Goal: Task Accomplishment & Management: Manage account settings

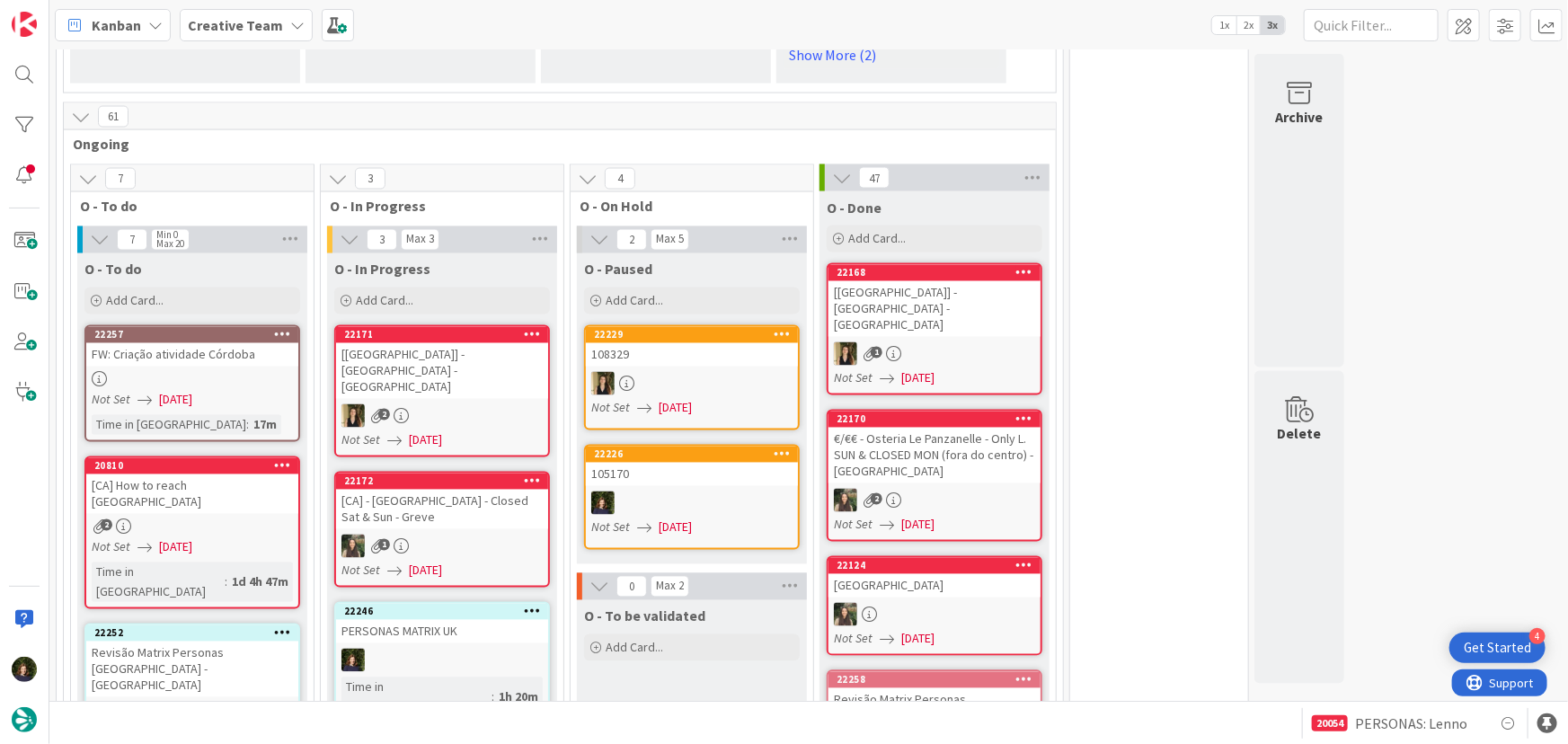
click at [282, 22] on div "Creative Team" at bounding box center [247, 25] width 133 height 32
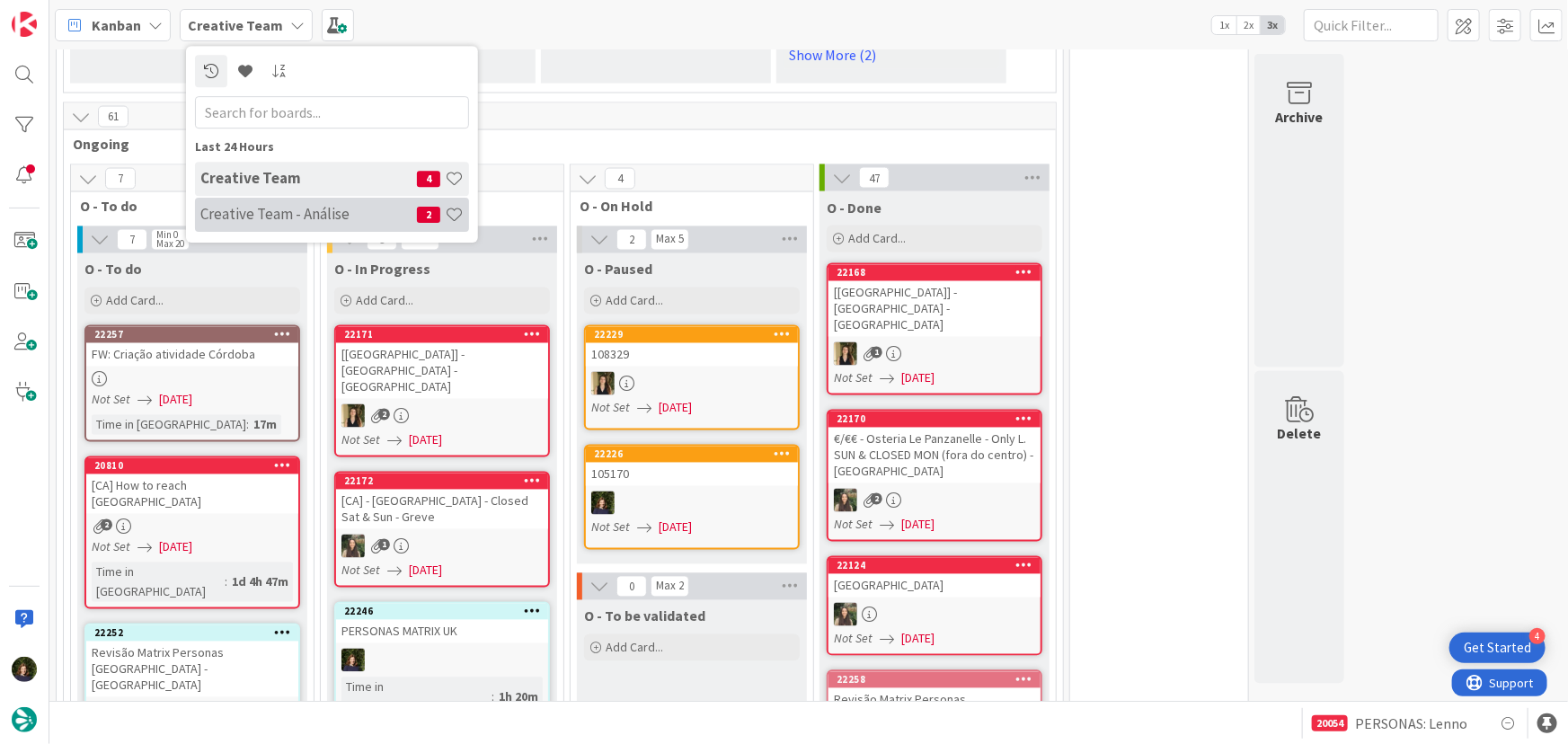
click at [248, 224] on div "Creative Team - Análise 2" at bounding box center [332, 214] width 274 height 34
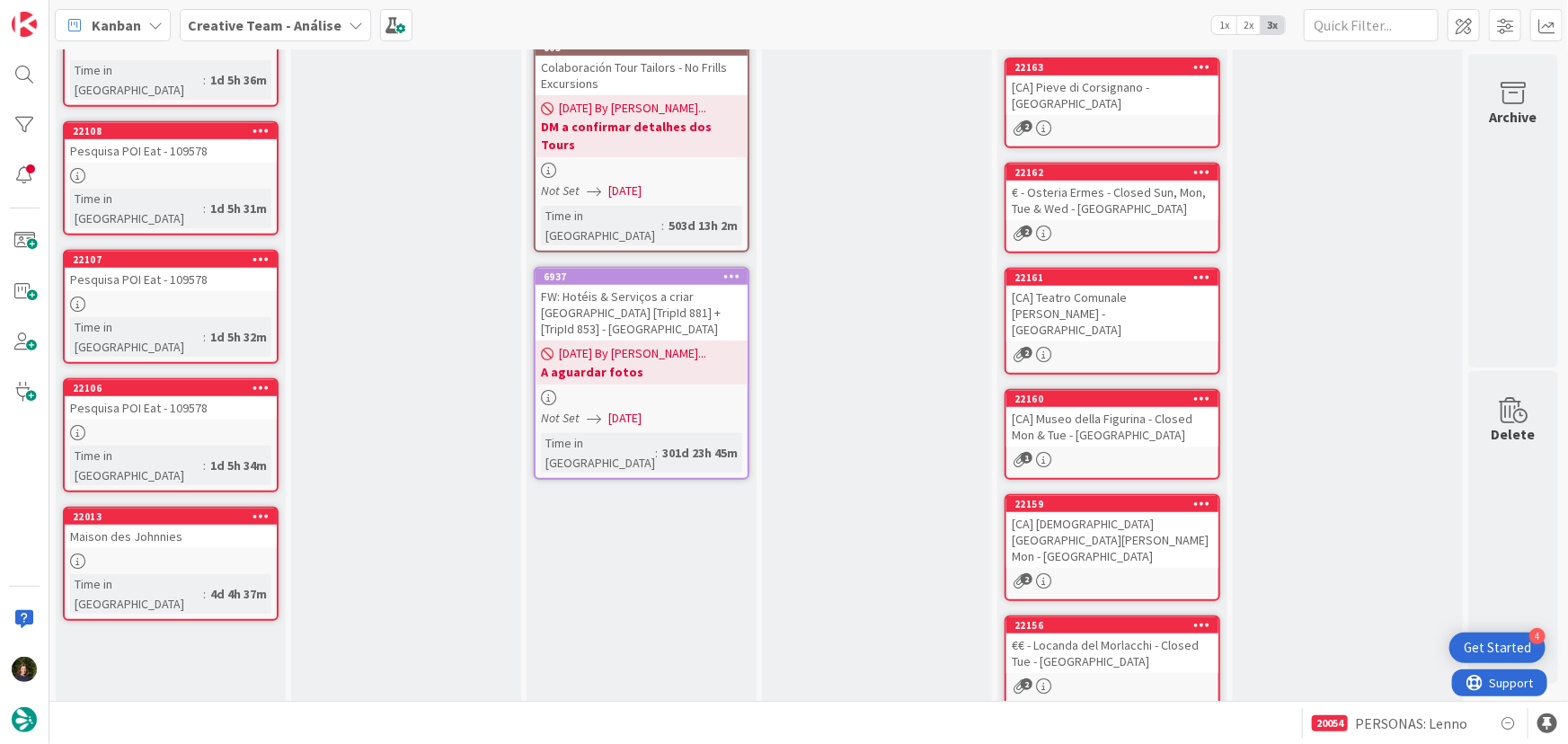
scroll to position [547, 0]
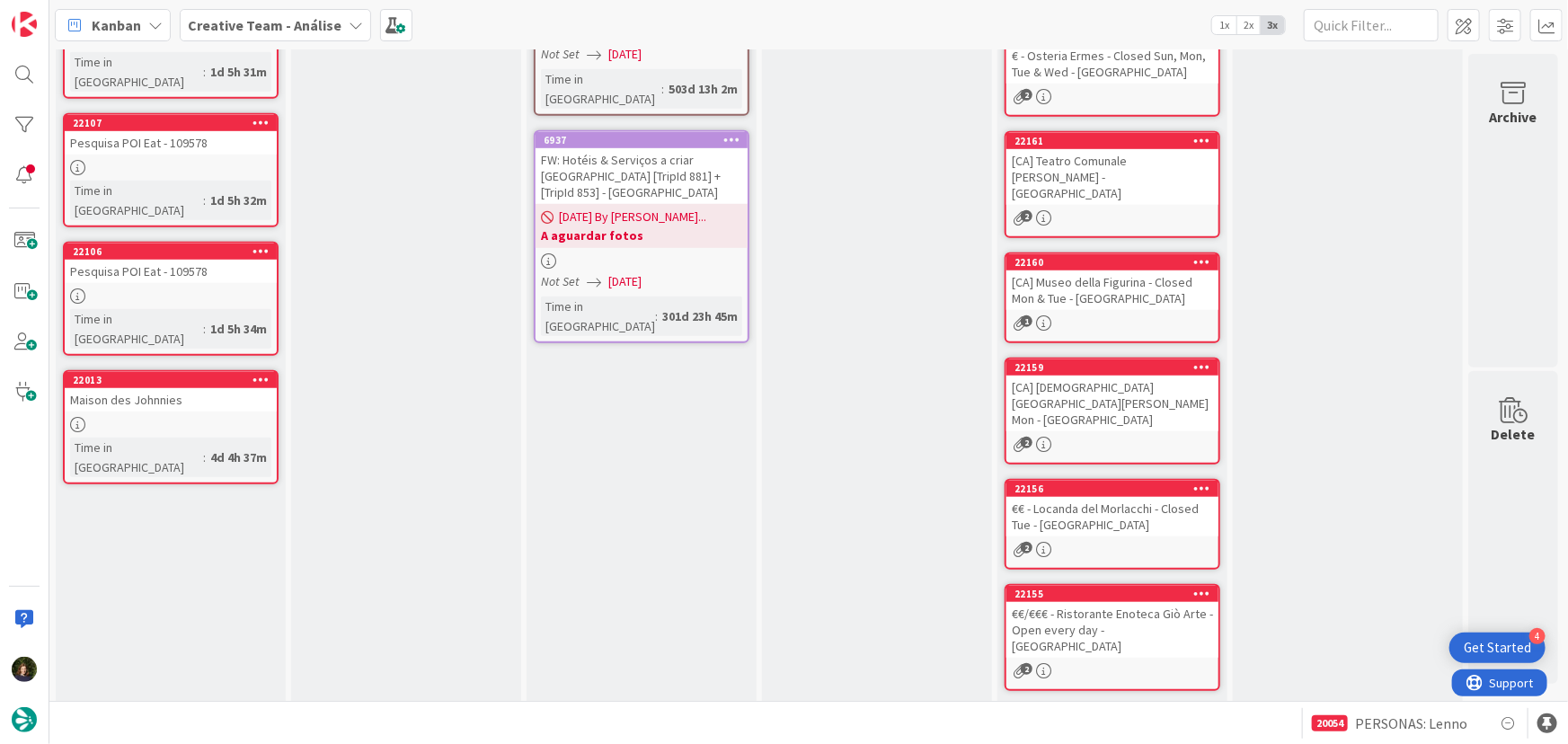
click at [151, 508] on div "Backlog Add Card... 22260 FW: [GEOGRAPHIC_DATA] IT - [GEOGRAPHIC_DATA] 1 Time i…" at bounding box center [170, 140] width 230 height 1215
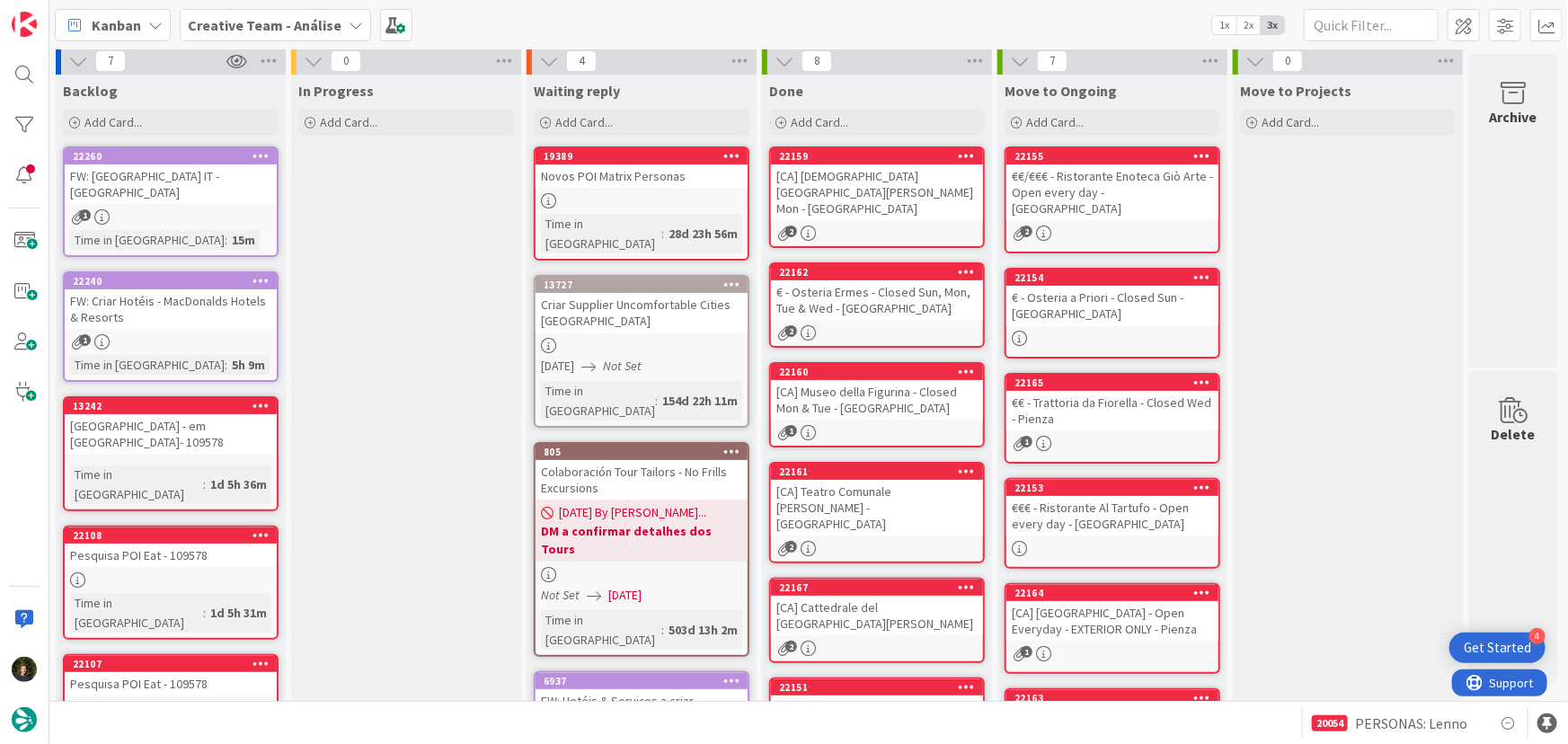
scroll to position [0, 0]
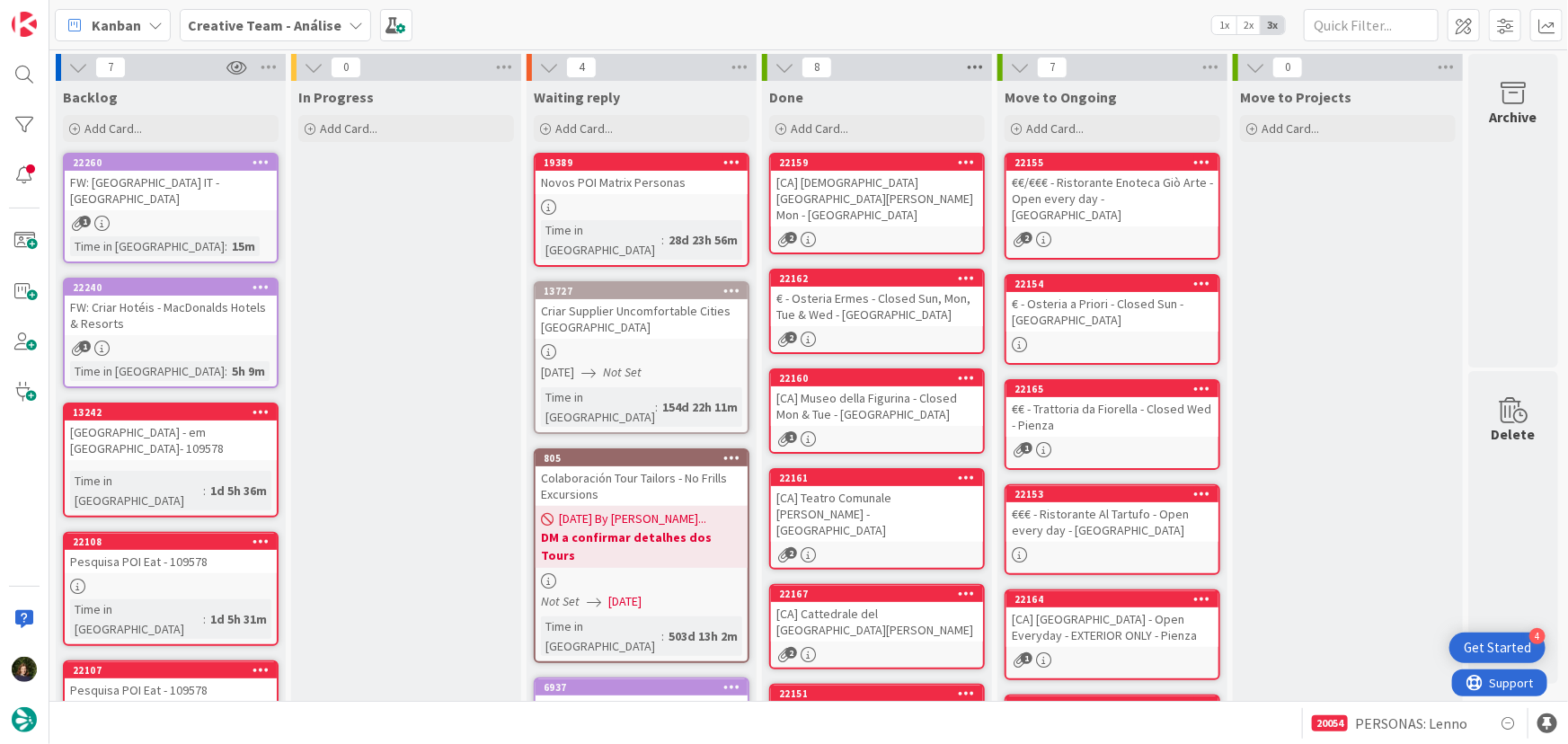
click at [975, 69] on icon at bounding box center [975, 67] width 23 height 27
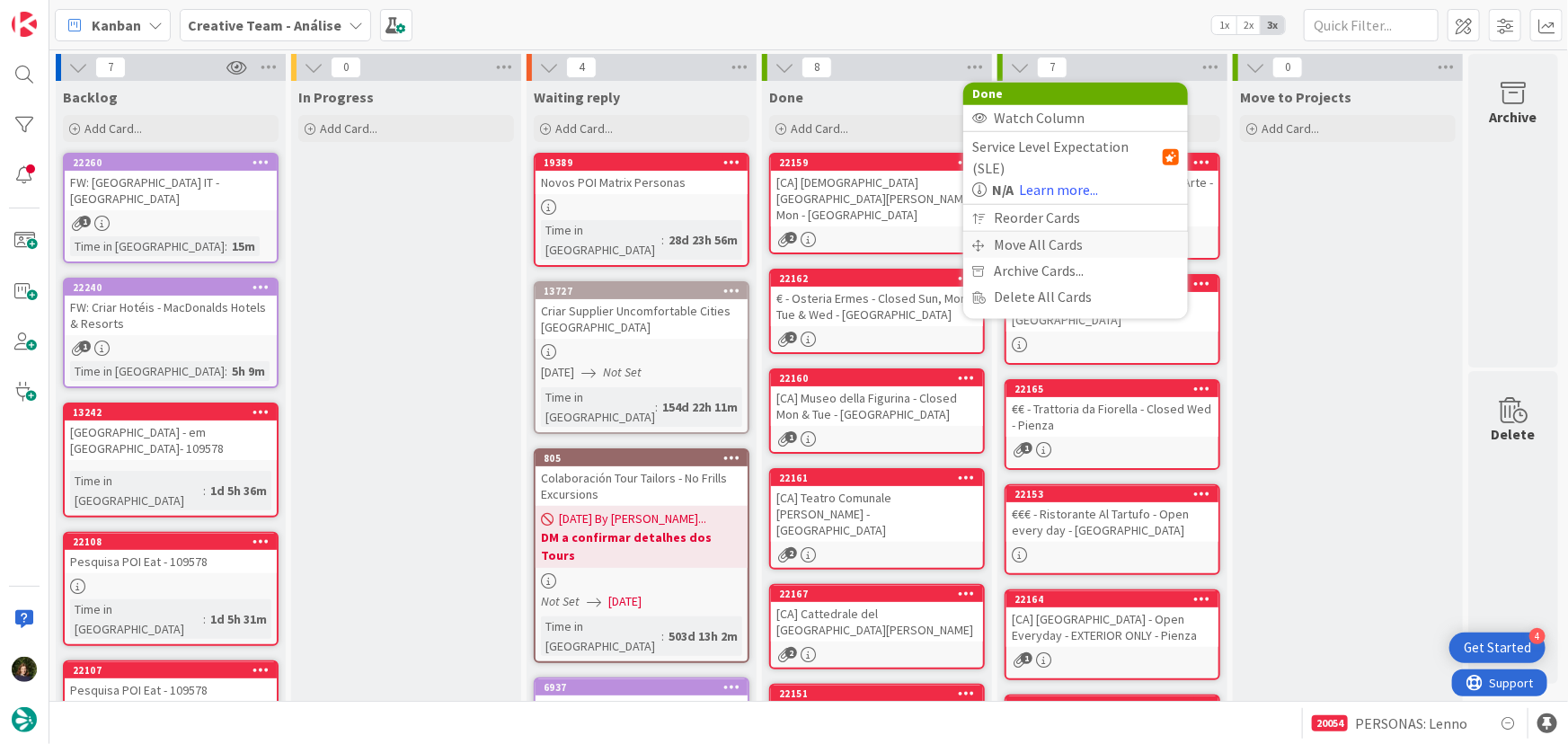
click at [1036, 232] on div "Move All Cards" at bounding box center [1076, 245] width 225 height 26
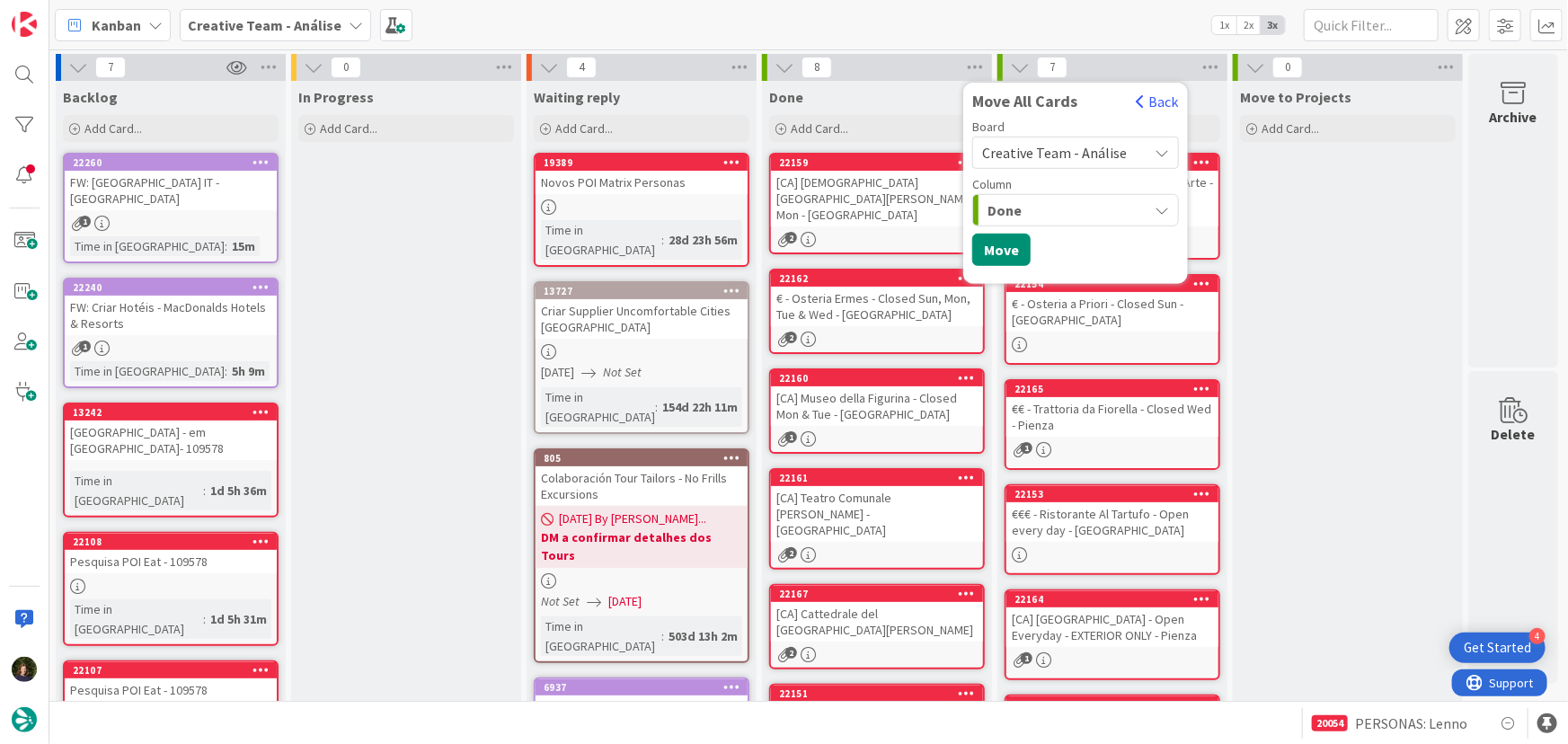
click at [1051, 155] on span "Creative Team - Análise" at bounding box center [1054, 152] width 145 height 18
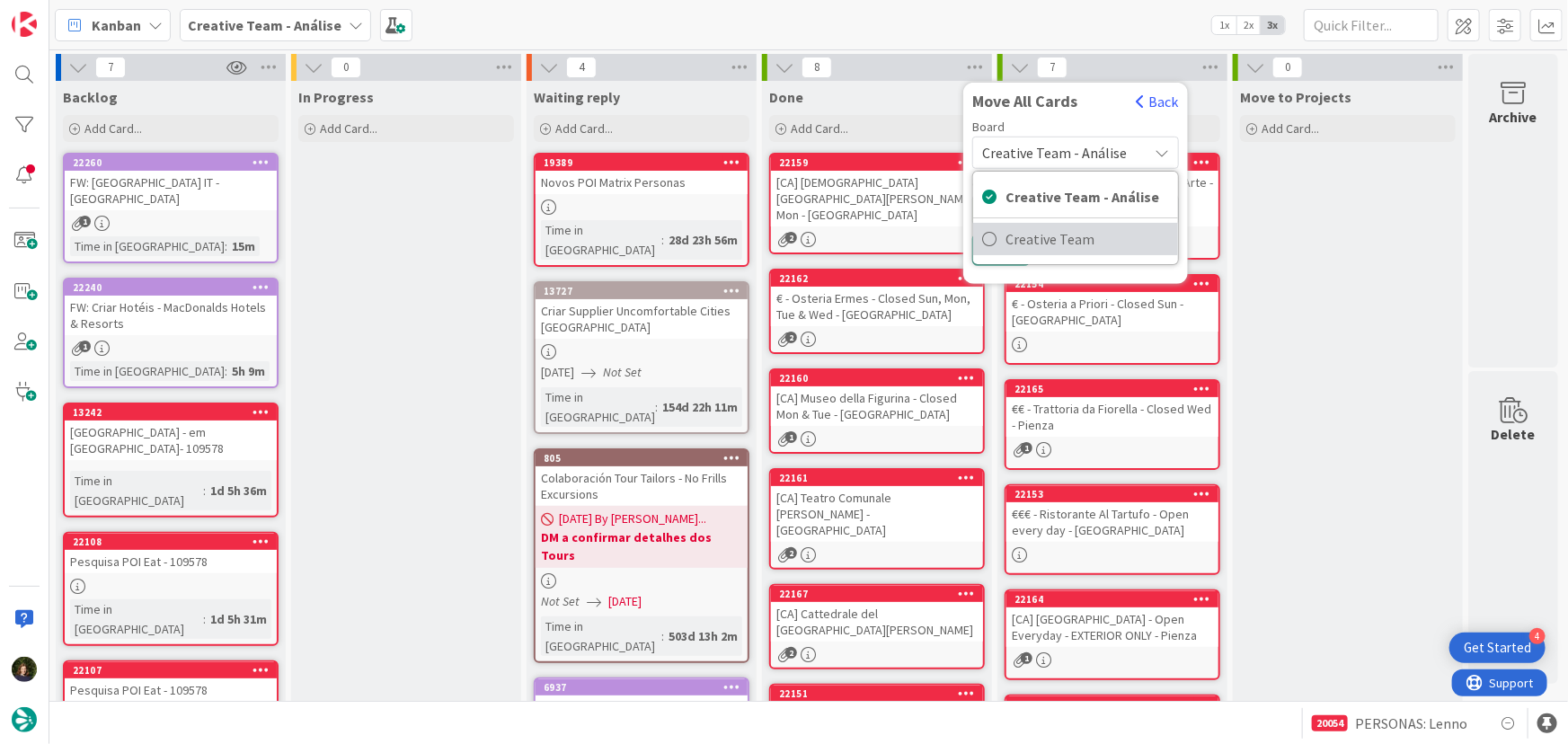
click at [1067, 238] on span "Creative Team" at bounding box center [1088, 238] width 164 height 27
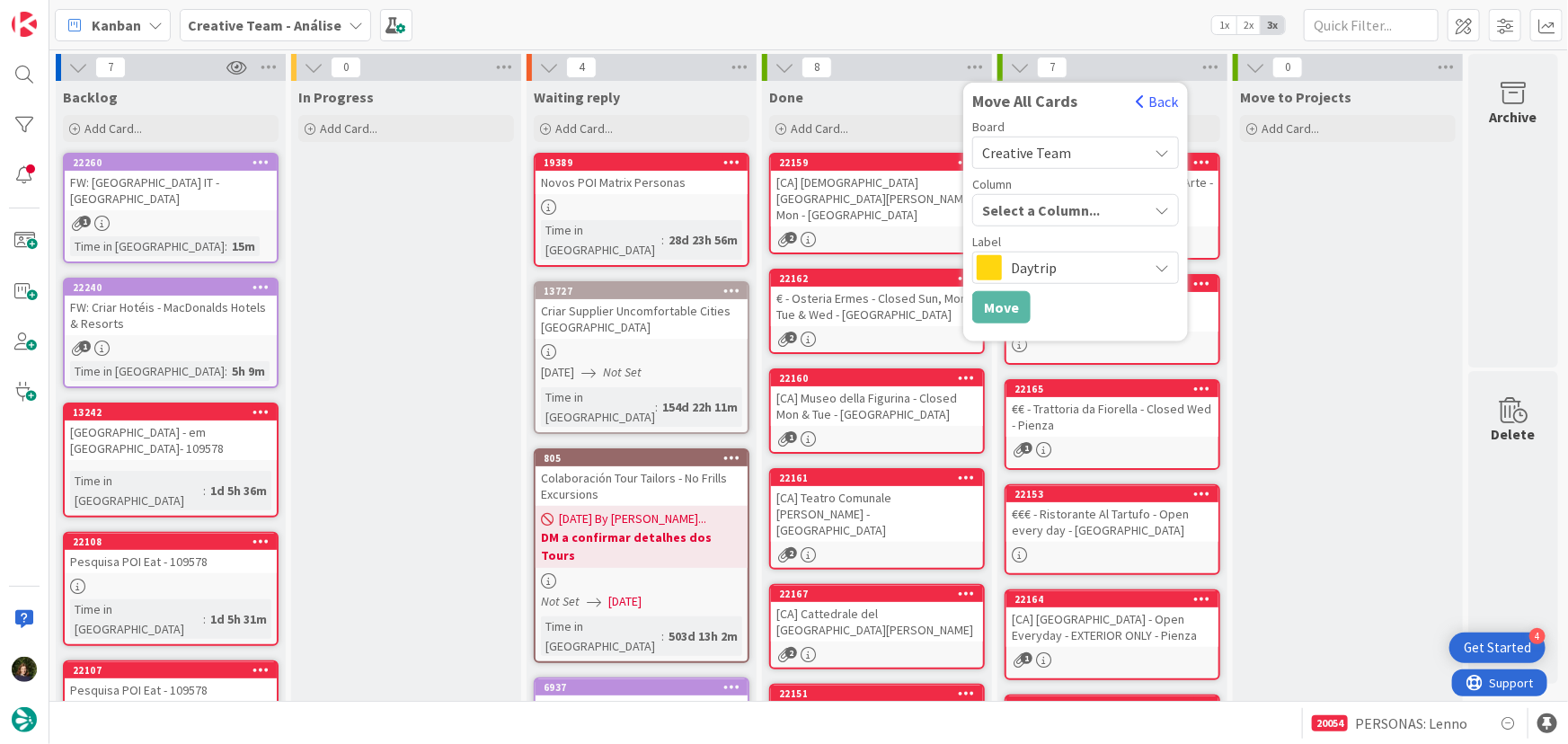
click at [1059, 203] on div "Select a Column..." at bounding box center [1063, 210] width 170 height 29
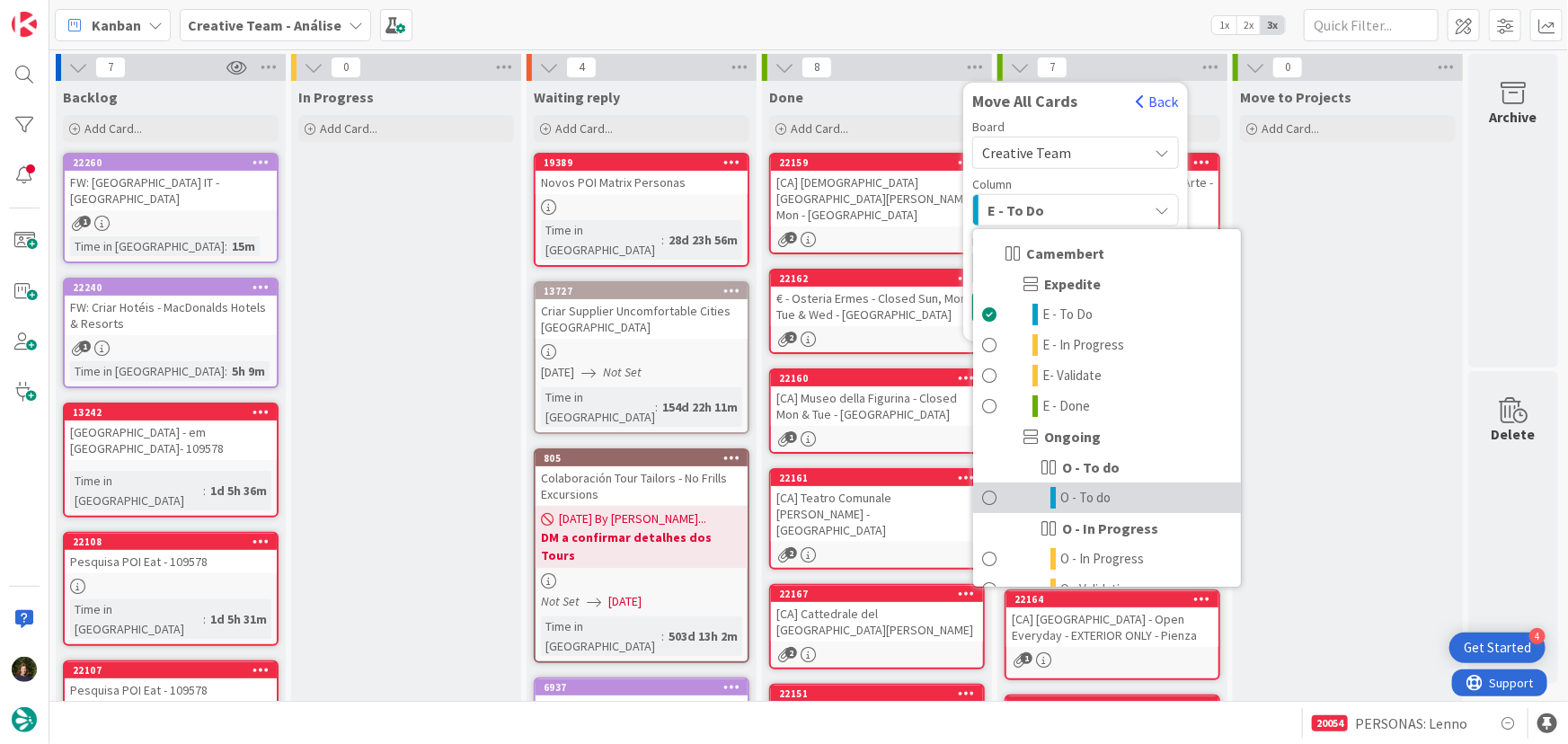
click at [1088, 506] on span "O - To do" at bounding box center [1086, 497] width 50 height 21
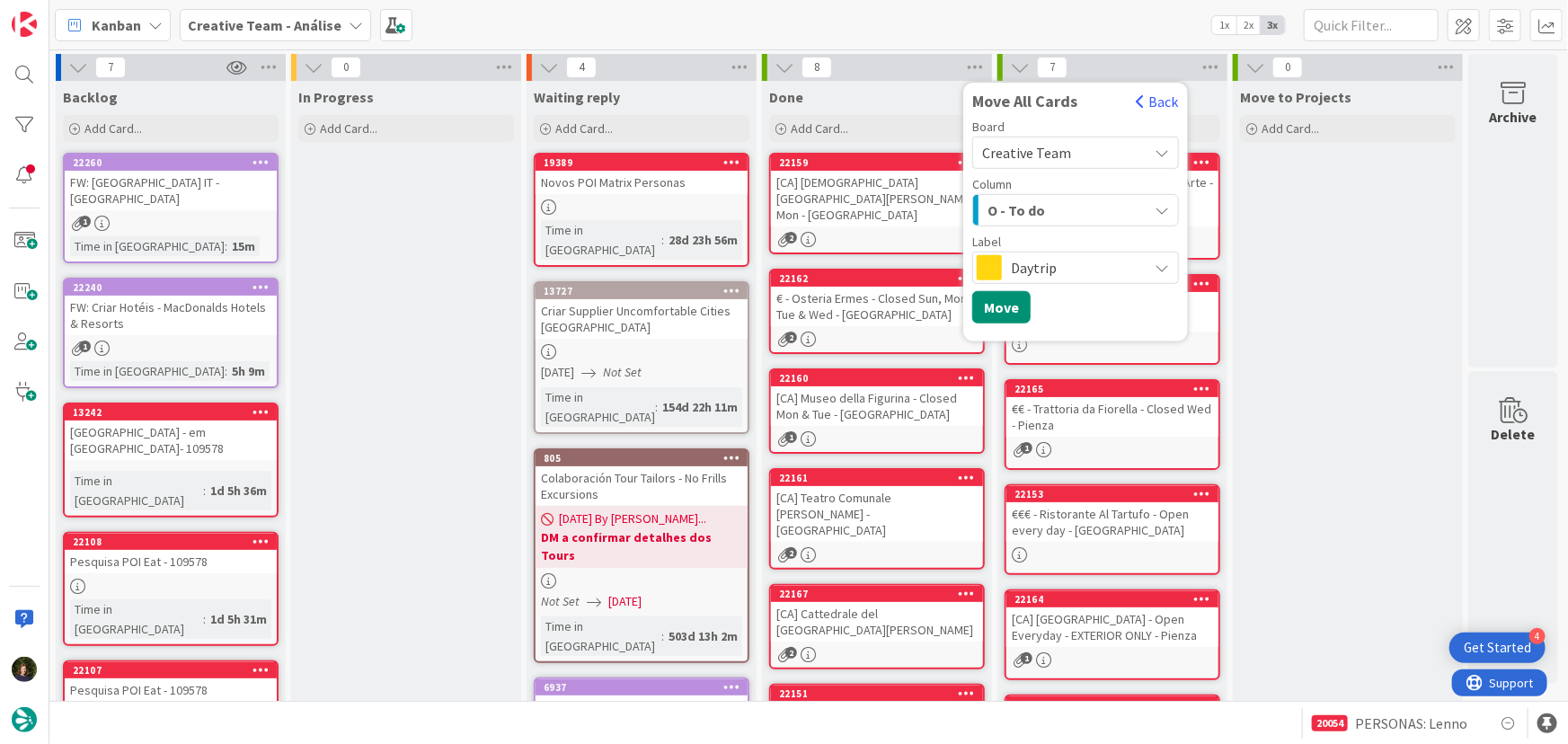
click at [1050, 268] on span "Daytrip" at bounding box center [1075, 267] width 128 height 25
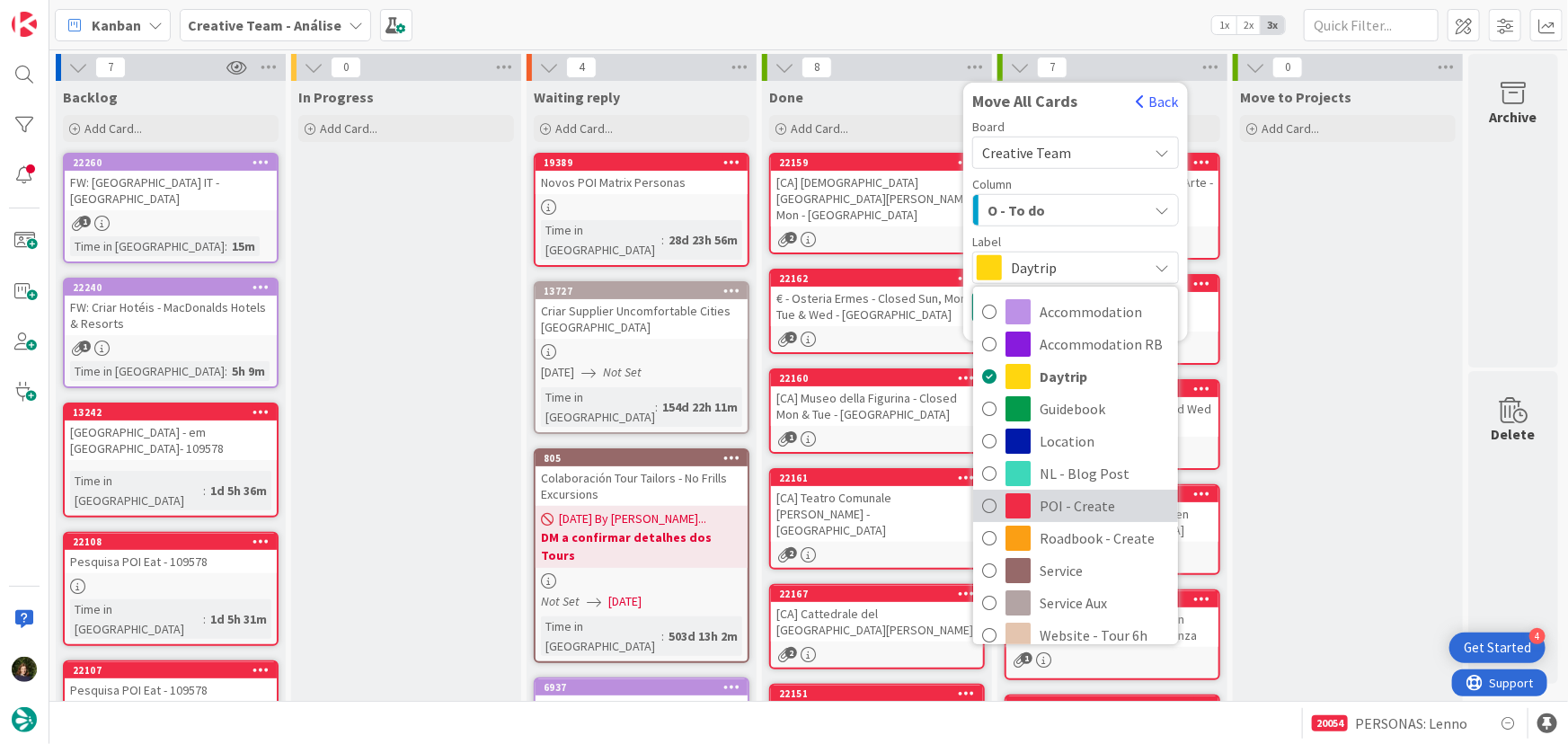
click at [1098, 501] on span "POI - Create" at bounding box center [1104, 506] width 129 height 27
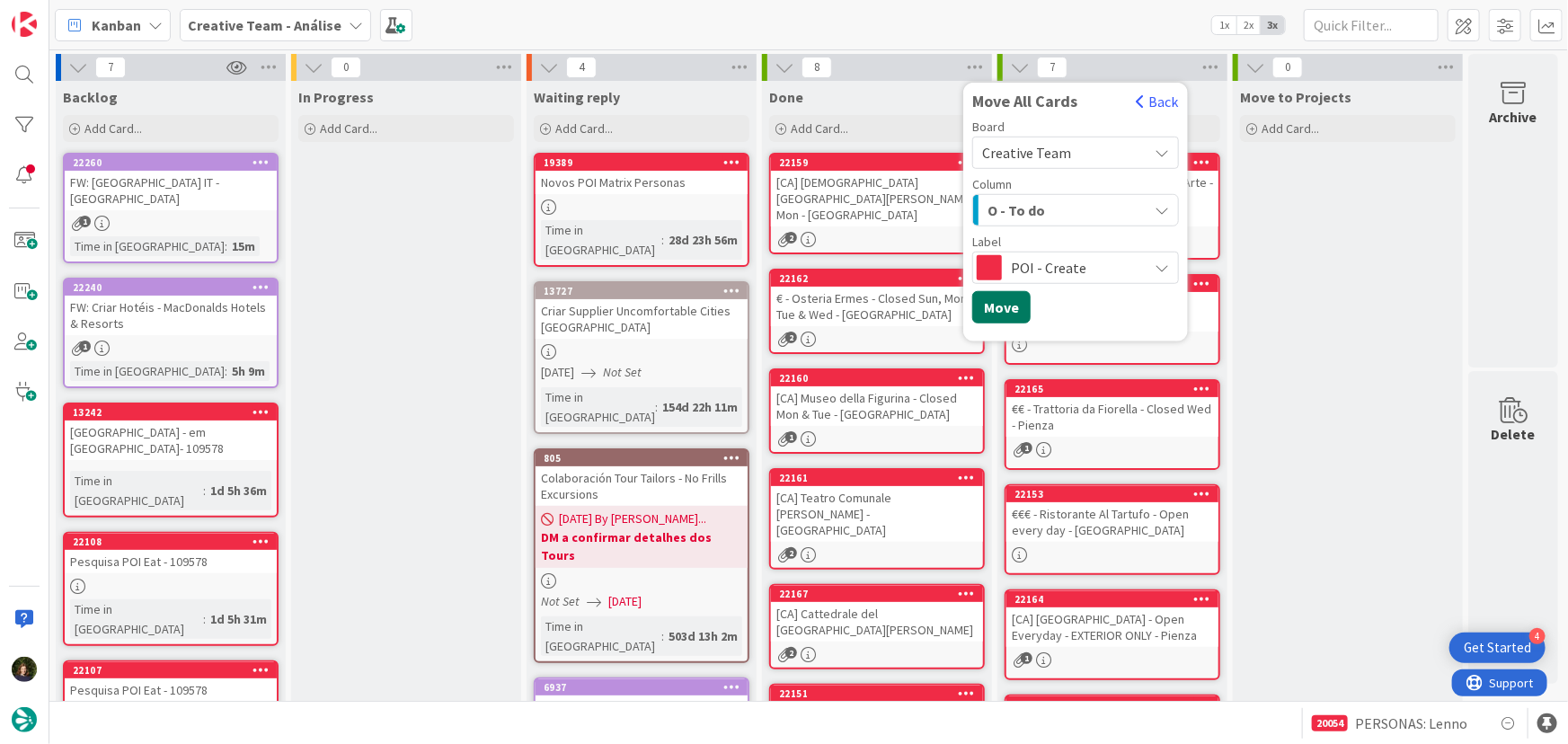
click at [1013, 306] on button "Move" at bounding box center [1002, 307] width 58 height 32
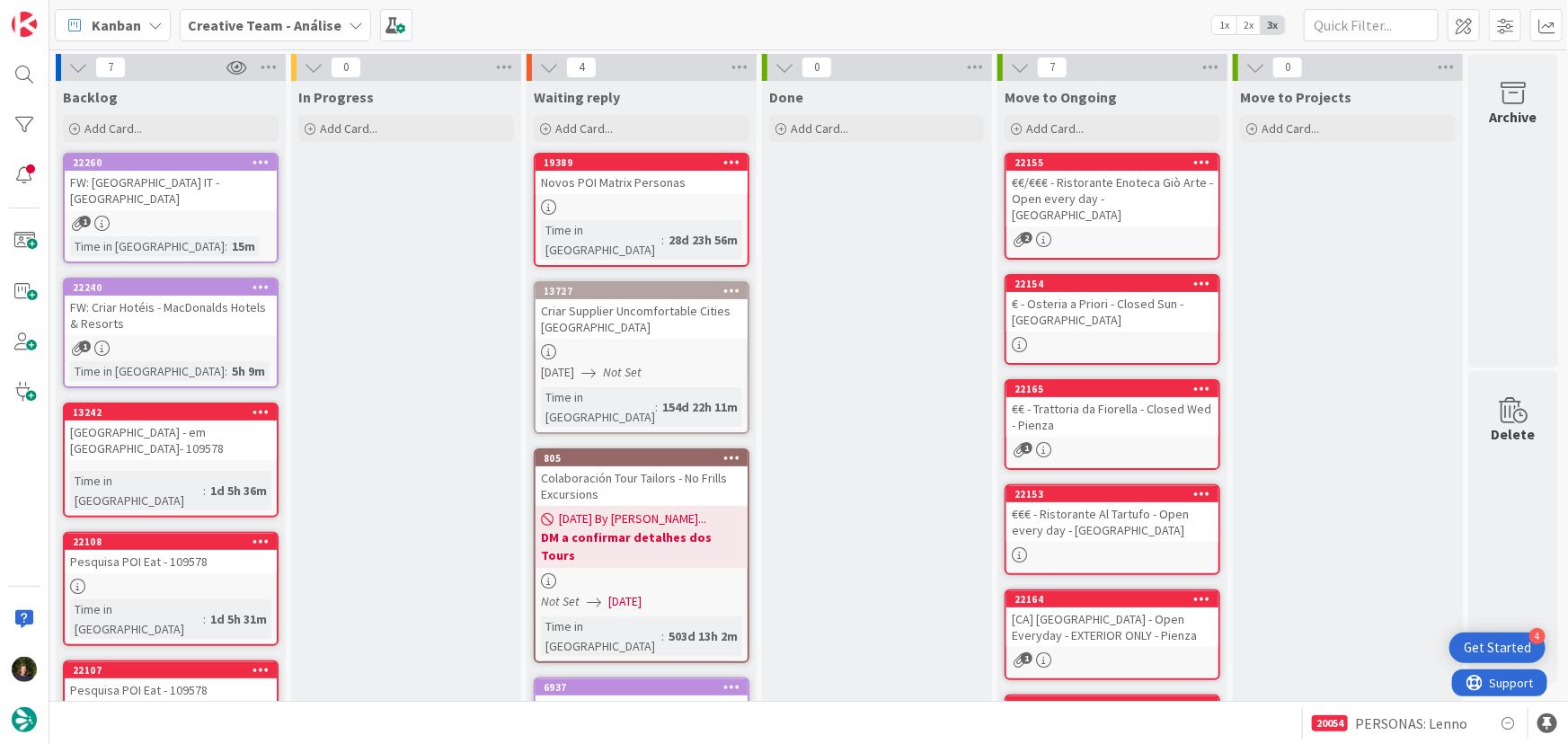
click at [206, 23] on b "Creative Team - Análise" at bounding box center [264, 25] width 153 height 18
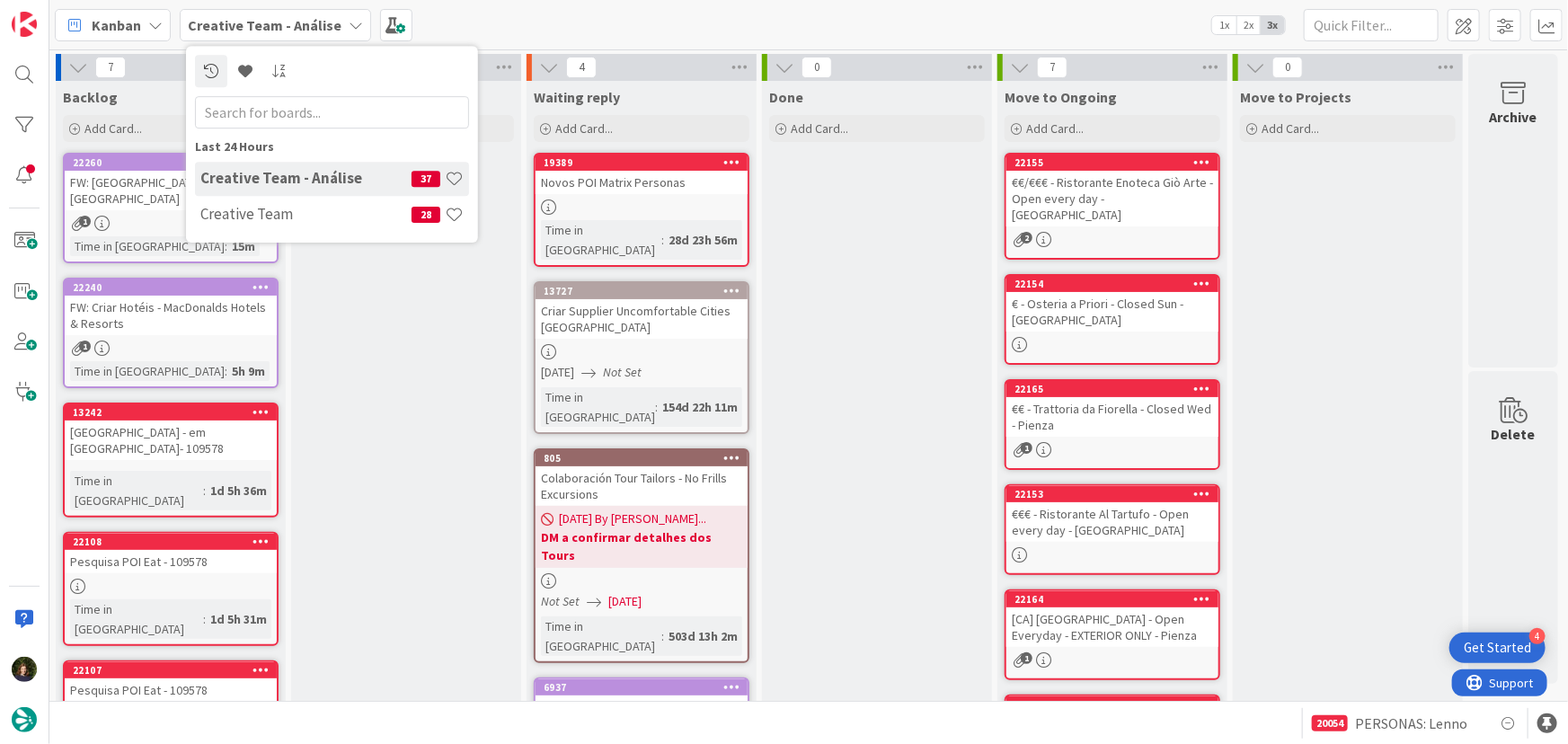
click at [349, 283] on div "In Progress Add Card..." at bounding box center [406, 564] width 230 height 966
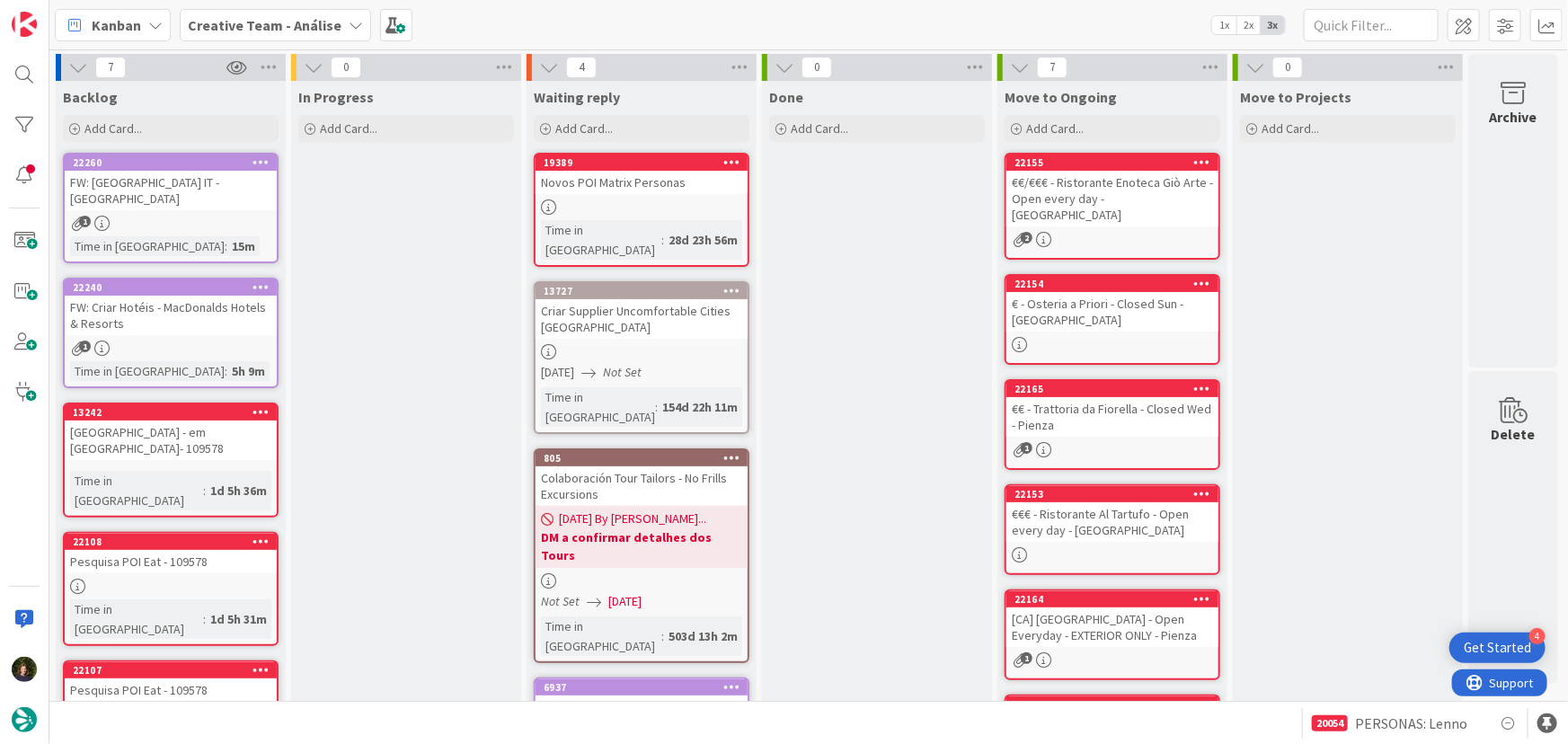
click at [164, 215] on div "1" at bounding box center [171, 223] width 213 height 16
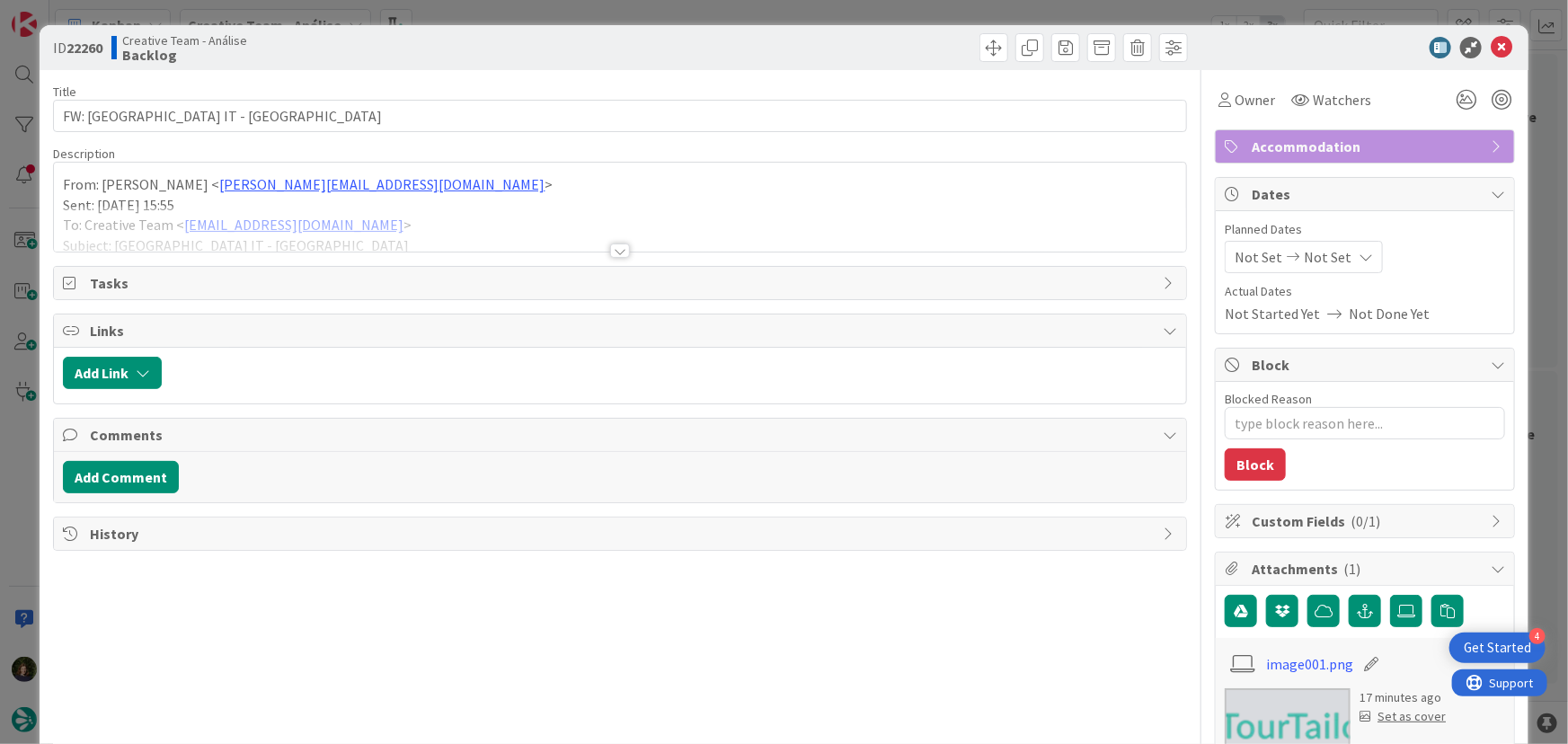
click at [614, 250] on div at bounding box center [619, 251] width 19 height 15
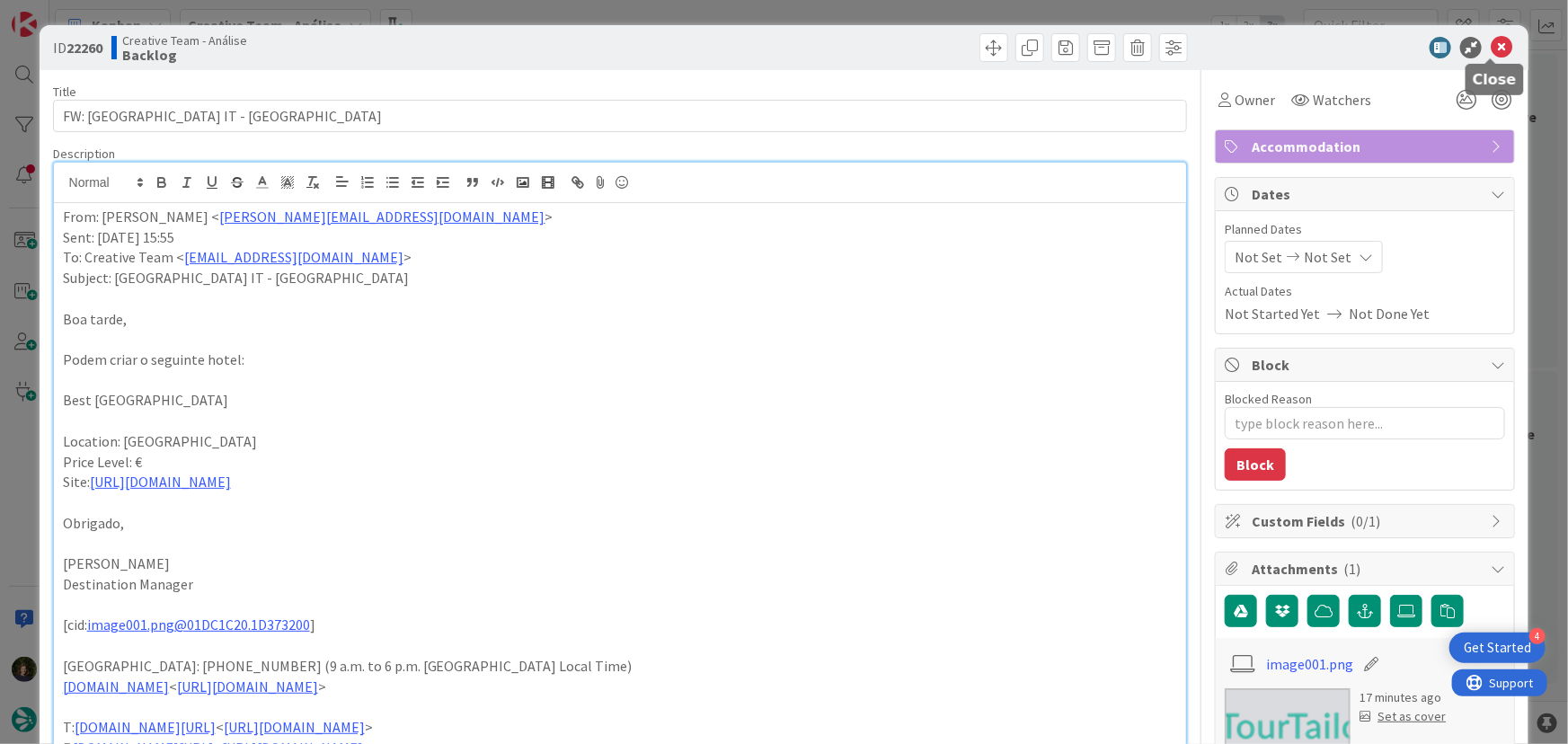
click at [1491, 51] on icon at bounding box center [1501, 47] width 21 height 21
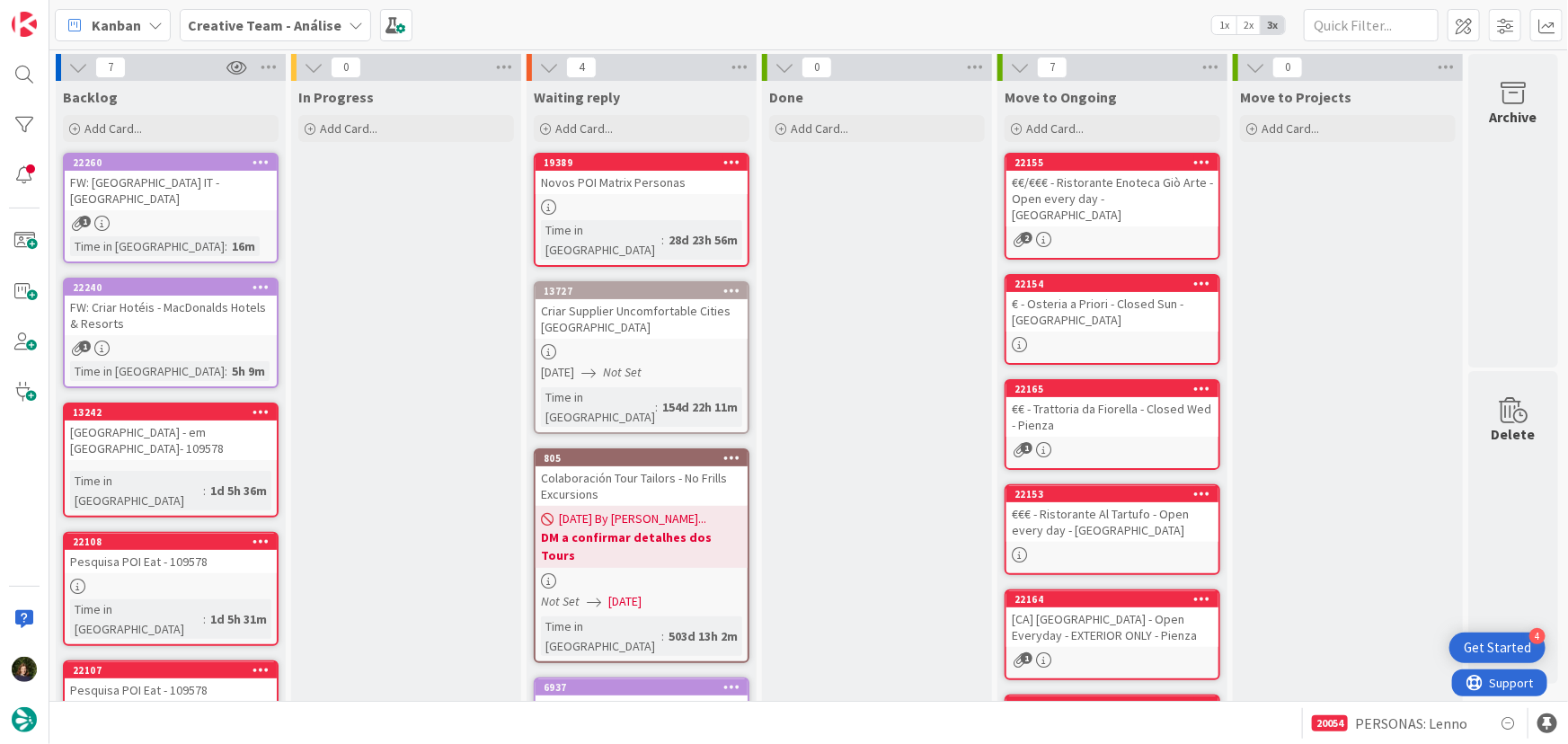
click at [265, 29] on b "Creative Team - Análise" at bounding box center [264, 25] width 153 height 18
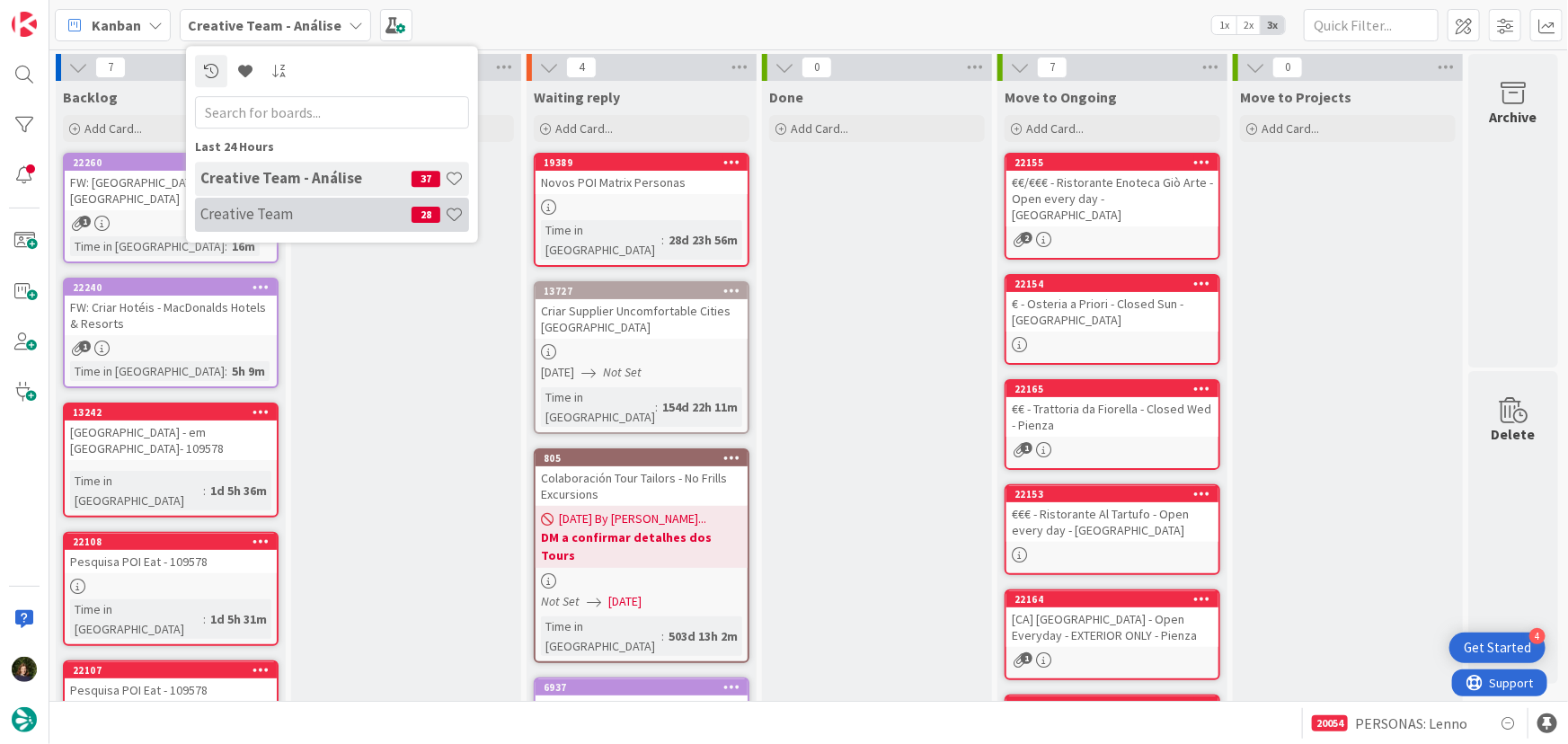
click at [275, 206] on h4 "Creative Team" at bounding box center [306, 213] width 212 height 18
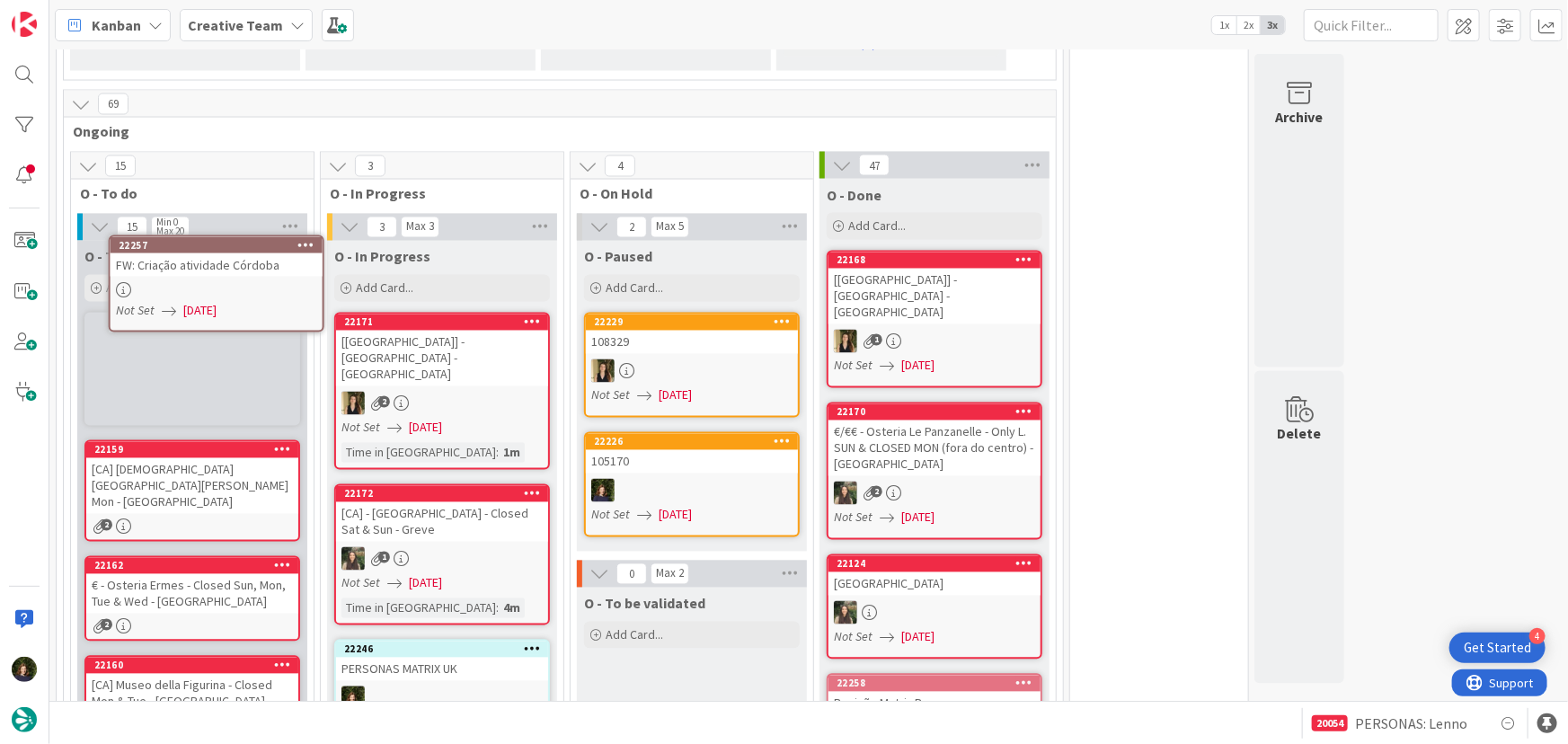
scroll to position [1564, 0]
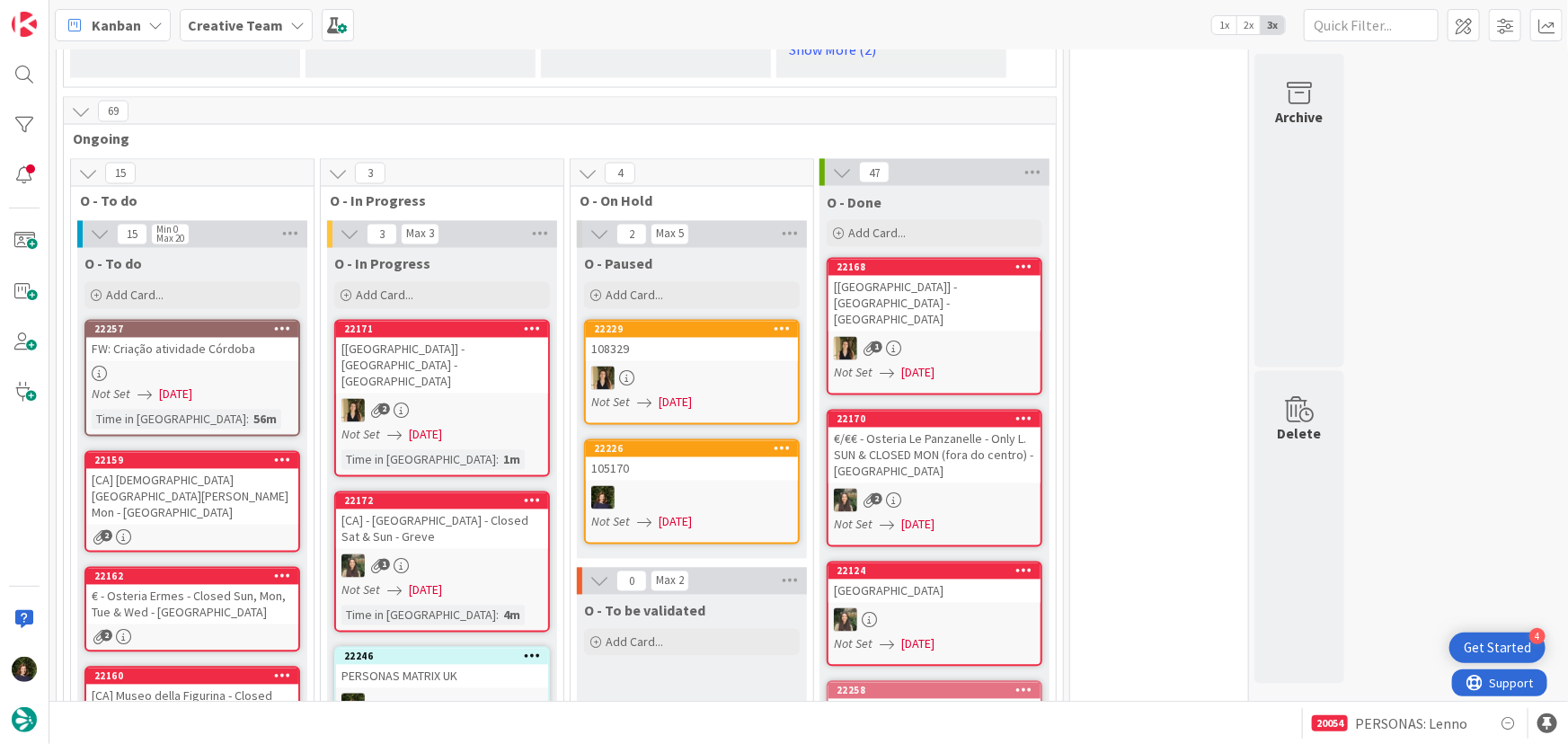
click at [188, 367] on div at bounding box center [192, 374] width 213 height 16
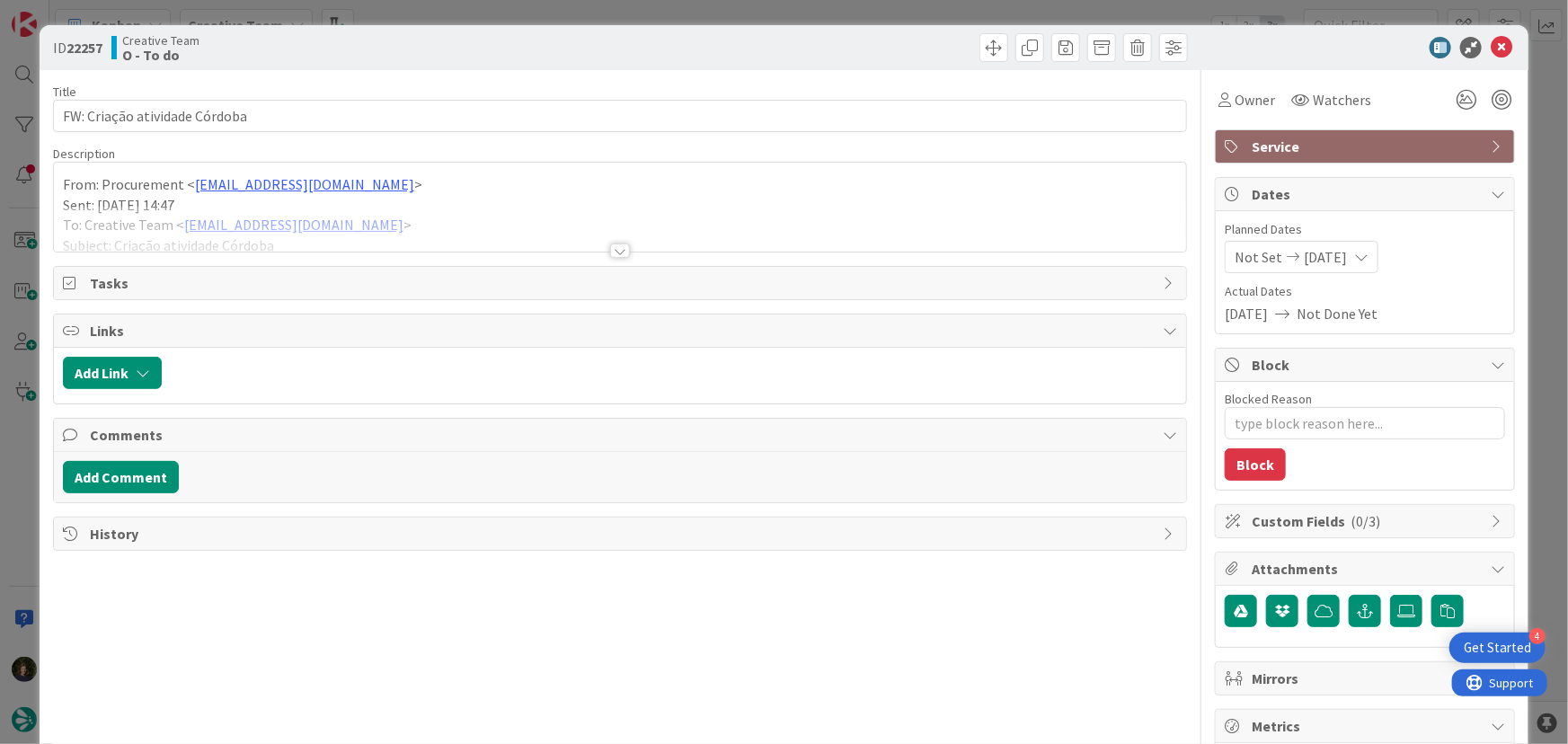
click at [620, 255] on div at bounding box center [619, 251] width 19 height 15
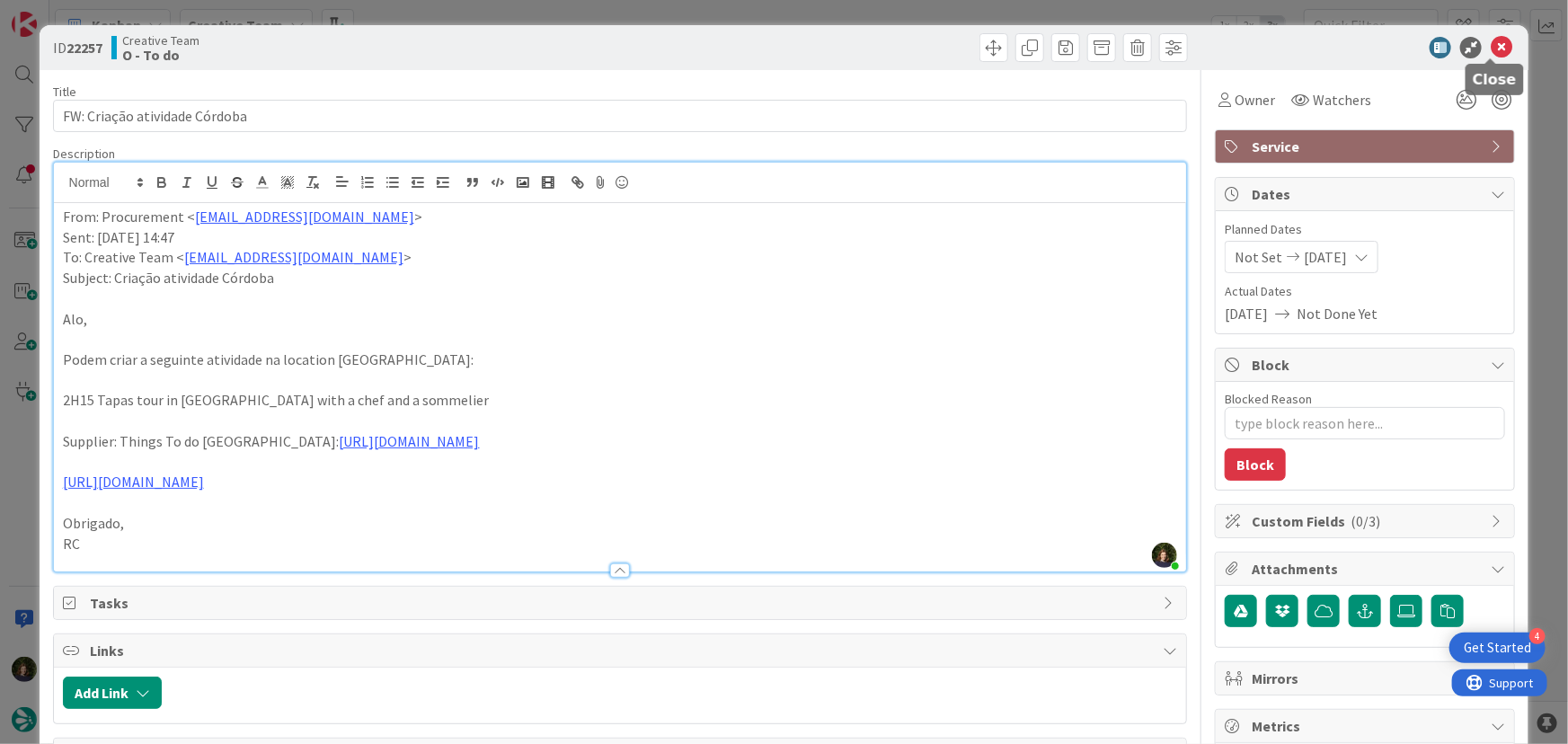
click at [1500, 50] on icon at bounding box center [1501, 47] width 21 height 21
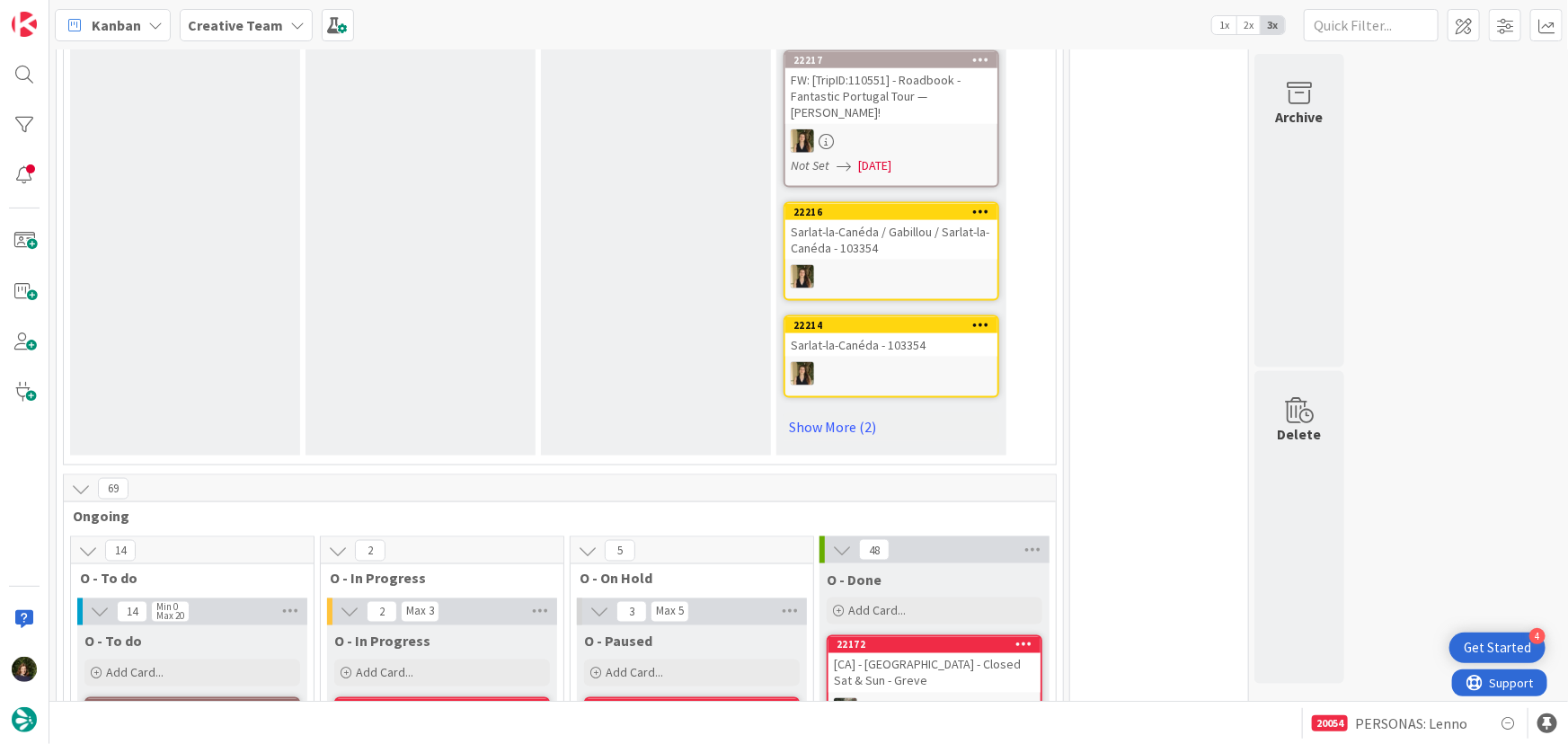
scroll to position [1154, 0]
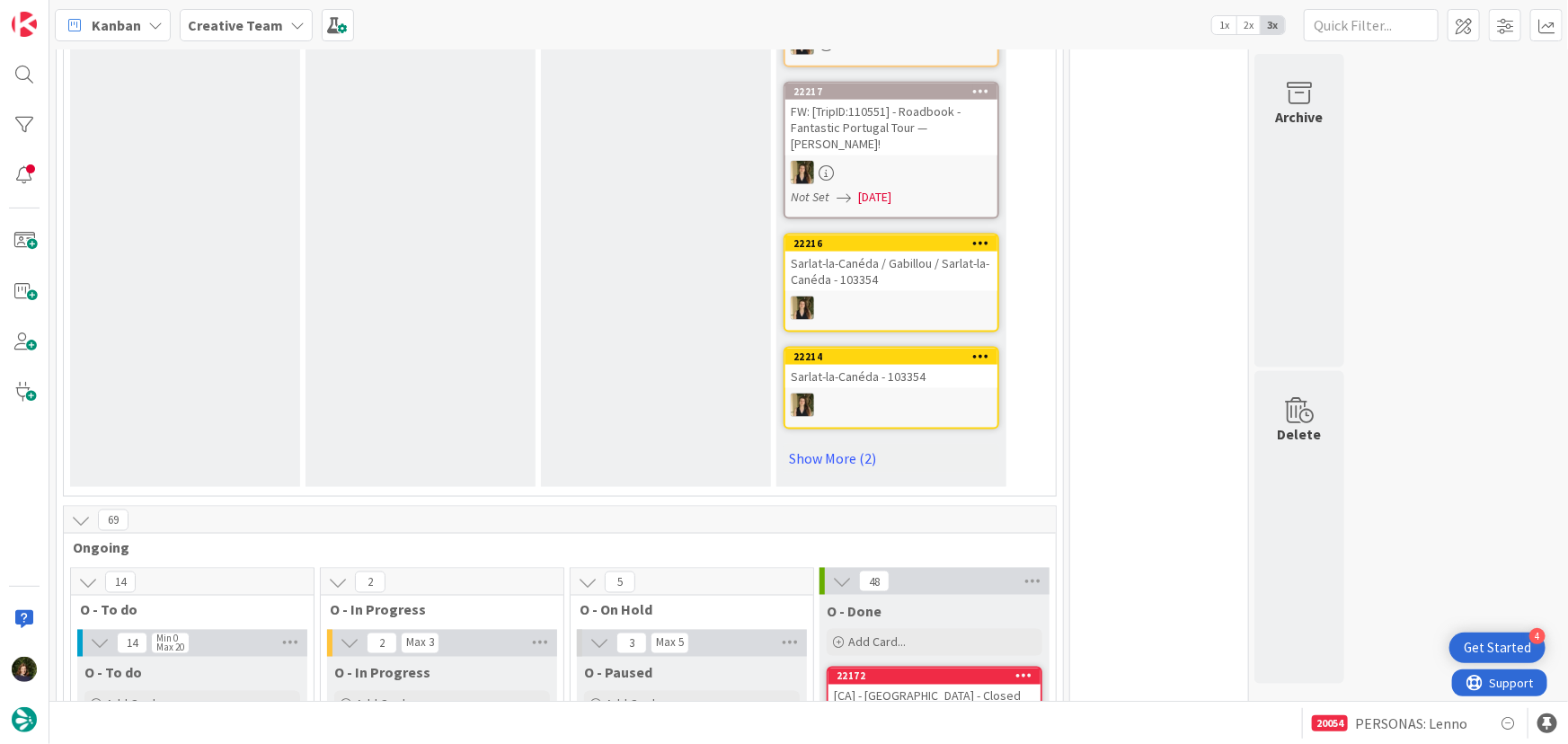
click at [244, 34] on span "Creative Team" at bounding box center [235, 25] width 95 height 21
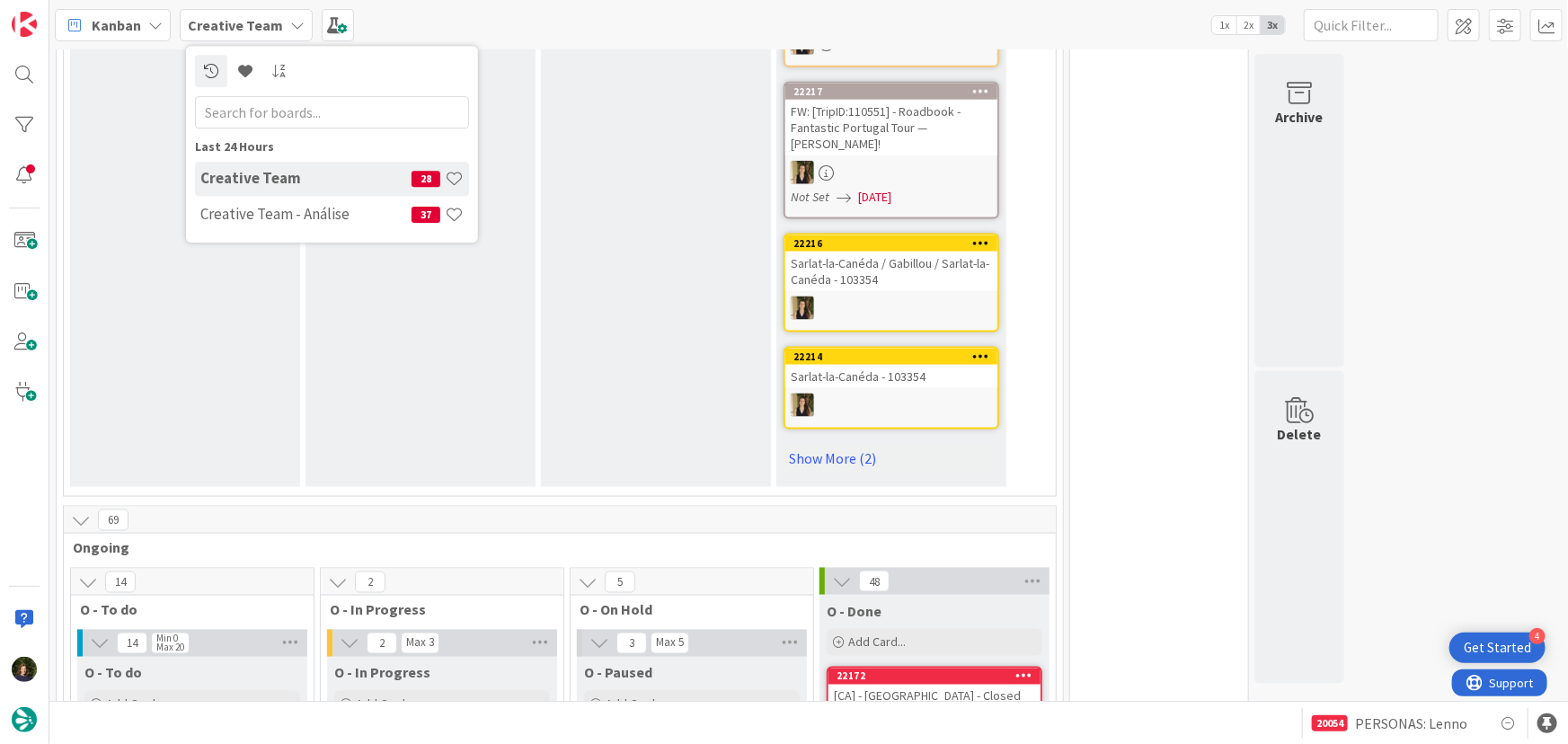
click at [238, 218] on h4 "Creative Team - Análise" at bounding box center [306, 213] width 212 height 18
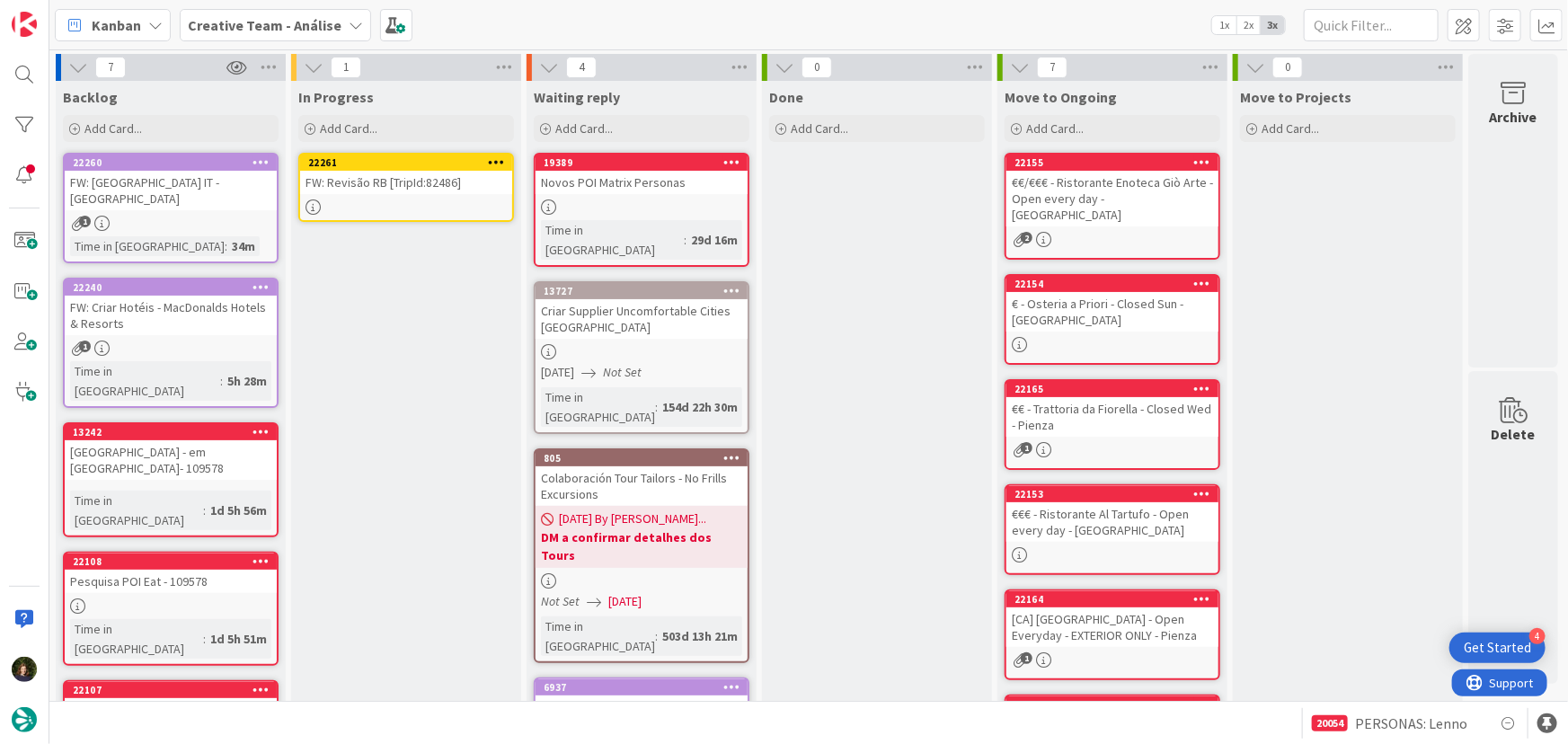
click at [502, 157] on icon at bounding box center [496, 162] width 17 height 13
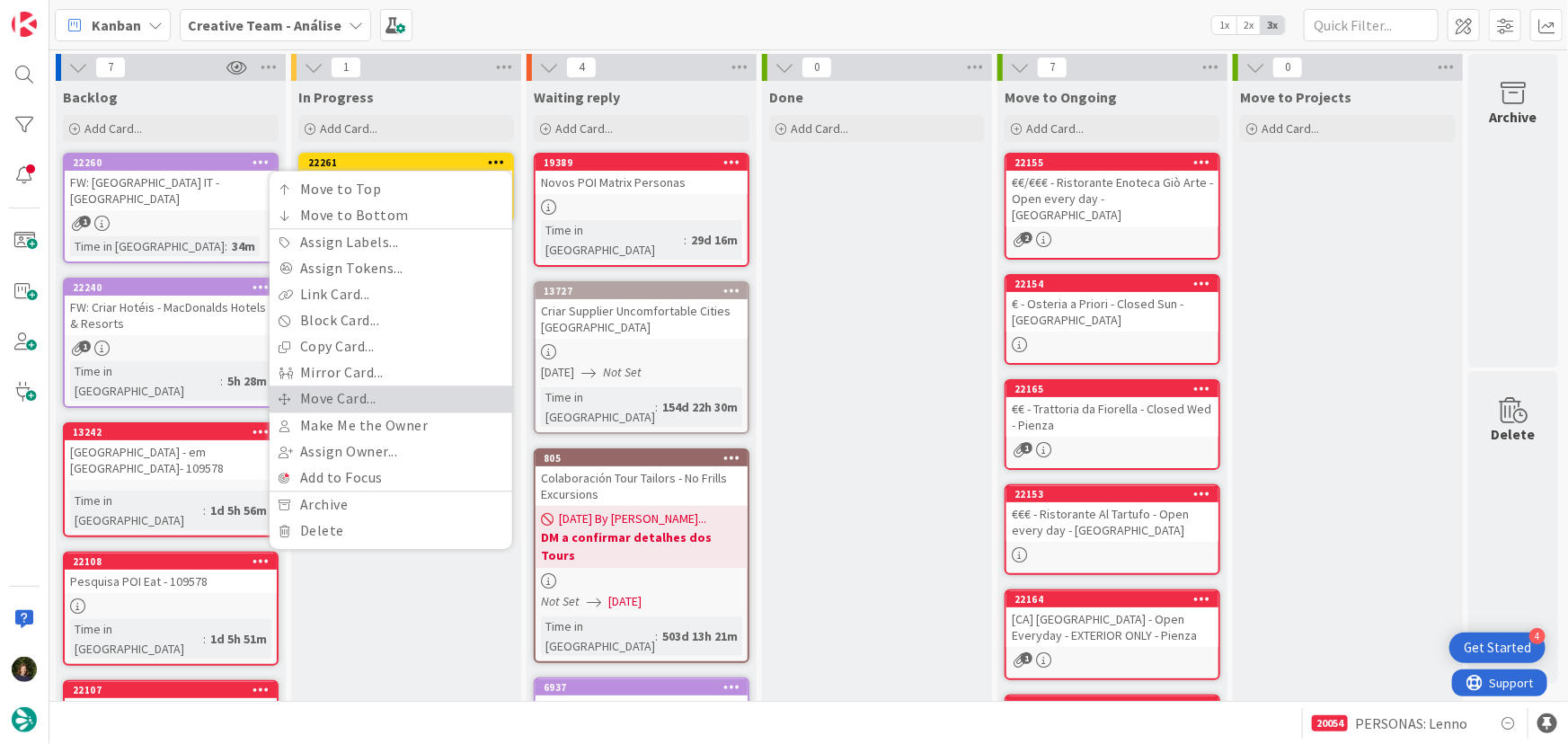
click at [416, 395] on link "Move Card..." at bounding box center [391, 398] width 243 height 26
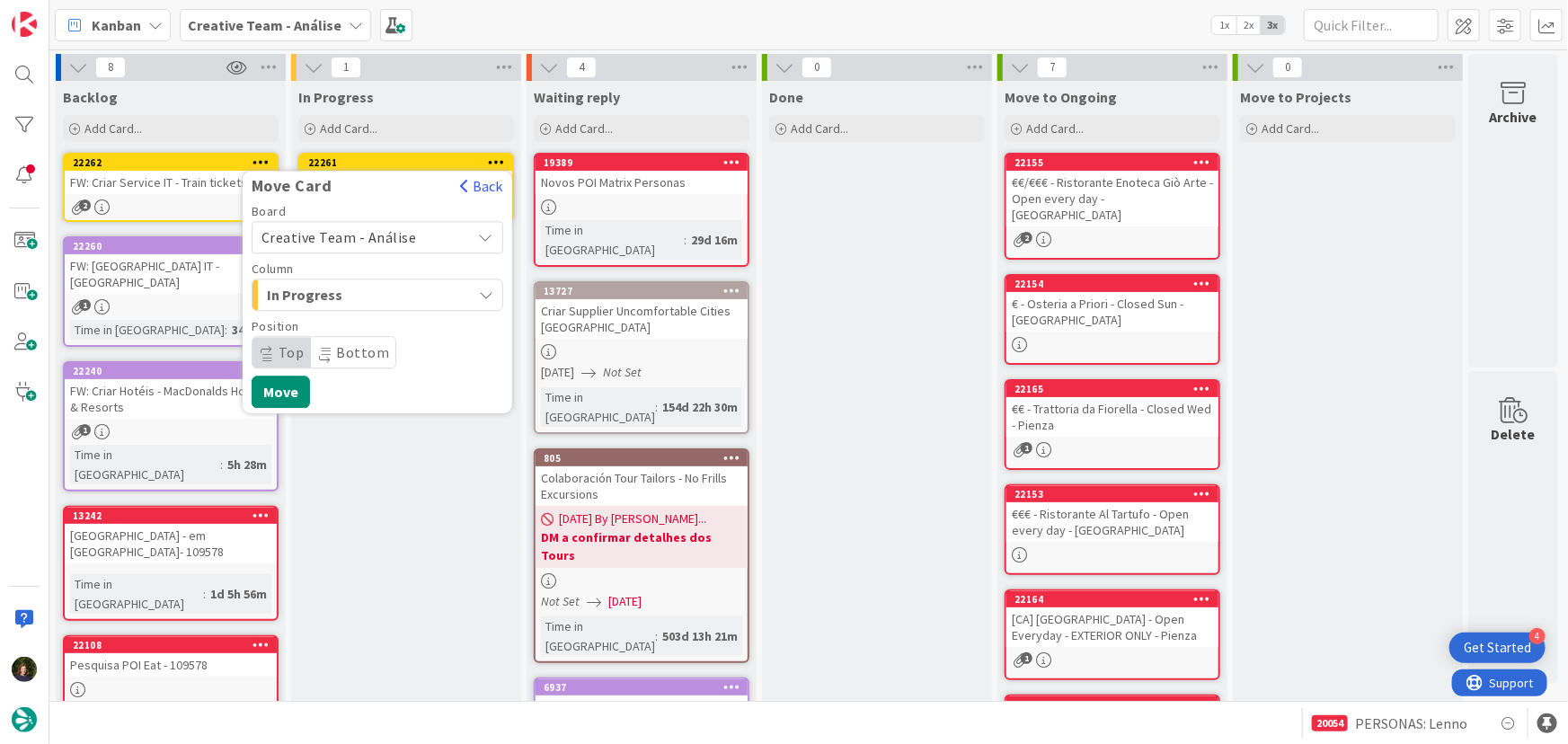
click at [378, 234] on span "Creative Team - Análise" at bounding box center [339, 237] width 155 height 18
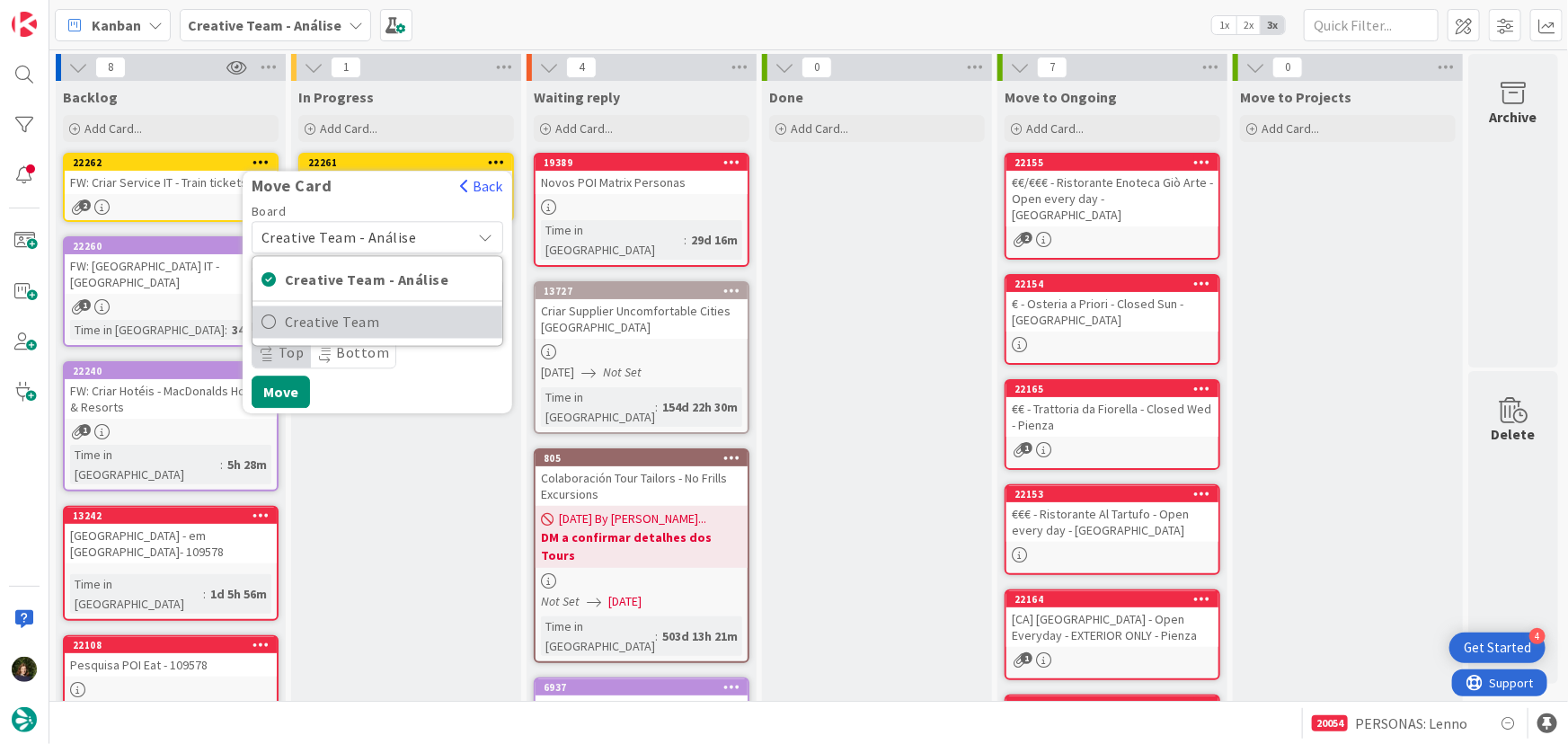
click at [416, 333] on span "Creative Team" at bounding box center [389, 323] width 209 height 27
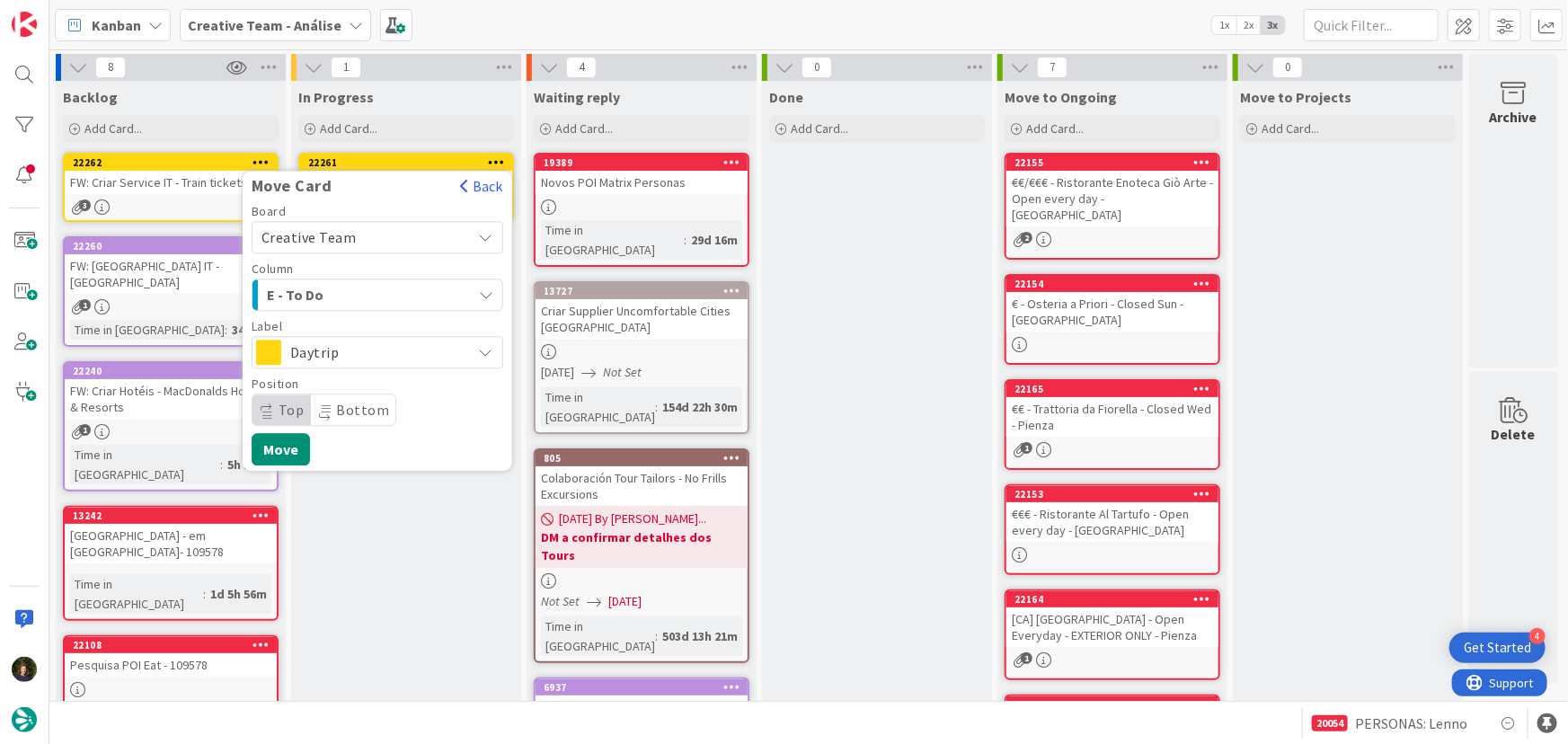
click at [408, 297] on div "E - To Do" at bounding box center [367, 294] width 210 height 29
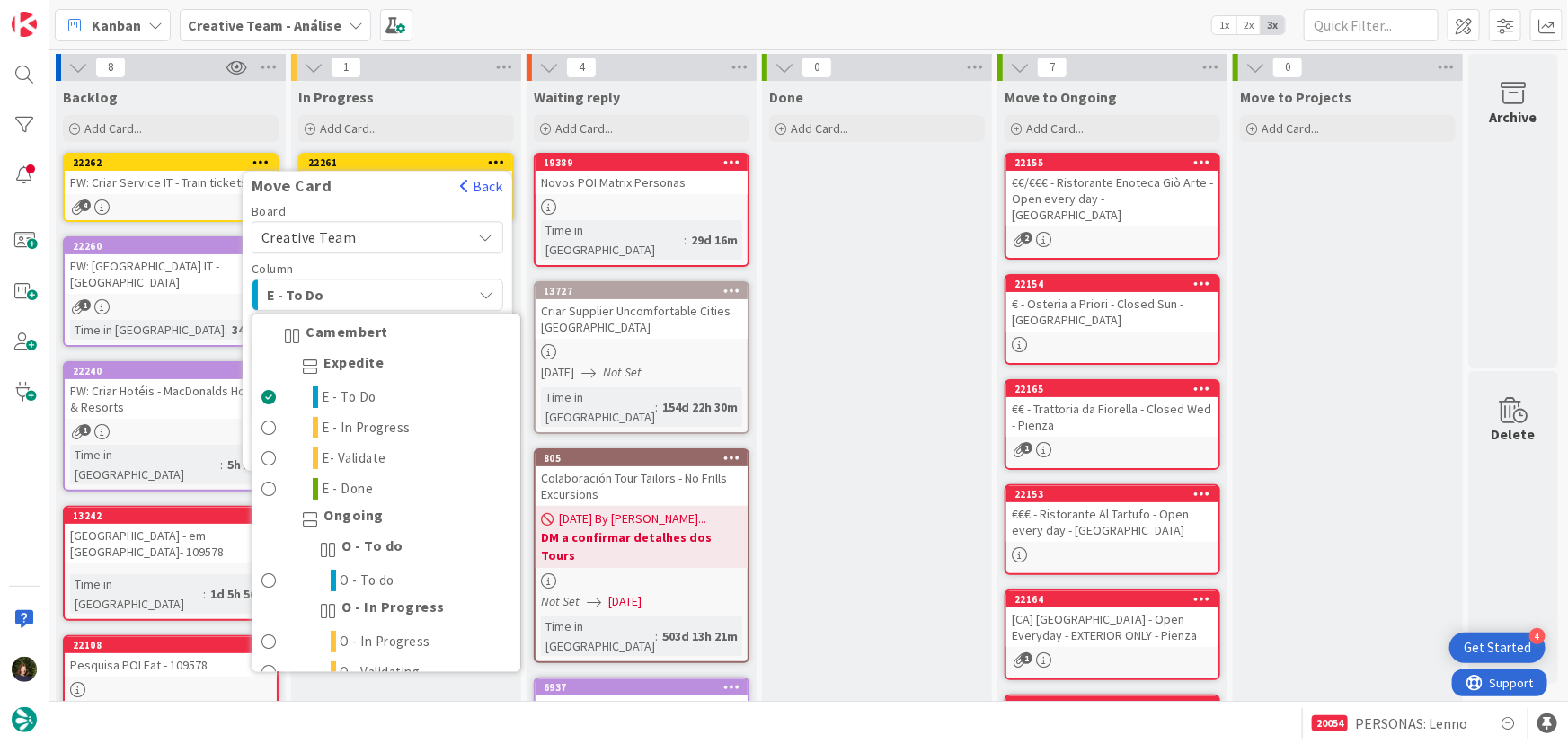
click at [405, 297] on div "E - To Do" at bounding box center [367, 294] width 210 height 29
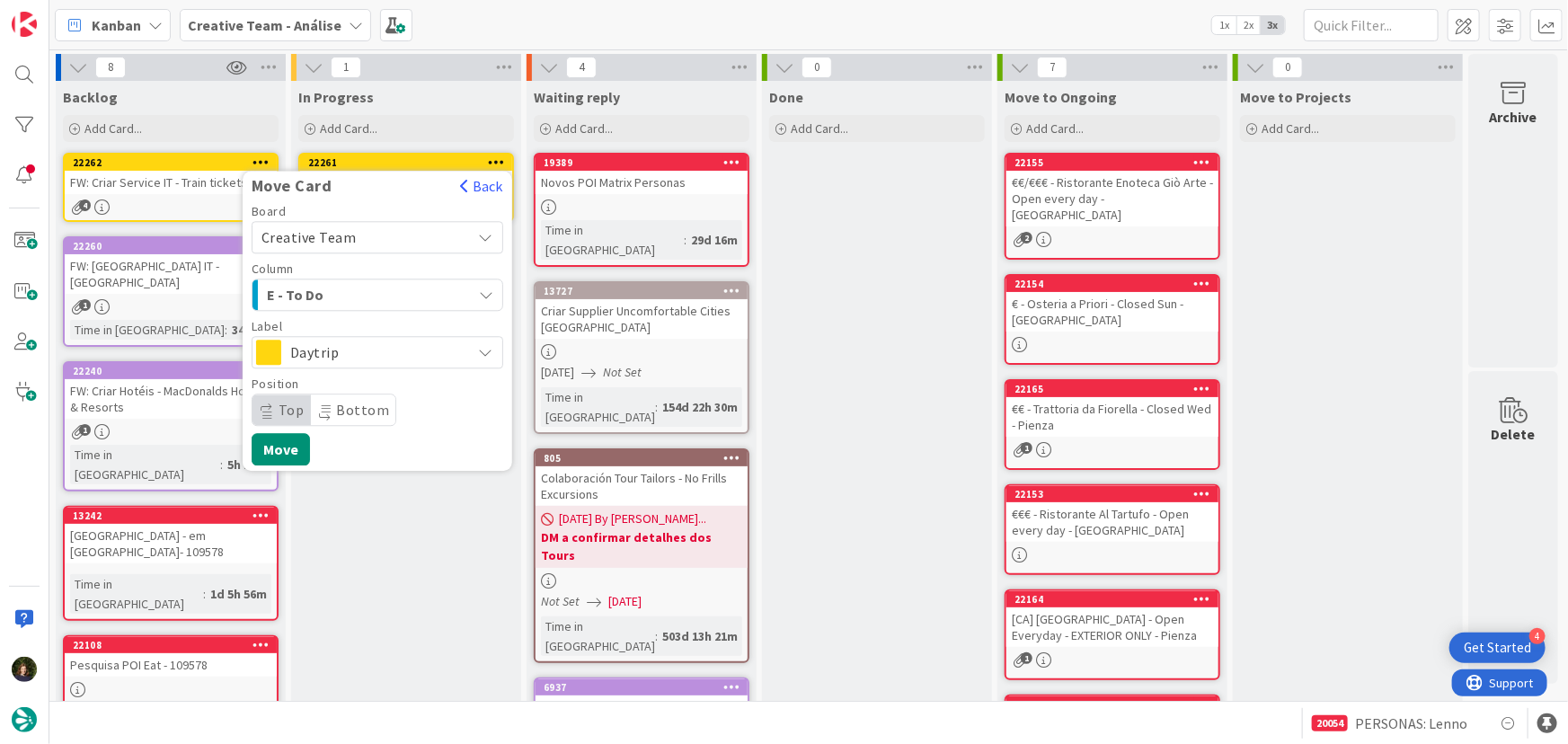
click at [405, 348] on span "Daytrip" at bounding box center [376, 352] width 173 height 25
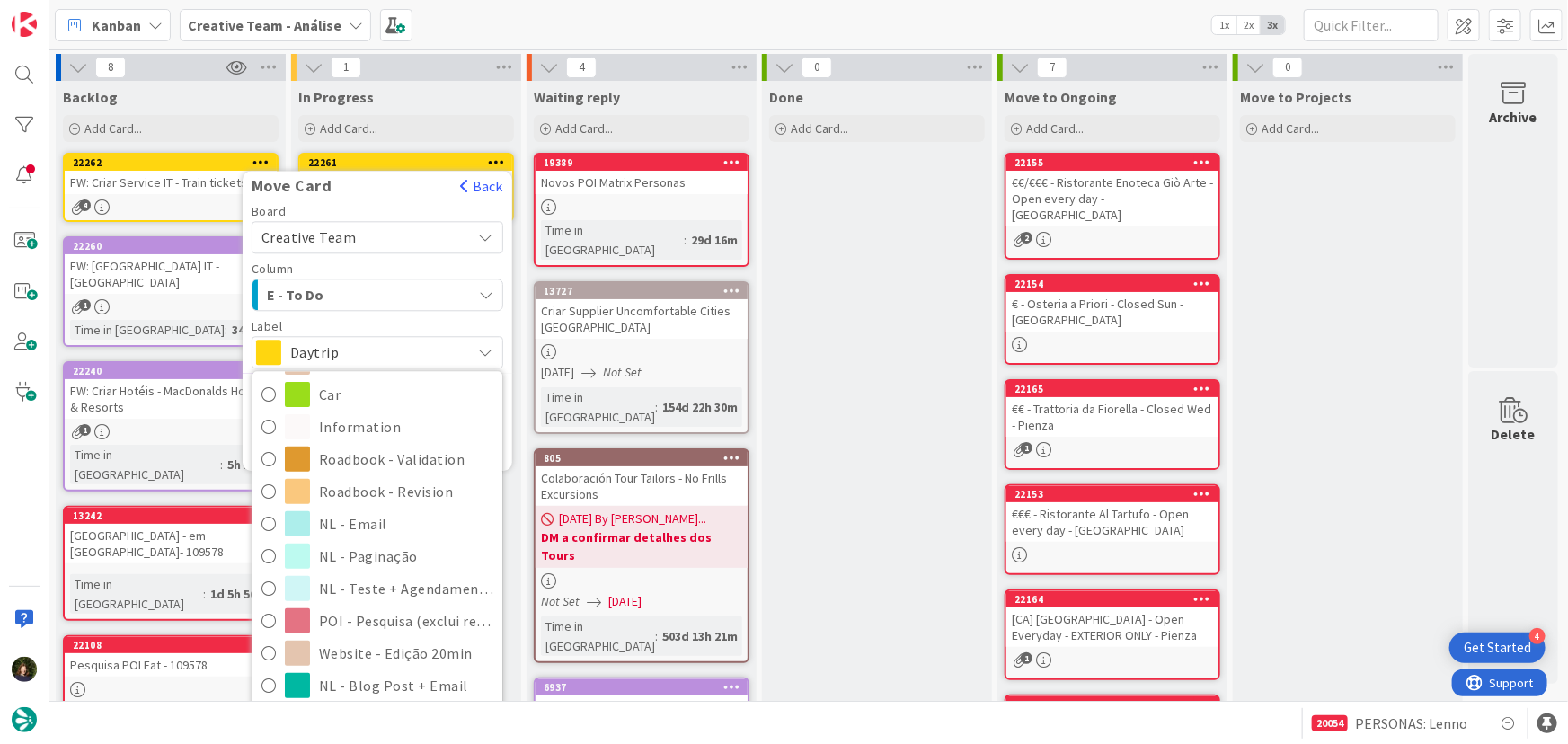
scroll to position [383, 0]
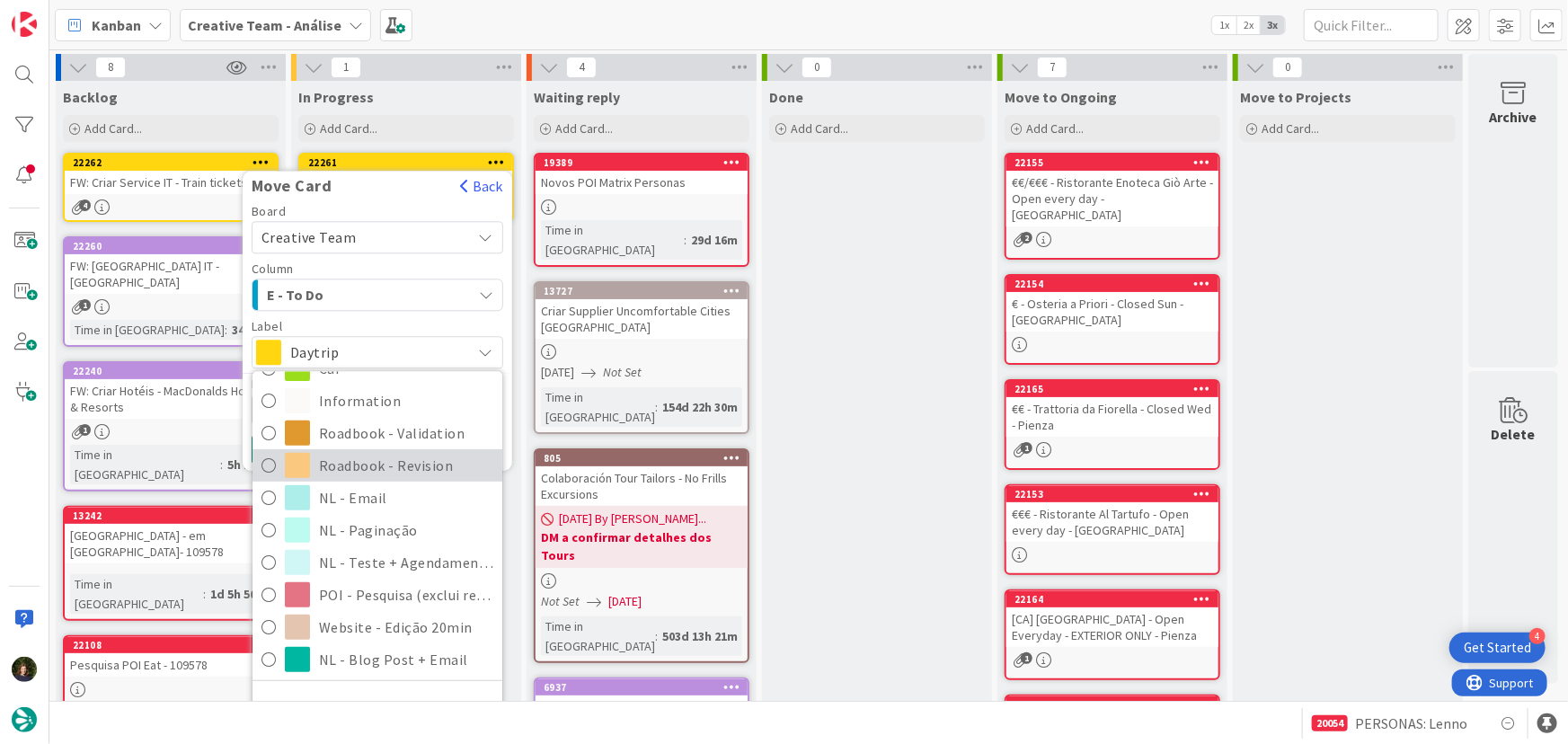
click at [383, 467] on span "Roadbook - Revision" at bounding box center [406, 465] width 175 height 27
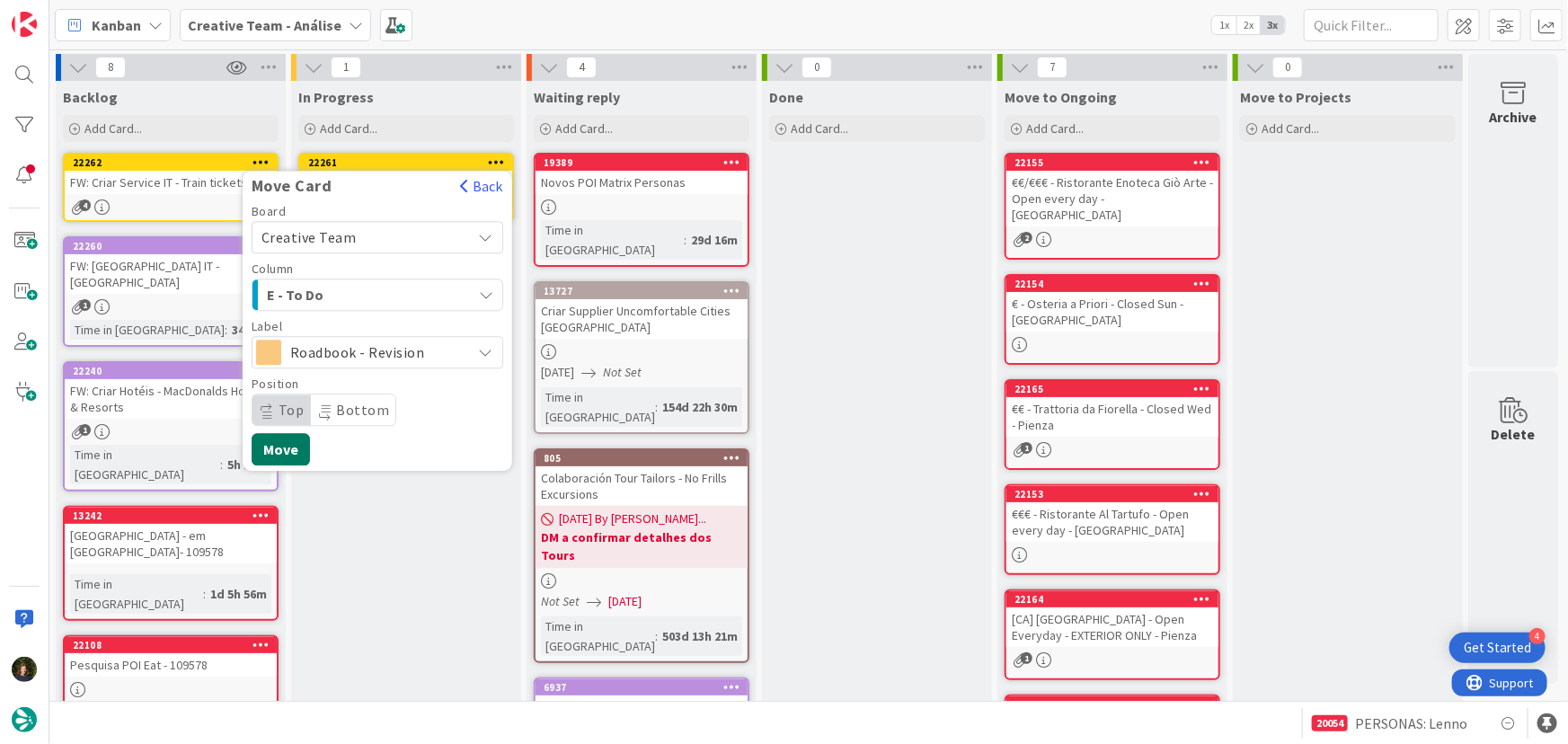
click at [286, 446] on button "Move" at bounding box center [280, 449] width 58 height 32
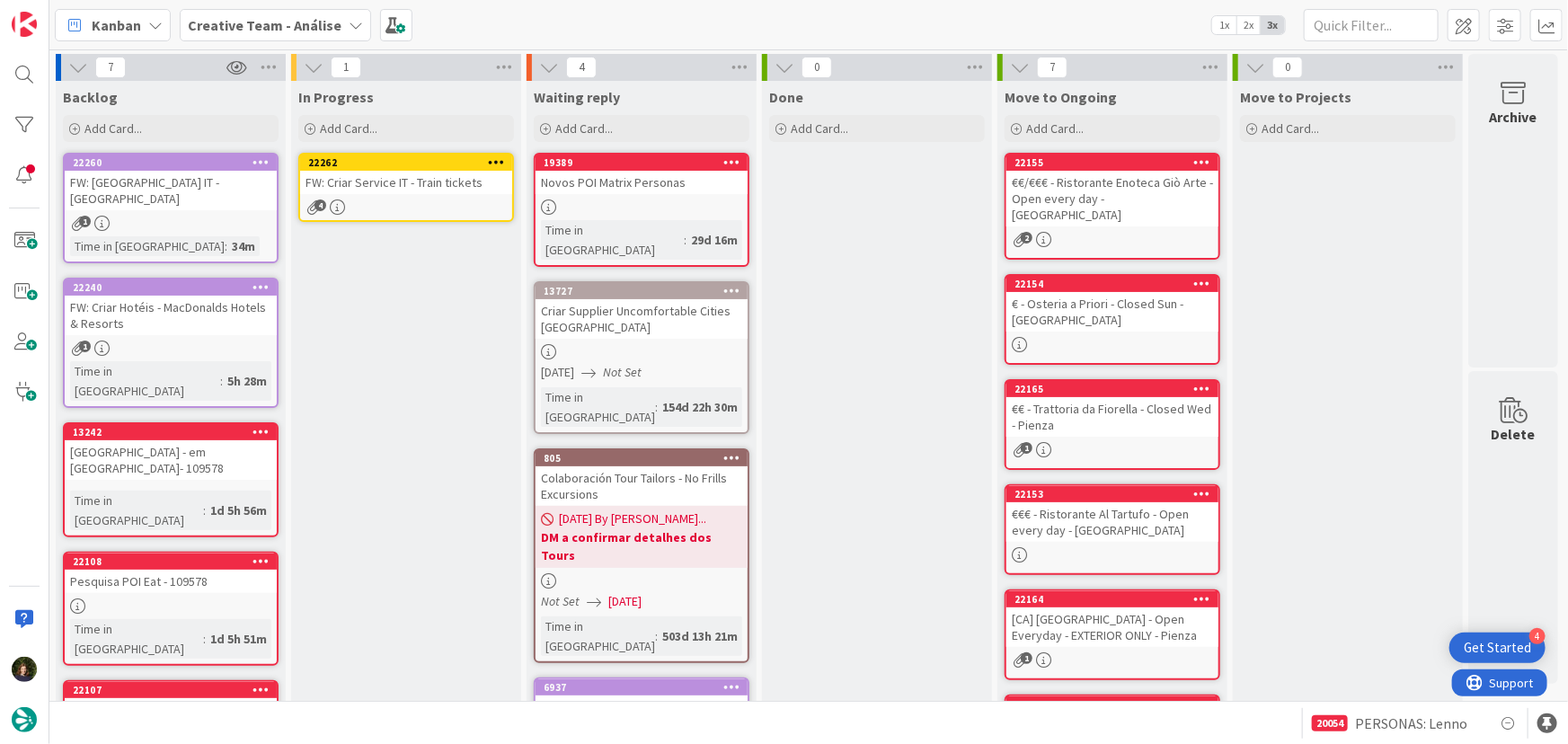
click at [382, 200] on div "4" at bounding box center [407, 207] width 213 height 16
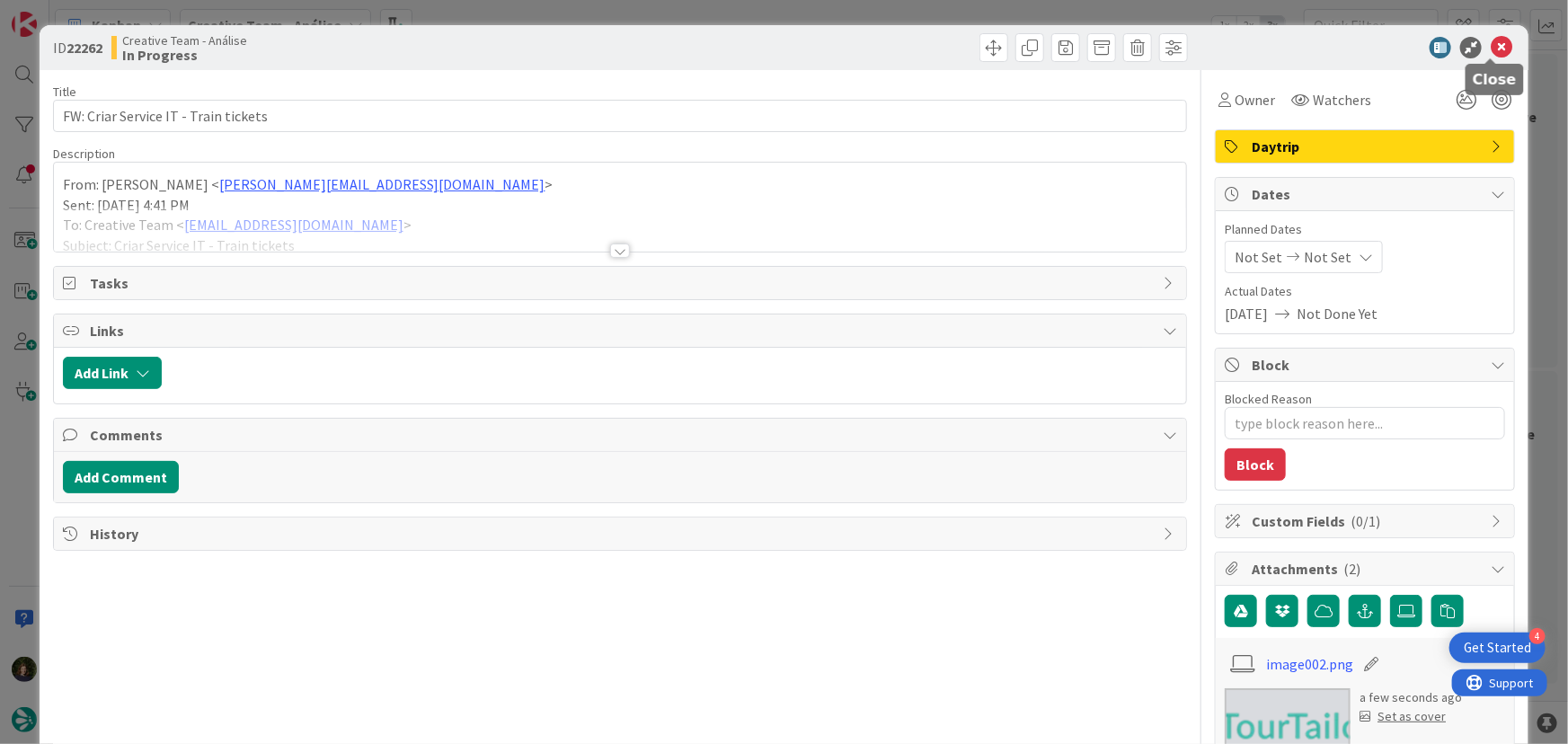
click at [1495, 50] on icon at bounding box center [1501, 47] width 21 height 21
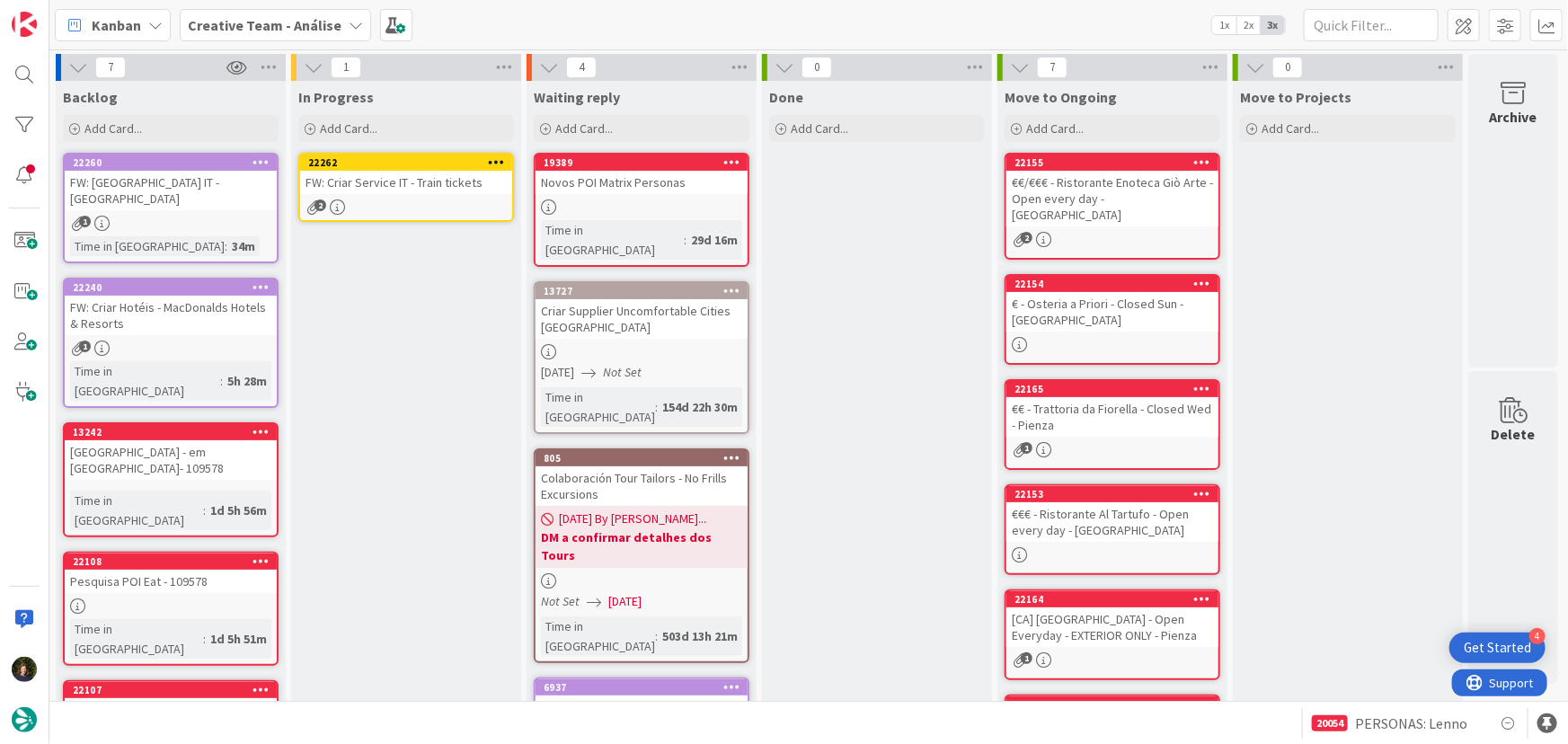
click at [495, 157] on icon at bounding box center [496, 162] width 17 height 13
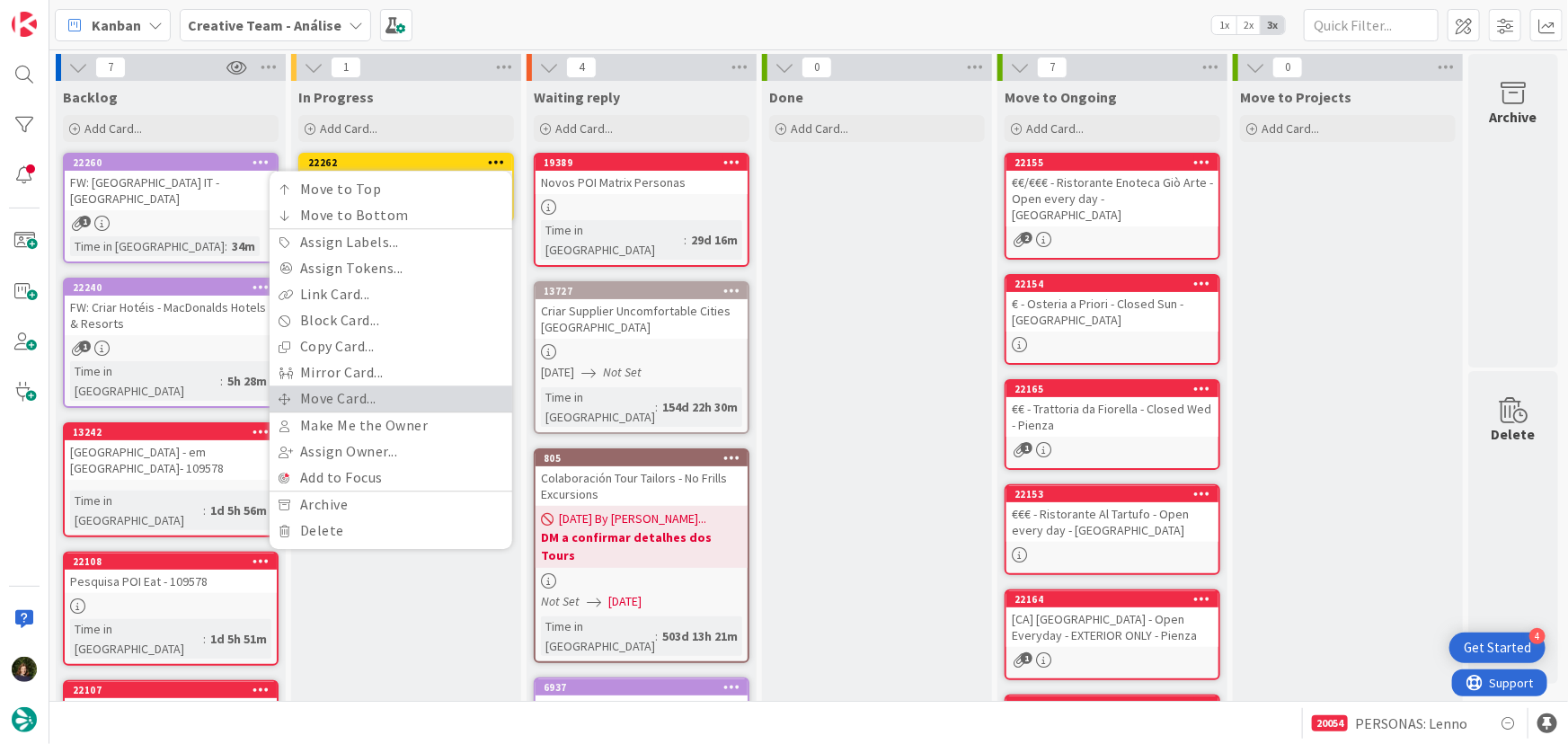
click at [425, 395] on link "Move Card..." at bounding box center [391, 398] width 243 height 26
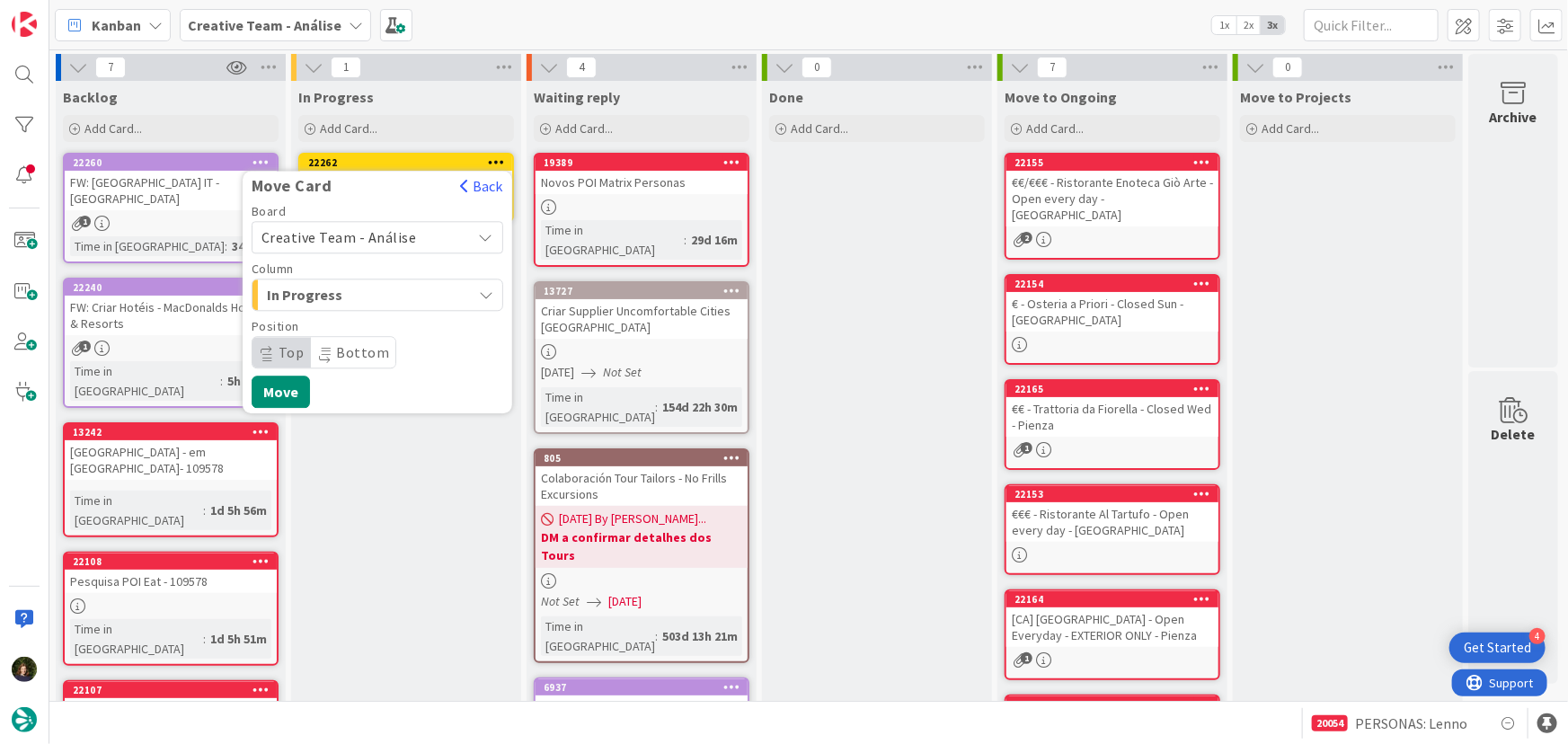
click at [418, 231] on span "Creative Team - Análise" at bounding box center [362, 237] width 201 height 25
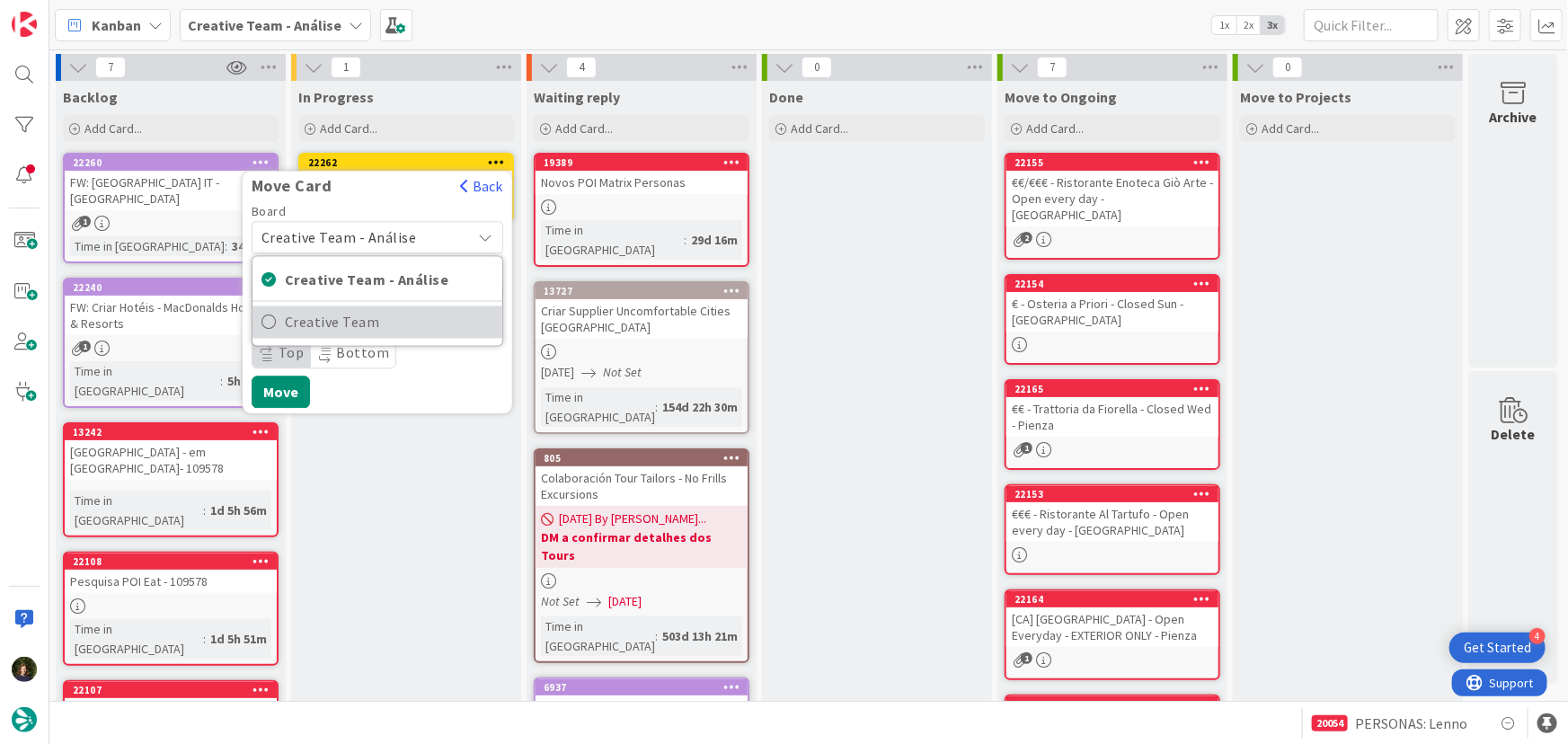
click at [412, 329] on span "Creative Team" at bounding box center [389, 323] width 209 height 27
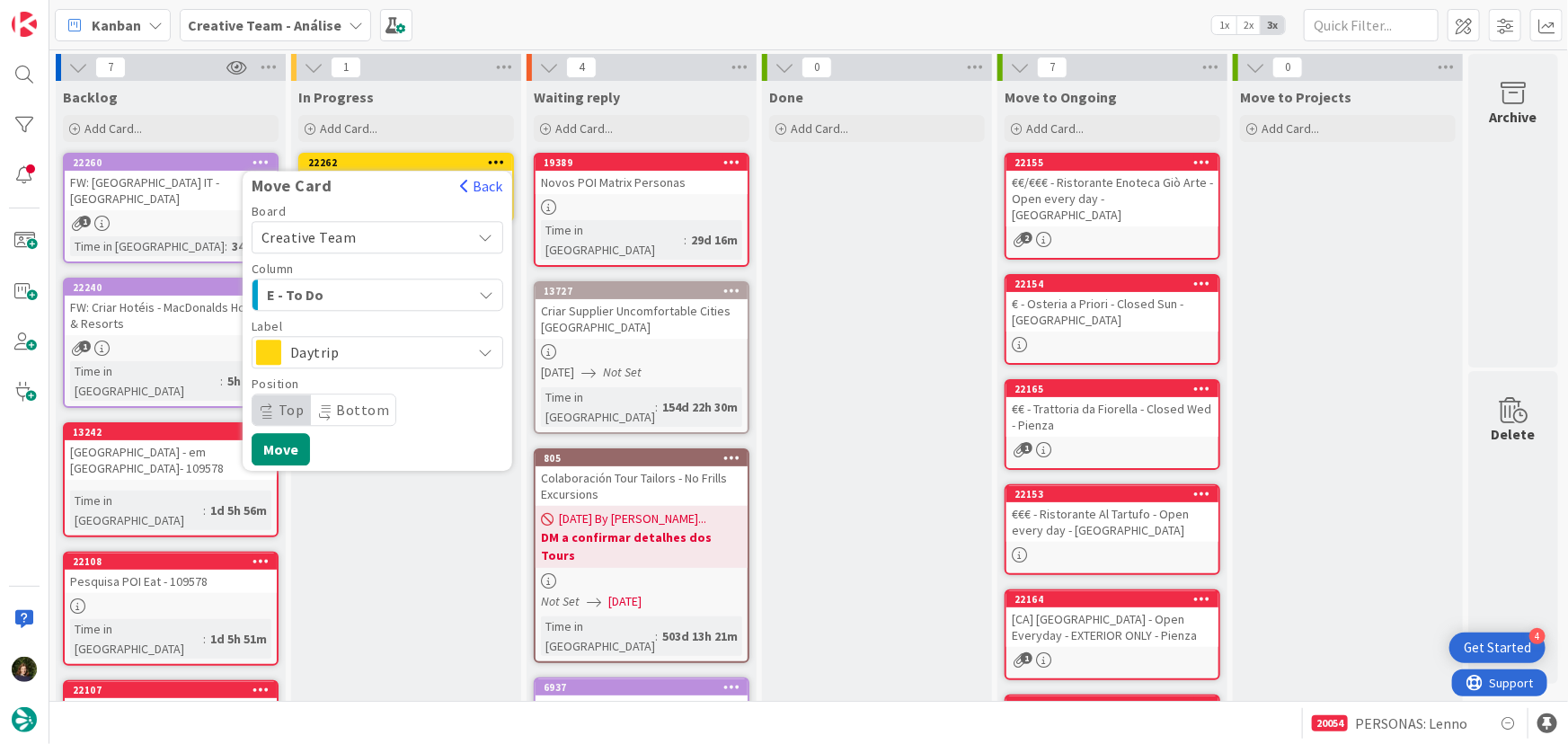
click at [404, 288] on div "E - To Do" at bounding box center [367, 294] width 210 height 29
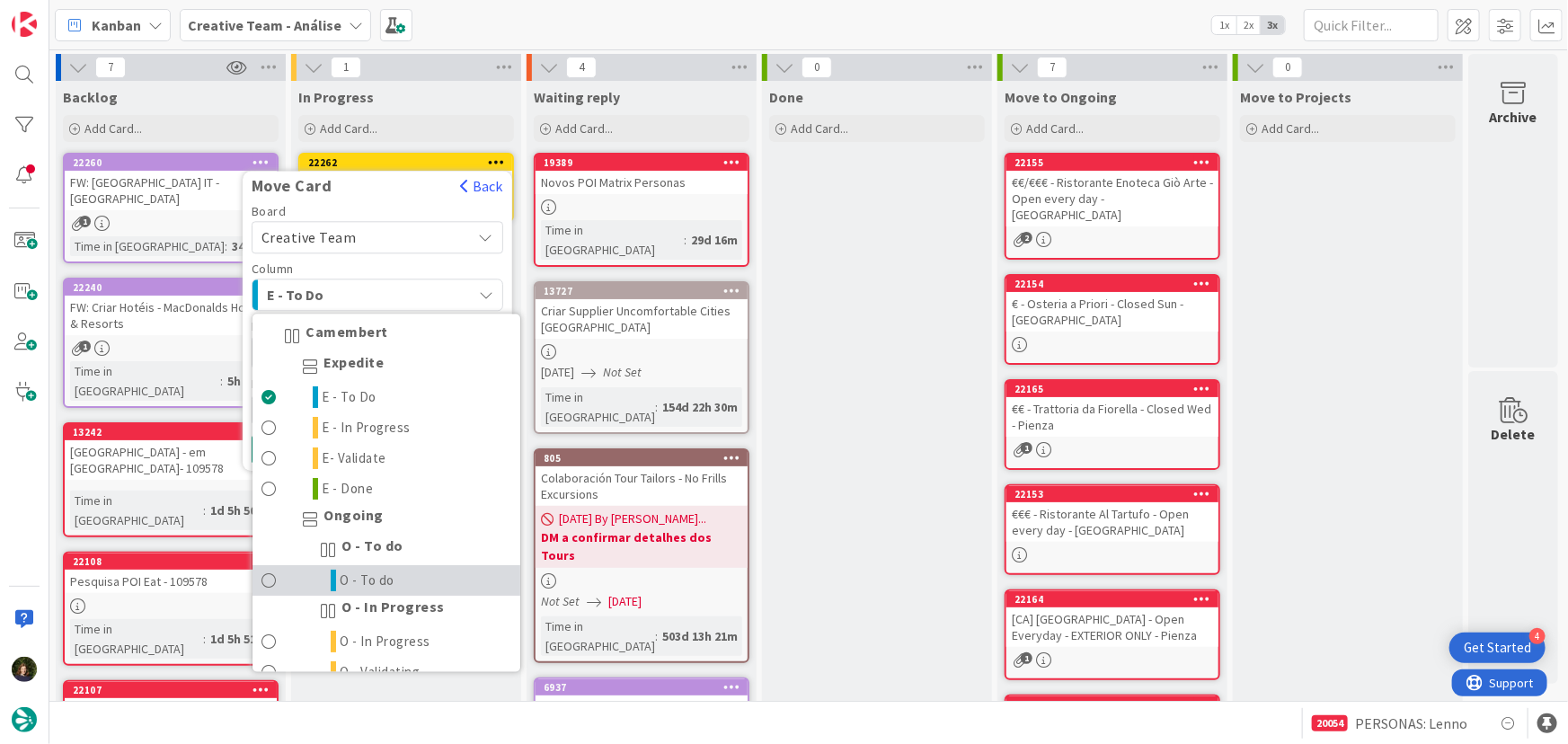
click at [400, 578] on link "O - To do" at bounding box center [386, 581] width 268 height 30
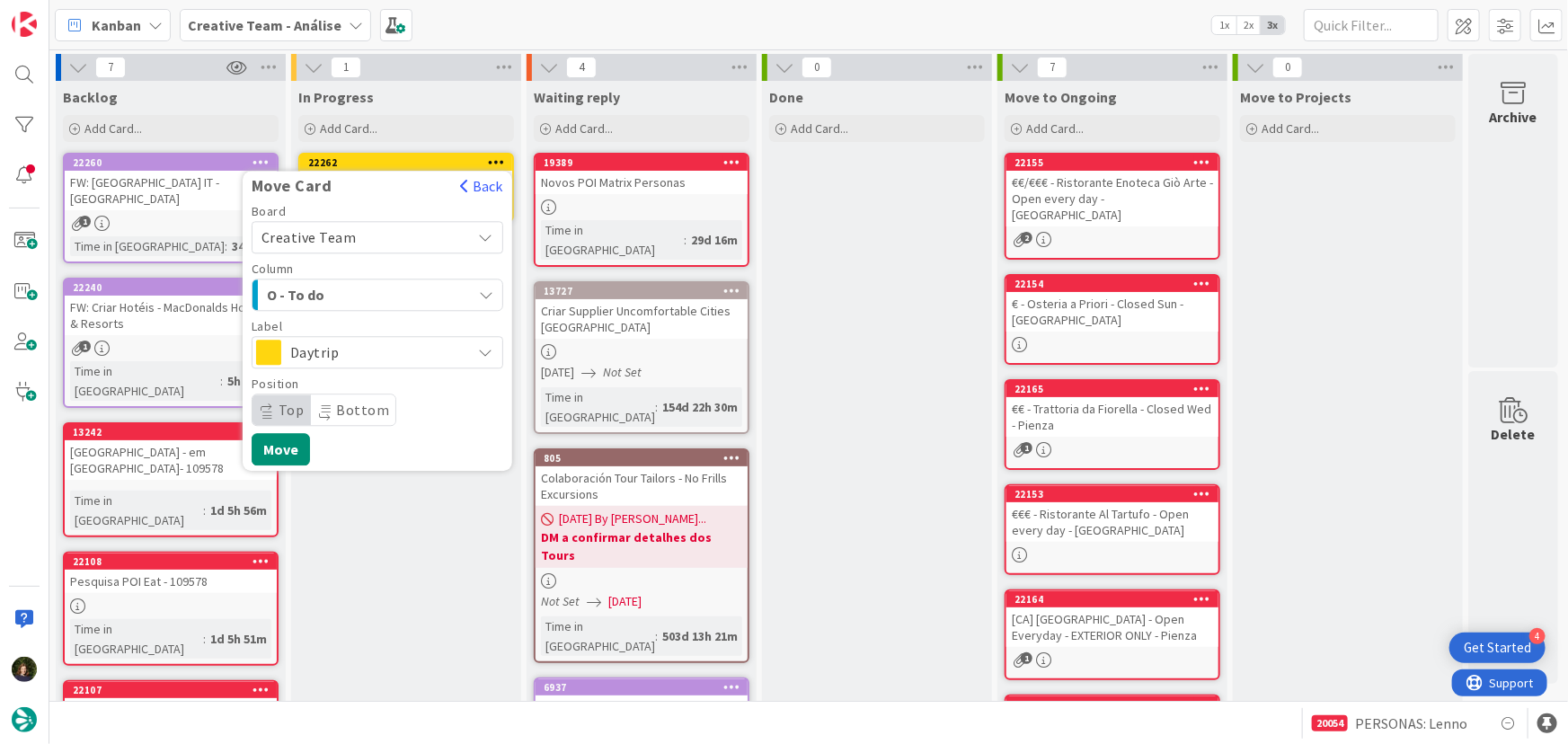
click at [404, 348] on span "Daytrip" at bounding box center [376, 352] width 173 height 25
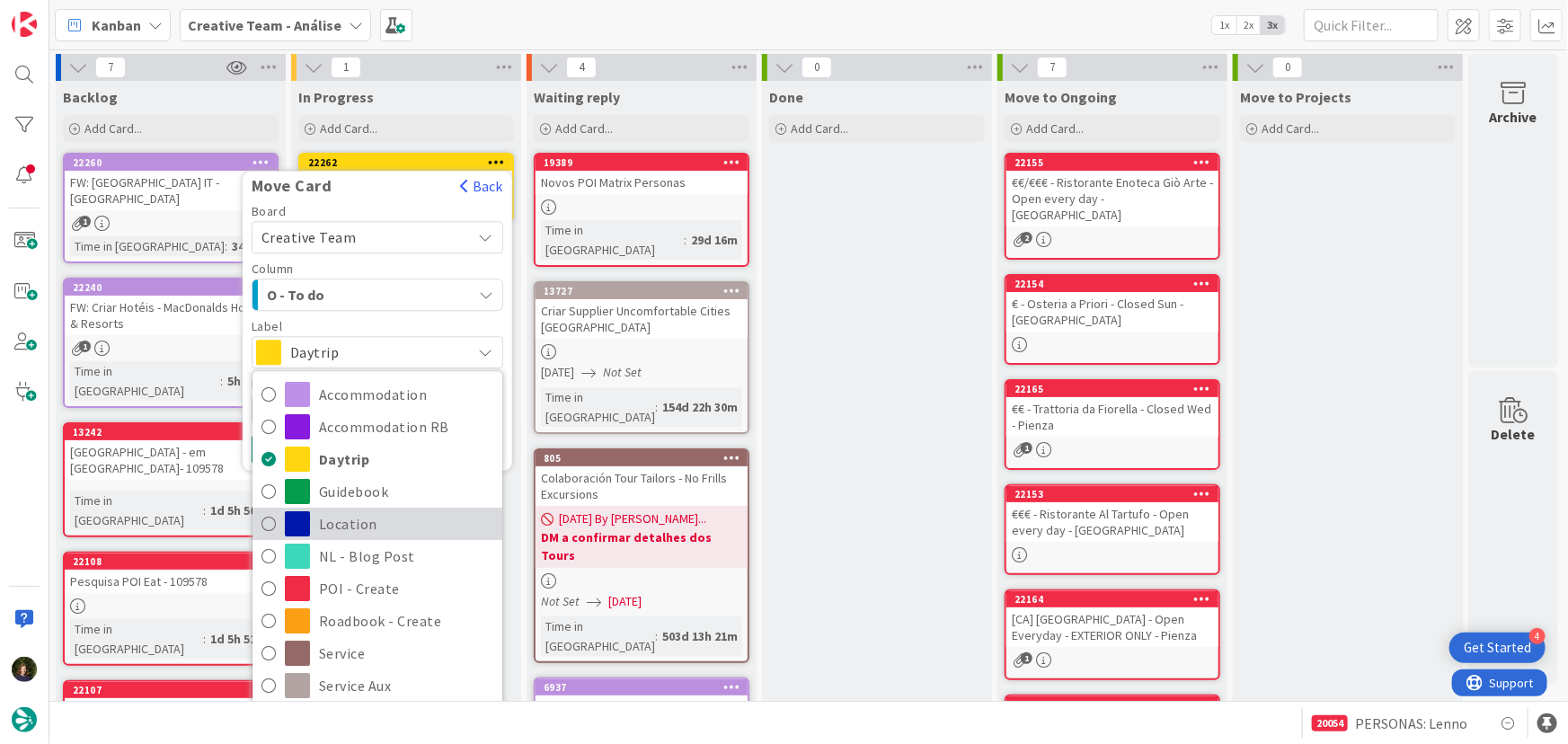
scroll to position [81, 0]
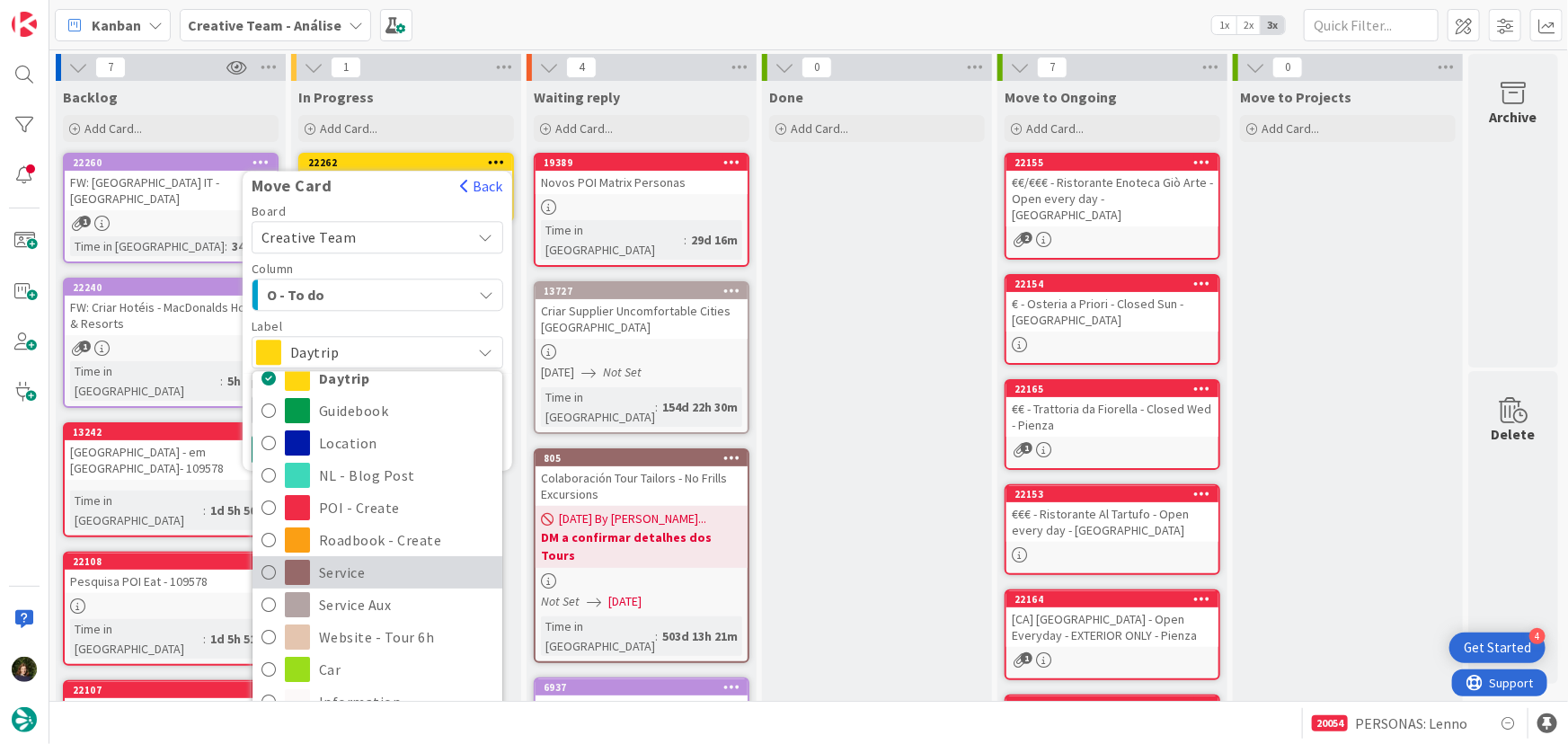
click at [362, 567] on span "Service" at bounding box center [406, 573] width 175 height 27
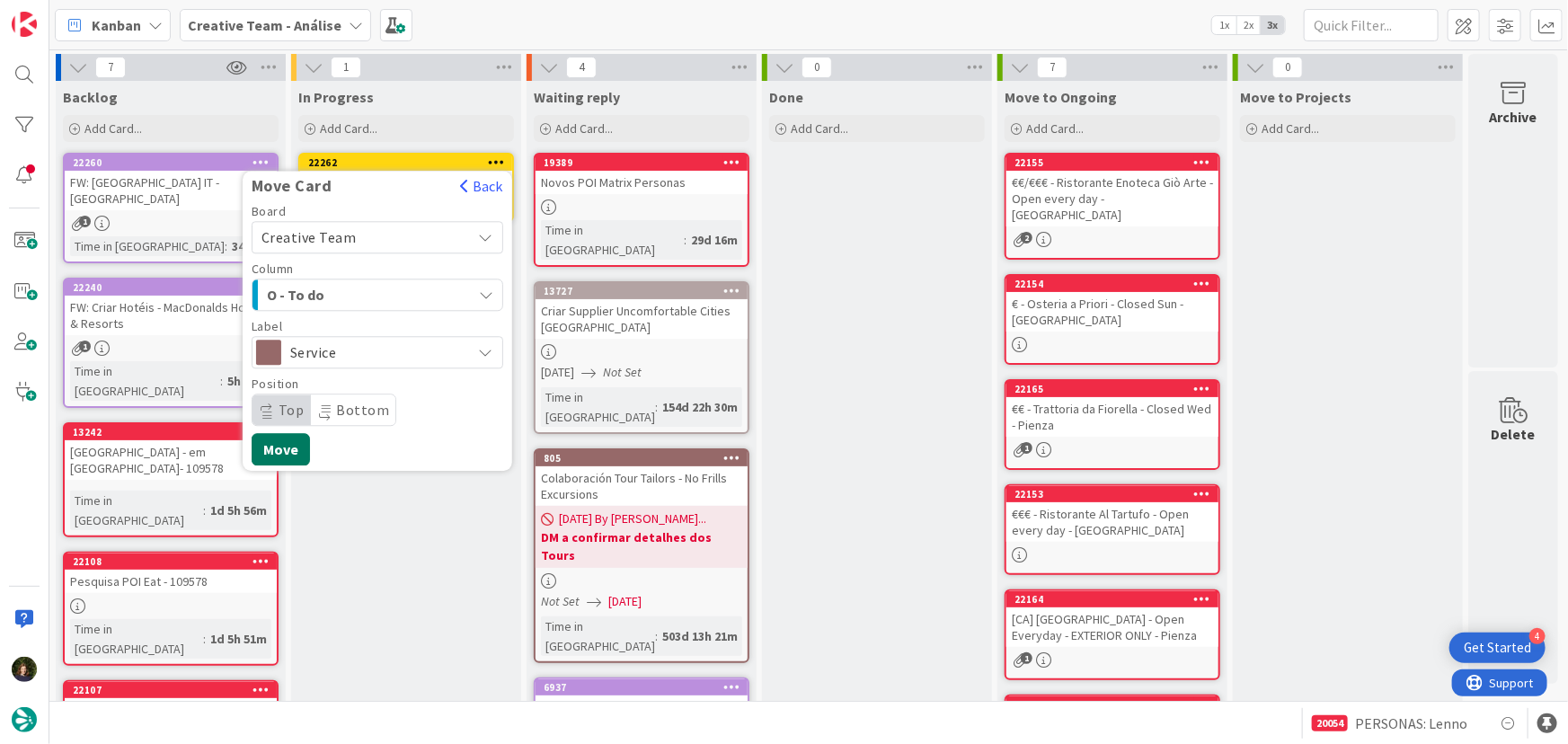
click at [286, 445] on button "Move" at bounding box center [280, 449] width 58 height 32
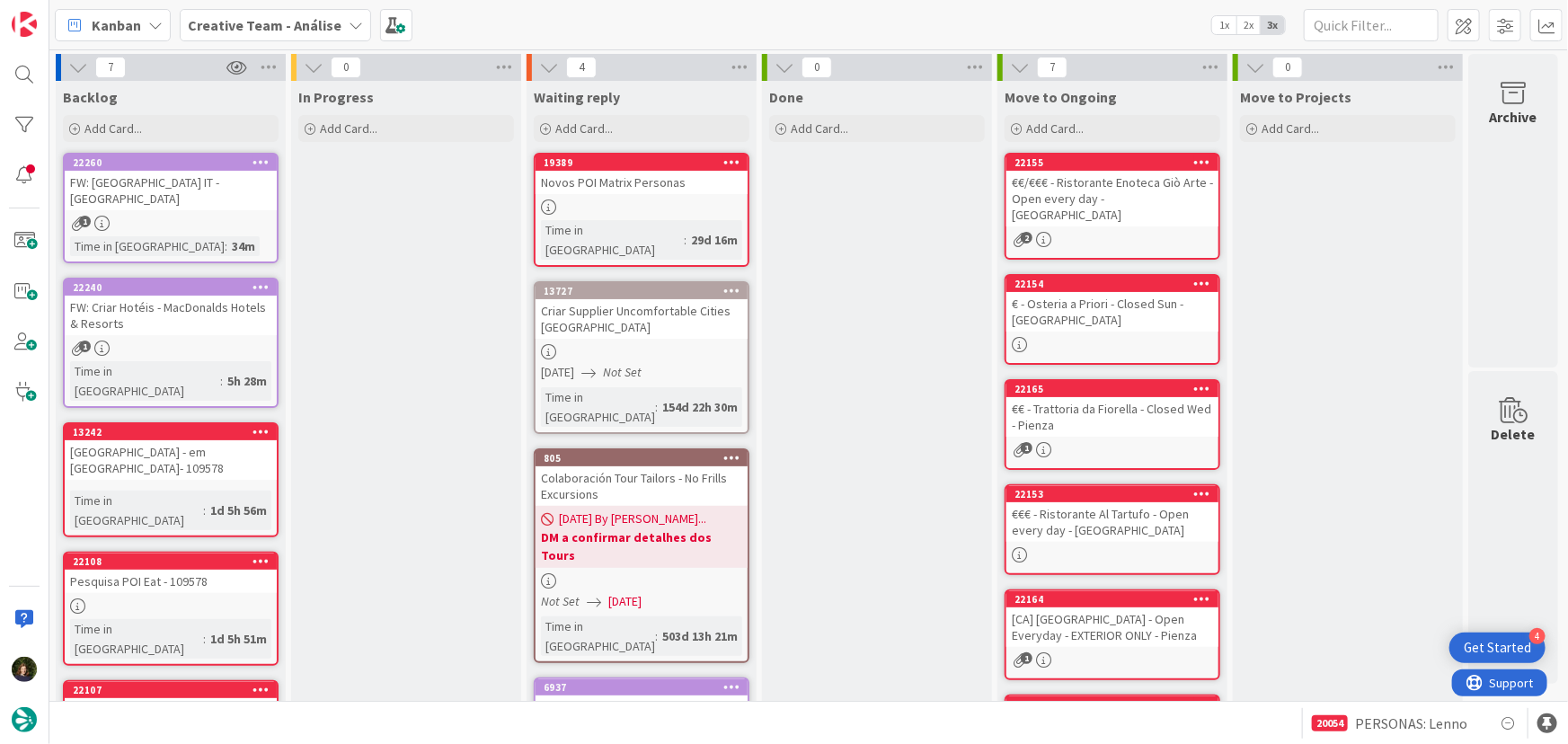
click at [243, 23] on b "Creative Team - Análise" at bounding box center [264, 25] width 153 height 18
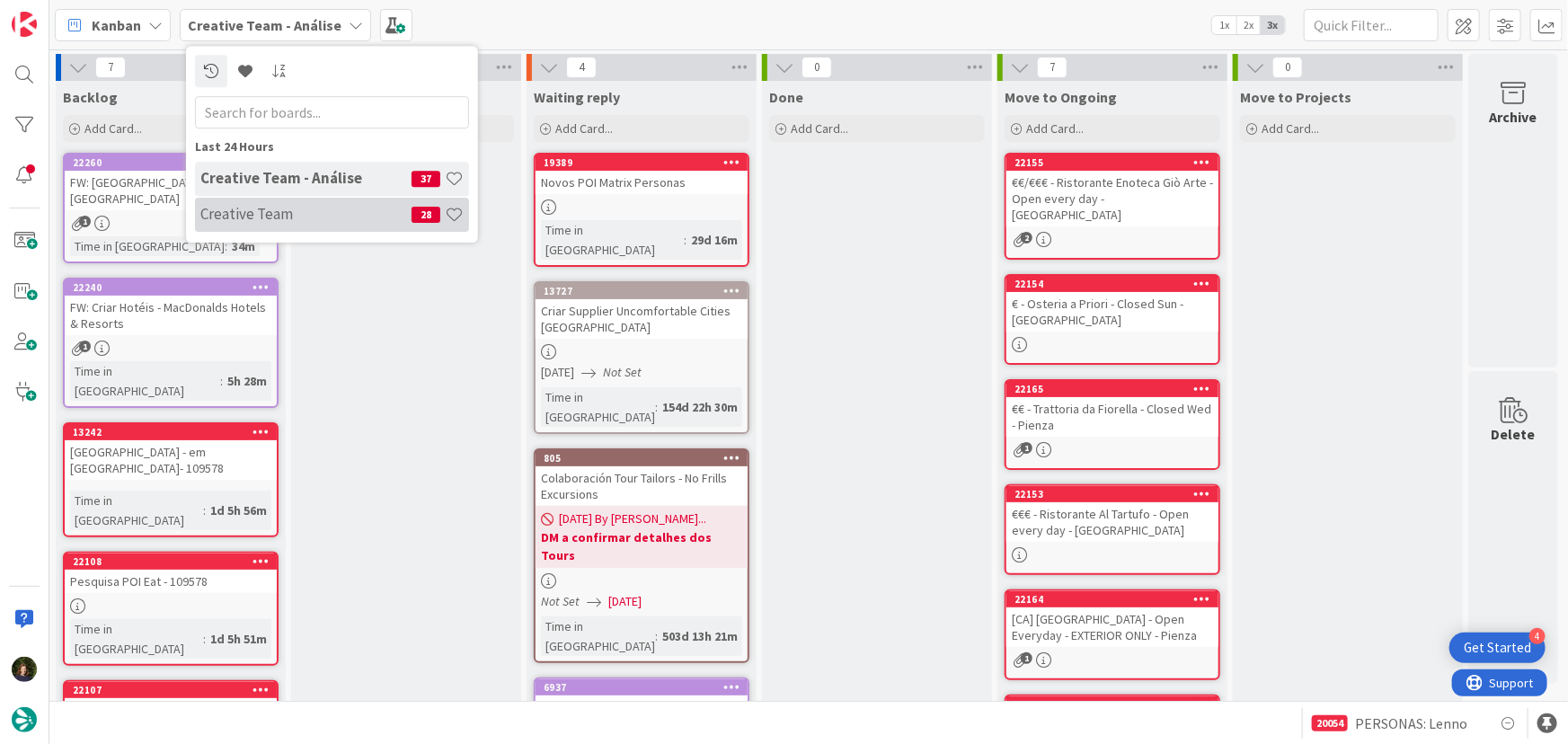
click at [269, 214] on h4 "Creative Team" at bounding box center [306, 213] width 212 height 18
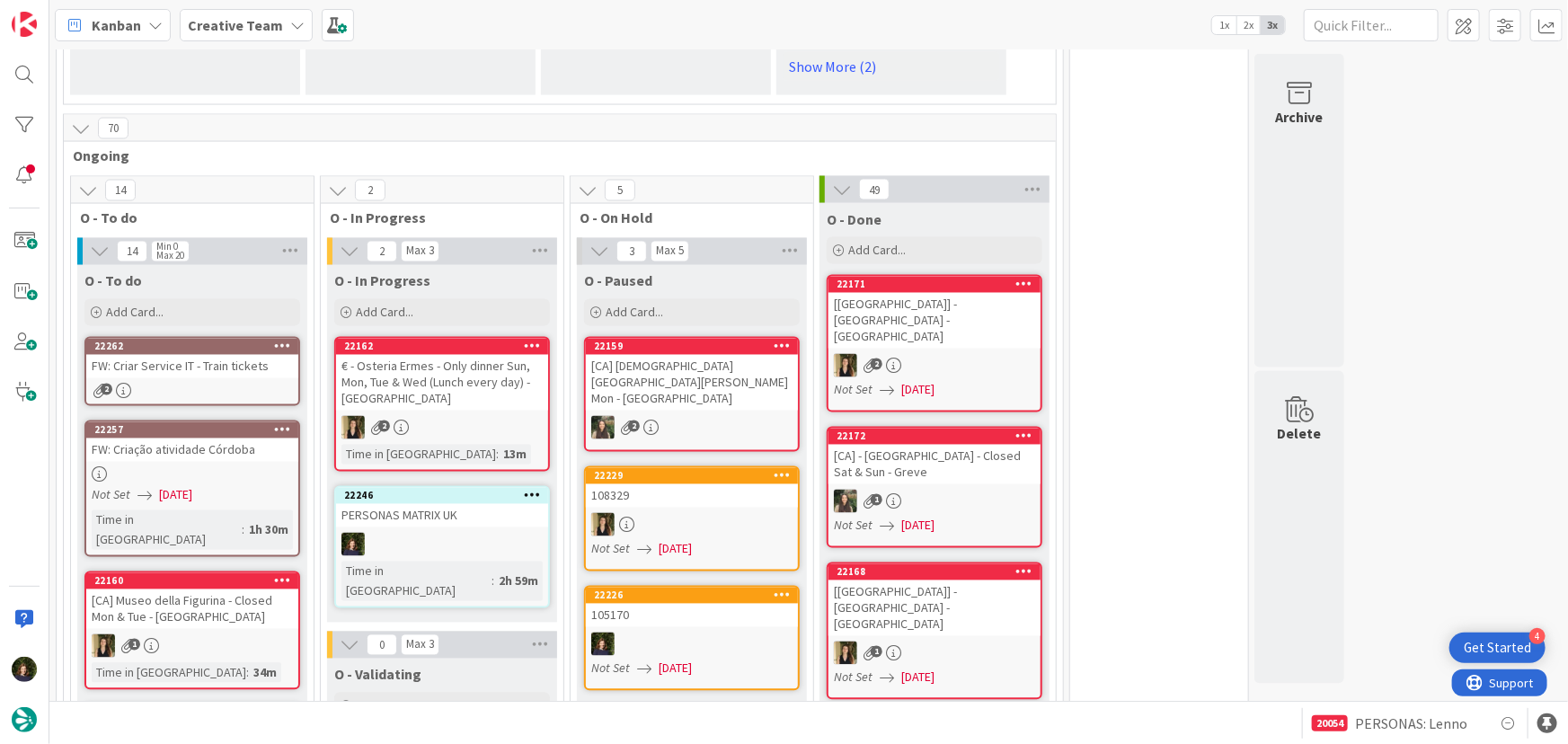
scroll to position [1553, 0]
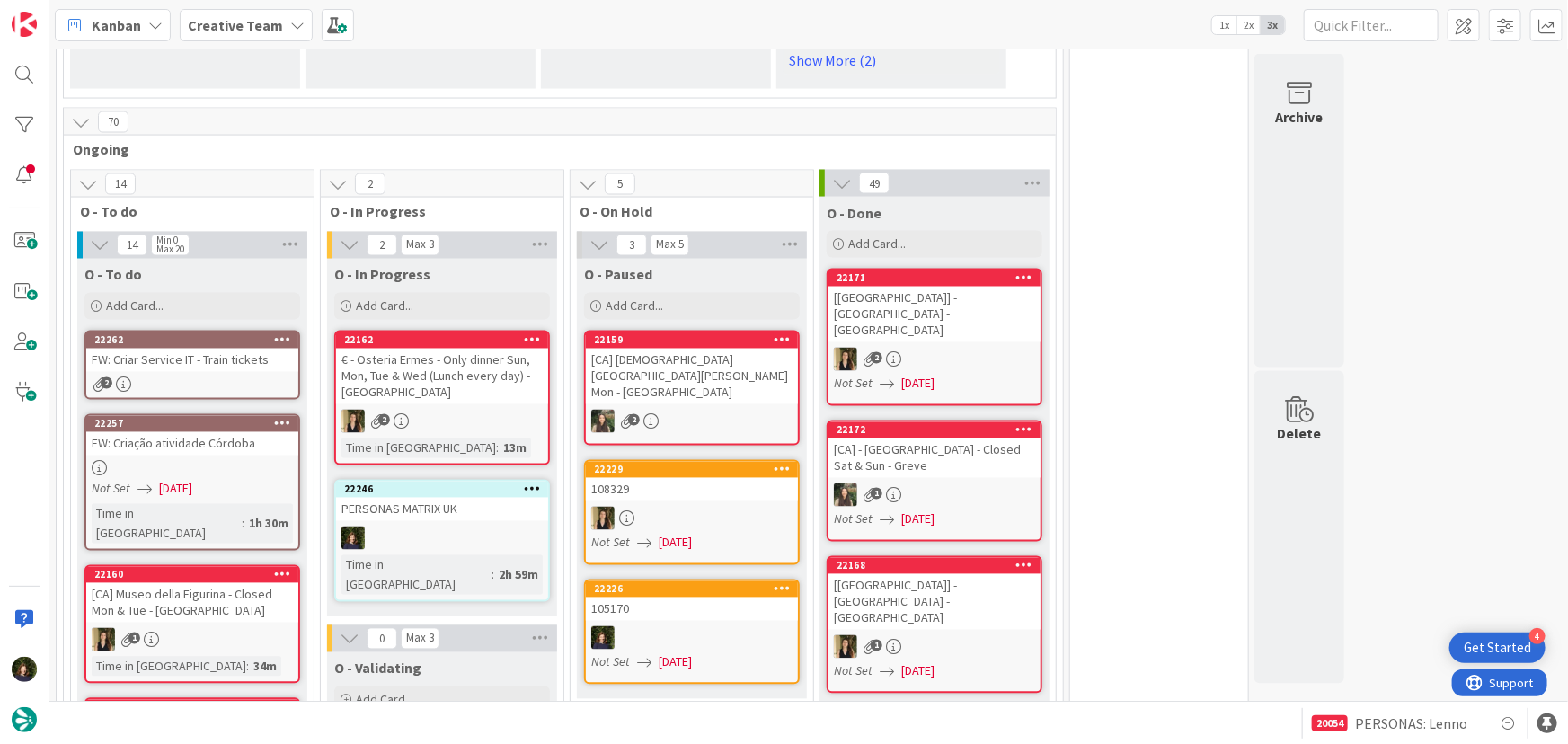
click at [159, 414] on link "22257 FW: Criação atividade Córdoba Not Set [DATE] Time in [GEOGRAPHIC_DATA] : …" at bounding box center [191, 482] width 215 height 137
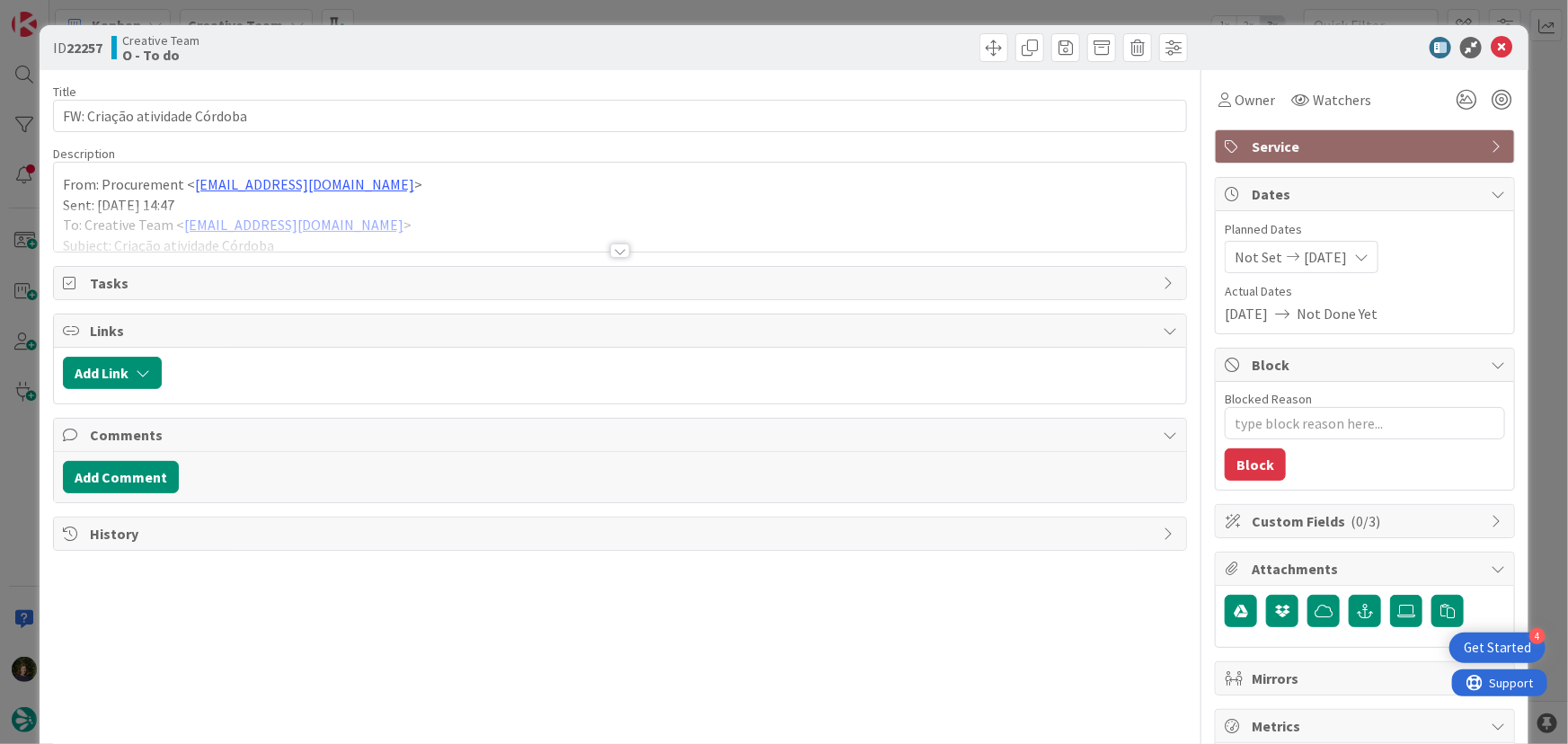
click at [618, 254] on div at bounding box center [619, 251] width 19 height 15
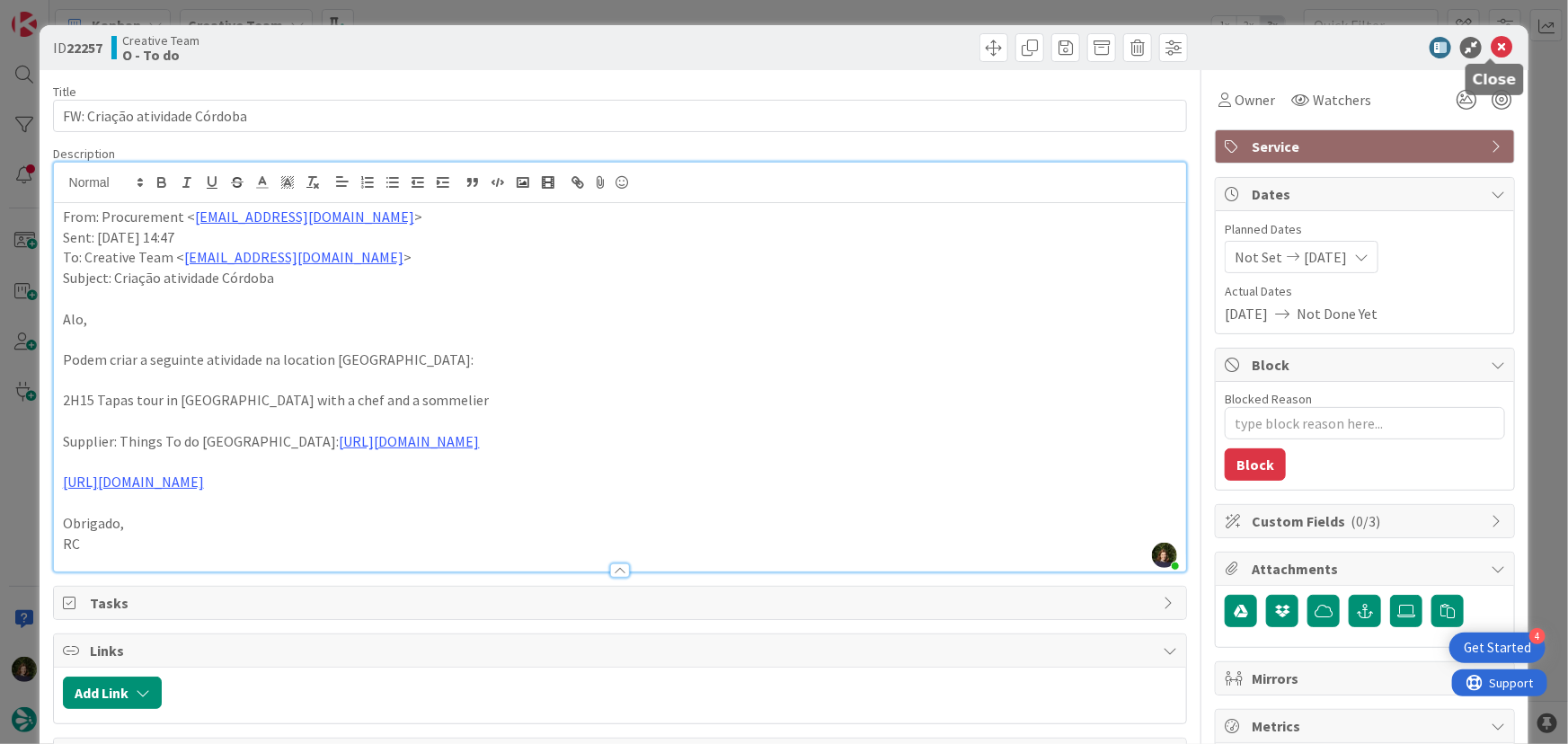
click at [1491, 50] on icon at bounding box center [1501, 47] width 21 height 21
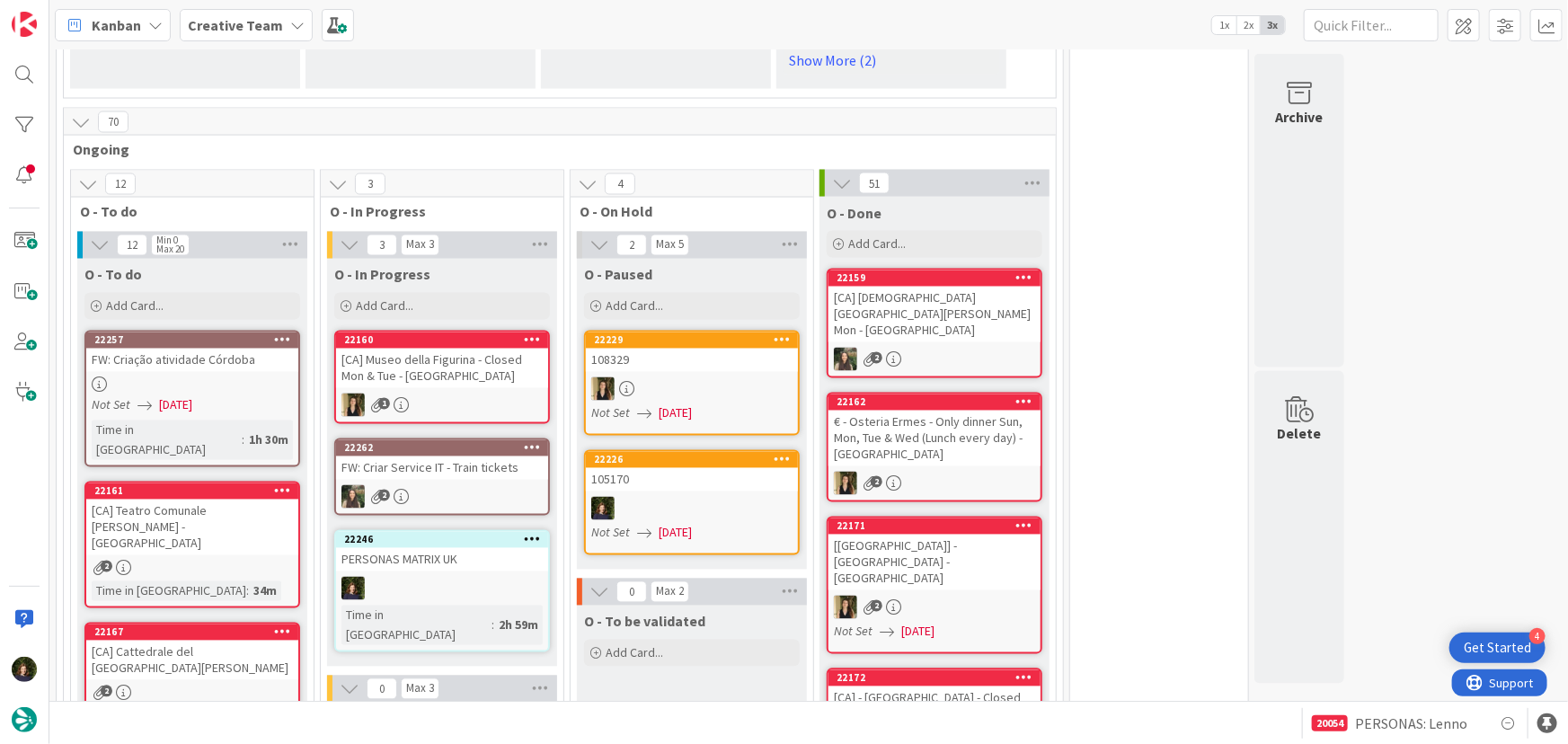
click at [227, 18] on b "Creative Team" at bounding box center [235, 25] width 95 height 18
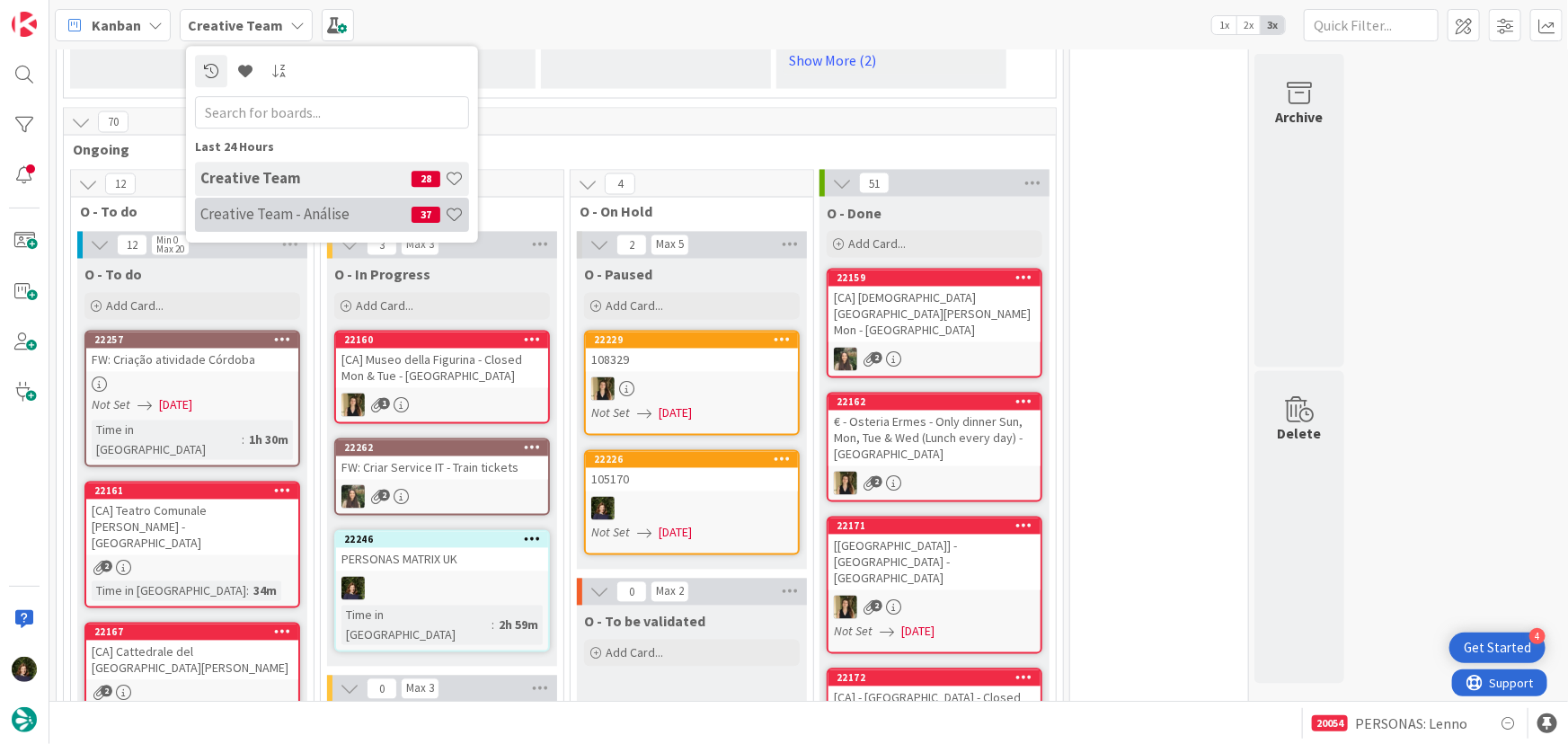
click at [266, 218] on h4 "Creative Team - Análise" at bounding box center [306, 213] width 212 height 18
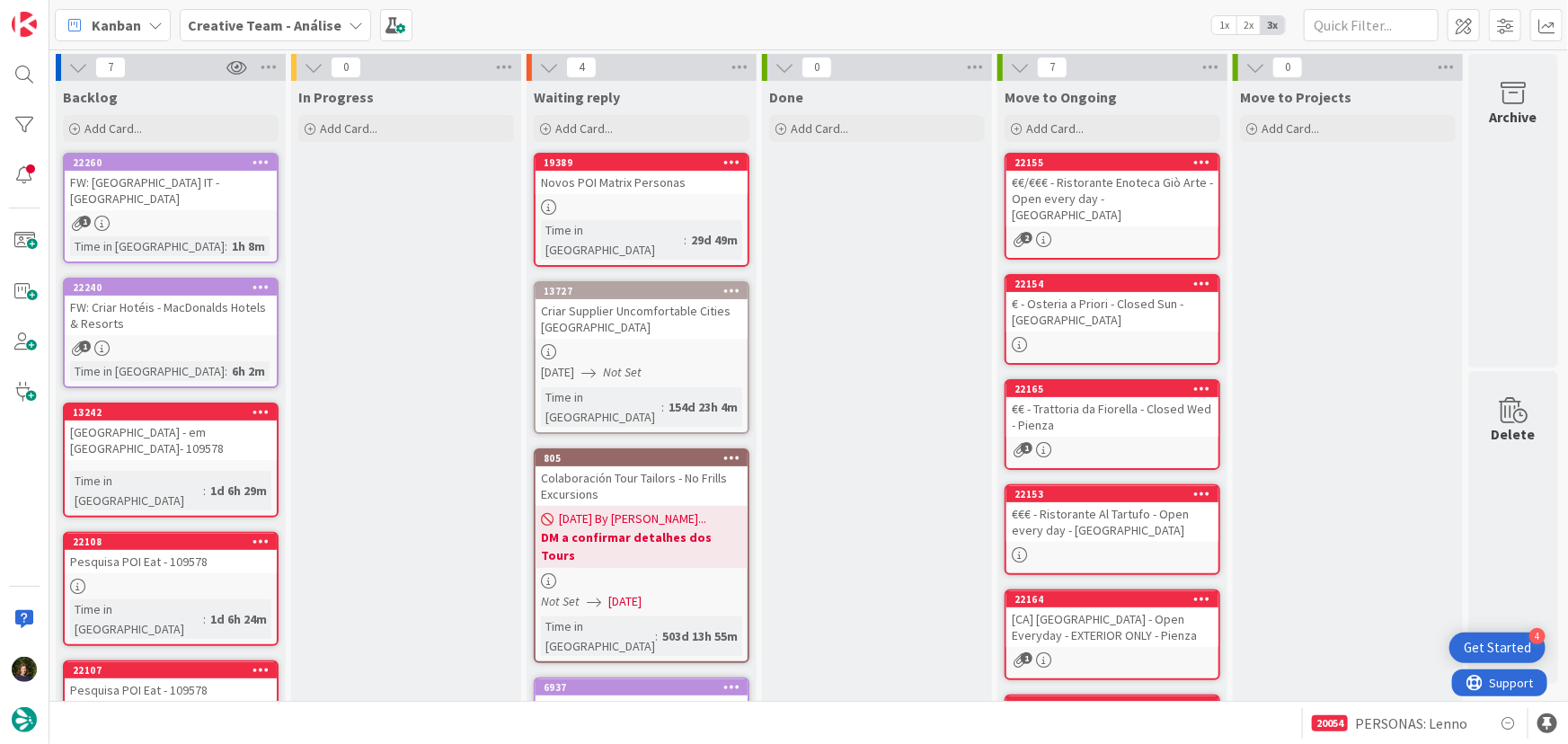
click at [243, 26] on b "Creative Team - Análise" at bounding box center [264, 25] width 153 height 18
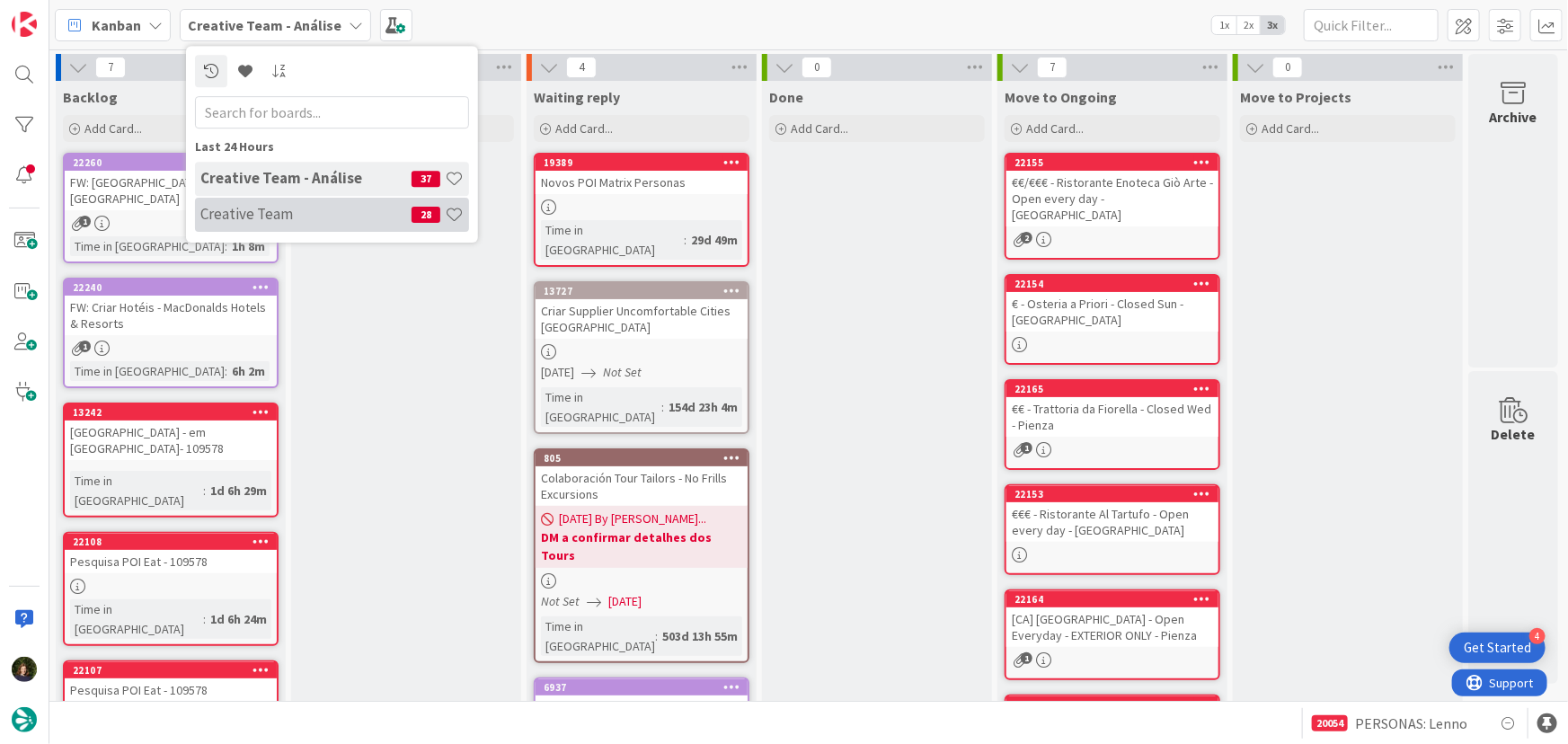
click at [249, 216] on h4 "Creative Team" at bounding box center [306, 213] width 212 height 18
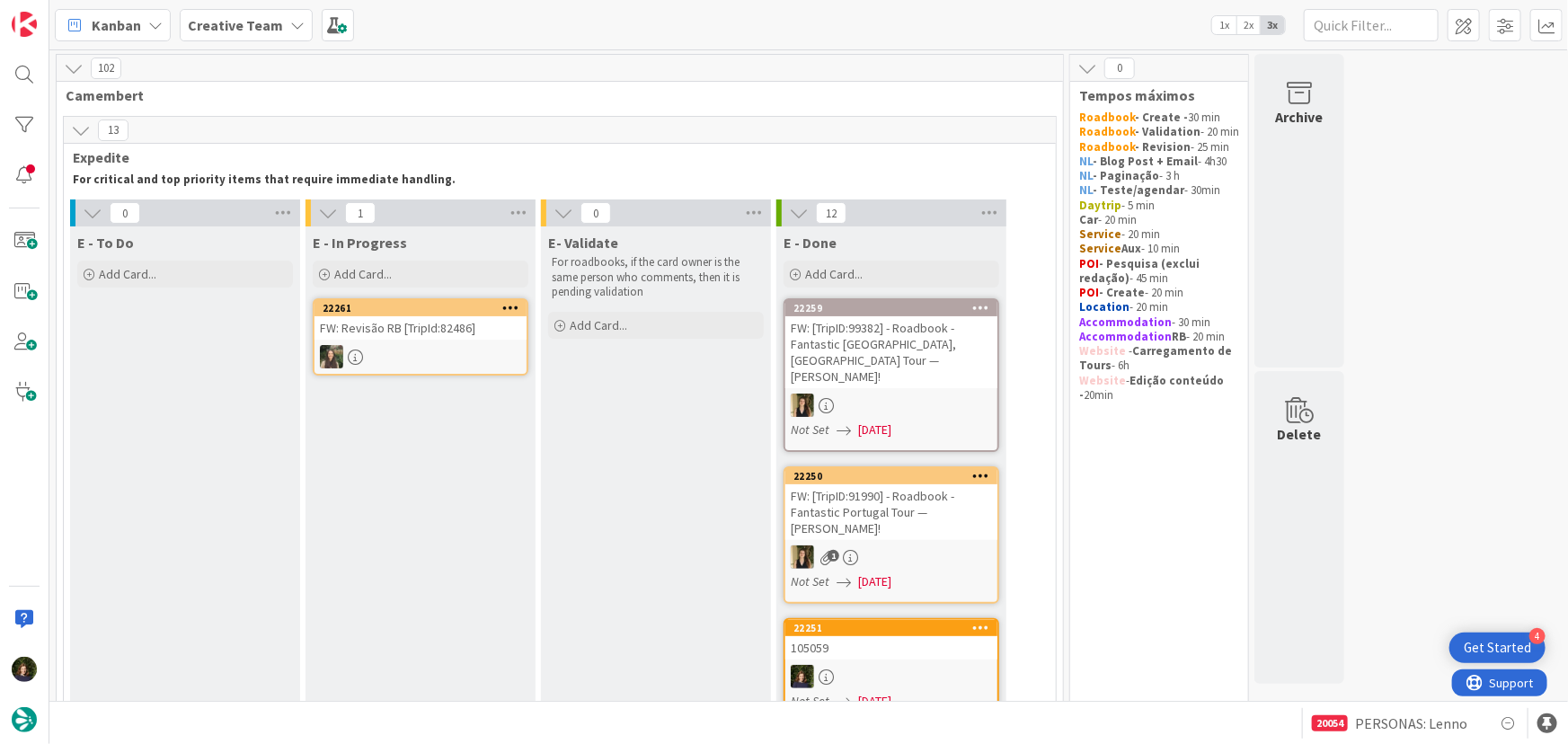
click at [248, 19] on b "Creative Team" at bounding box center [235, 25] width 95 height 18
click at [255, 224] on div "Creative Team - Análise 37" at bounding box center [332, 214] width 274 height 34
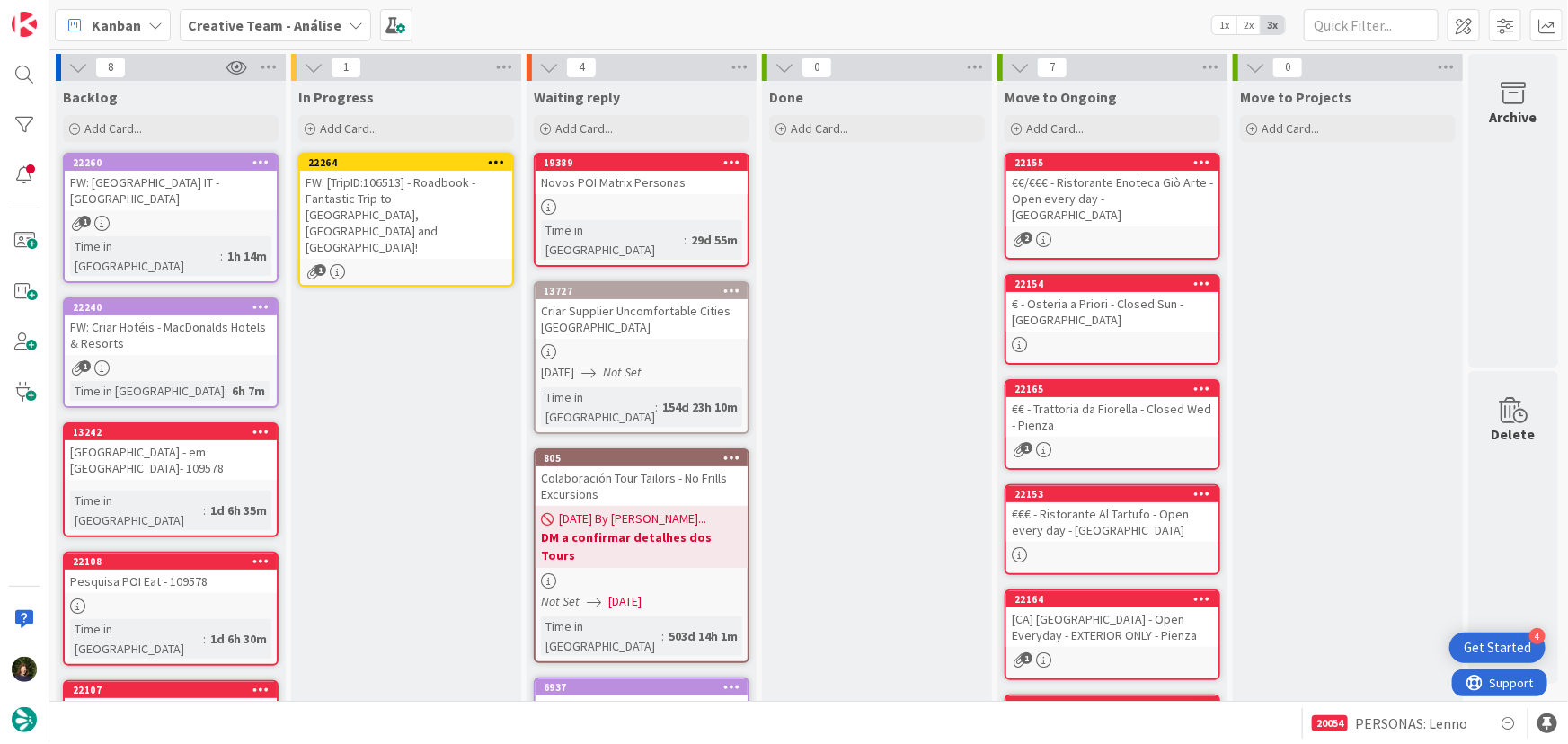
click at [504, 158] on icon at bounding box center [496, 162] width 17 height 13
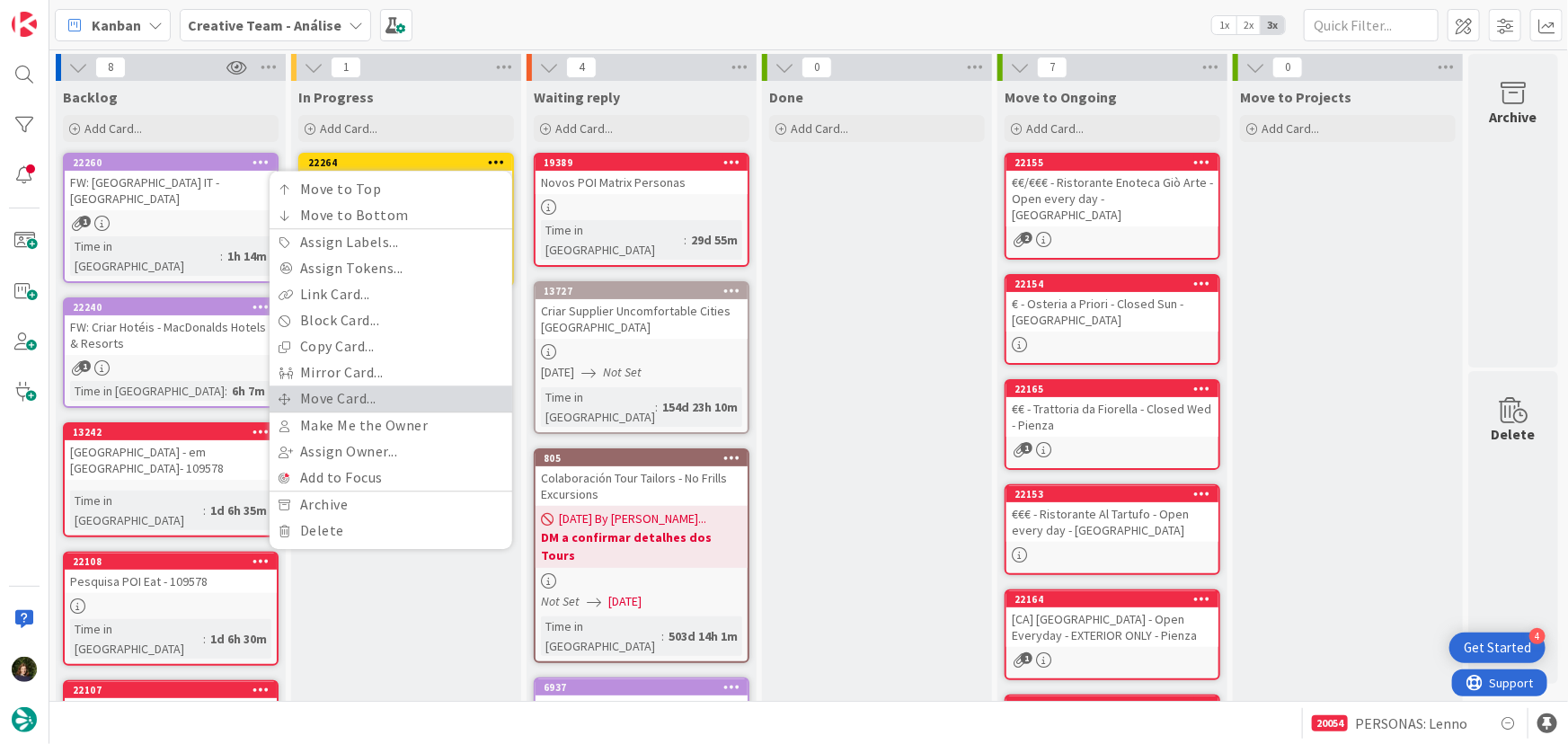
click at [411, 395] on link "Move Card..." at bounding box center [391, 398] width 243 height 26
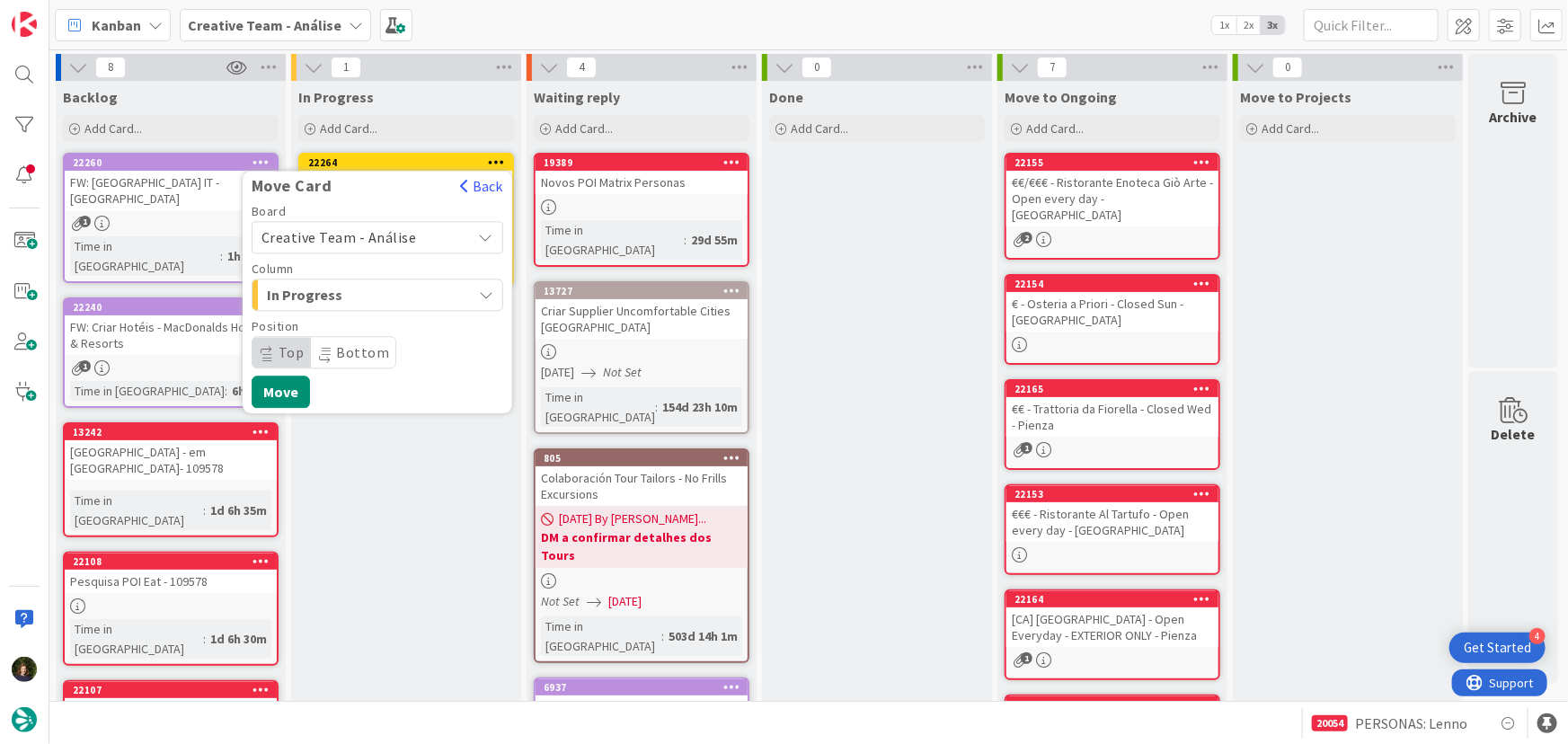
click at [414, 228] on span "Creative Team - Análise" at bounding box center [362, 237] width 201 height 25
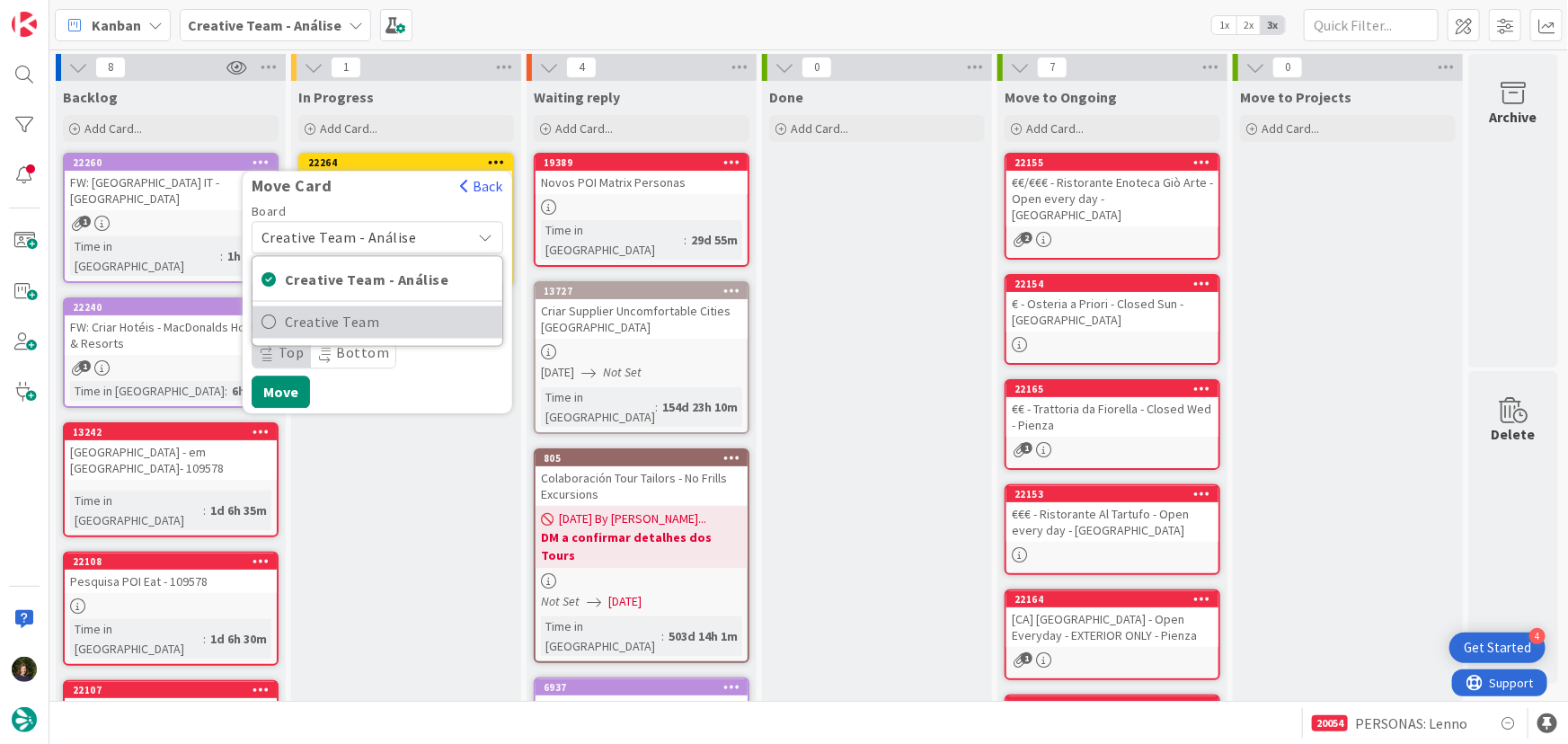
click at [425, 331] on span "Creative Team" at bounding box center [389, 323] width 209 height 27
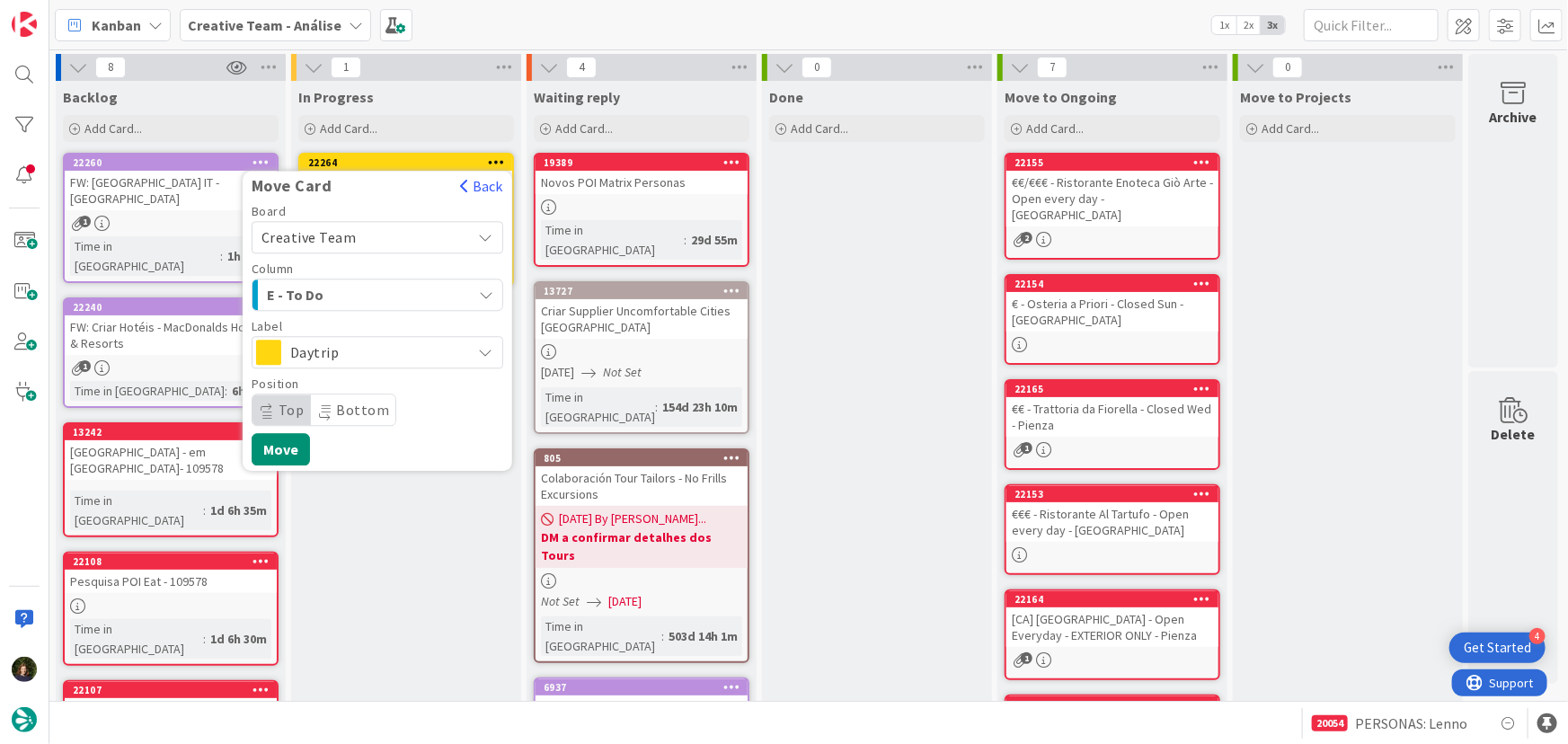
click at [409, 295] on div "E - To Do" at bounding box center [367, 294] width 210 height 29
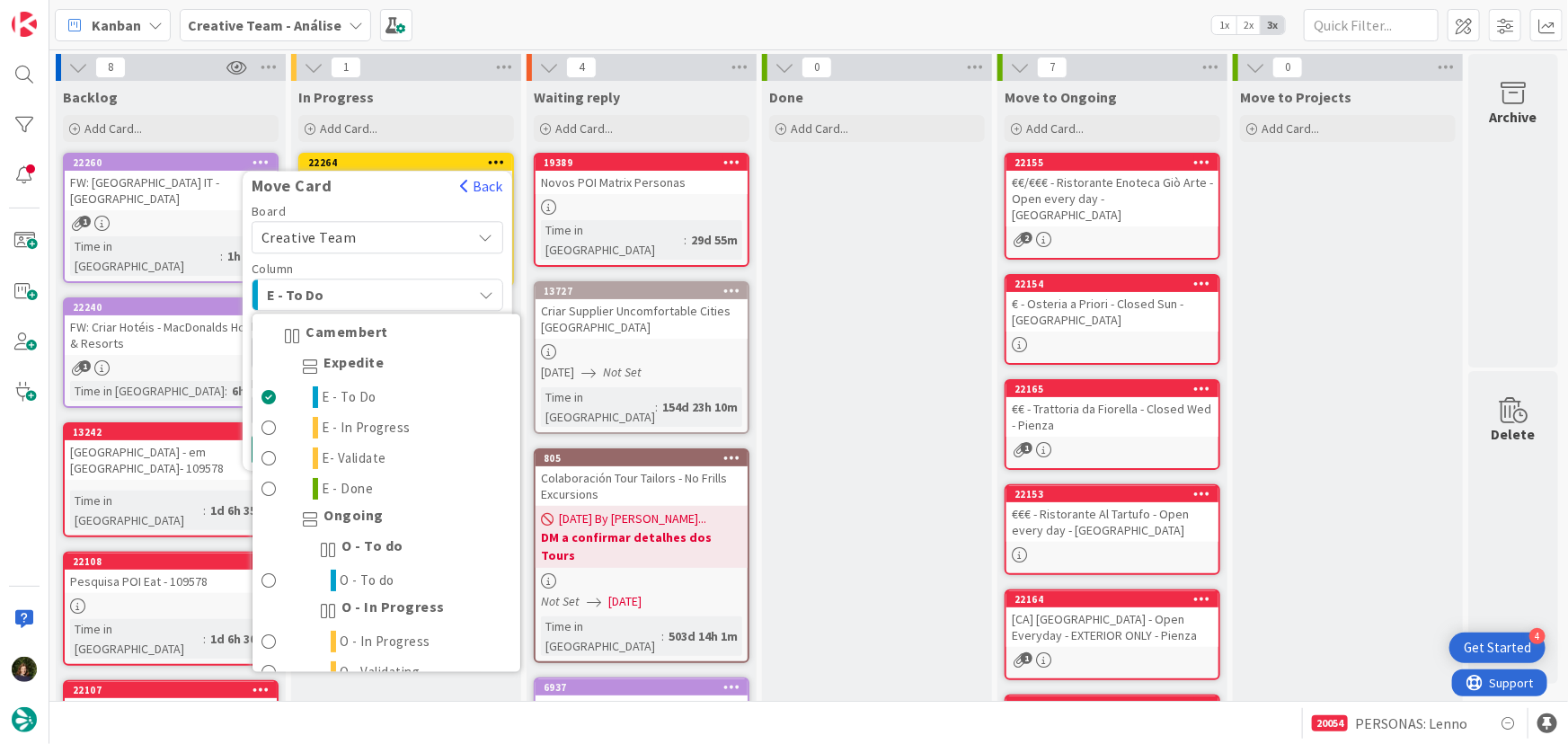
click at [409, 294] on div "E - To Do" at bounding box center [367, 294] width 210 height 29
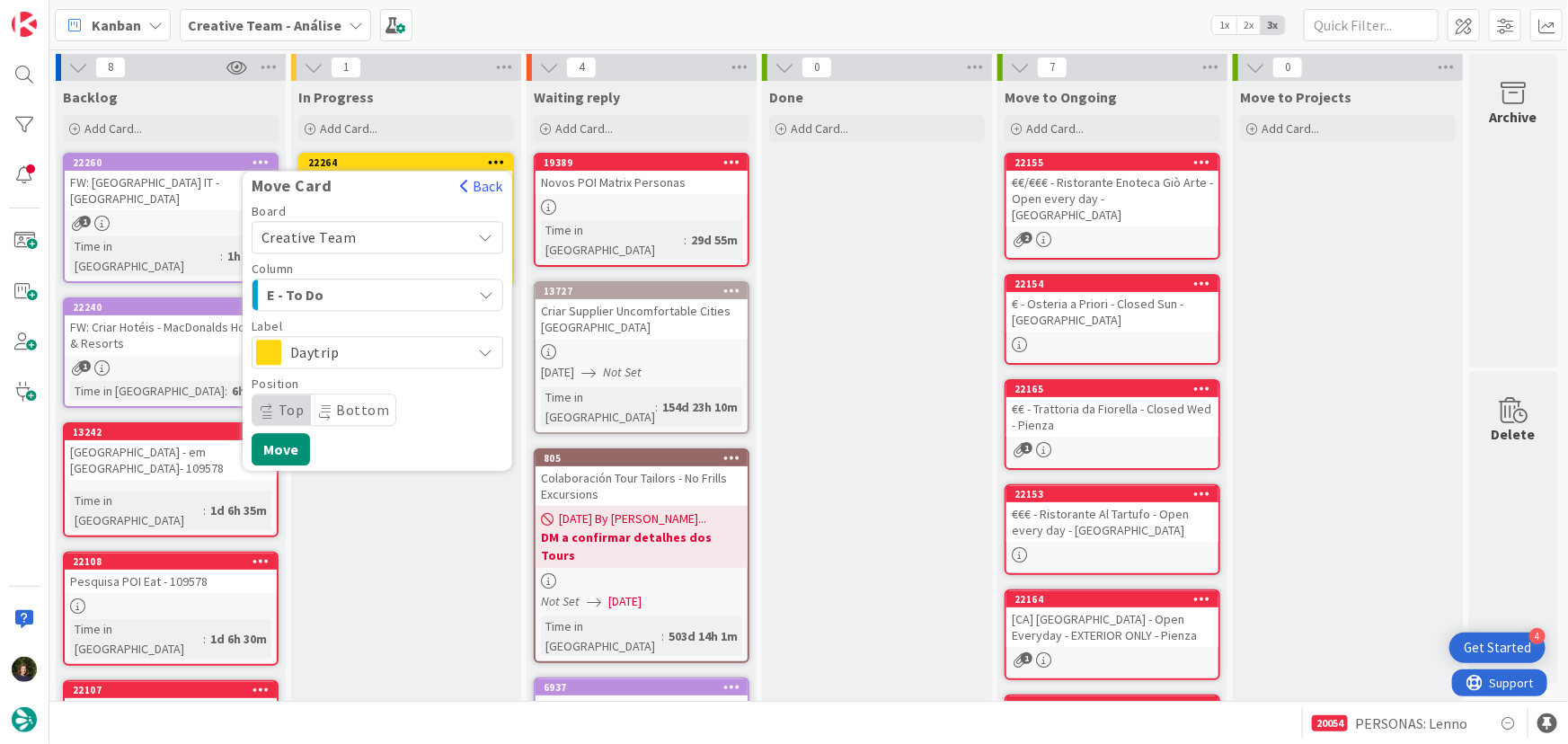
click at [409, 352] on span "Daytrip" at bounding box center [376, 352] width 173 height 25
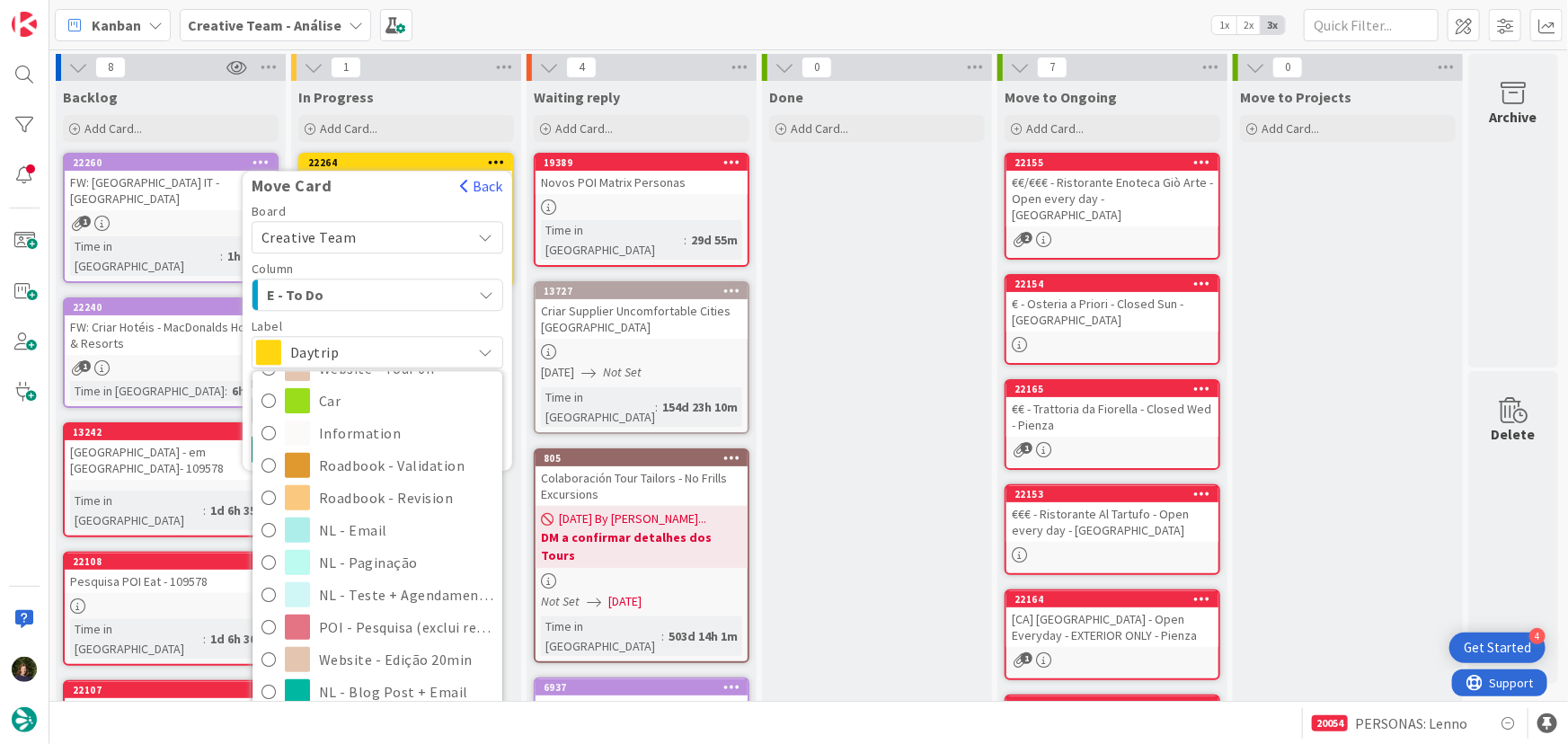
scroll to position [383, 0]
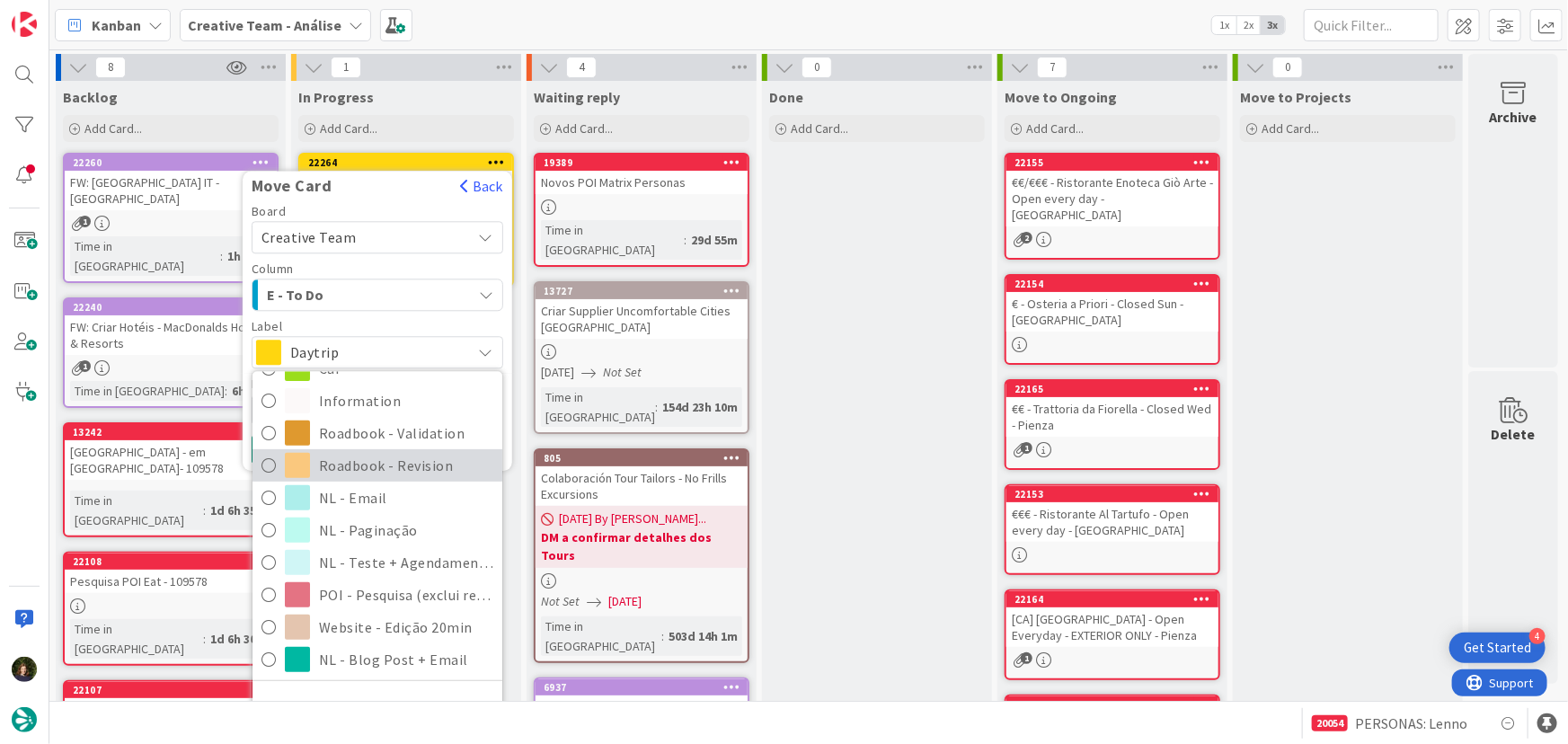
click at [395, 463] on span "Roadbook - Revision" at bounding box center [406, 465] width 175 height 27
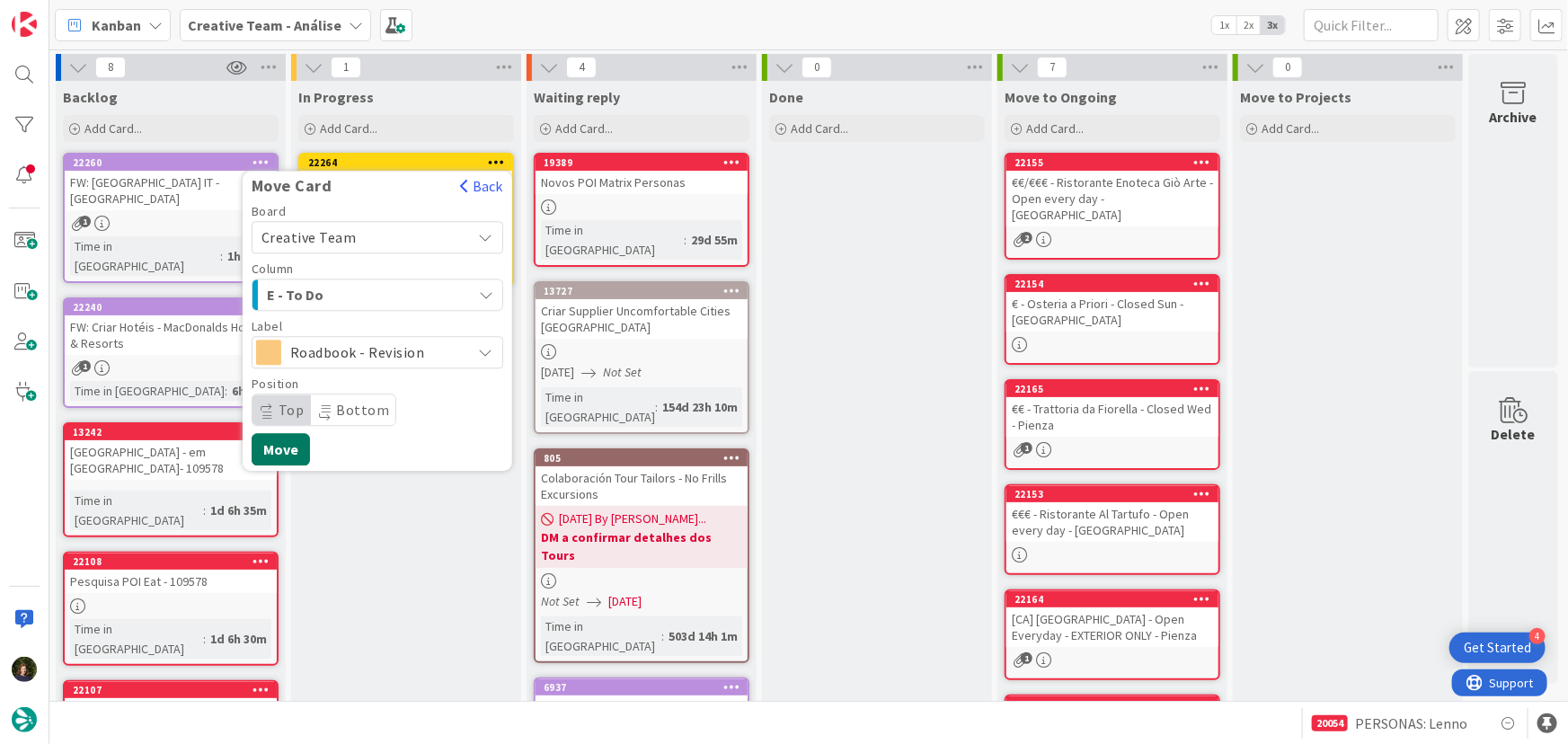
click at [279, 454] on button "Move" at bounding box center [280, 449] width 58 height 32
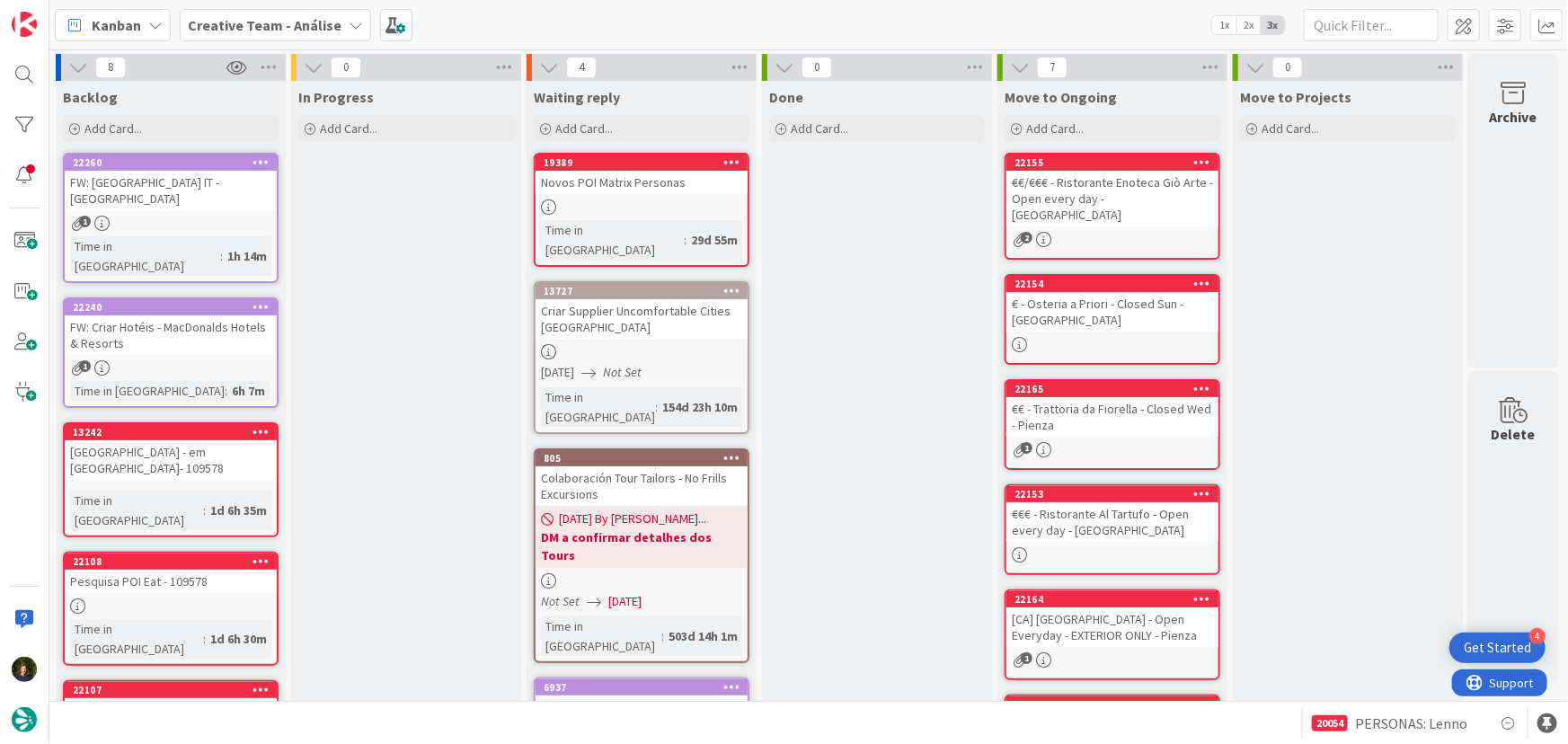
click at [260, 25] on b "Creative Team - Análise" at bounding box center [264, 25] width 153 height 18
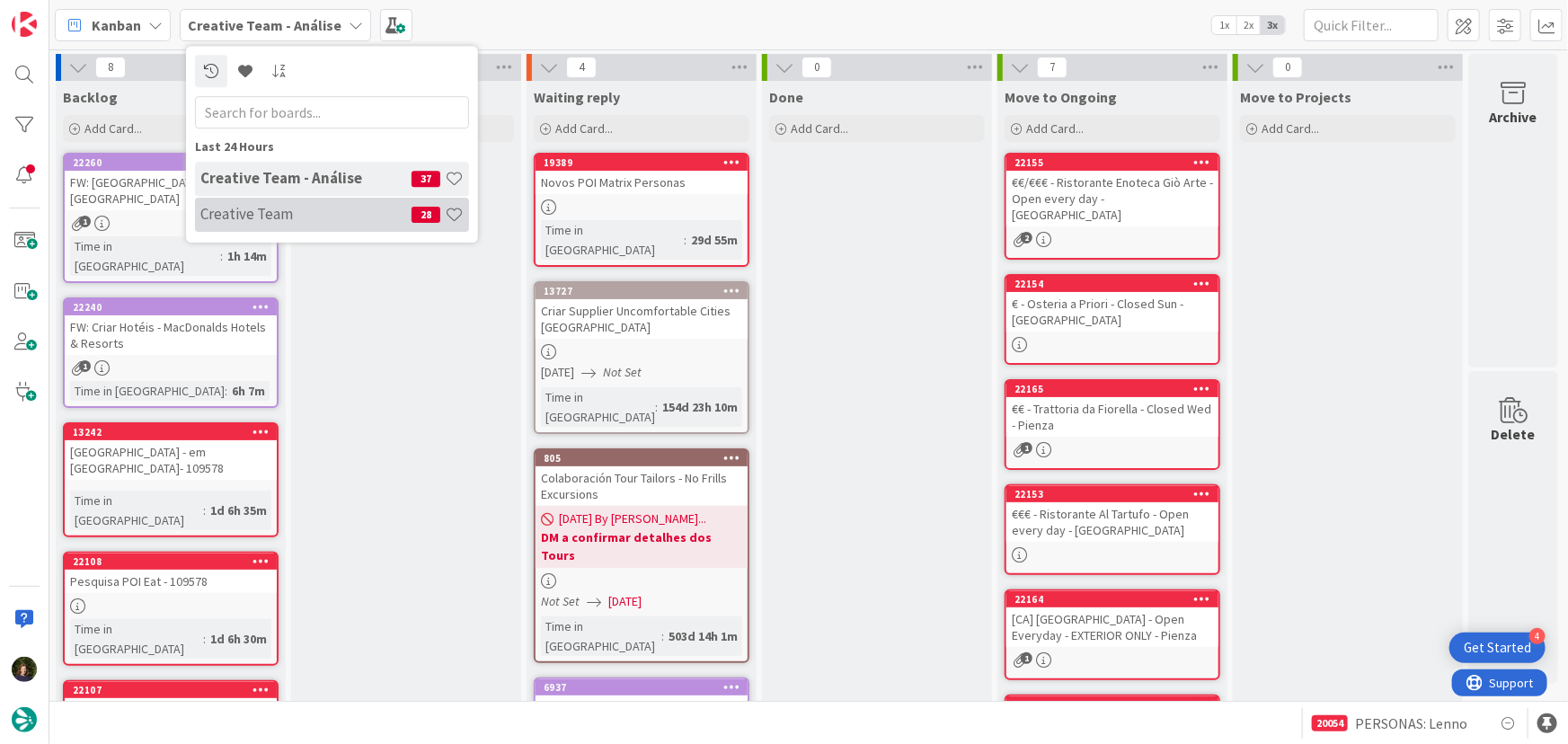
click at [276, 220] on h4 "Creative Team" at bounding box center [306, 213] width 212 height 18
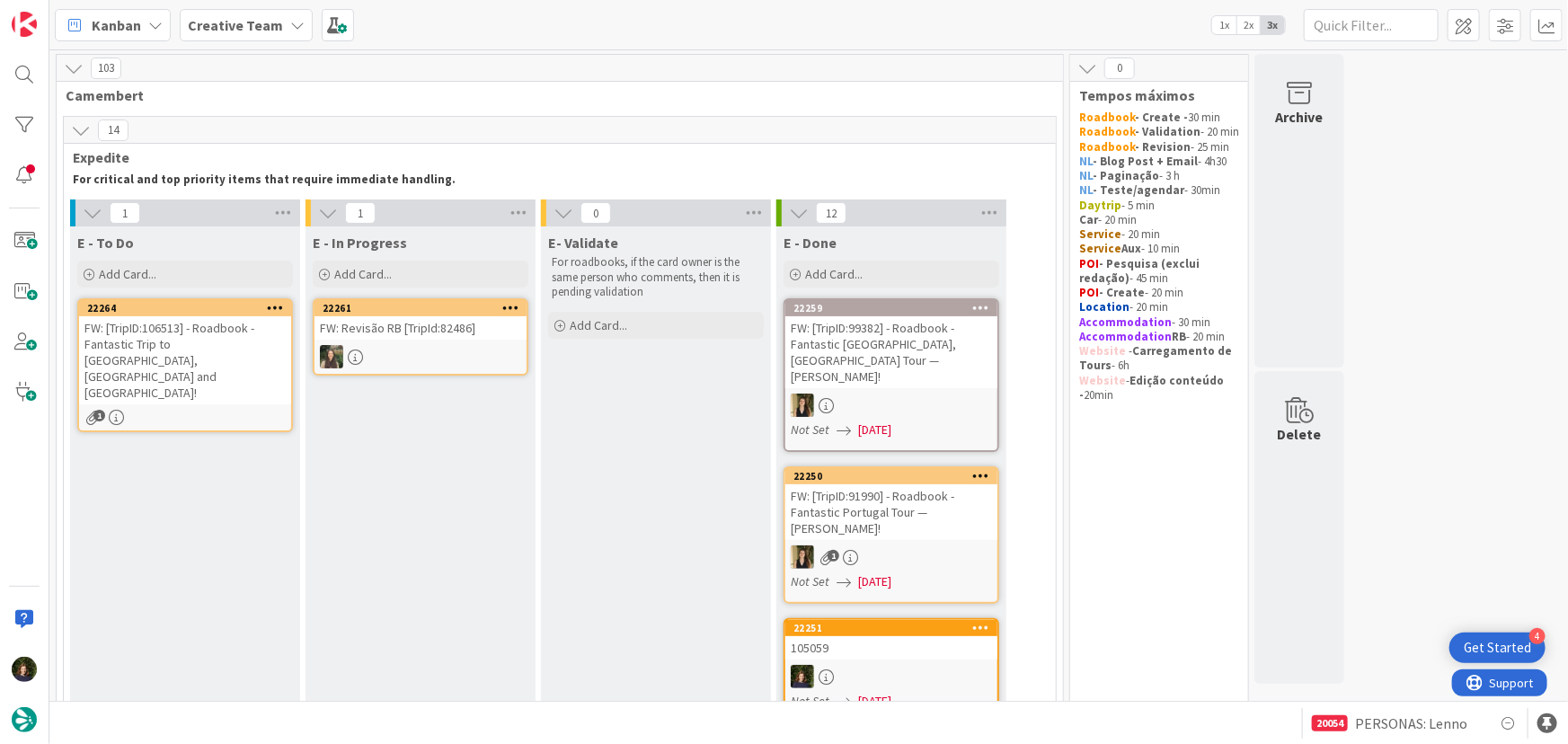
click at [244, 29] on b "Creative Team" at bounding box center [235, 25] width 95 height 18
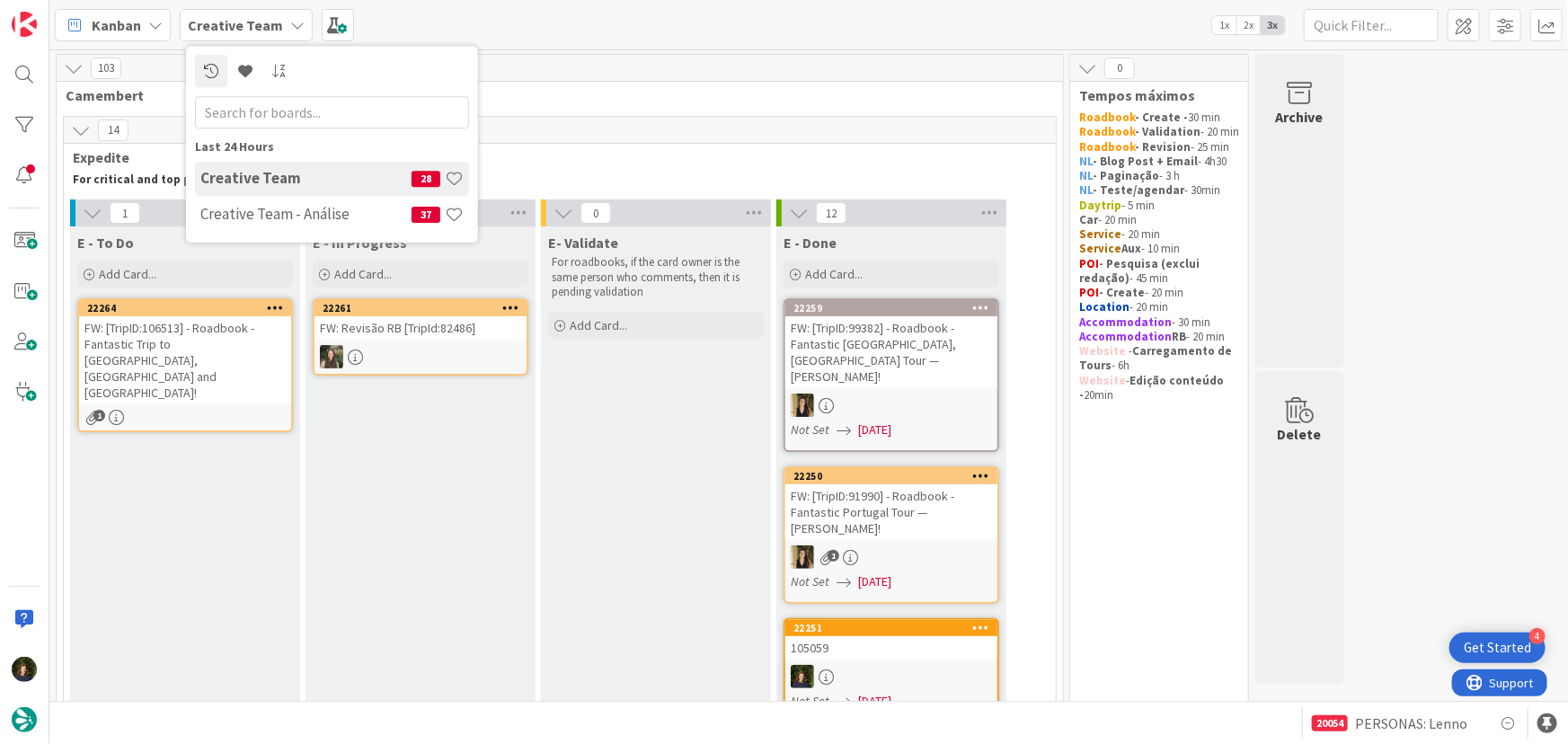
click at [275, 228] on div "Creative Team - Análise 37" at bounding box center [332, 214] width 274 height 34
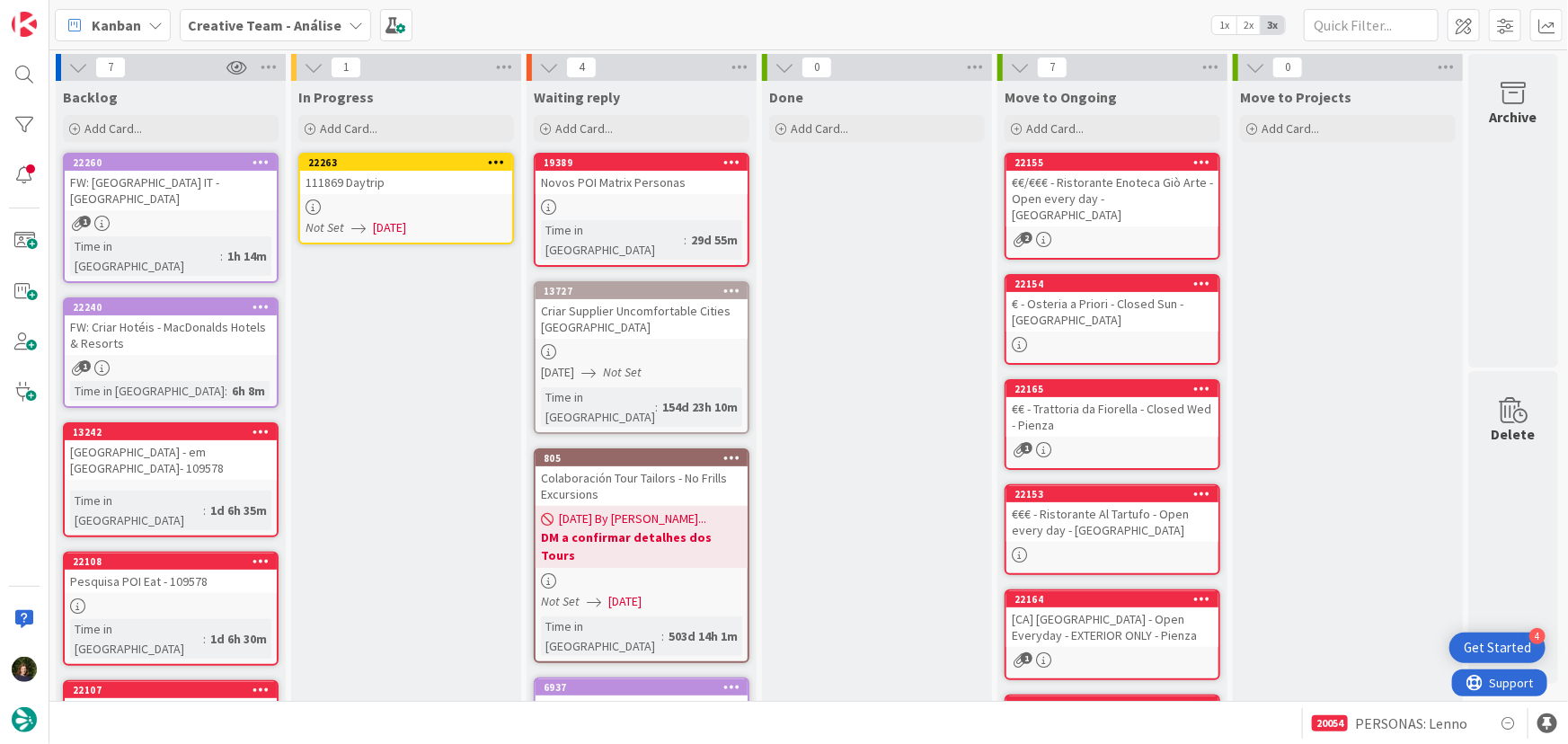
click at [419, 197] on link "22263 111869 Daytrip Not Set [DATE]" at bounding box center [406, 198] width 215 height 91
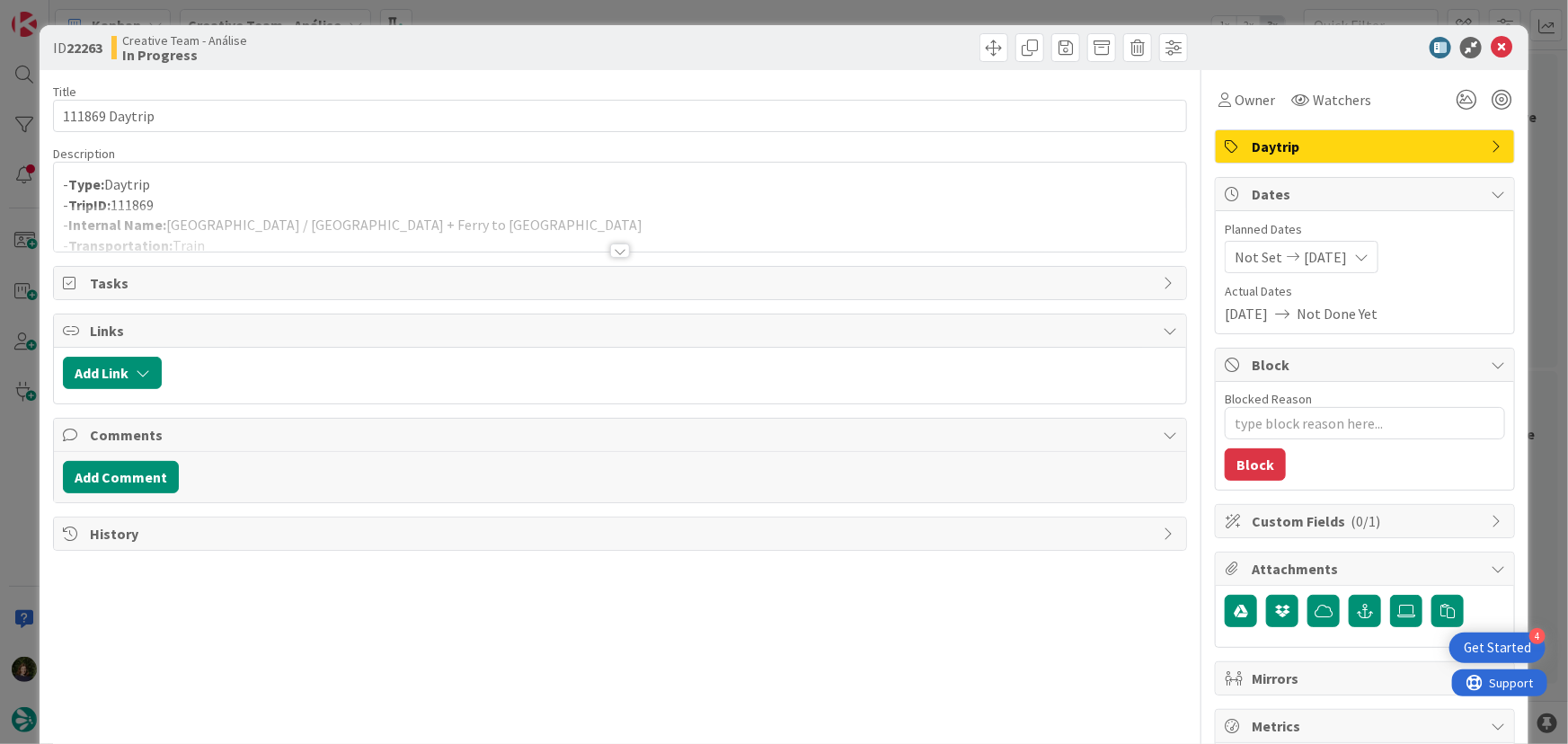
click at [617, 251] on div at bounding box center [619, 251] width 19 height 15
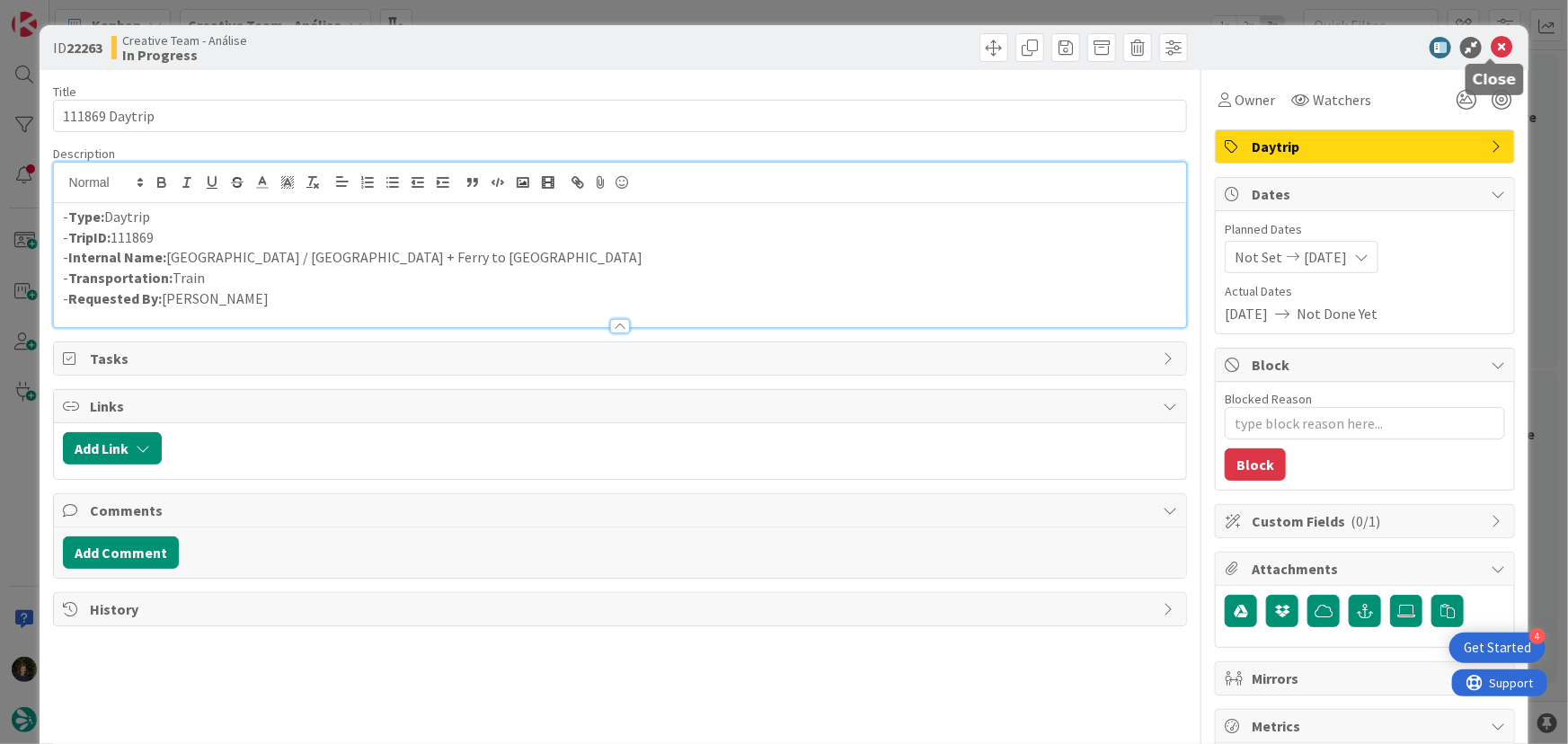
click at [1498, 45] on icon at bounding box center [1501, 47] width 21 height 21
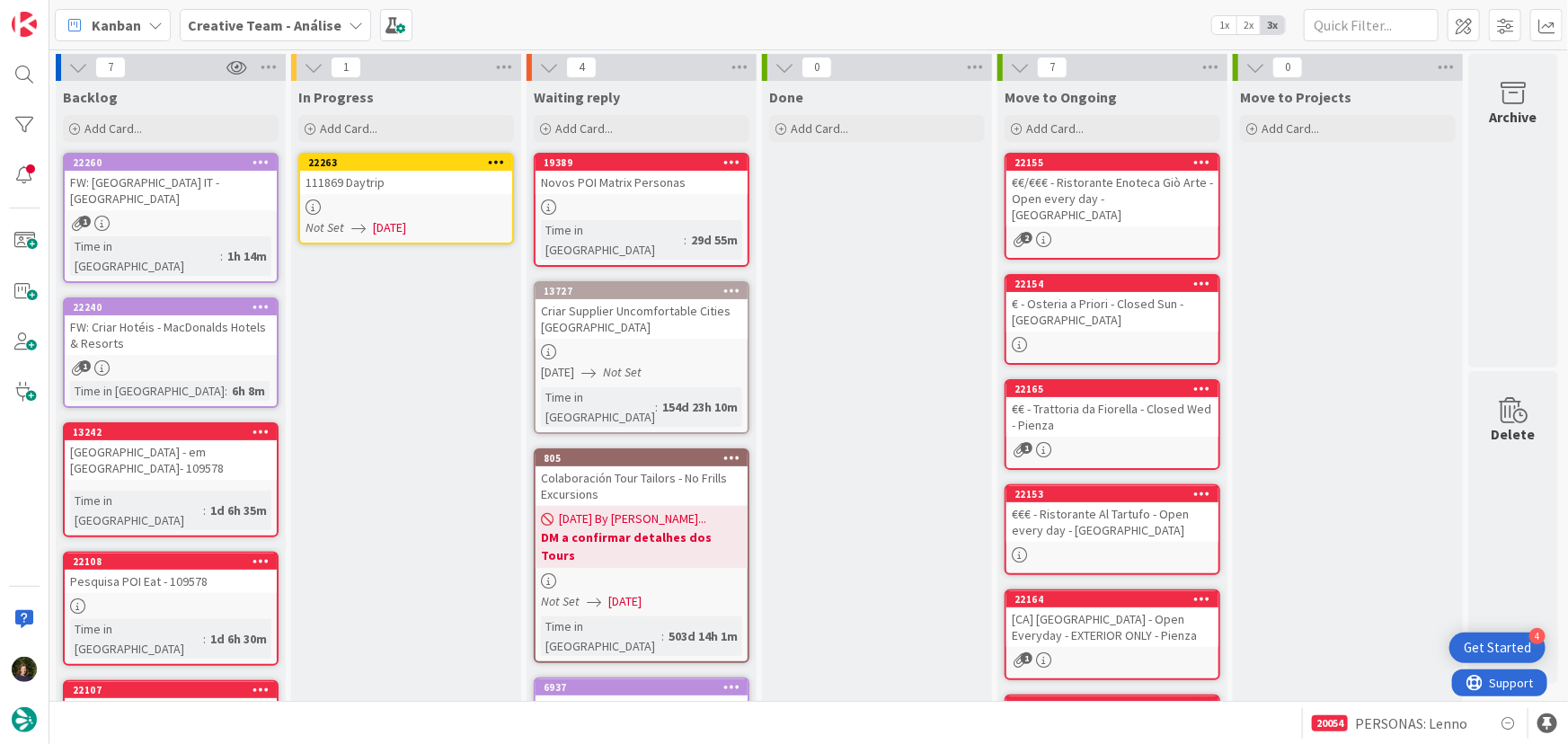
click at [493, 160] on icon at bounding box center [496, 162] width 17 height 13
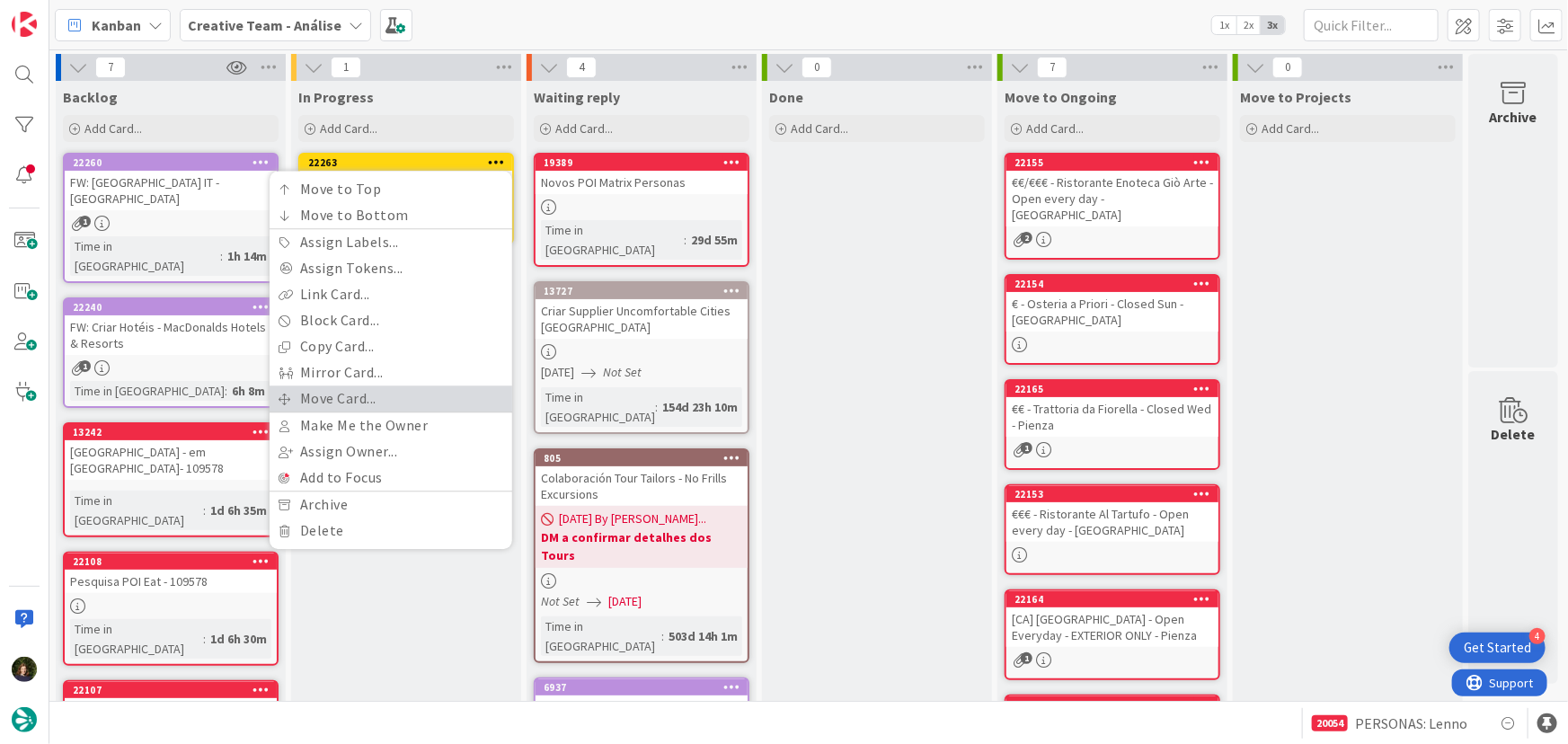
click at [396, 388] on link "Move Card..." at bounding box center [391, 398] width 243 height 26
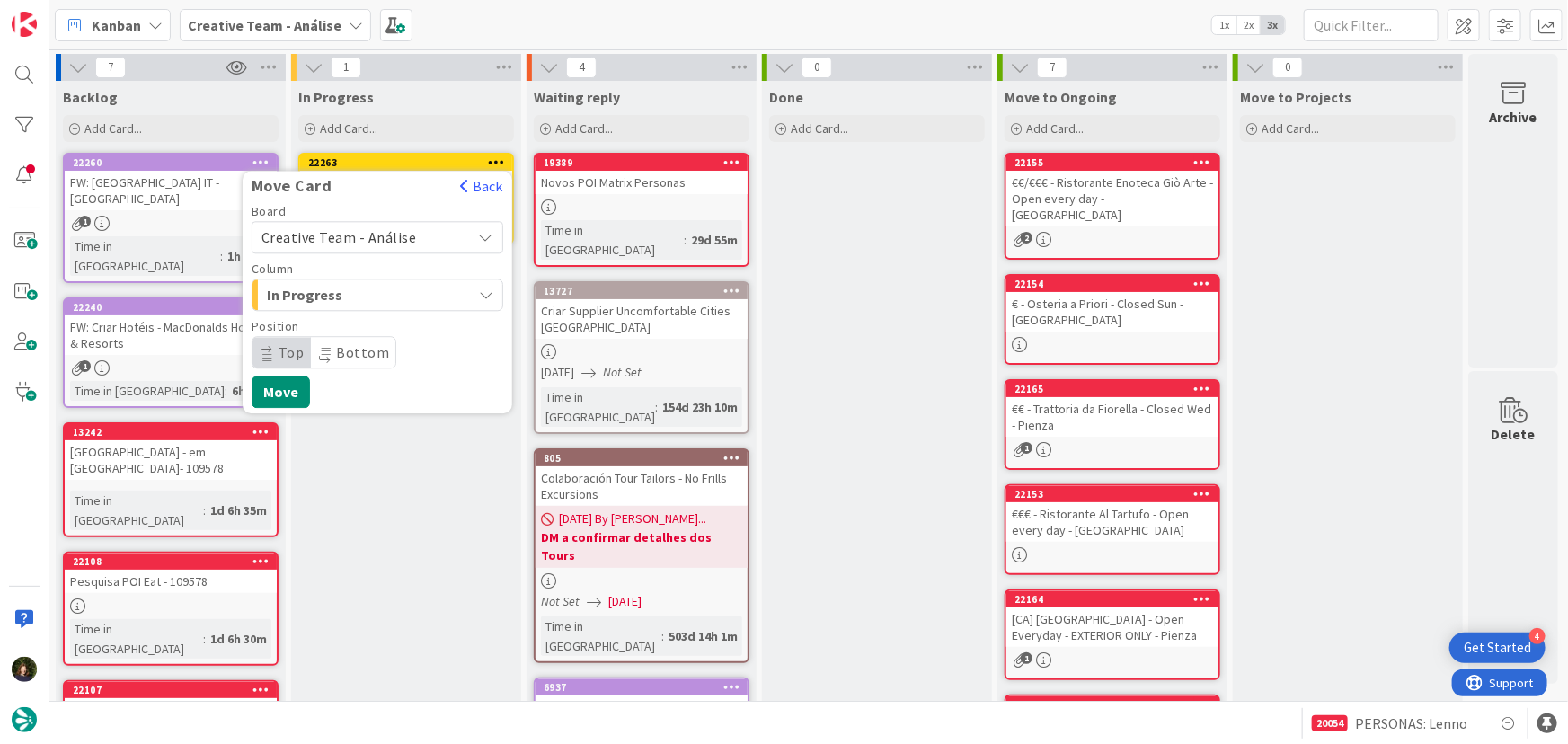
click at [424, 237] on span "Creative Team - Análise" at bounding box center [362, 237] width 201 height 25
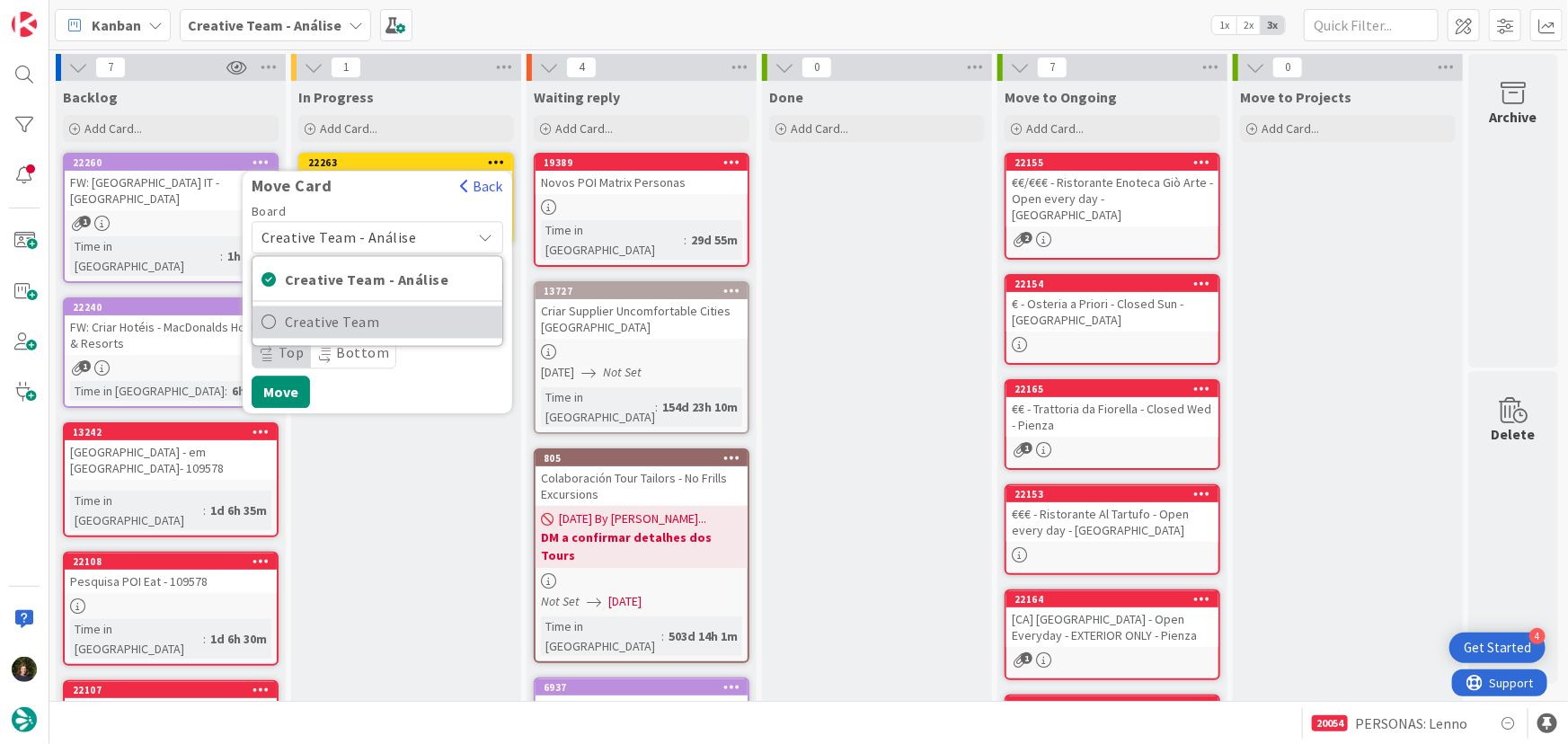
click at [424, 328] on span "Creative Team" at bounding box center [389, 323] width 209 height 27
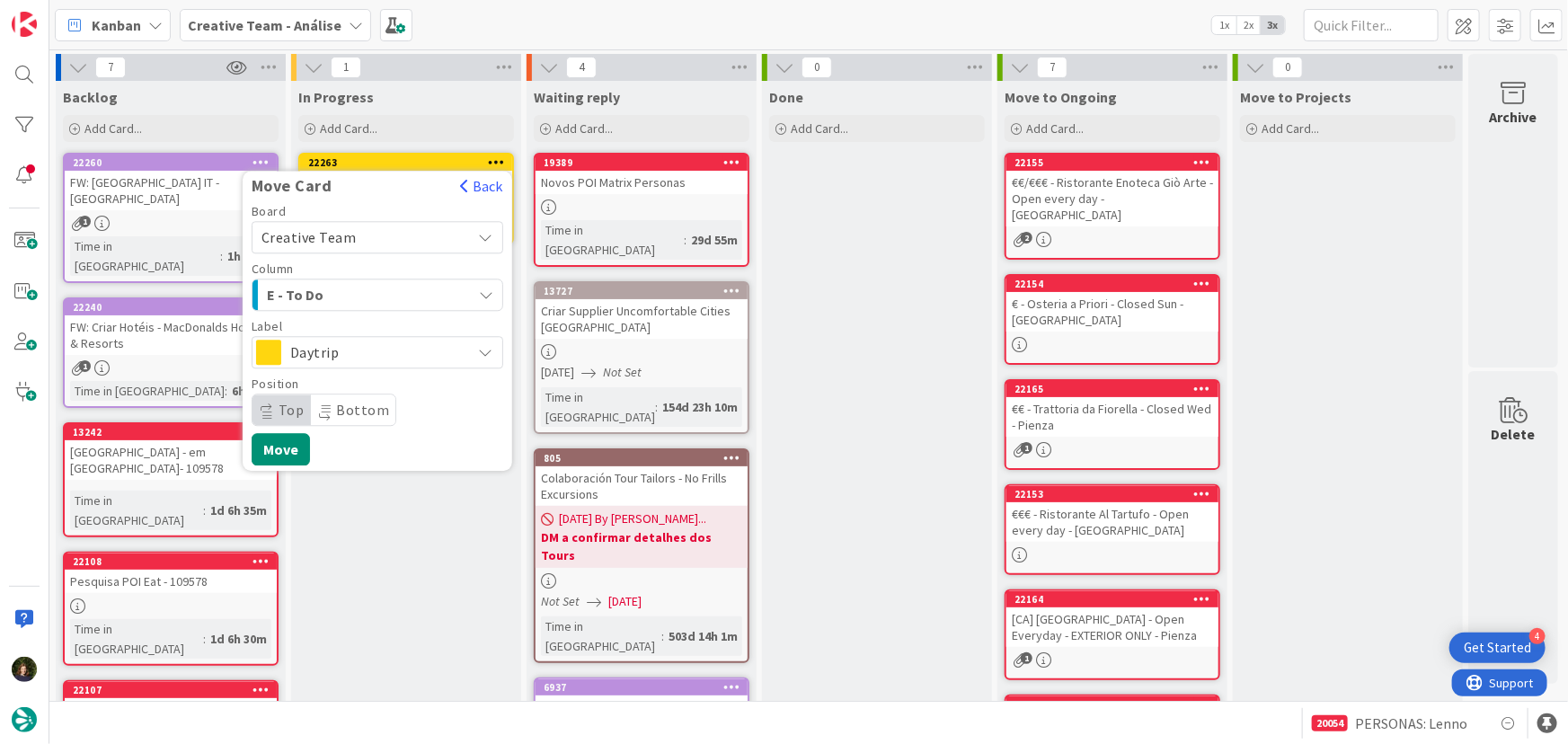
click at [407, 289] on div "E - To Do" at bounding box center [367, 294] width 210 height 29
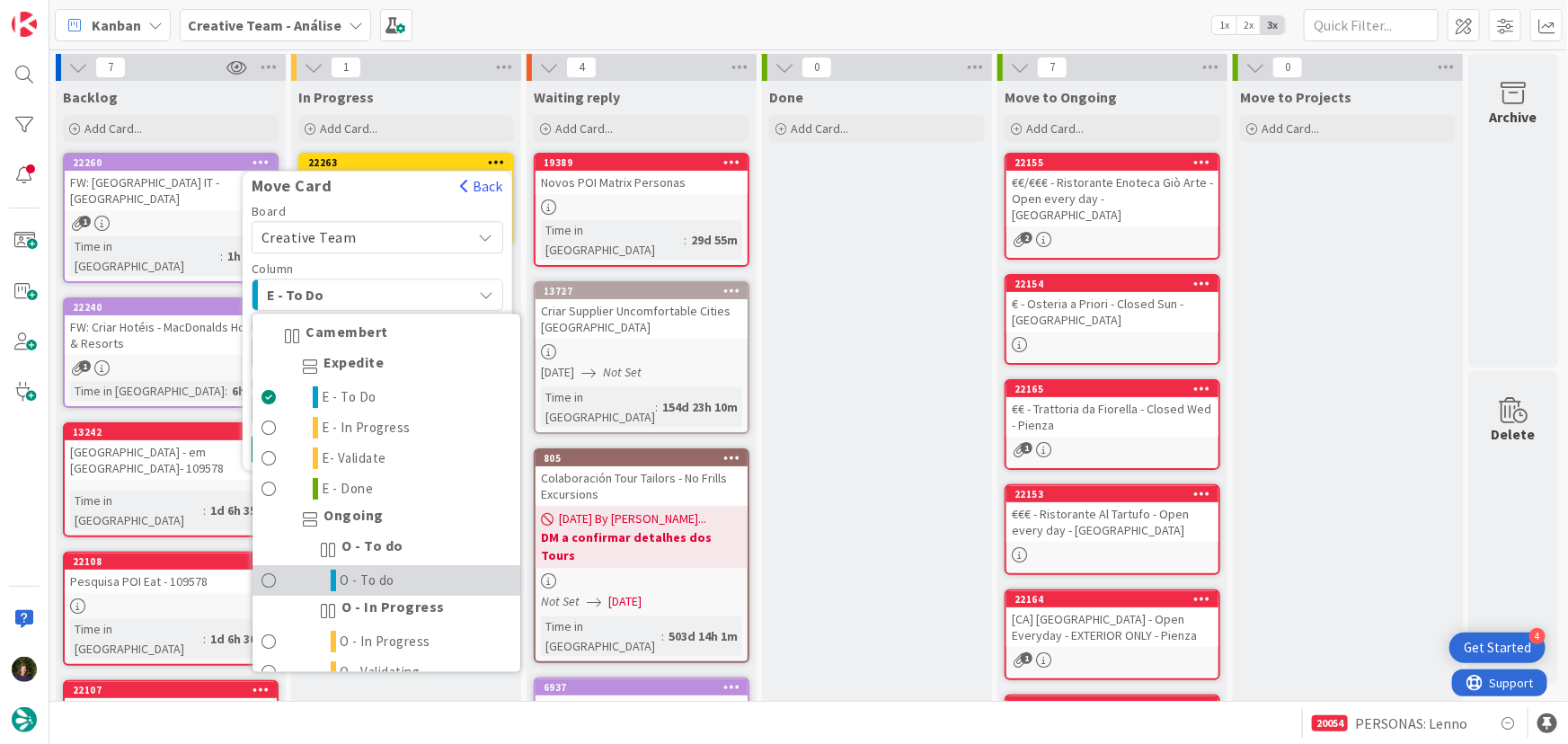
click at [412, 582] on link "O - To do" at bounding box center [386, 581] width 268 height 30
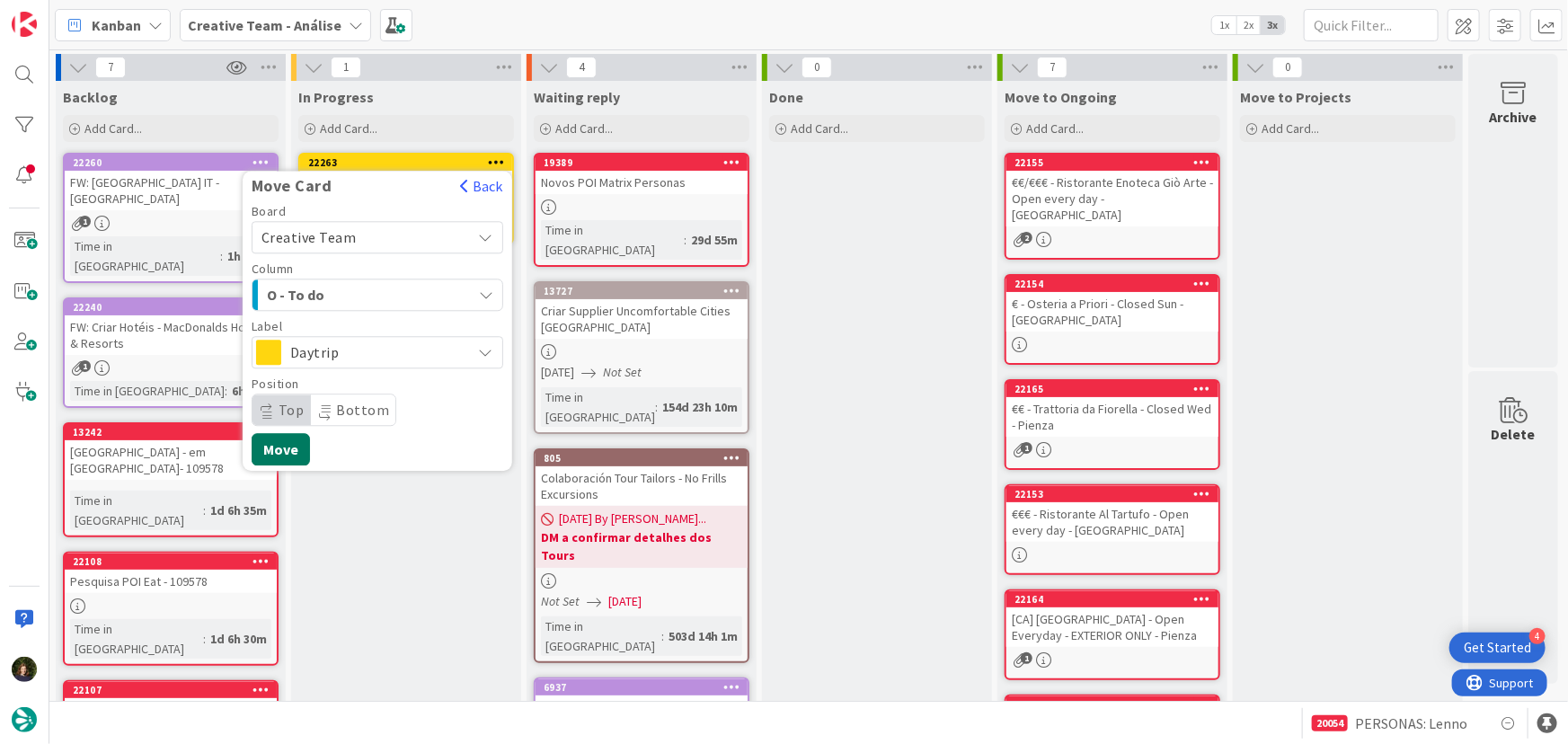
click at [288, 450] on button "Move" at bounding box center [280, 449] width 58 height 32
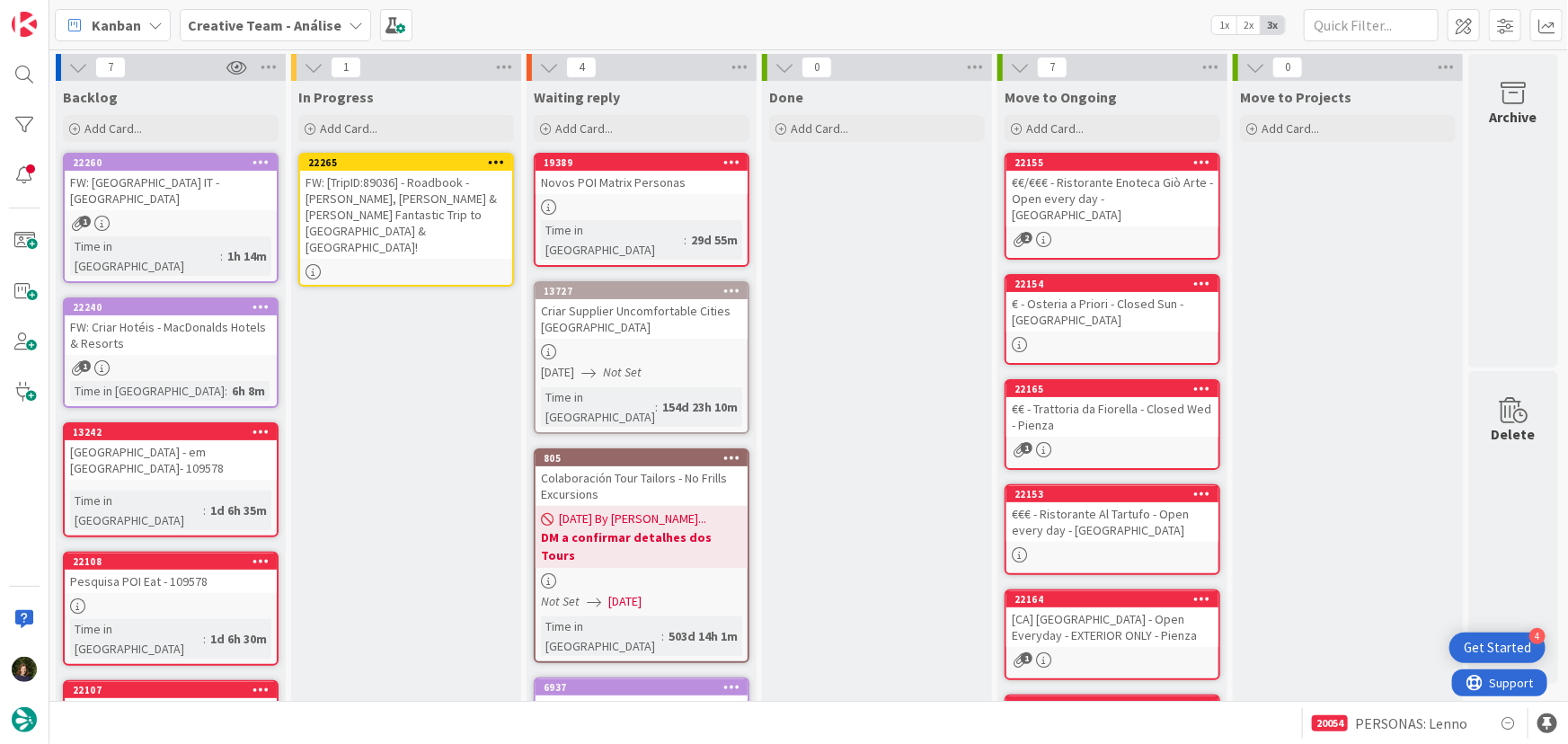
click at [426, 196] on div "FW: [TripID:89036] - Roadbook - [PERSON_NAME], [PERSON_NAME] & [PERSON_NAME] Fa…" at bounding box center [407, 214] width 213 height 88
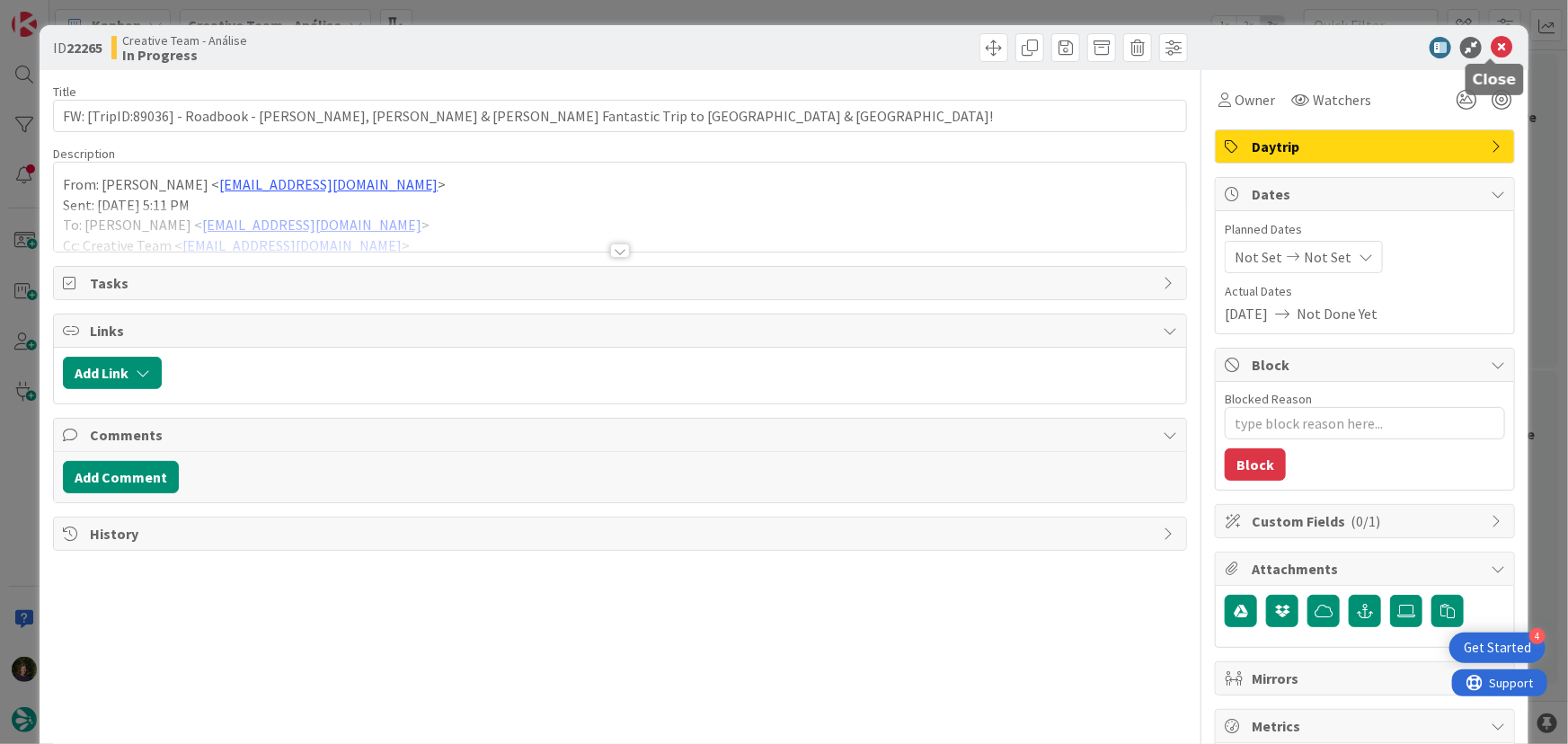
click at [1492, 46] on icon at bounding box center [1501, 47] width 21 height 21
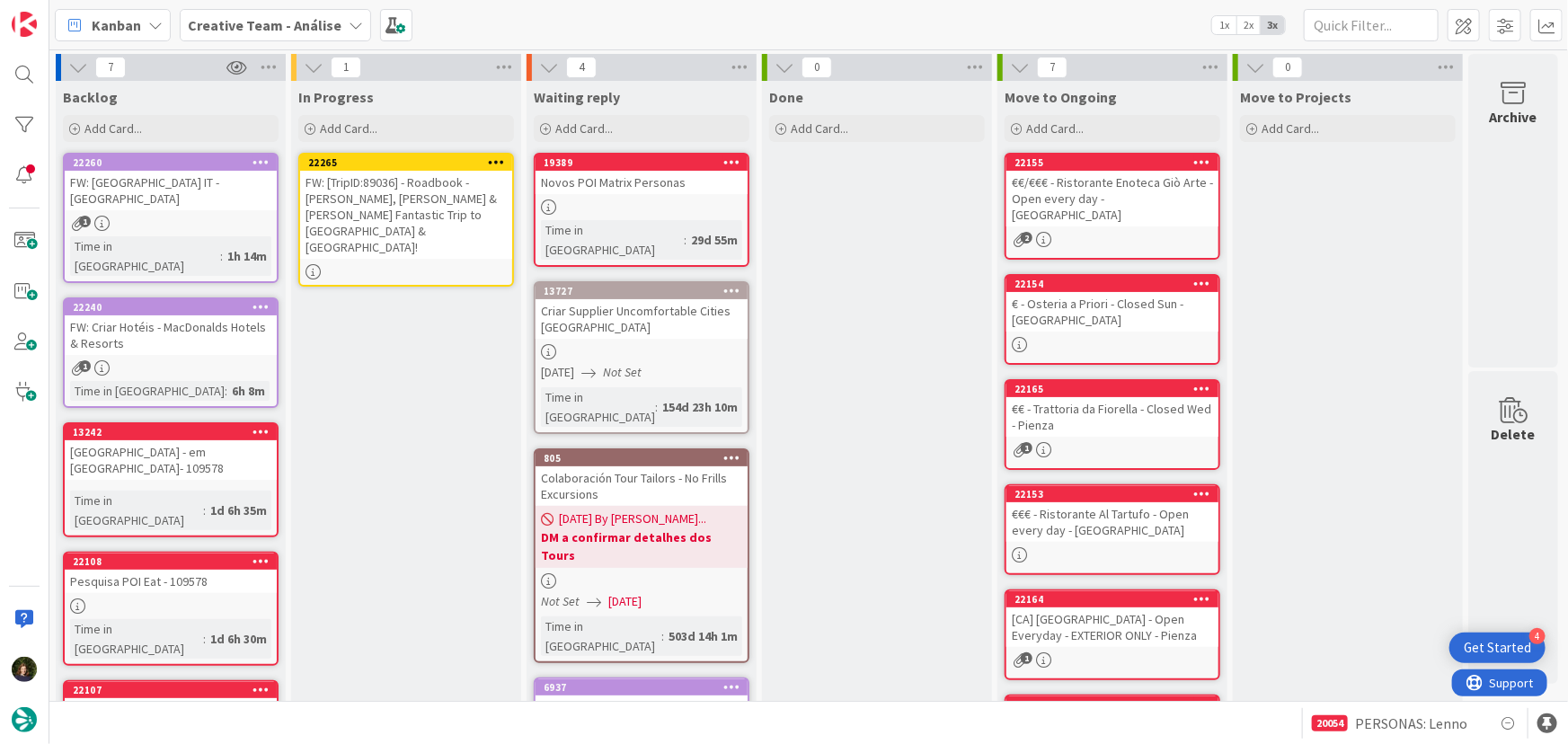
click at [492, 158] on icon at bounding box center [496, 162] width 17 height 13
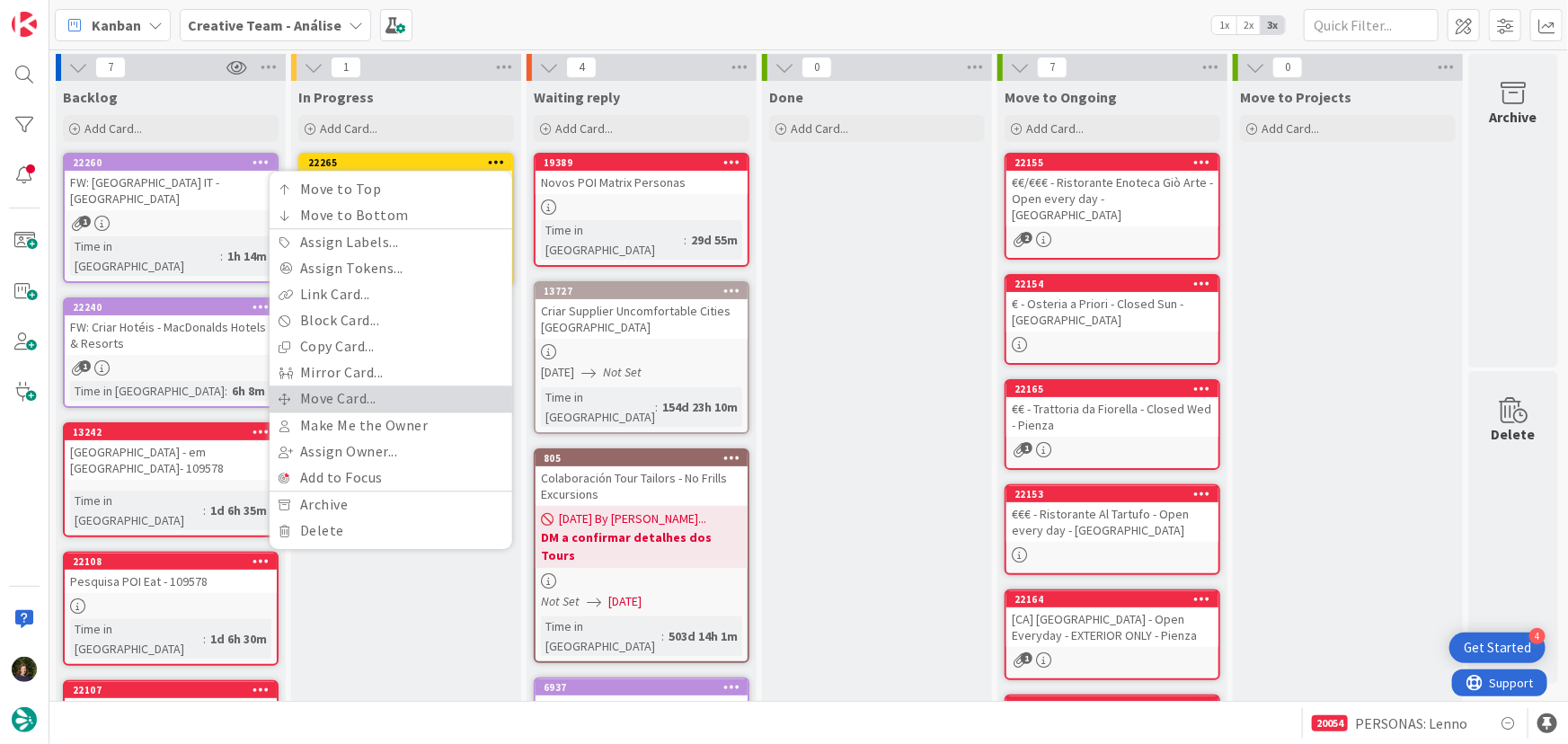
click at [427, 396] on link "Move Card..." at bounding box center [391, 398] width 243 height 26
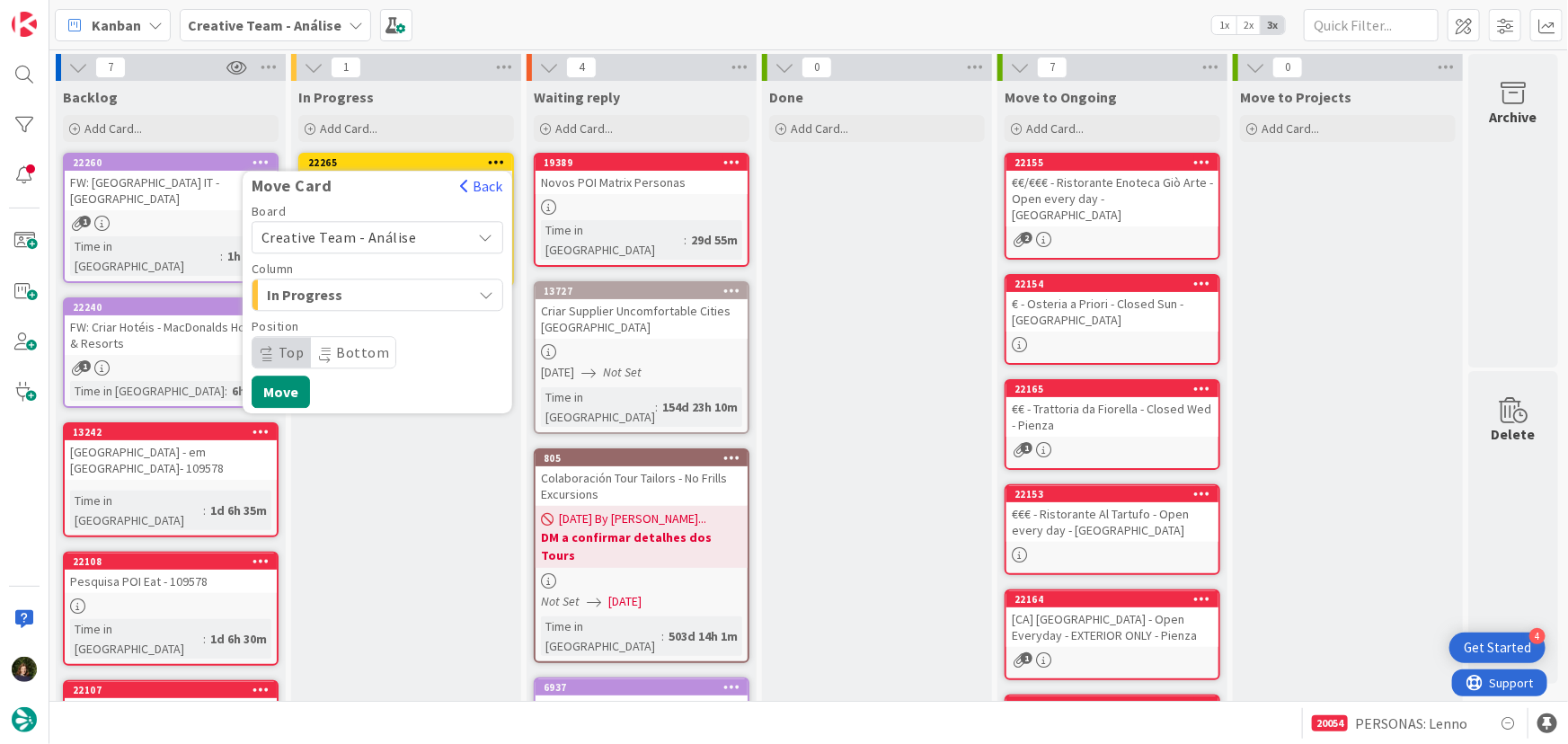
click at [413, 227] on span "Creative Team - Análise" at bounding box center [362, 237] width 201 height 25
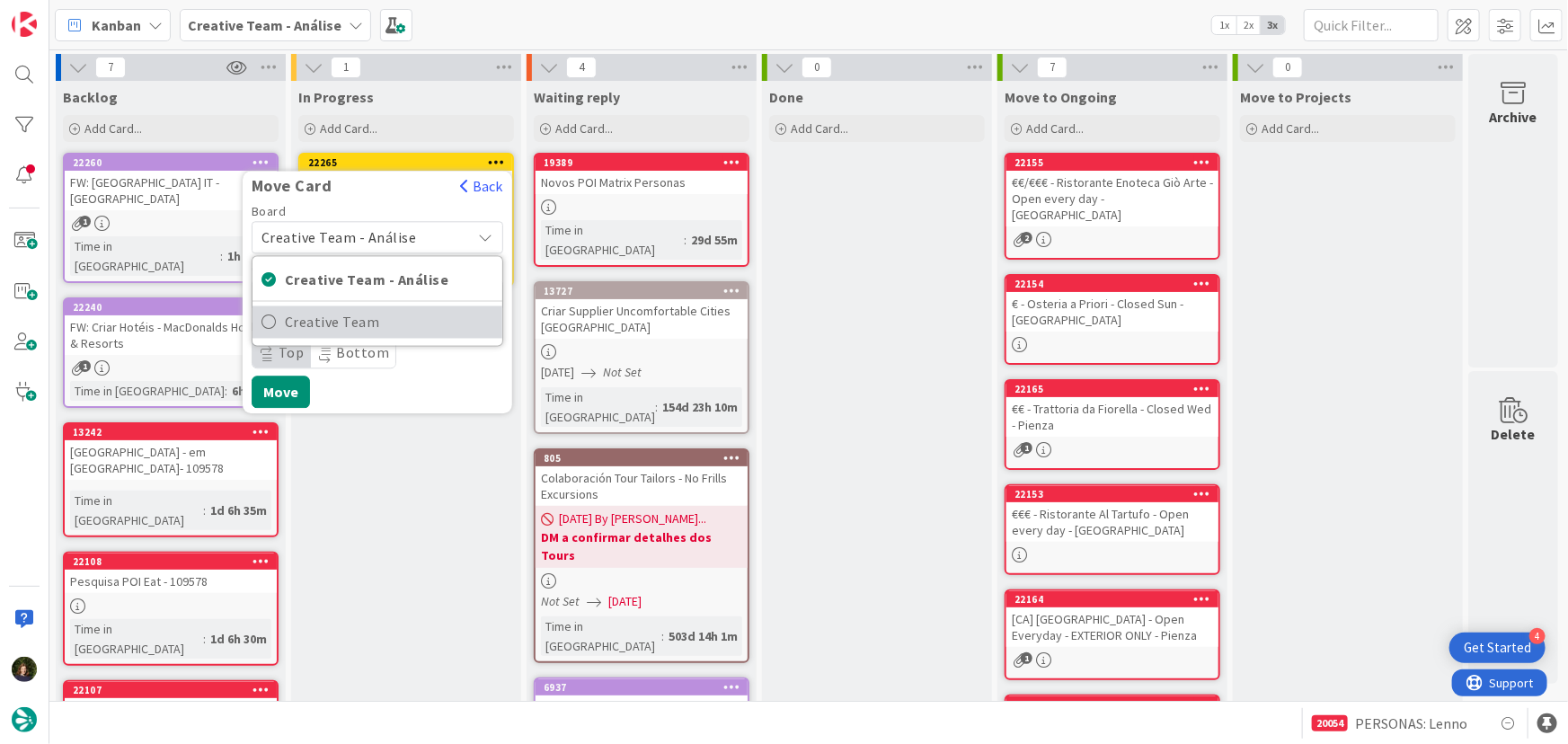
click at [437, 320] on span "Creative Team" at bounding box center [389, 323] width 209 height 27
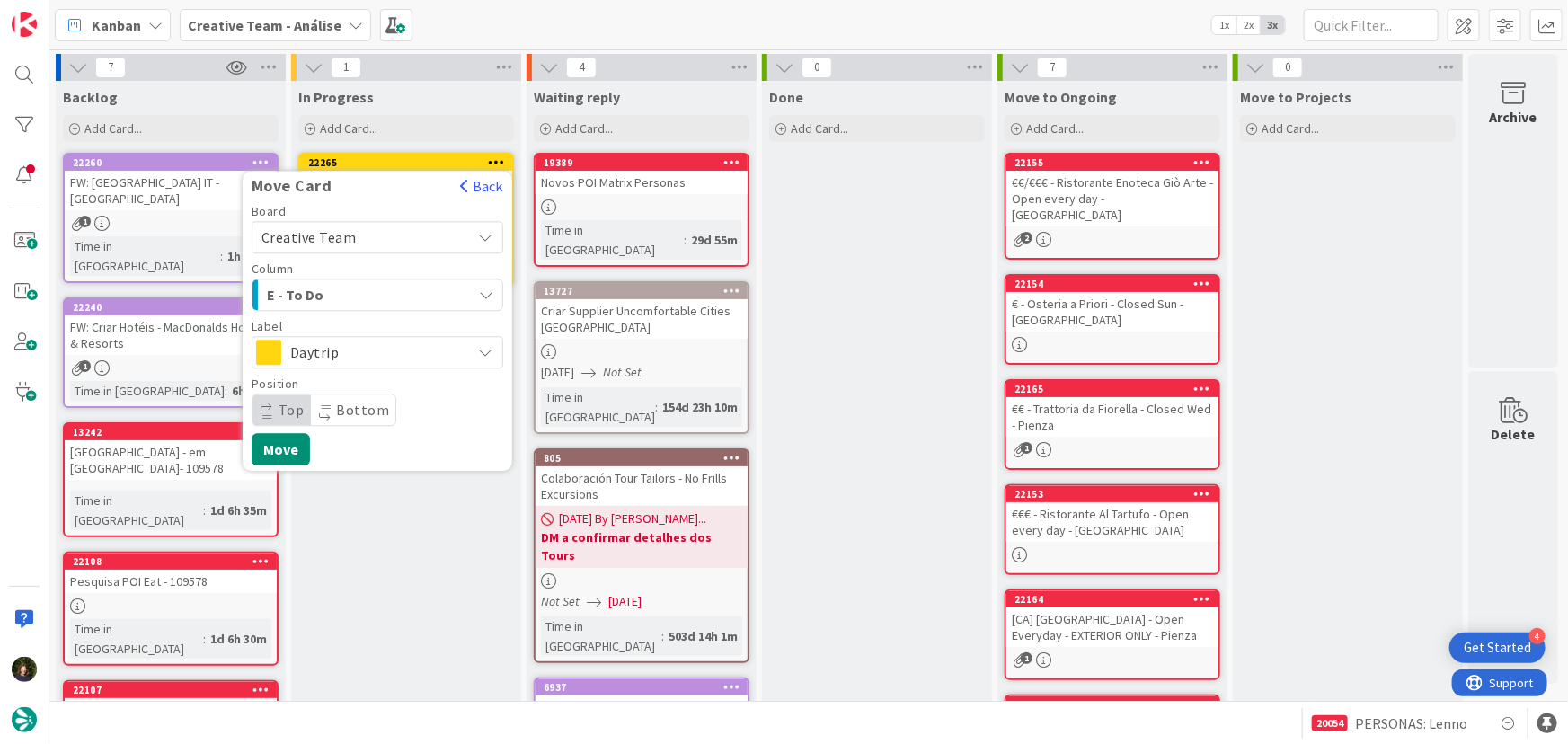
click at [413, 293] on div "E - To Do" at bounding box center [367, 294] width 210 height 29
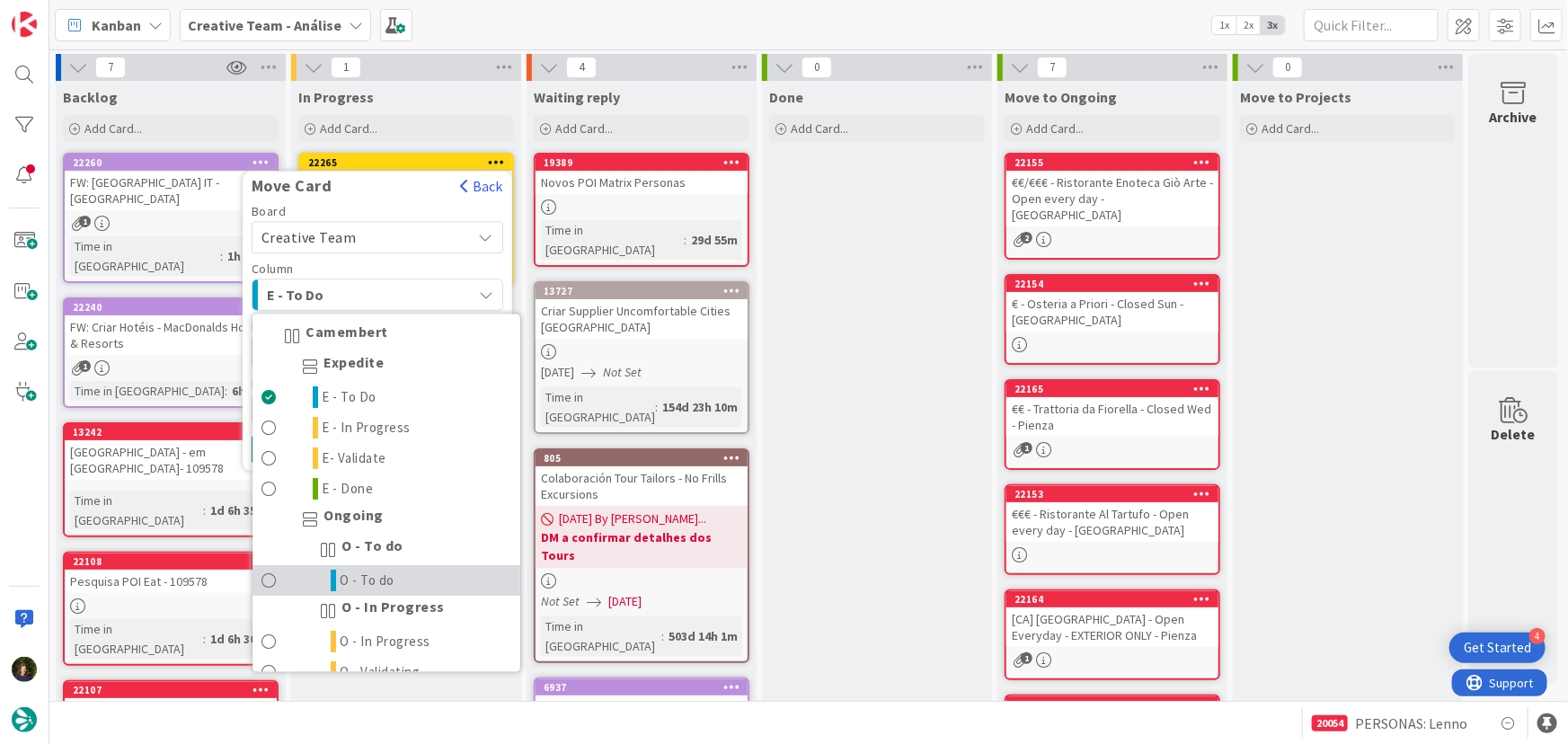
click at [415, 586] on link "O - To do" at bounding box center [386, 581] width 268 height 30
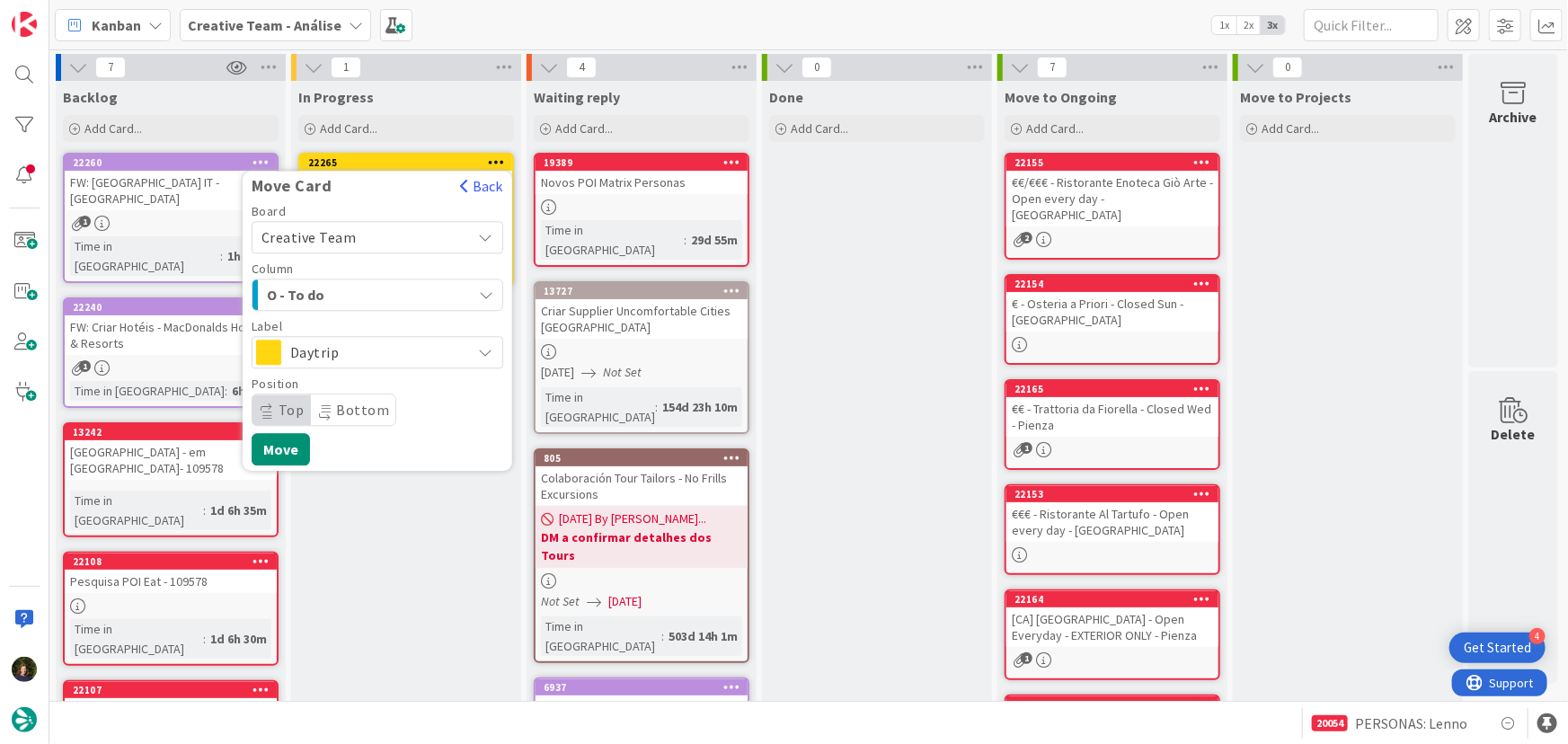
click at [404, 293] on div "O - To do" at bounding box center [367, 294] width 210 height 29
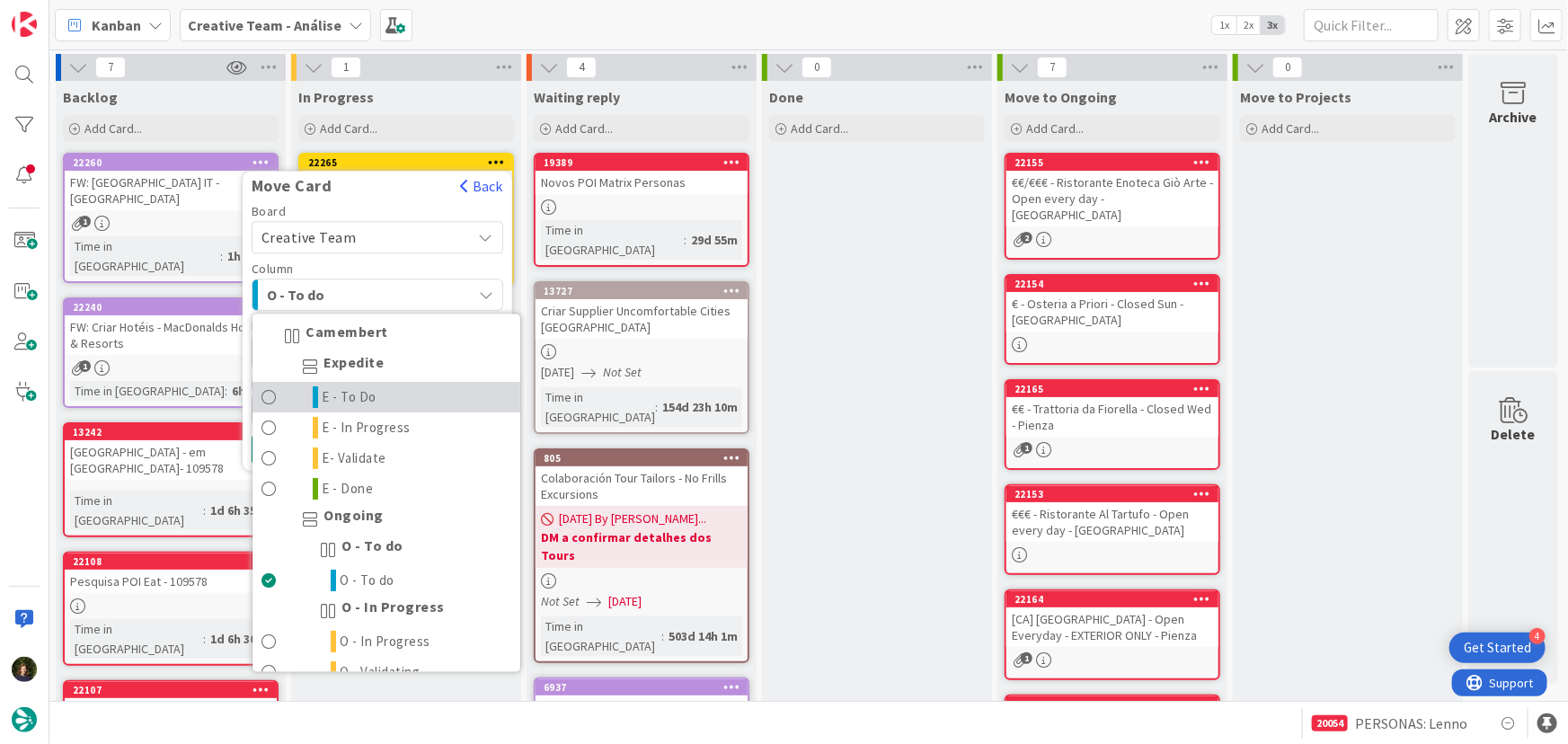
click at [399, 401] on link "E - To Do" at bounding box center [386, 397] width 268 height 30
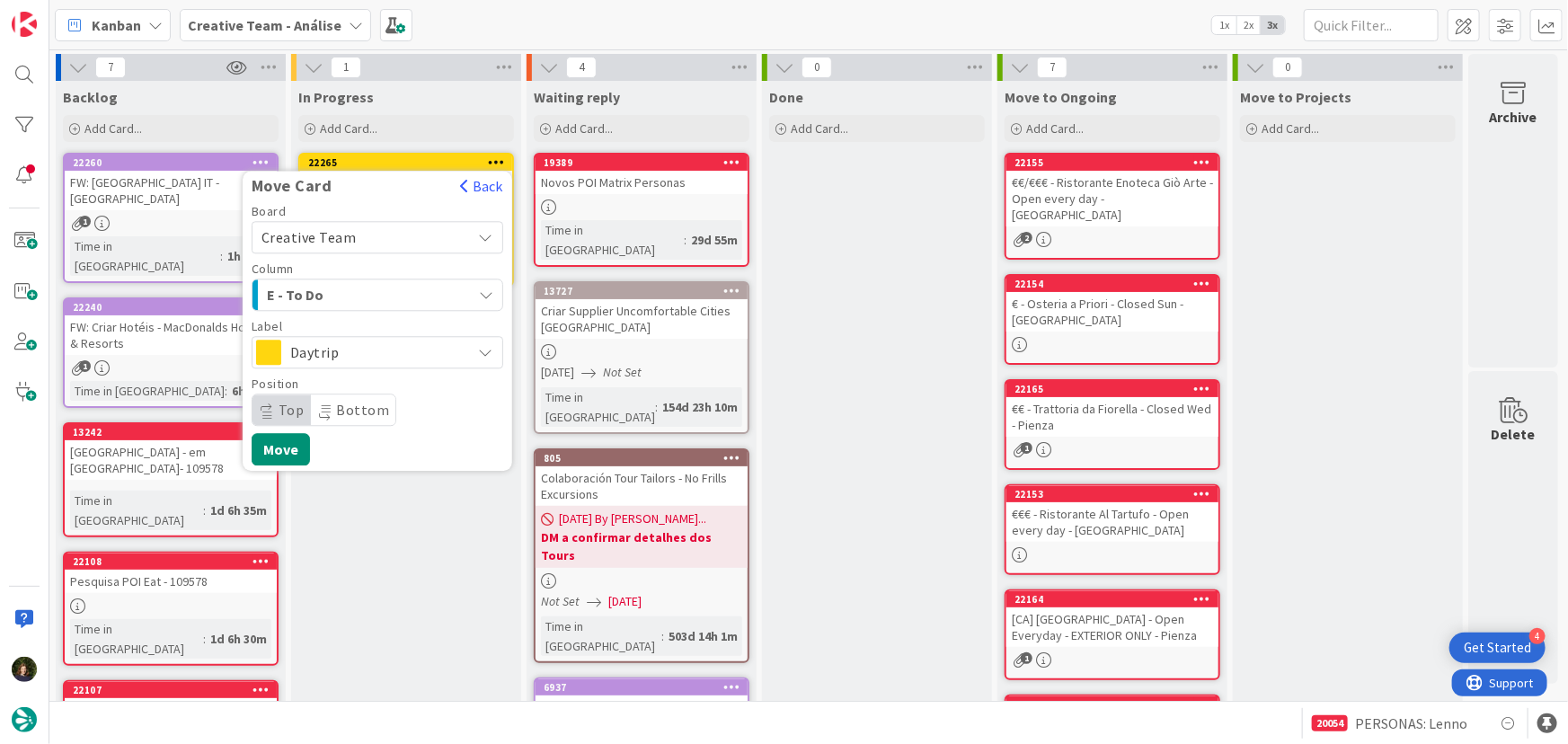
click at [397, 350] on span "Daytrip" at bounding box center [376, 352] width 173 height 25
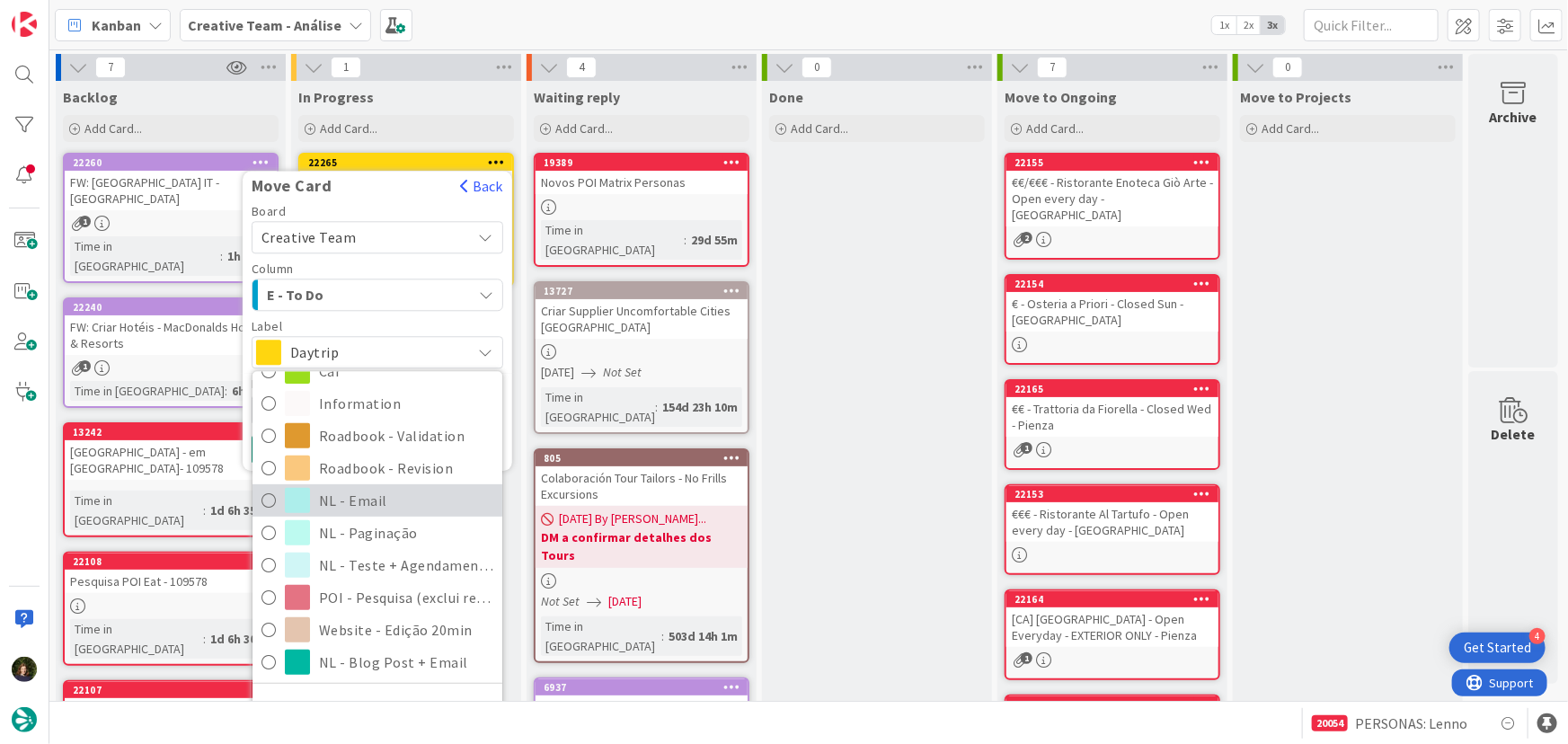
scroll to position [383, 0]
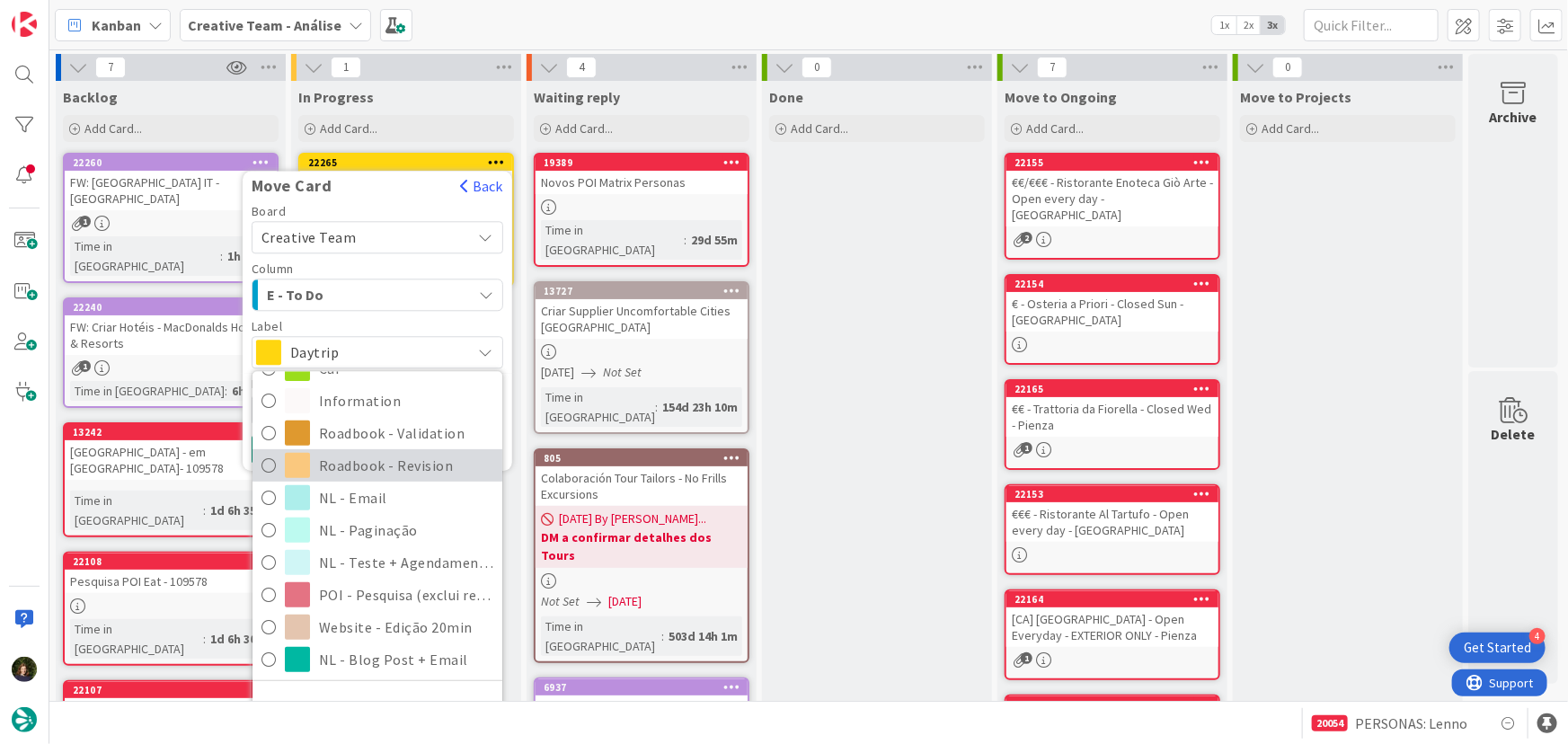
click at [419, 472] on span "Roadbook - Revision" at bounding box center [406, 465] width 175 height 27
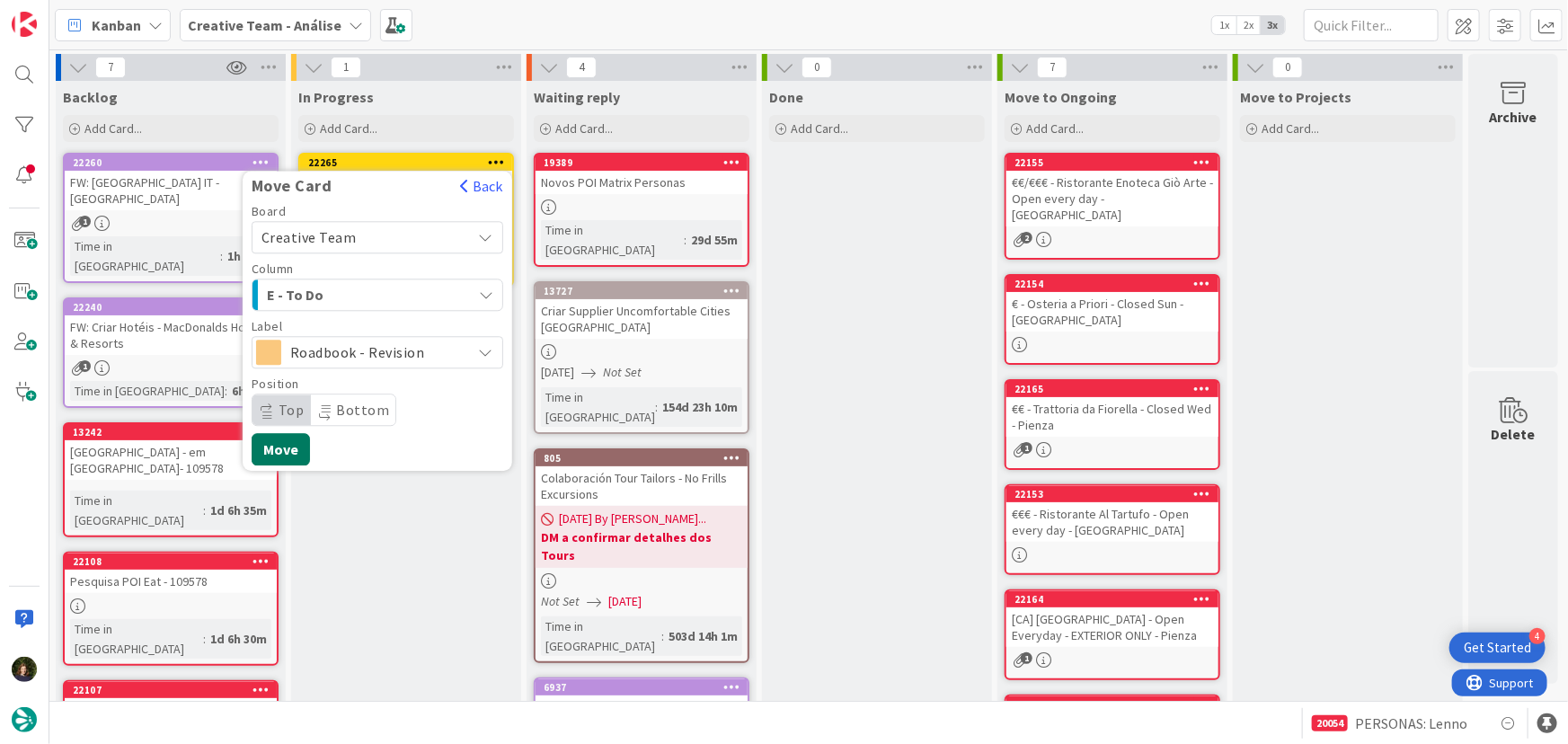
click at [285, 450] on button "Move" at bounding box center [280, 449] width 58 height 32
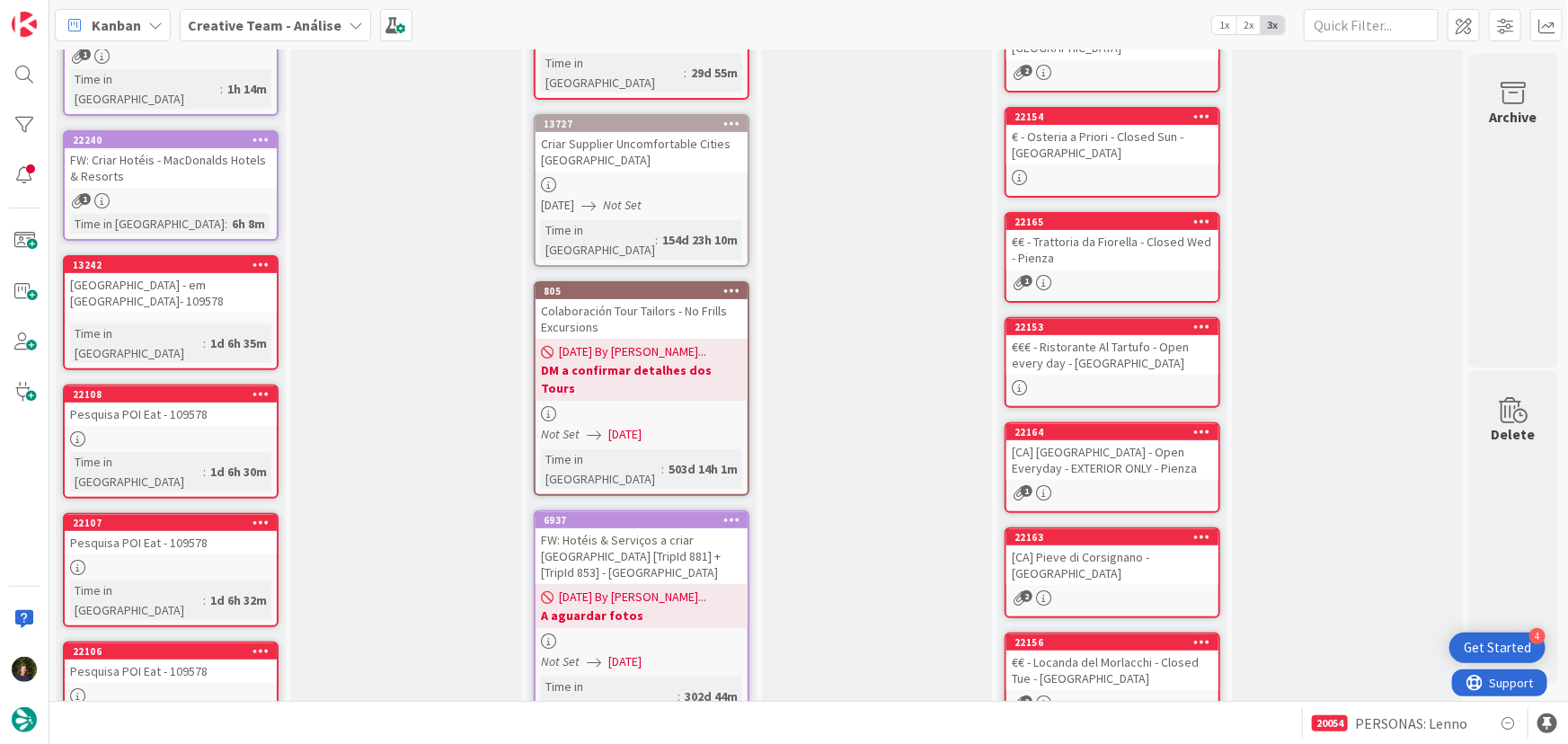
scroll to position [3, 0]
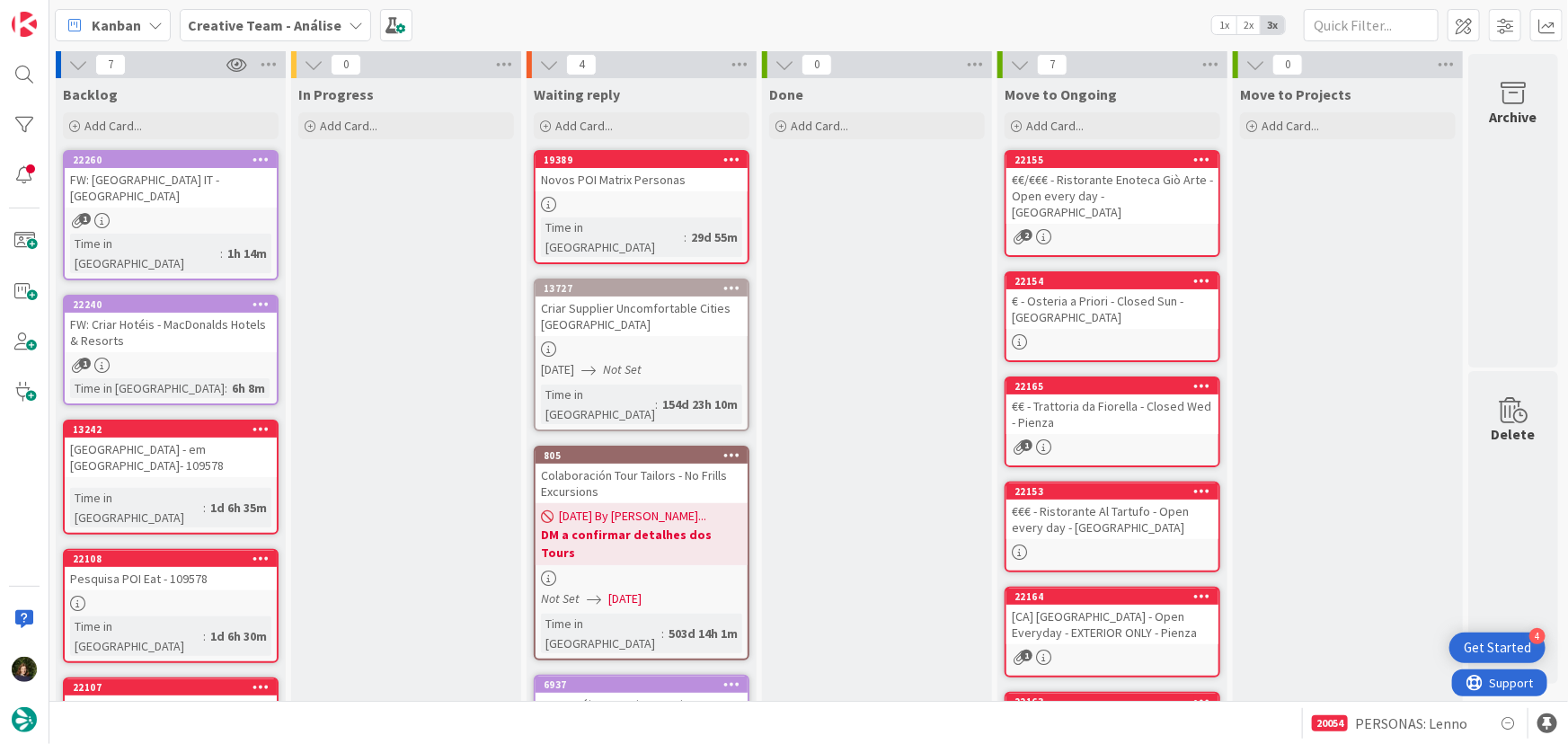
click at [322, 18] on b "Creative Team - Análise" at bounding box center [264, 25] width 153 height 18
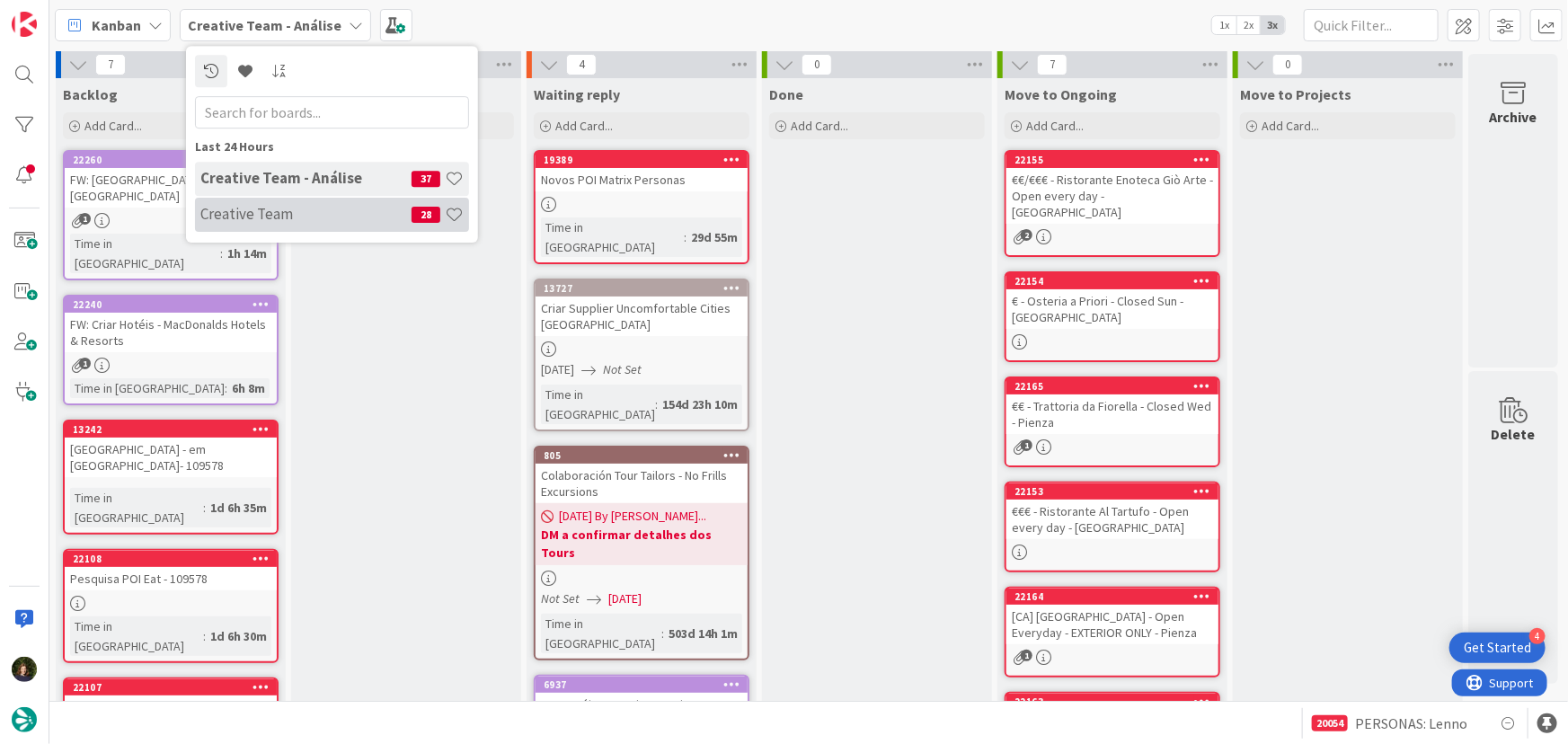
click at [331, 206] on h4 "Creative Team" at bounding box center [306, 213] width 212 height 18
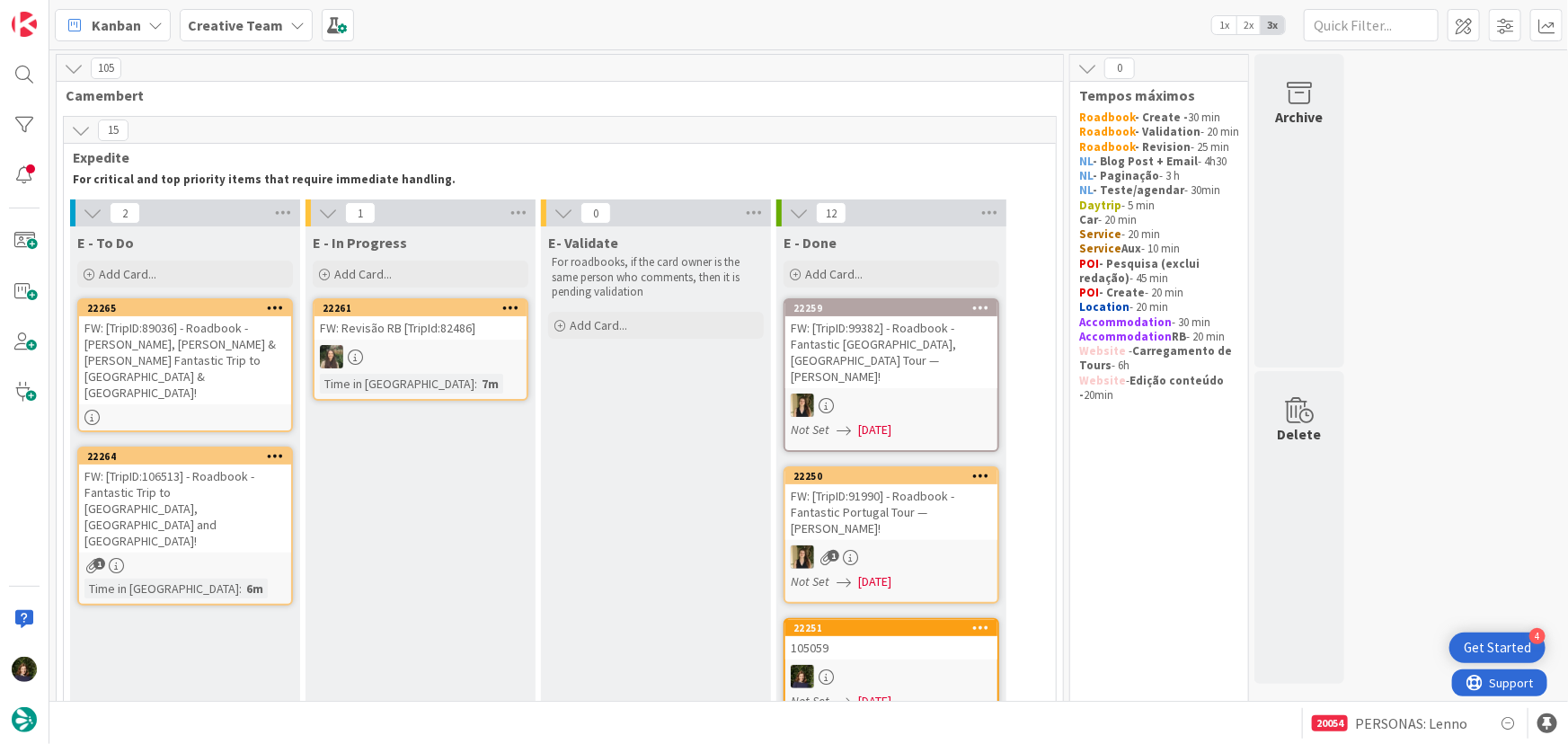
click at [223, 22] on b "Creative Team" at bounding box center [235, 25] width 95 height 18
click at [261, 221] on h4 "Creative Team - Análise" at bounding box center [306, 213] width 212 height 18
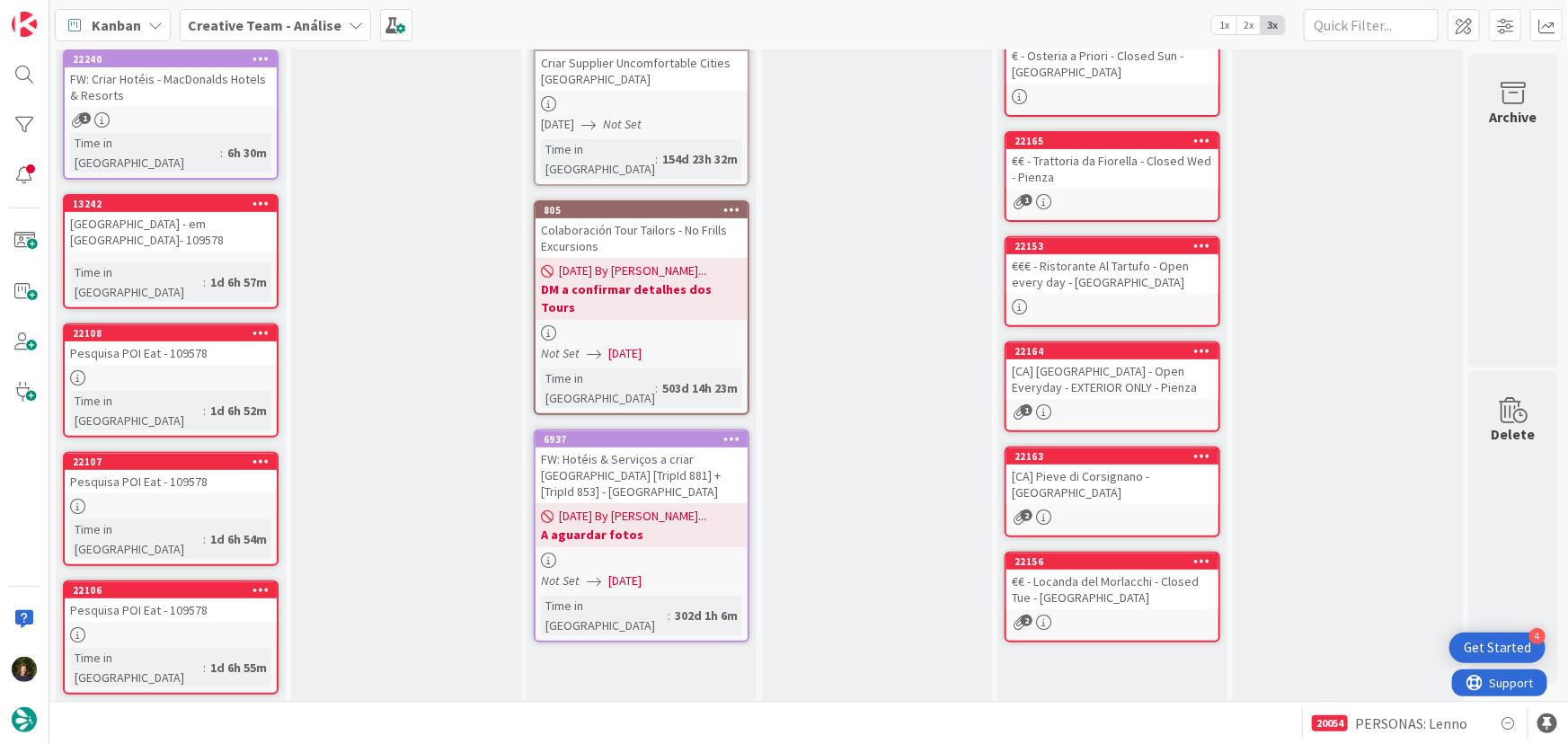
click at [333, 27] on div "Creative Team - Análise" at bounding box center [275, 25] width 191 height 32
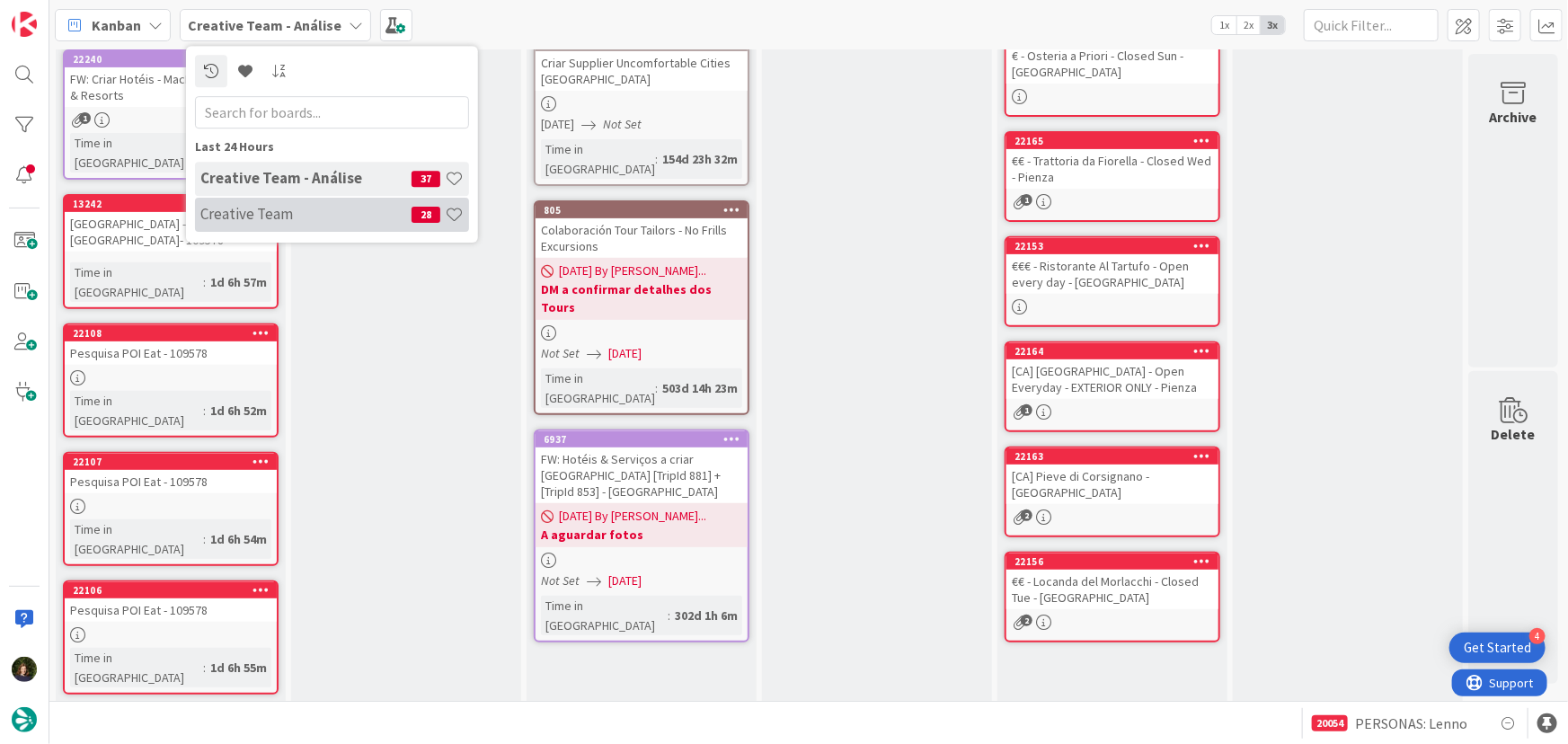
click at [310, 207] on h4 "Creative Team" at bounding box center [306, 213] width 212 height 18
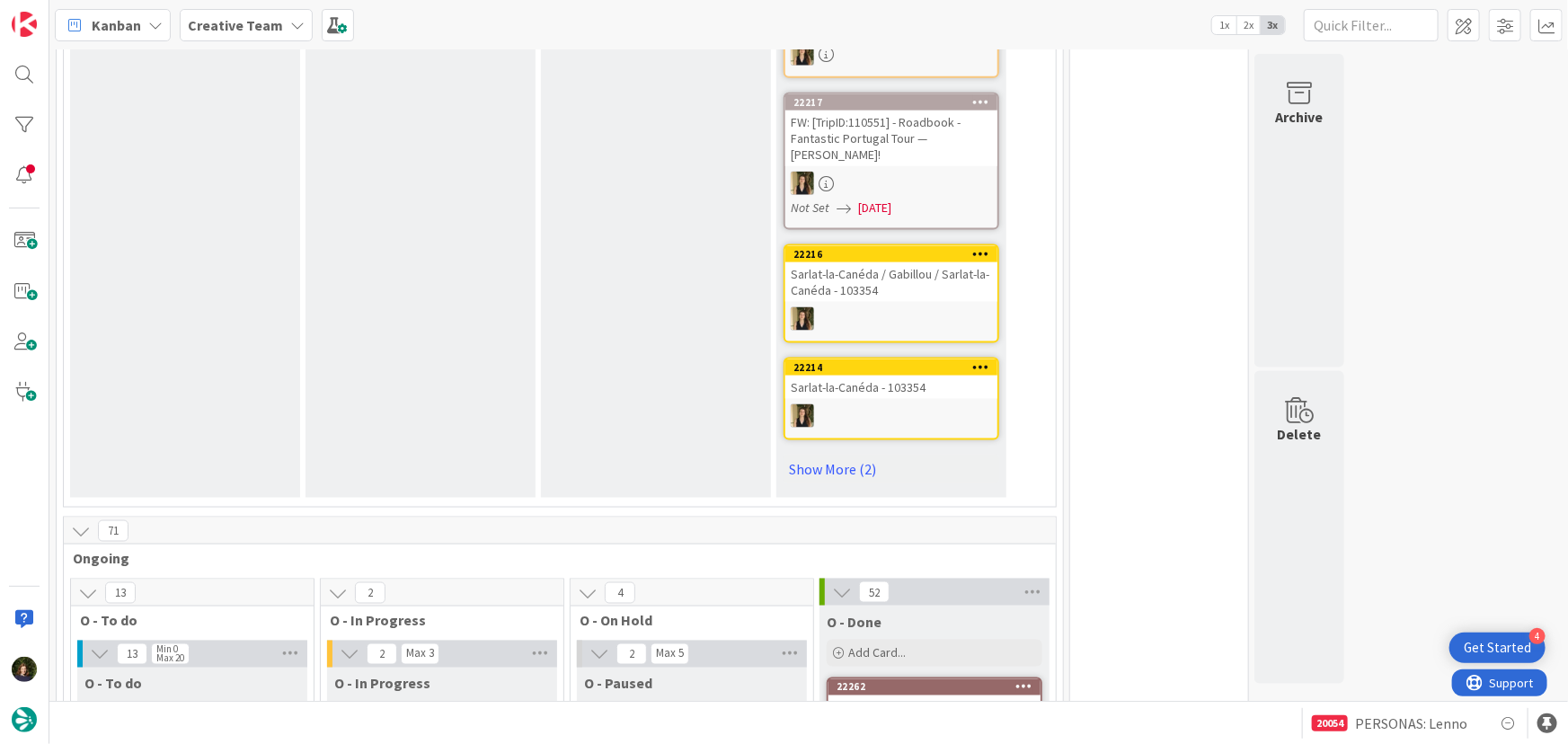
scroll to position [1470, 0]
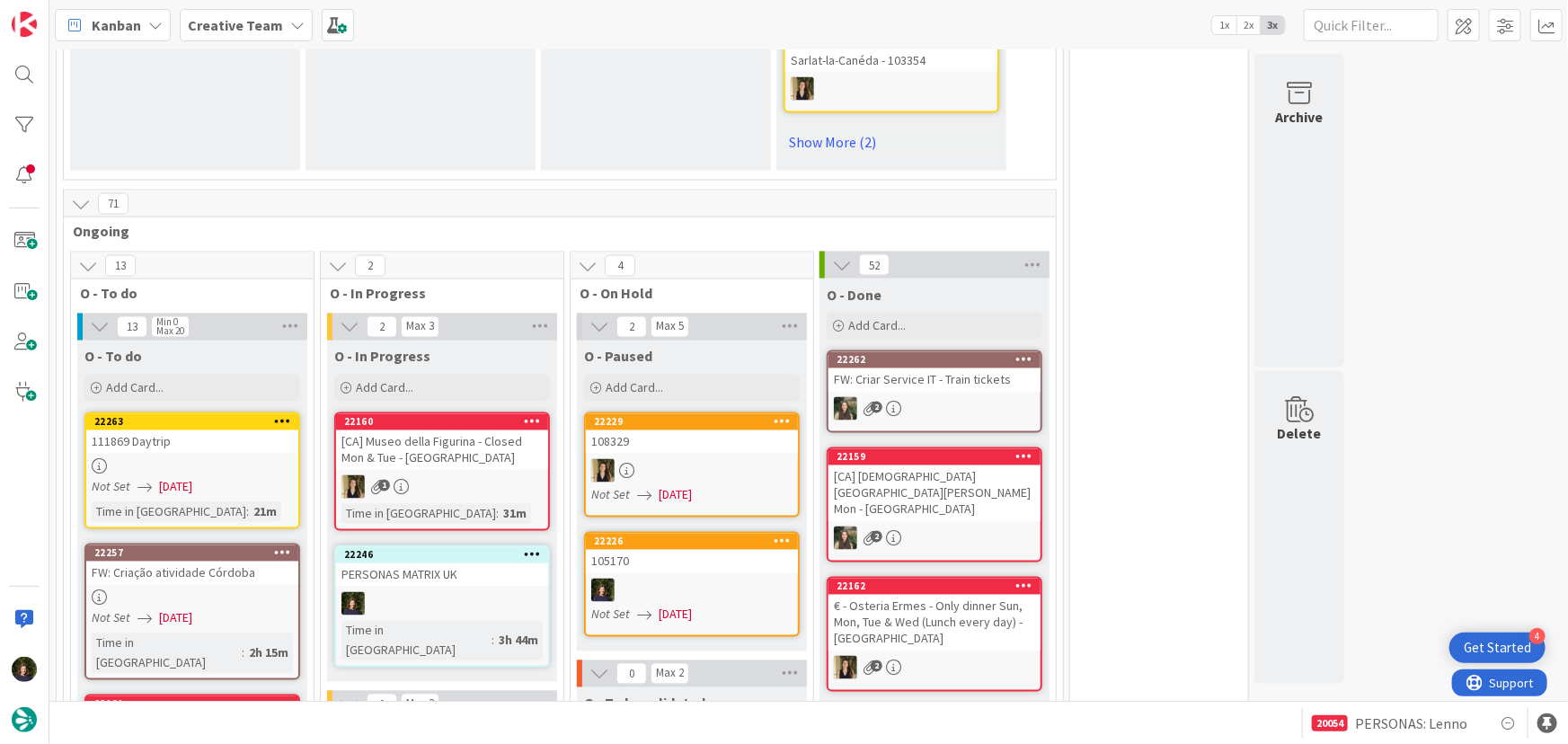
click at [192, 412] on link "22263 111869 Daytrip Not Set [DATE] Time in [GEOGRAPHIC_DATA] : 21m" at bounding box center [191, 470] width 215 height 116
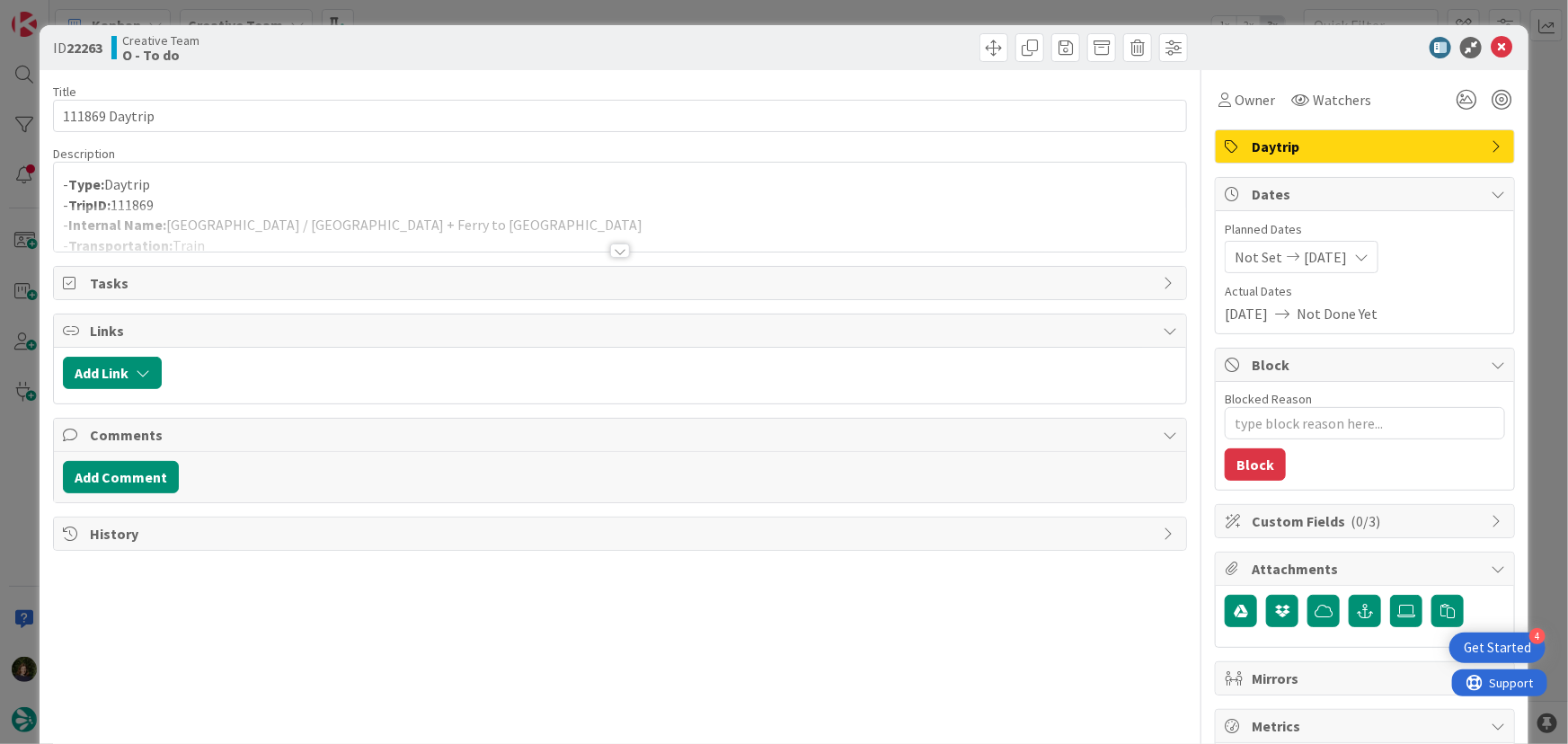
click at [621, 250] on div at bounding box center [619, 251] width 19 height 15
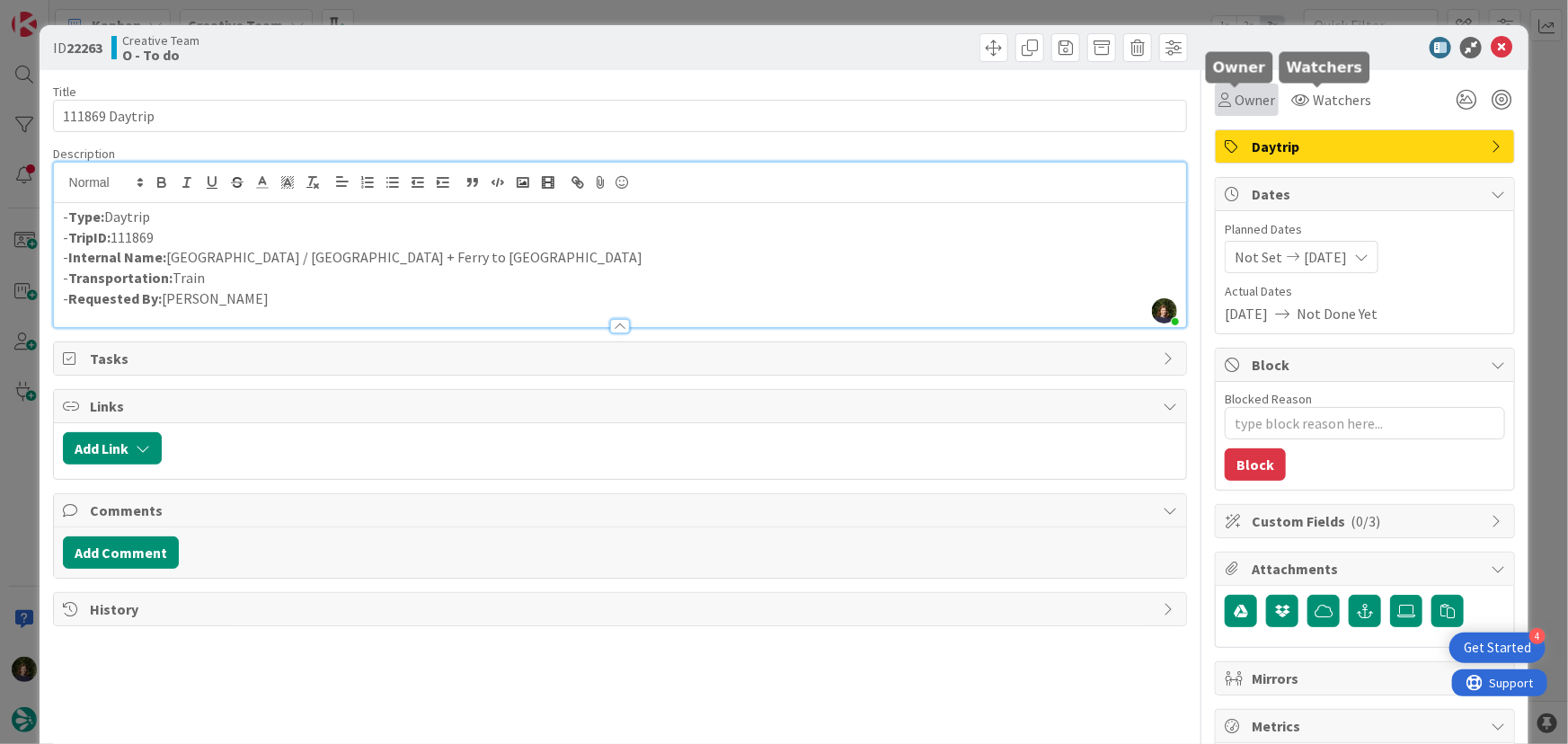
click at [1235, 106] on span "Owner" at bounding box center [1256, 99] width 41 height 21
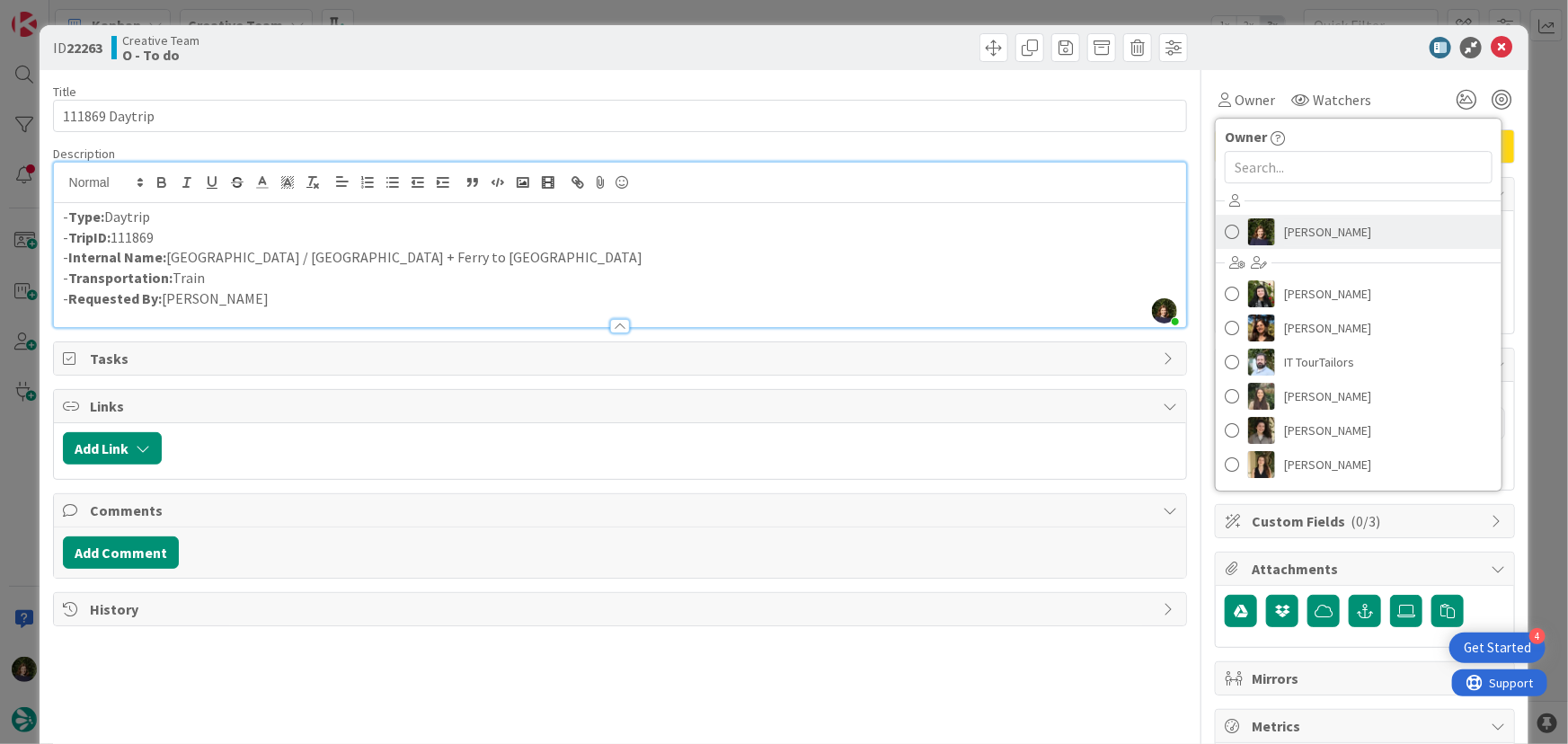
click at [1270, 235] on link "[PERSON_NAME]" at bounding box center [1358, 231] width 286 height 34
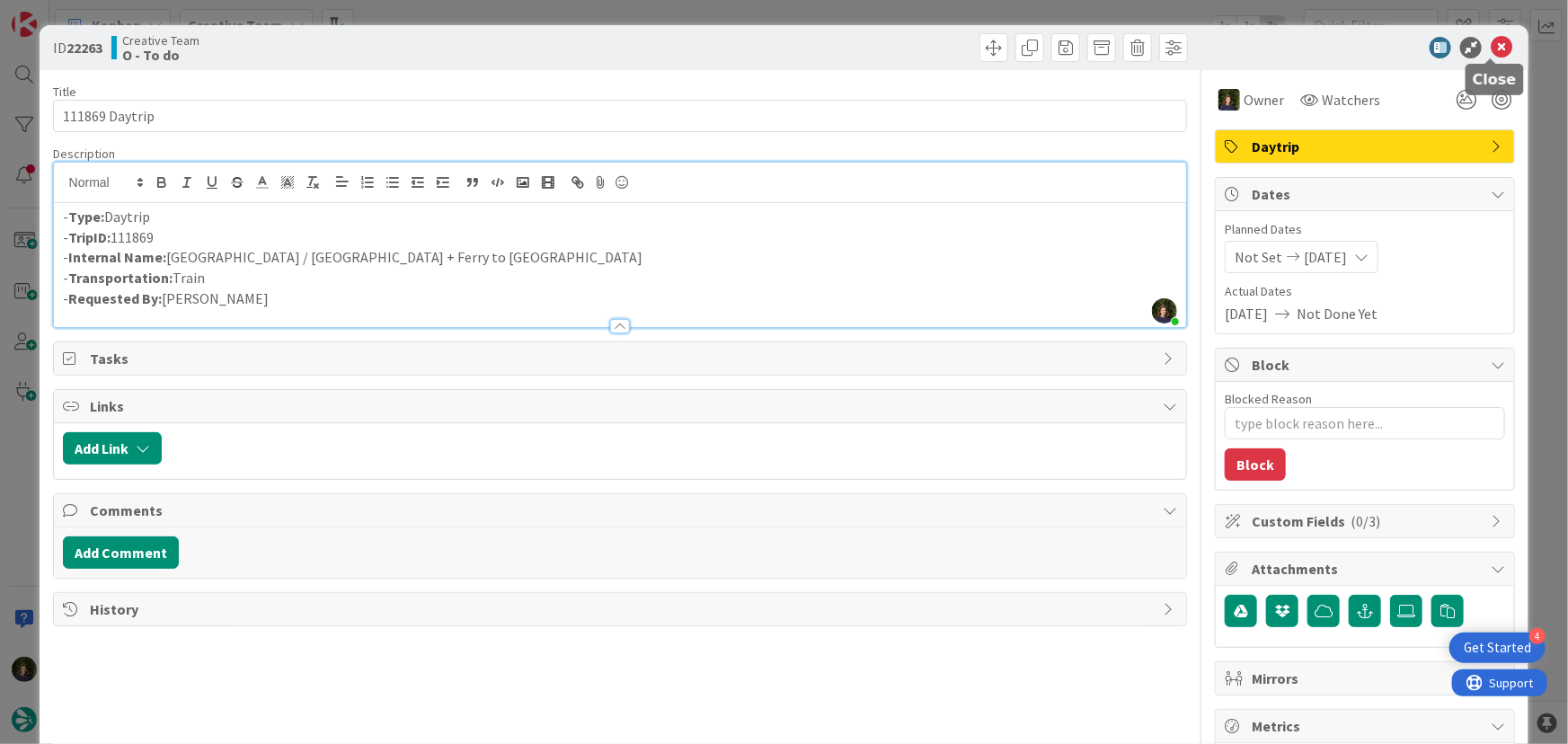
click at [1497, 52] on icon at bounding box center [1501, 47] width 21 height 21
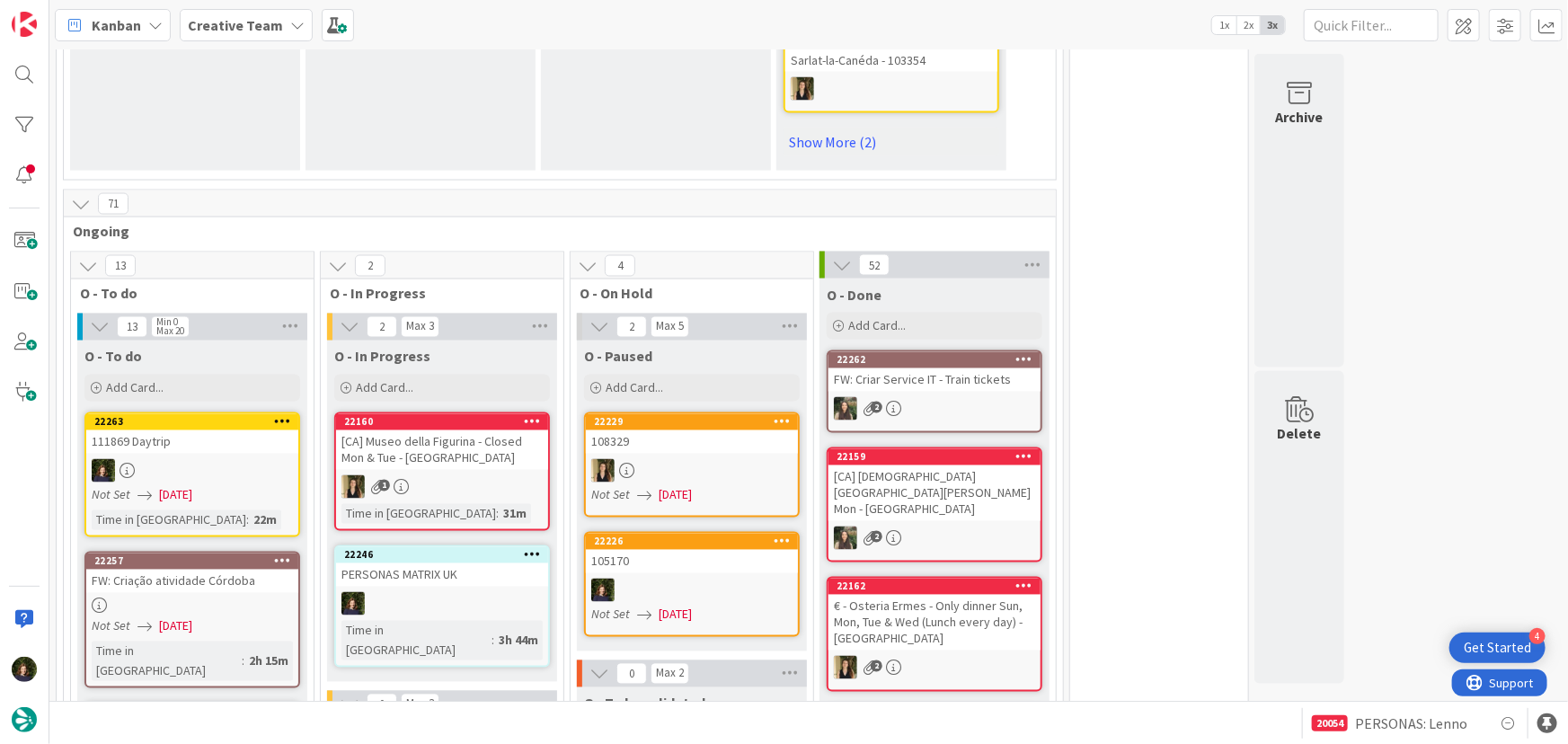
click at [203, 459] on div at bounding box center [192, 470] width 213 height 23
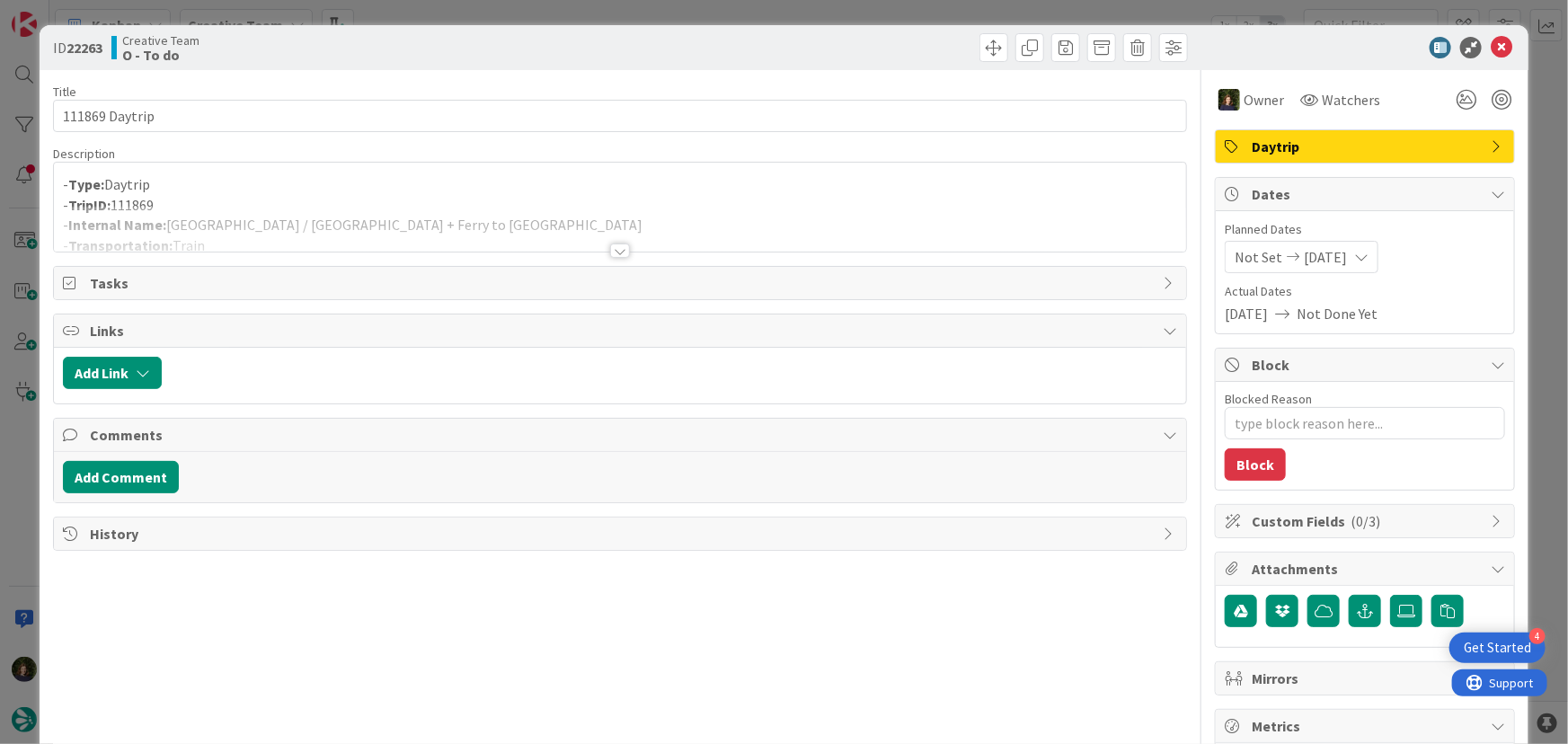
click at [612, 250] on div at bounding box center [619, 251] width 19 height 15
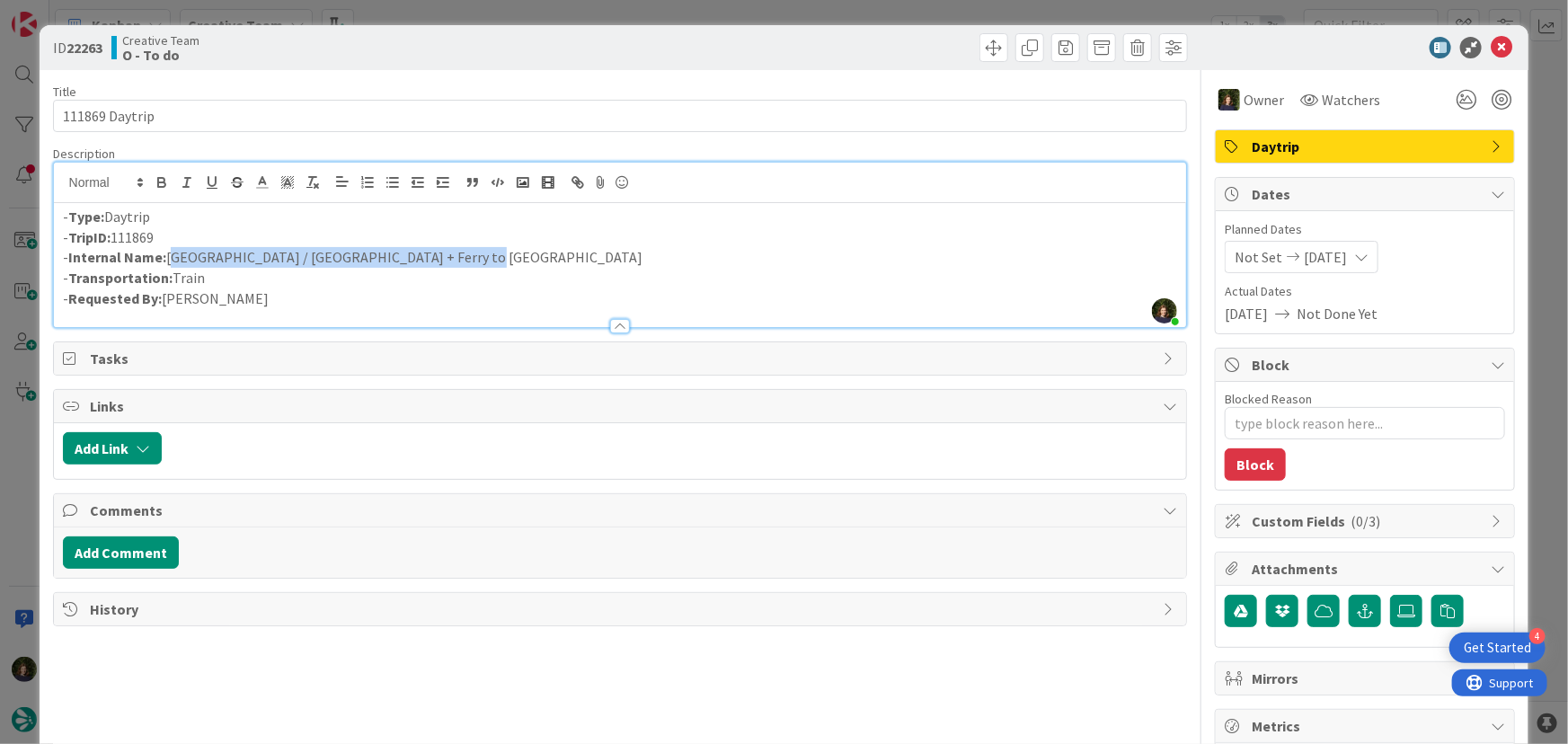
drag, startPoint x: 479, startPoint y: 259, endPoint x: 208, endPoint y: 258, distance: 271.0
click at [169, 251] on p "- Internal Name: [GEOGRAPHIC_DATA] / [GEOGRAPHIC_DATA] + Ferry to [GEOGRAPHIC_D…" at bounding box center [620, 258] width 1115 height 20
copy p "[GEOGRAPHIC_DATA] / [GEOGRAPHIC_DATA] + Ferry to [GEOGRAPHIC_DATA]"
drag, startPoint x: 173, startPoint y: 236, endPoint x: 72, endPoint y: 242, distance: 101.2
click at [72, 242] on p "- TripID: 111869" at bounding box center [620, 238] width 1115 height 20
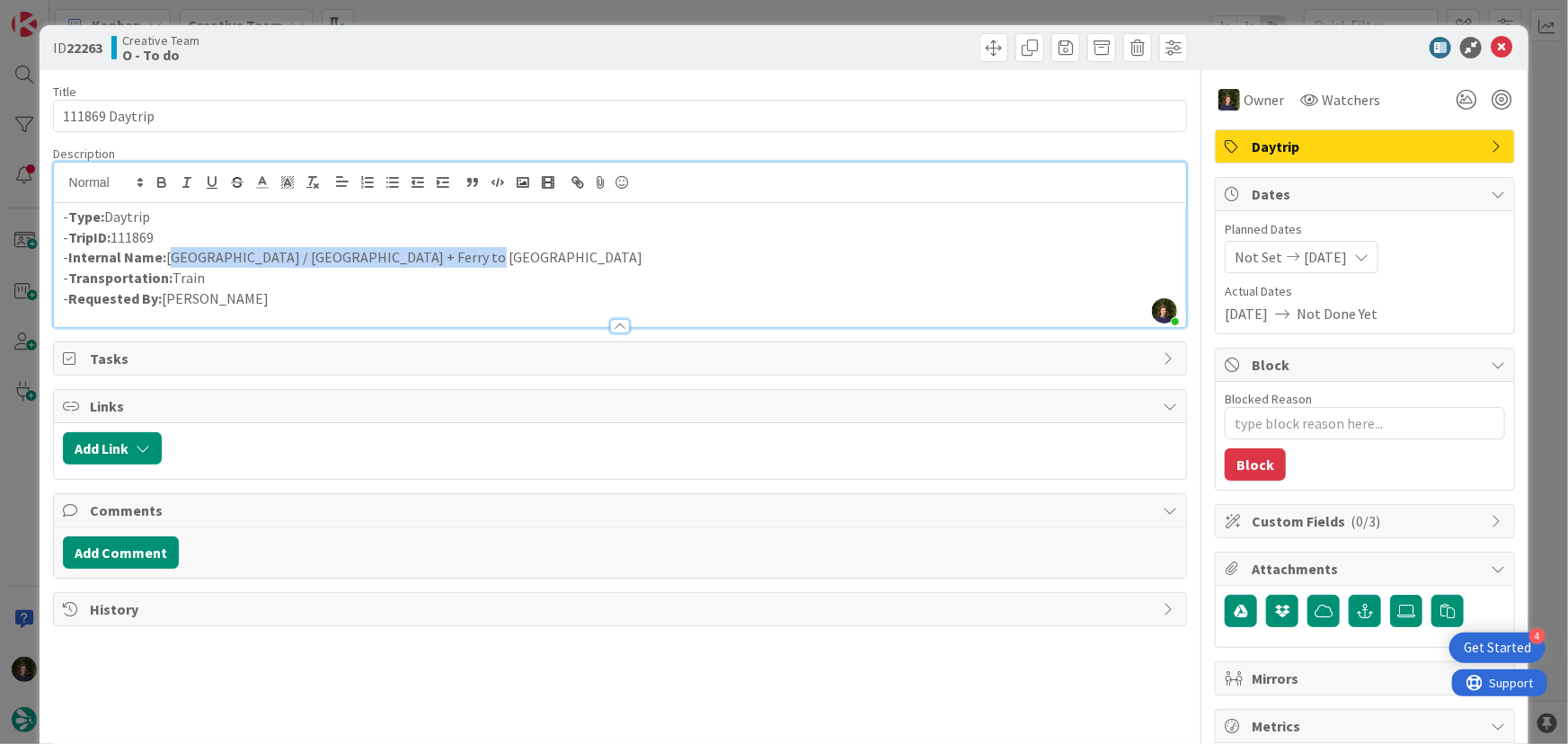
copy p "TripID: 111869"
drag, startPoint x: 448, startPoint y: 261, endPoint x: 167, endPoint y: 259, distance: 281.0
click at [167, 259] on p "- Internal Name: [GEOGRAPHIC_DATA] / [GEOGRAPHIC_DATA] + Ferry to [GEOGRAPHIC_D…" at bounding box center [620, 258] width 1115 height 20
copy p "[GEOGRAPHIC_DATA] / [GEOGRAPHIC_DATA] + Ferry to [GEOGRAPHIC_DATA]"
click at [1497, 50] on icon at bounding box center [1501, 47] width 21 height 21
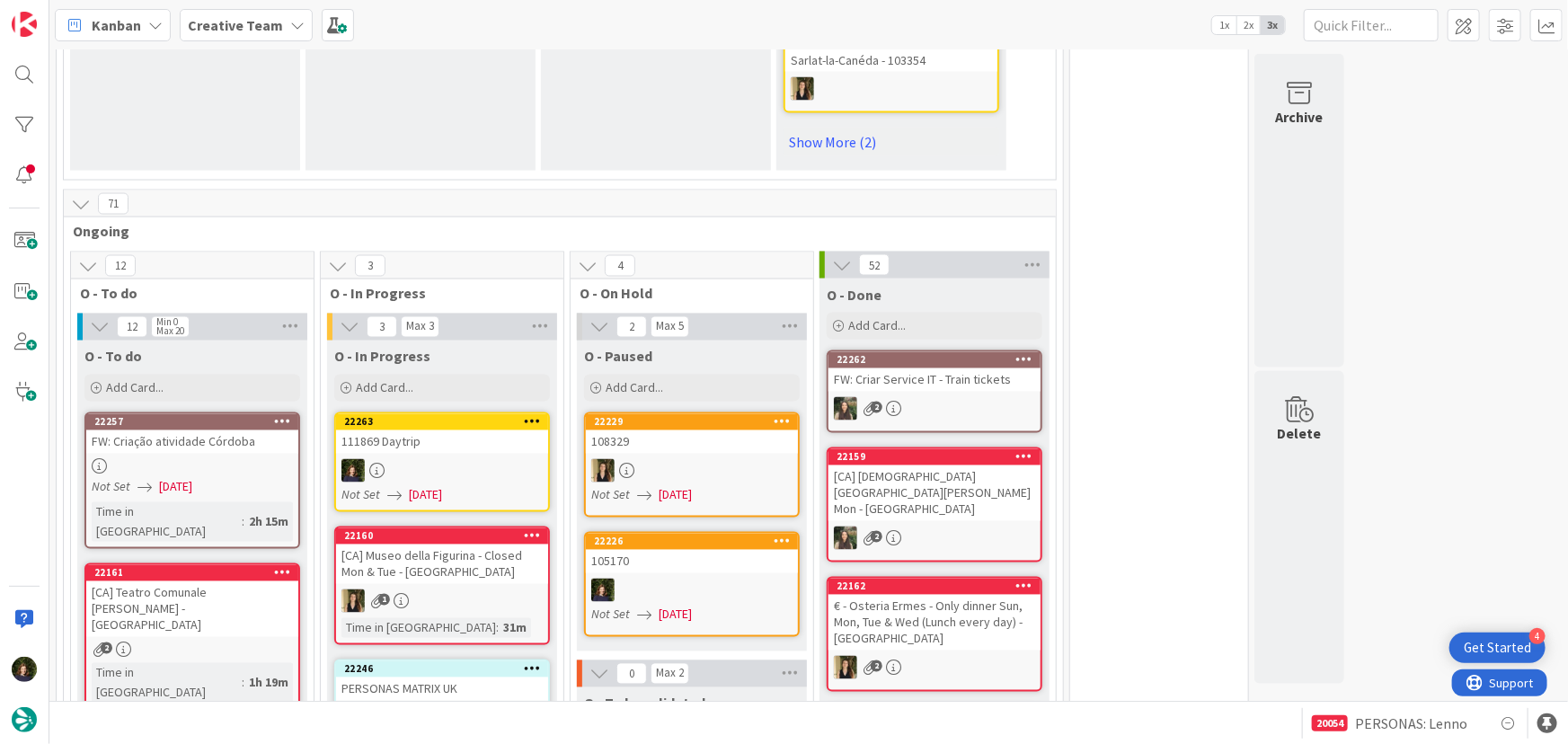
click at [248, 28] on b "Creative Team" at bounding box center [235, 25] width 95 height 18
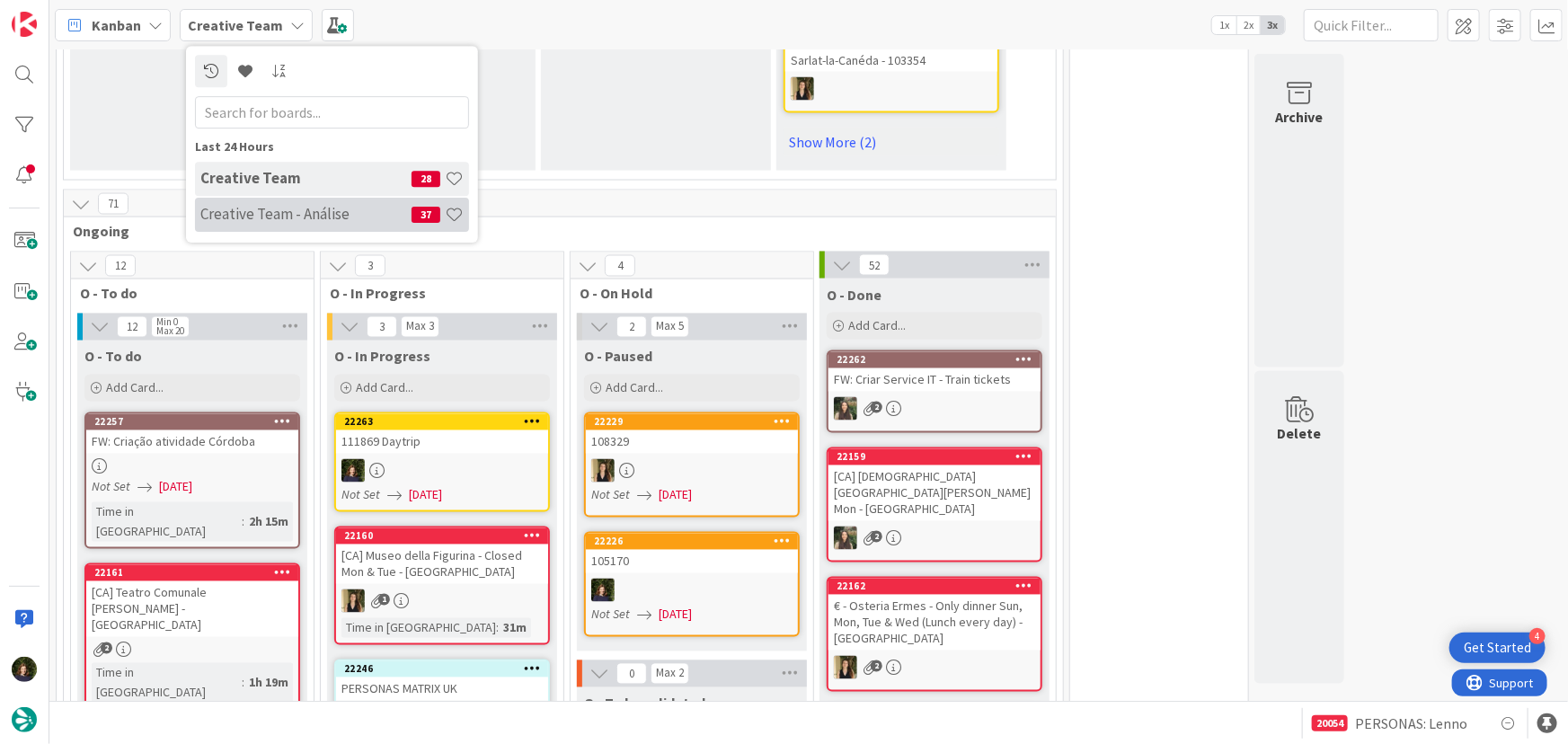
click at [247, 214] on h4 "Creative Team - Análise" at bounding box center [306, 213] width 212 height 18
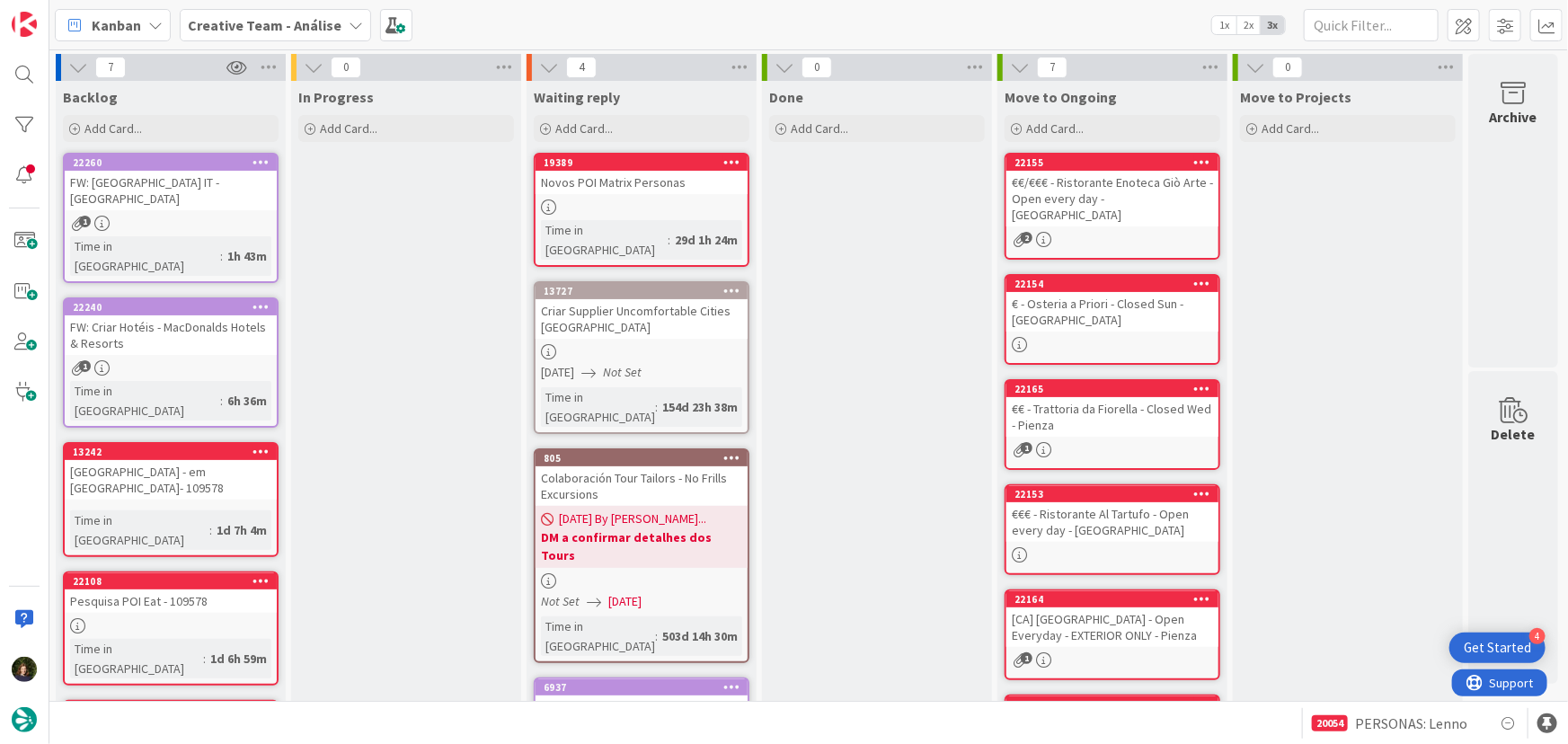
click at [277, 30] on b "Creative Team - Análise" at bounding box center [264, 25] width 153 height 18
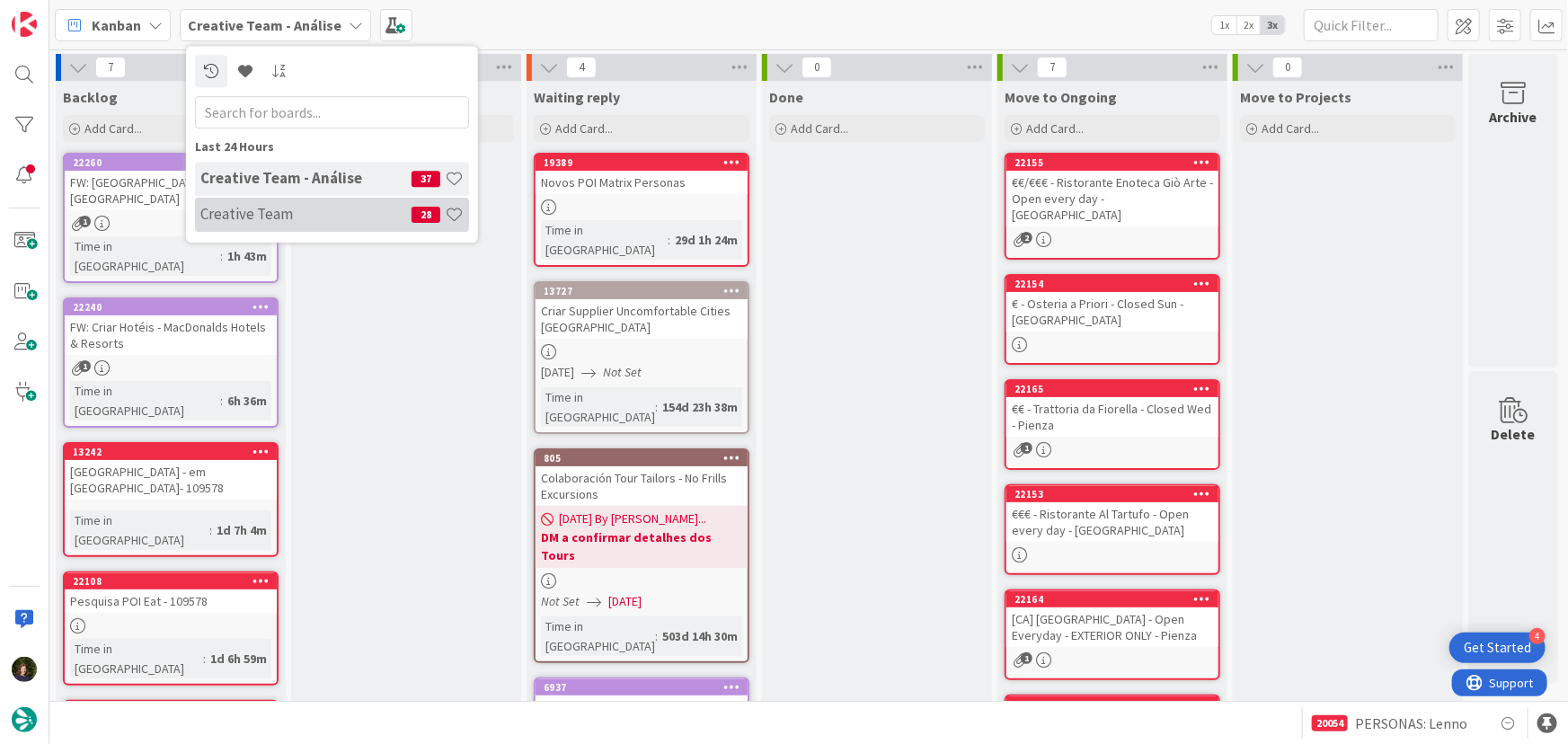
click at [289, 207] on h4 "Creative Team" at bounding box center [306, 213] width 212 height 18
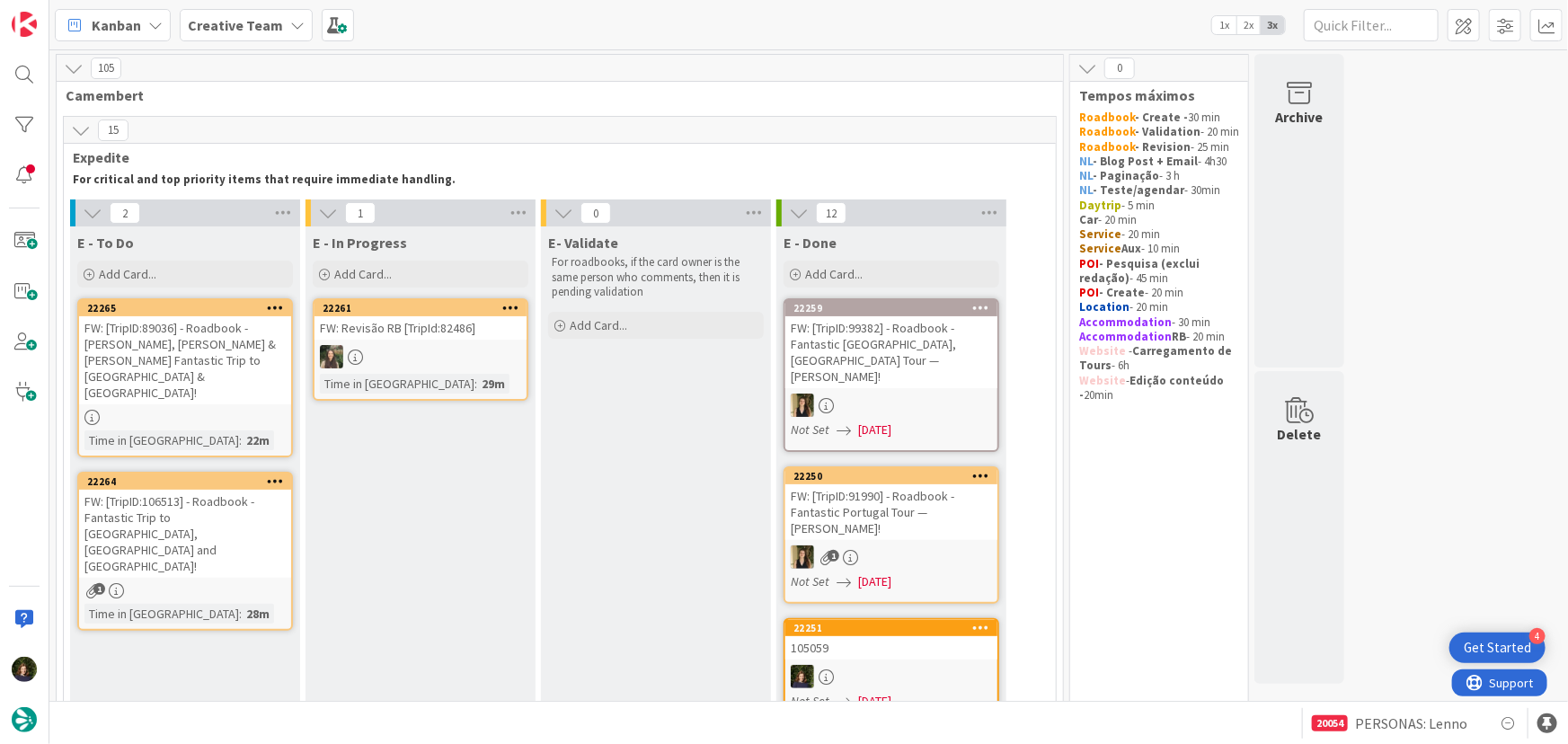
scroll to position [81, 0]
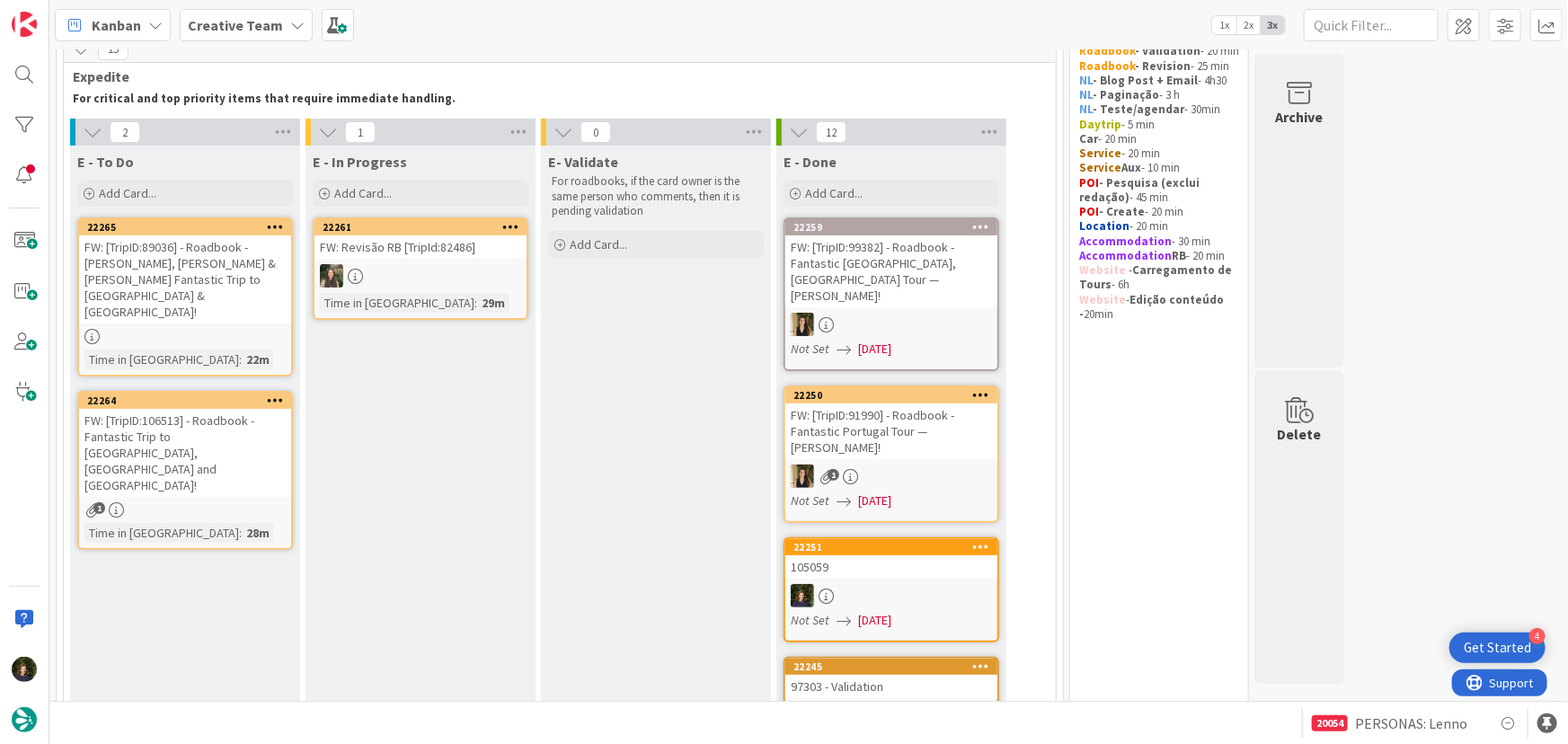
click at [249, 21] on b "Creative Team" at bounding box center [235, 25] width 95 height 18
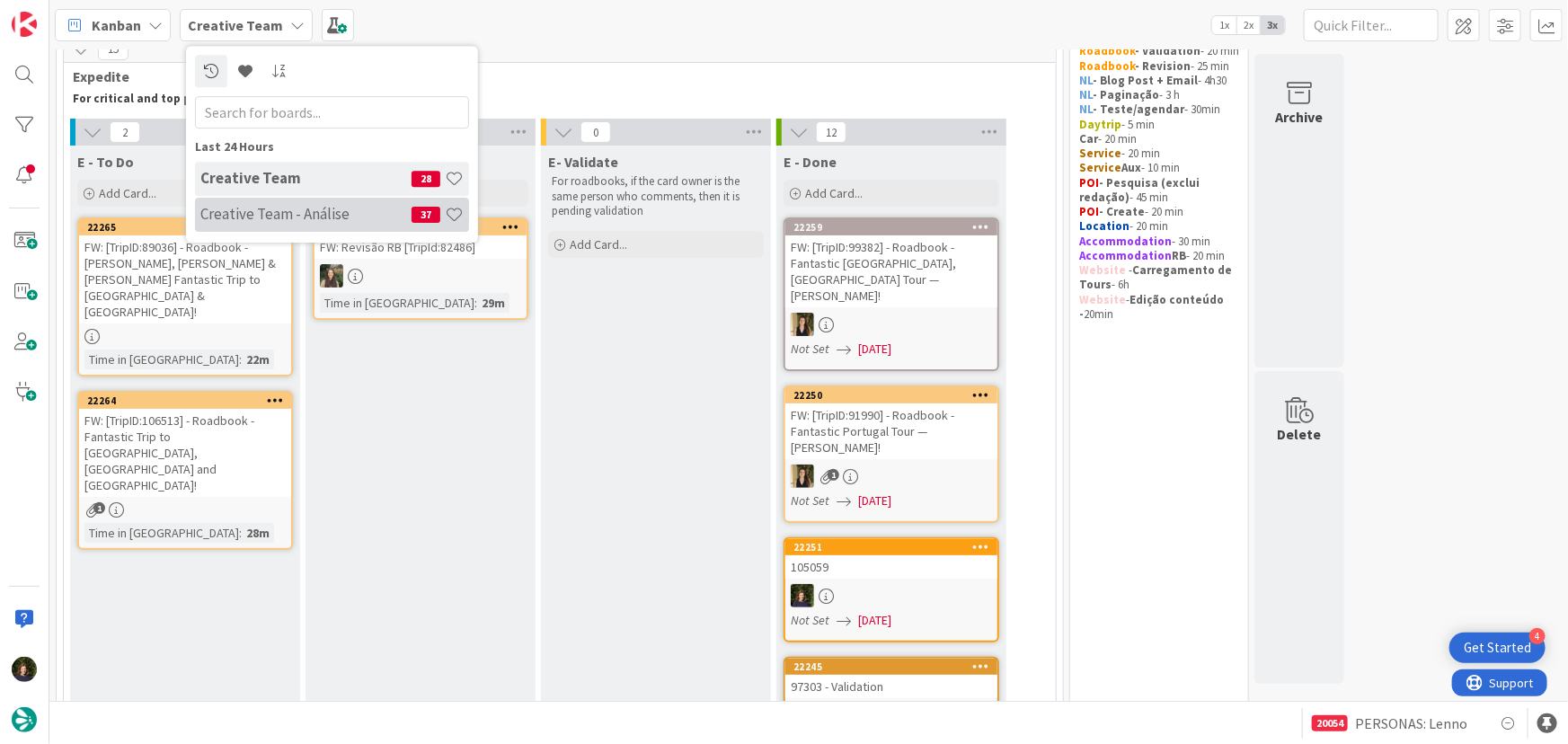
click at [248, 224] on div "Creative Team - Análise 37" at bounding box center [332, 214] width 274 height 34
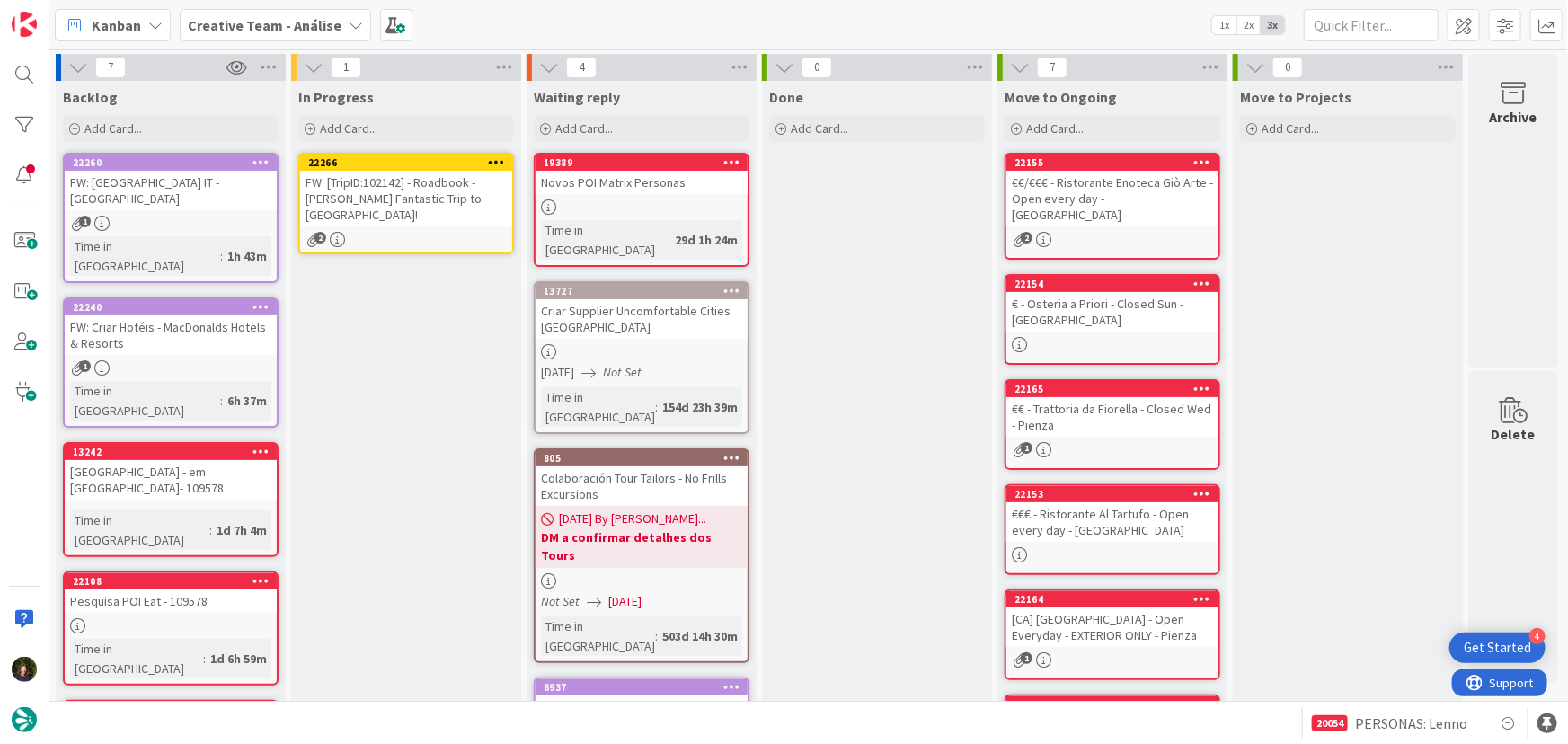
click at [502, 155] on icon at bounding box center [496, 162] width 17 height 13
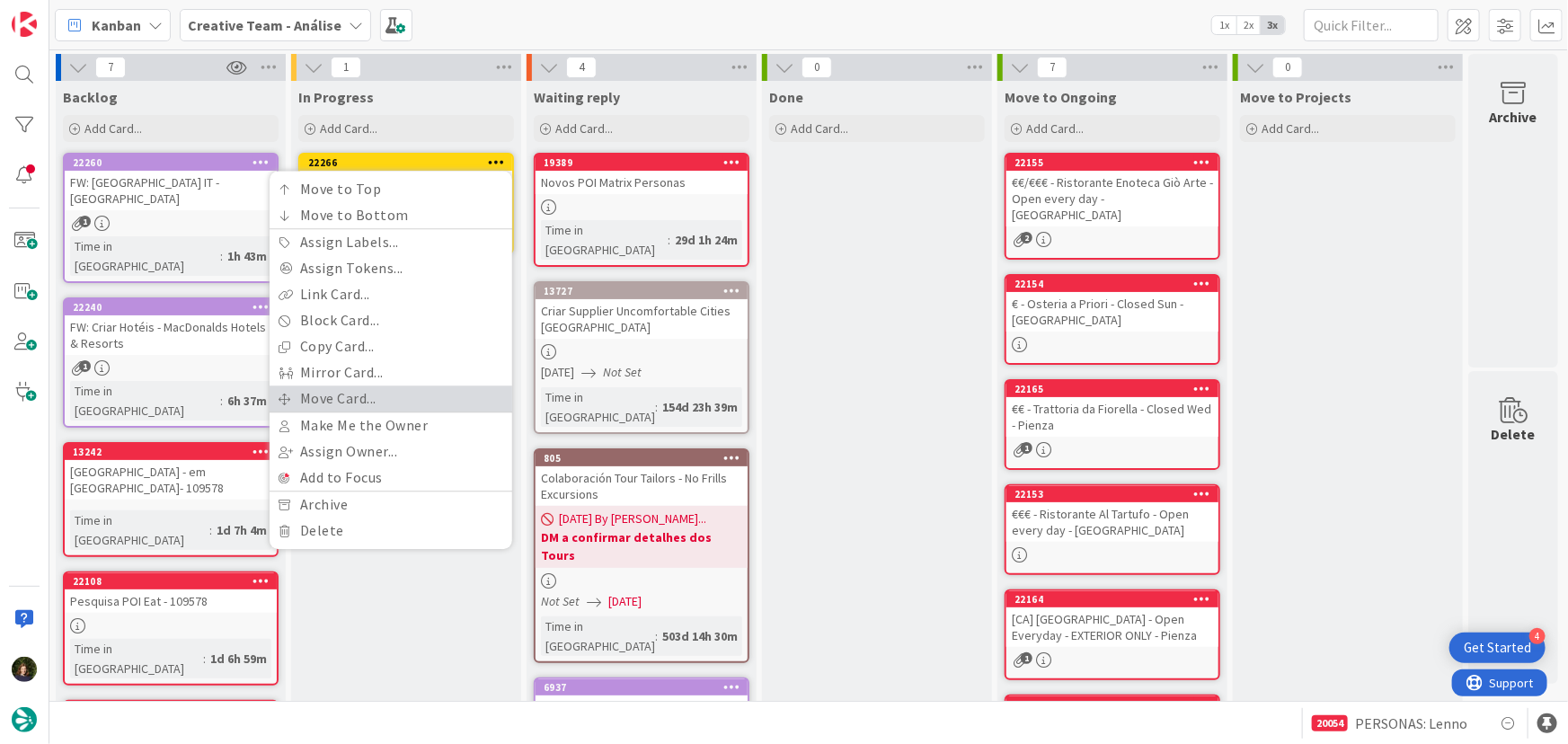
click at [380, 402] on link "Move Card..." at bounding box center [391, 398] width 243 height 26
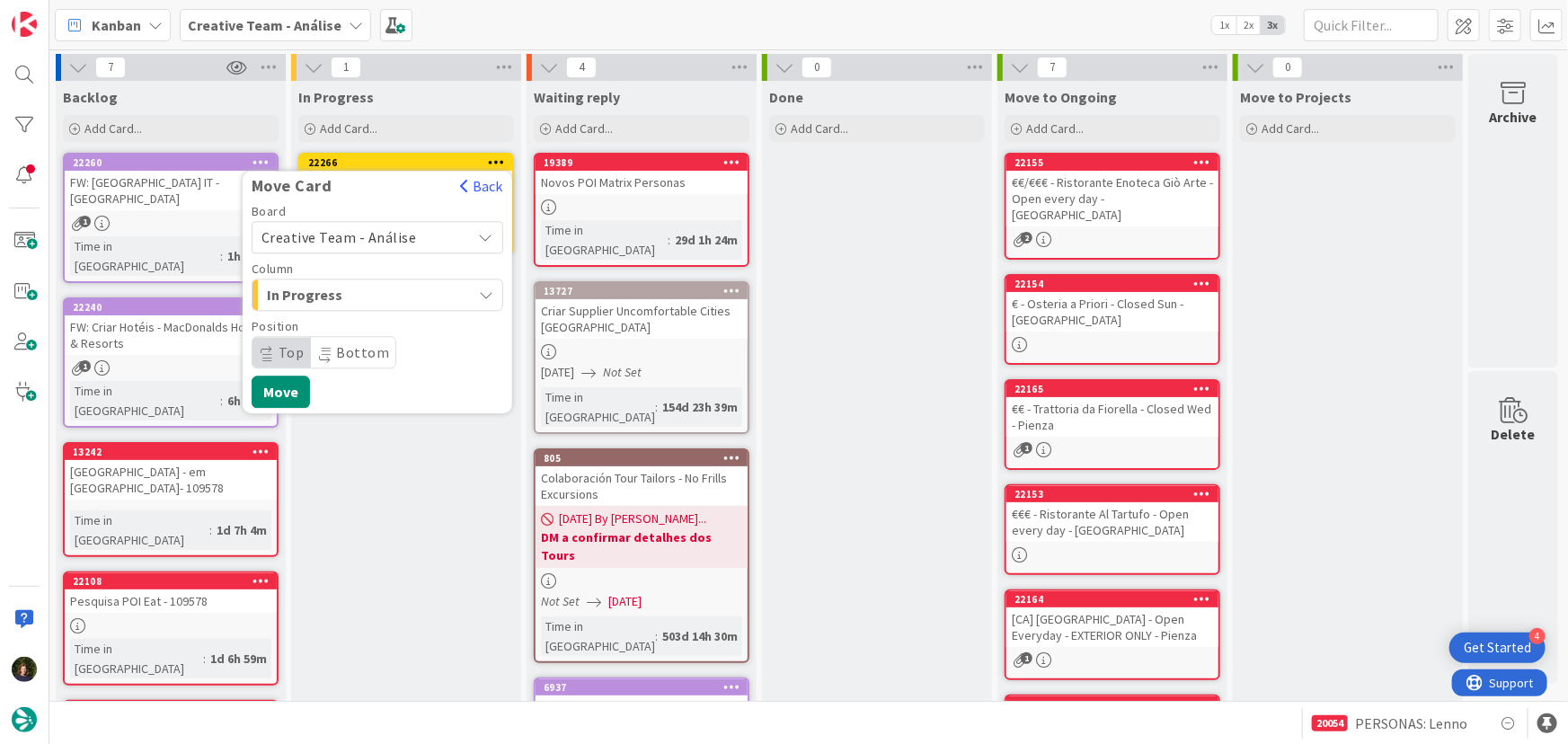
click at [398, 233] on span "Creative Team - Análise" at bounding box center [339, 237] width 155 height 18
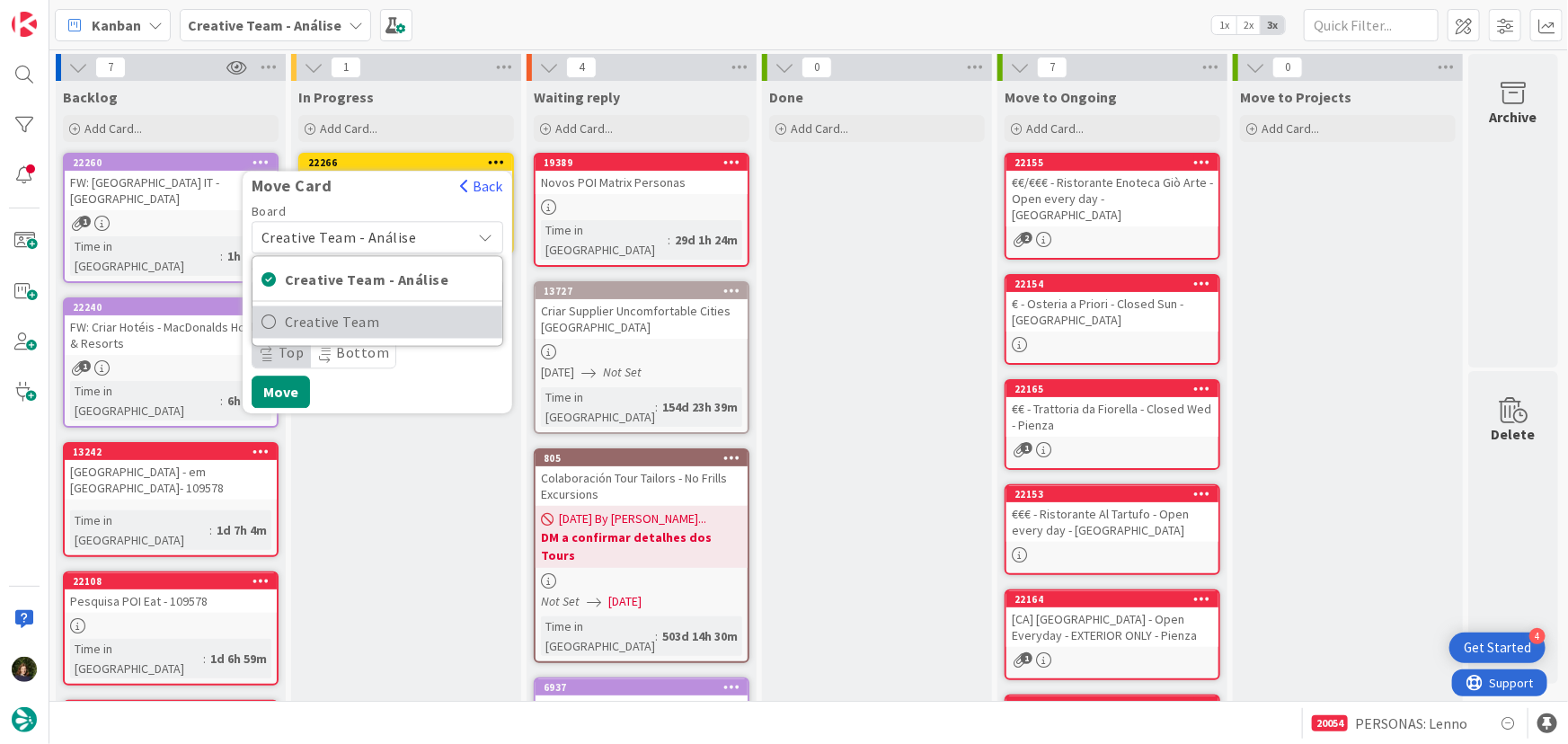
click at [404, 322] on span "Creative Team" at bounding box center [389, 323] width 209 height 27
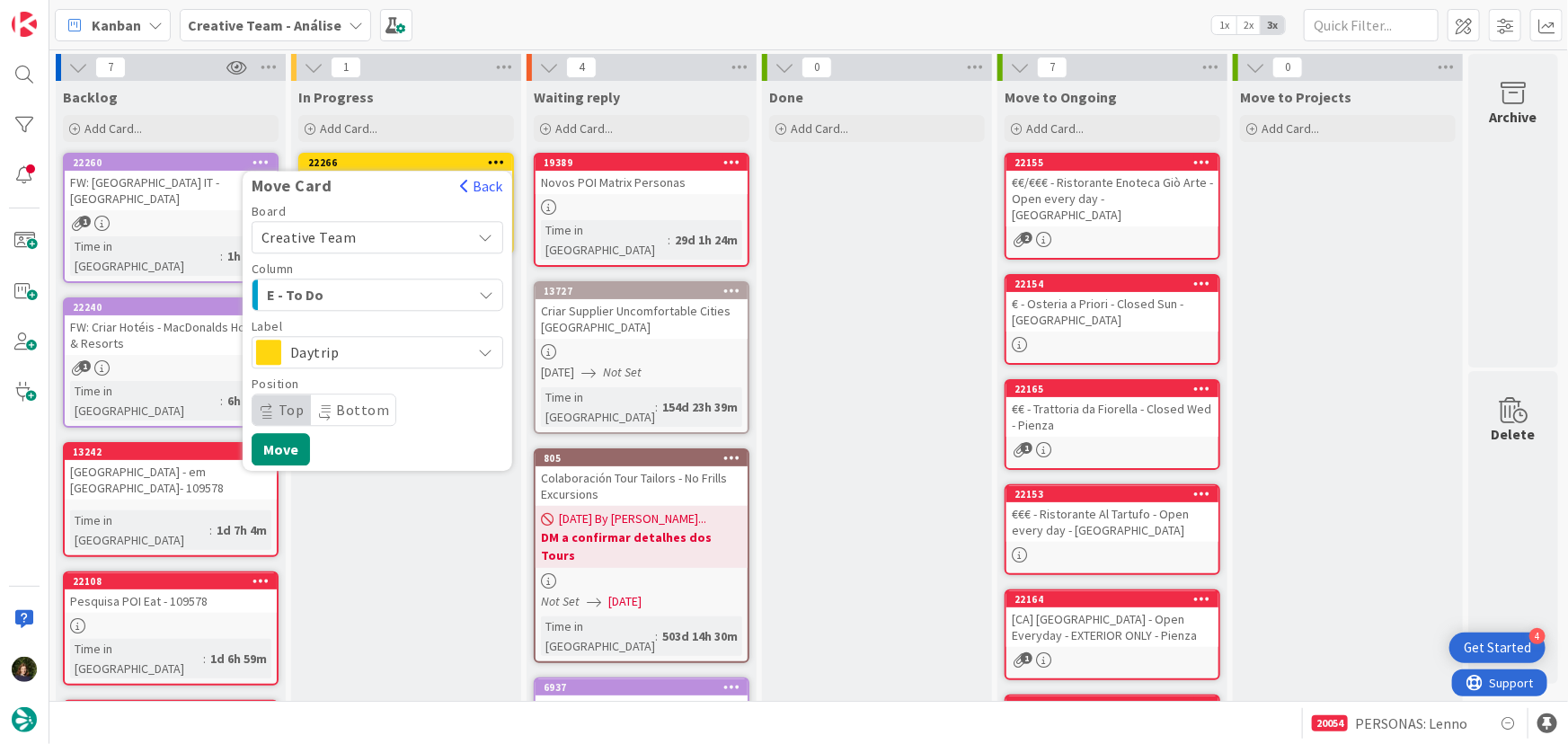
click at [381, 351] on span "Daytrip" at bounding box center [376, 352] width 173 height 25
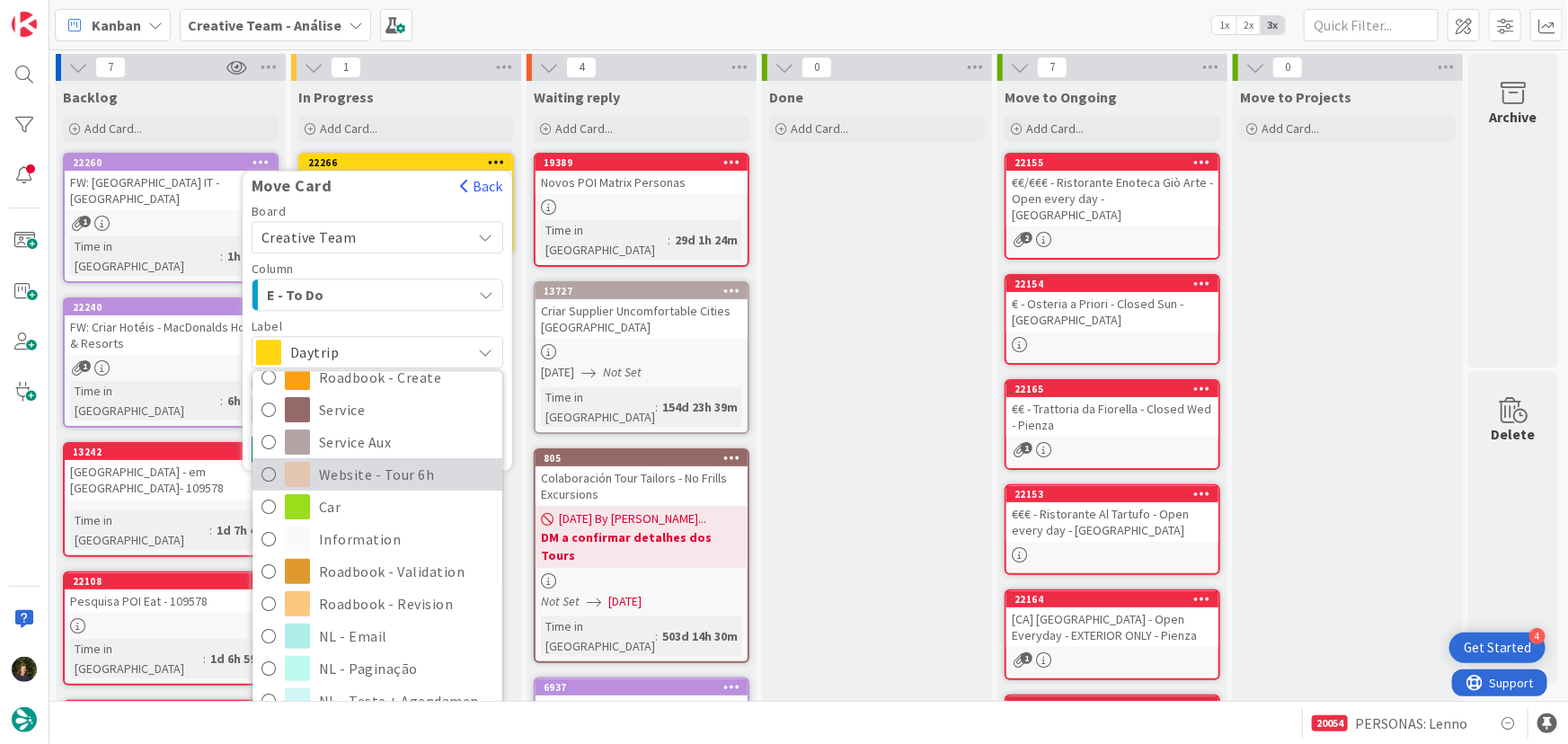
scroll to position [326, 0]
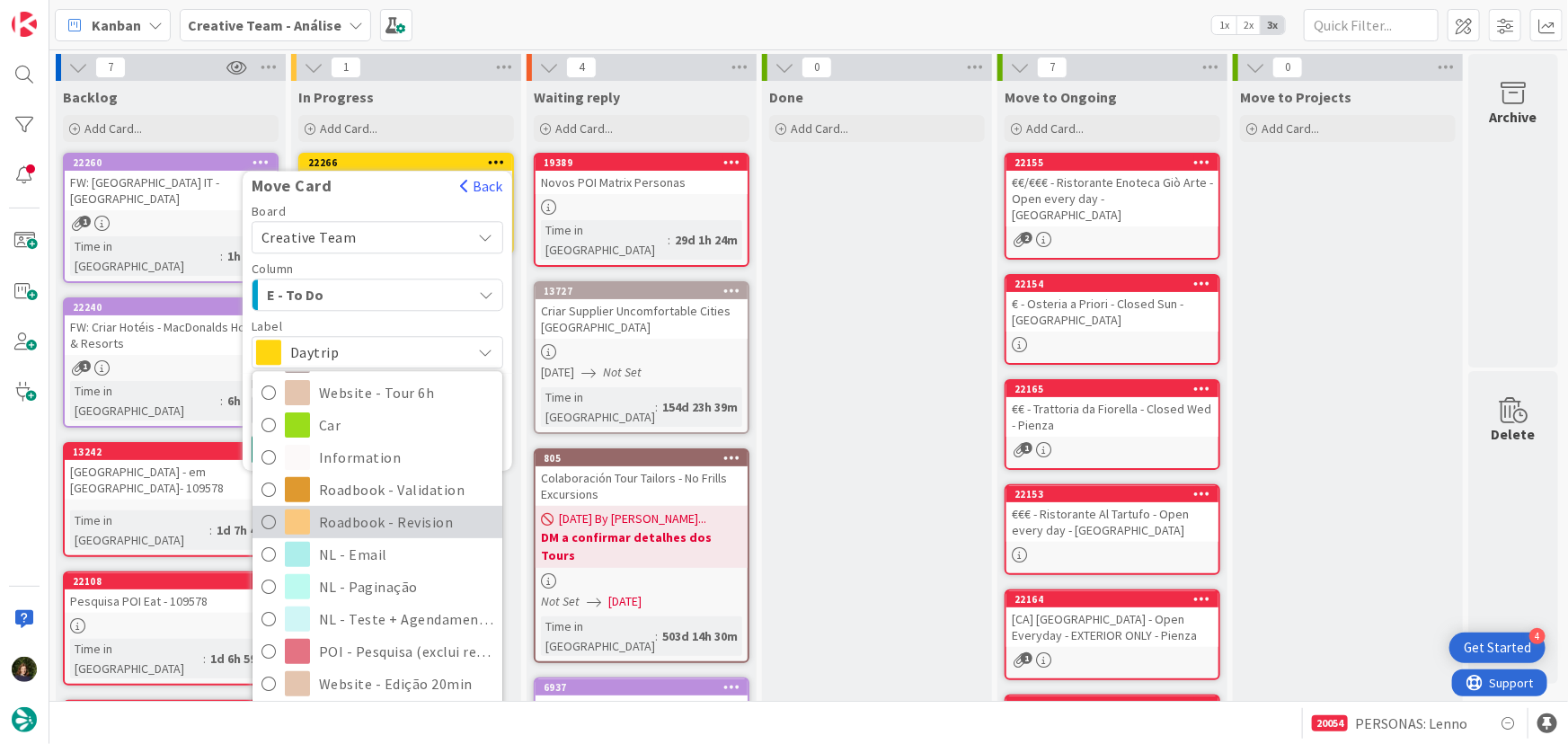
click at [411, 518] on span "Roadbook - Revision" at bounding box center [406, 522] width 175 height 27
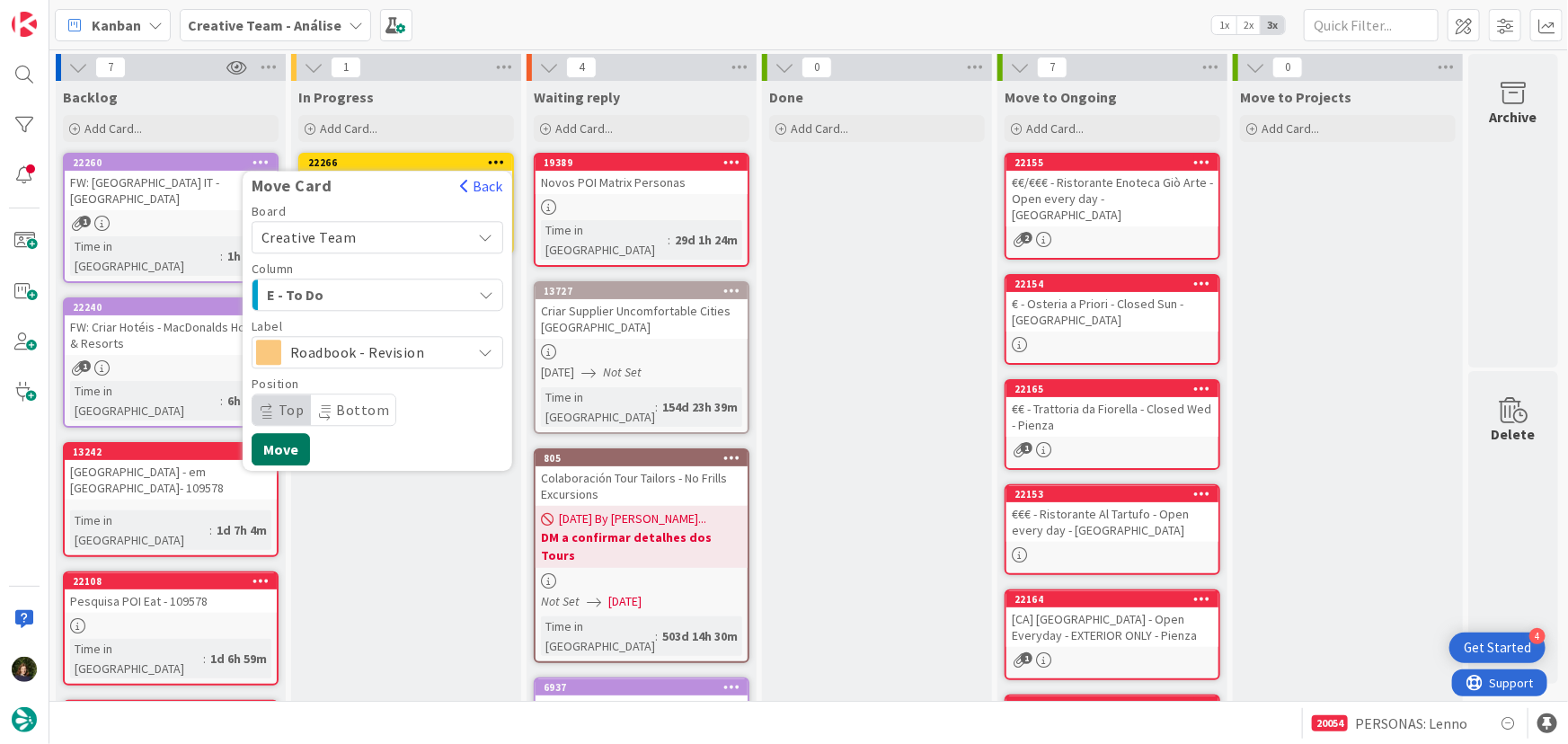
click at [292, 447] on button "Move" at bounding box center [280, 449] width 58 height 32
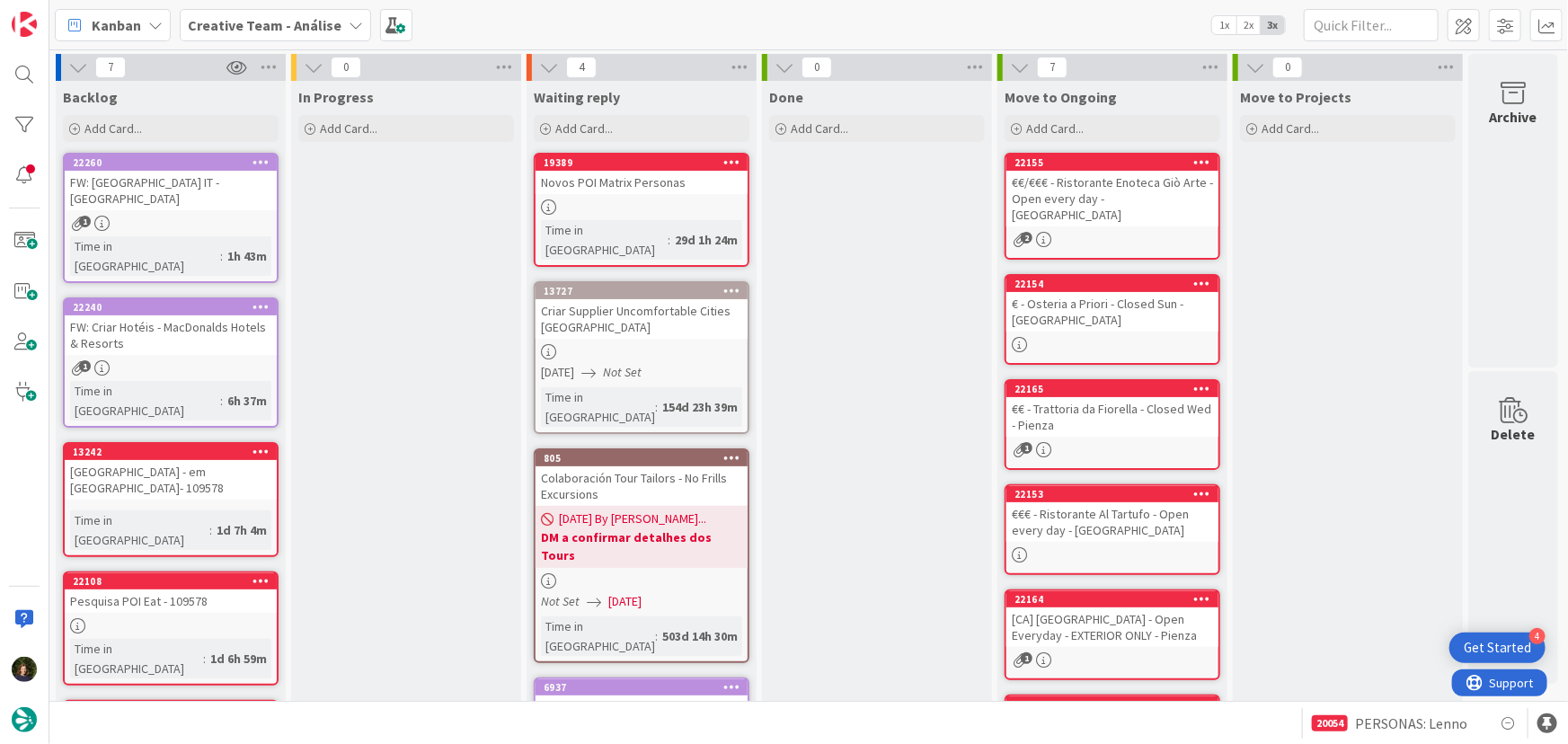
click at [280, 30] on b "Creative Team - Análise" at bounding box center [264, 25] width 153 height 18
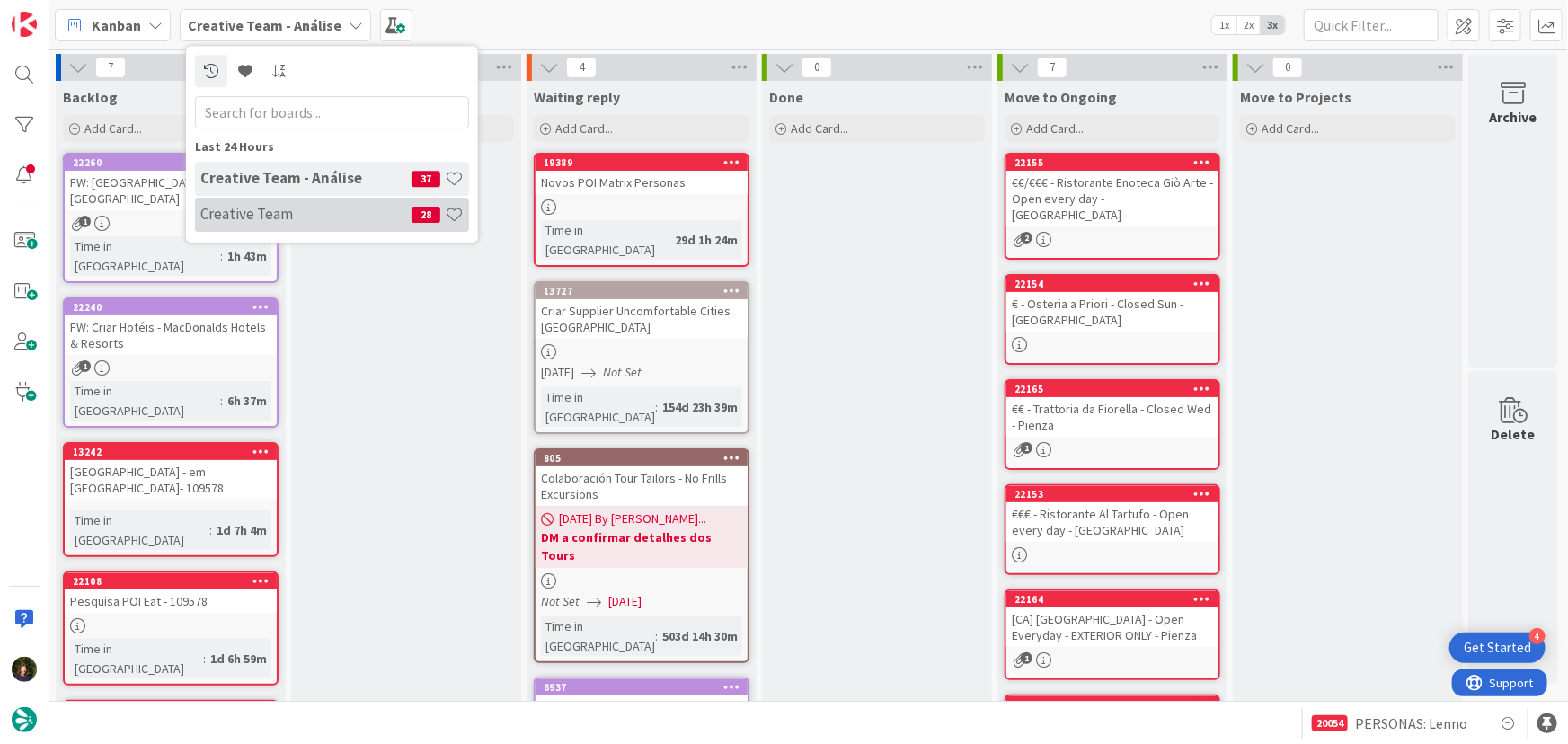
click at [310, 205] on h4 "Creative Team" at bounding box center [306, 213] width 212 height 18
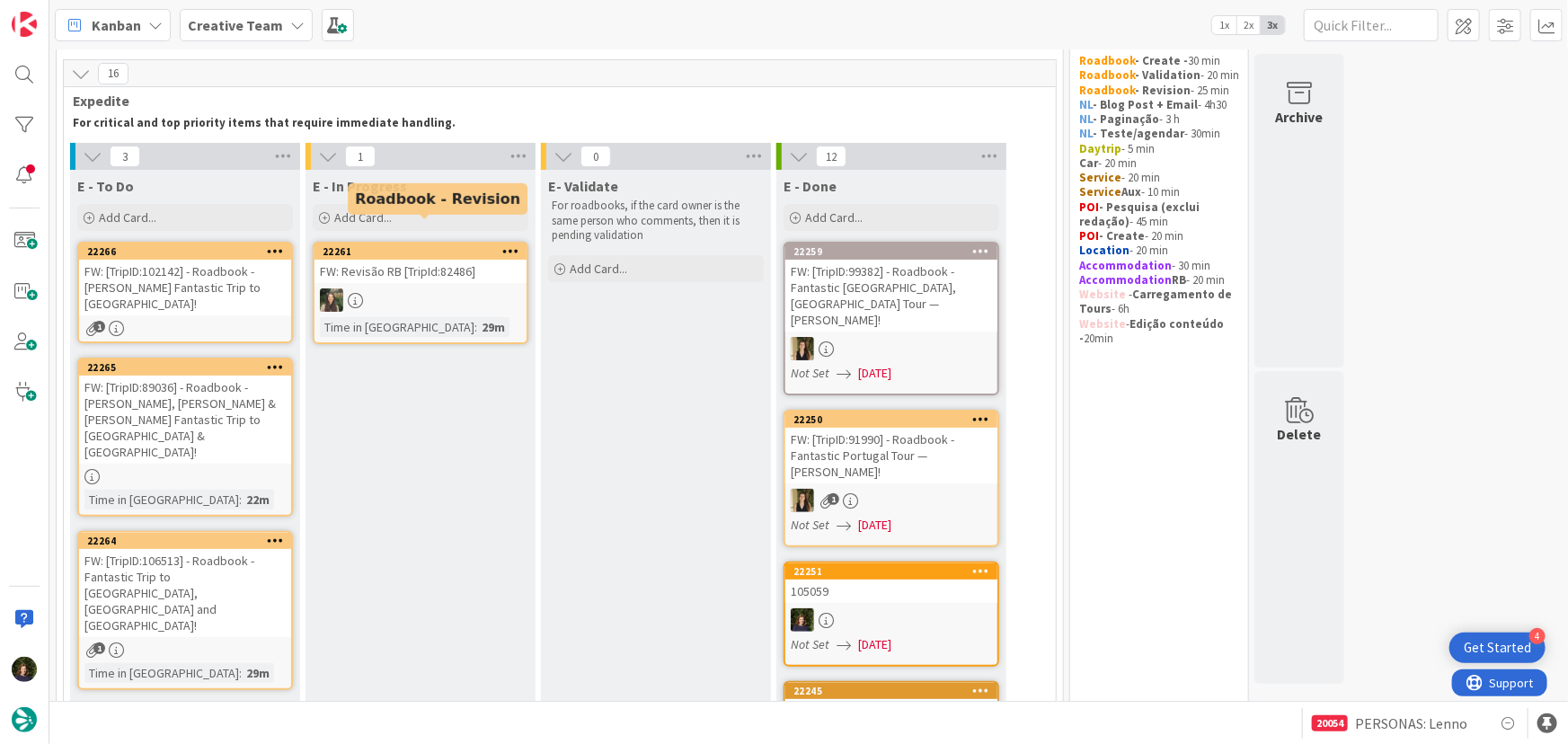
scroll to position [81, 0]
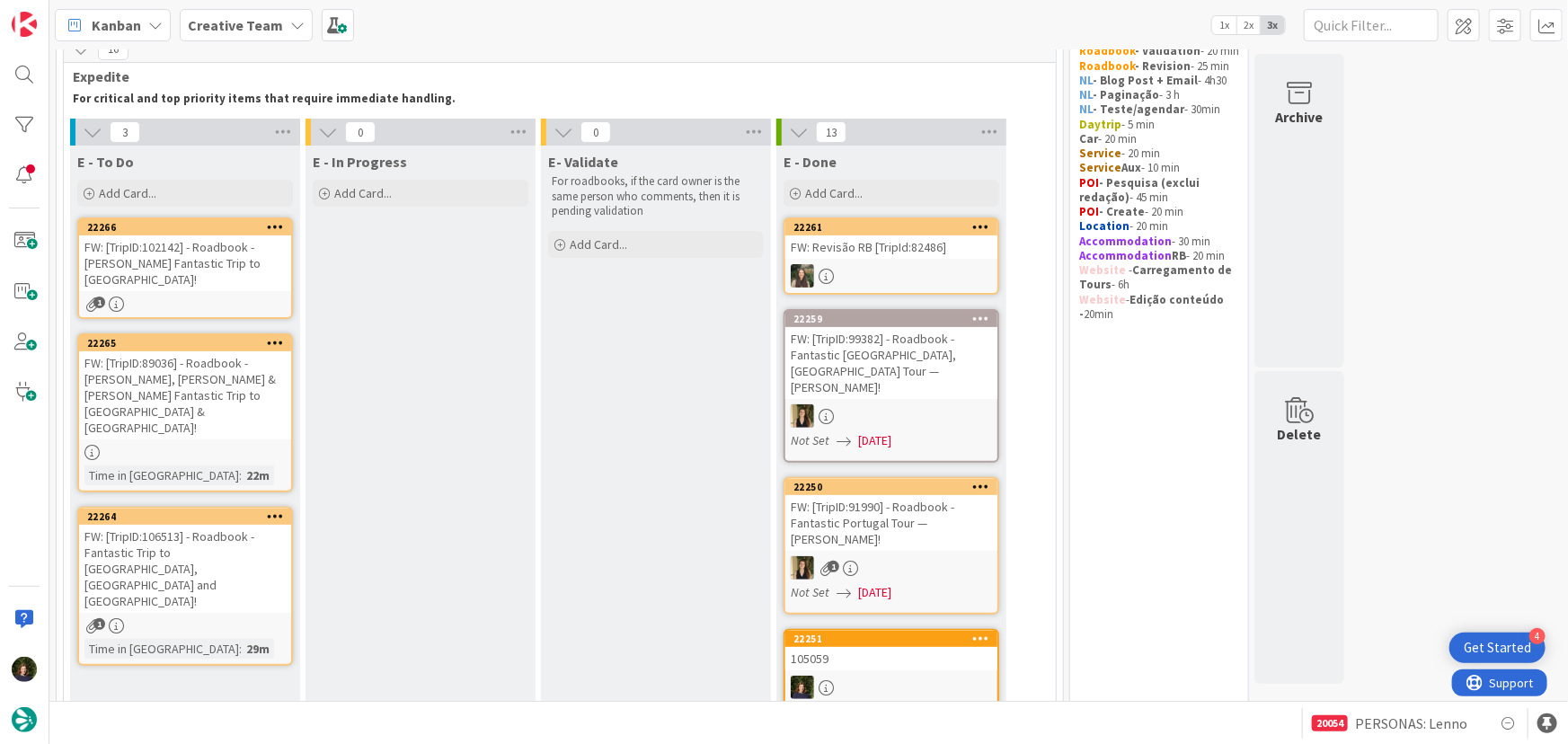
click at [265, 25] on b "Creative Team" at bounding box center [235, 25] width 95 height 18
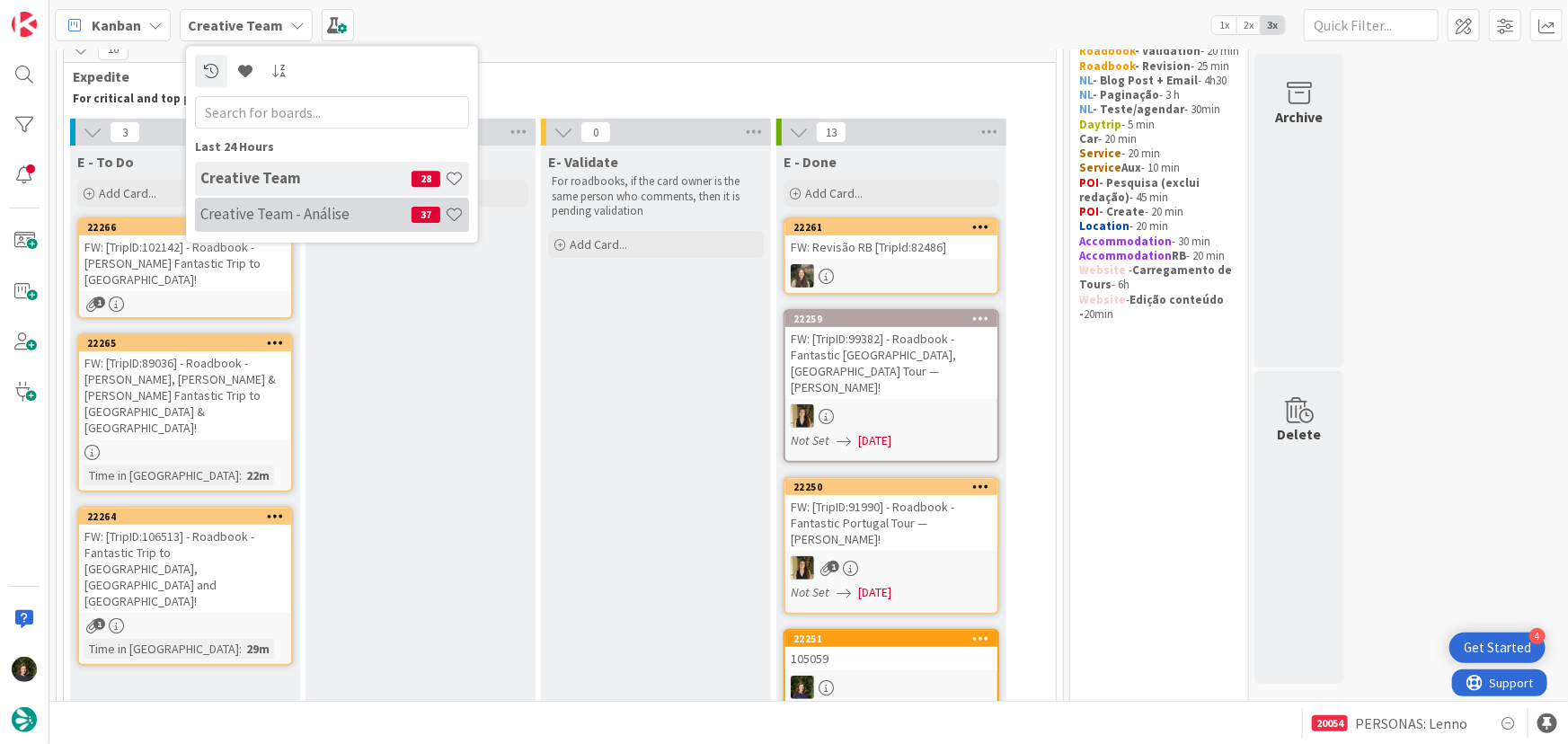
click at [298, 221] on h4 "Creative Team - Análise" at bounding box center [306, 213] width 212 height 18
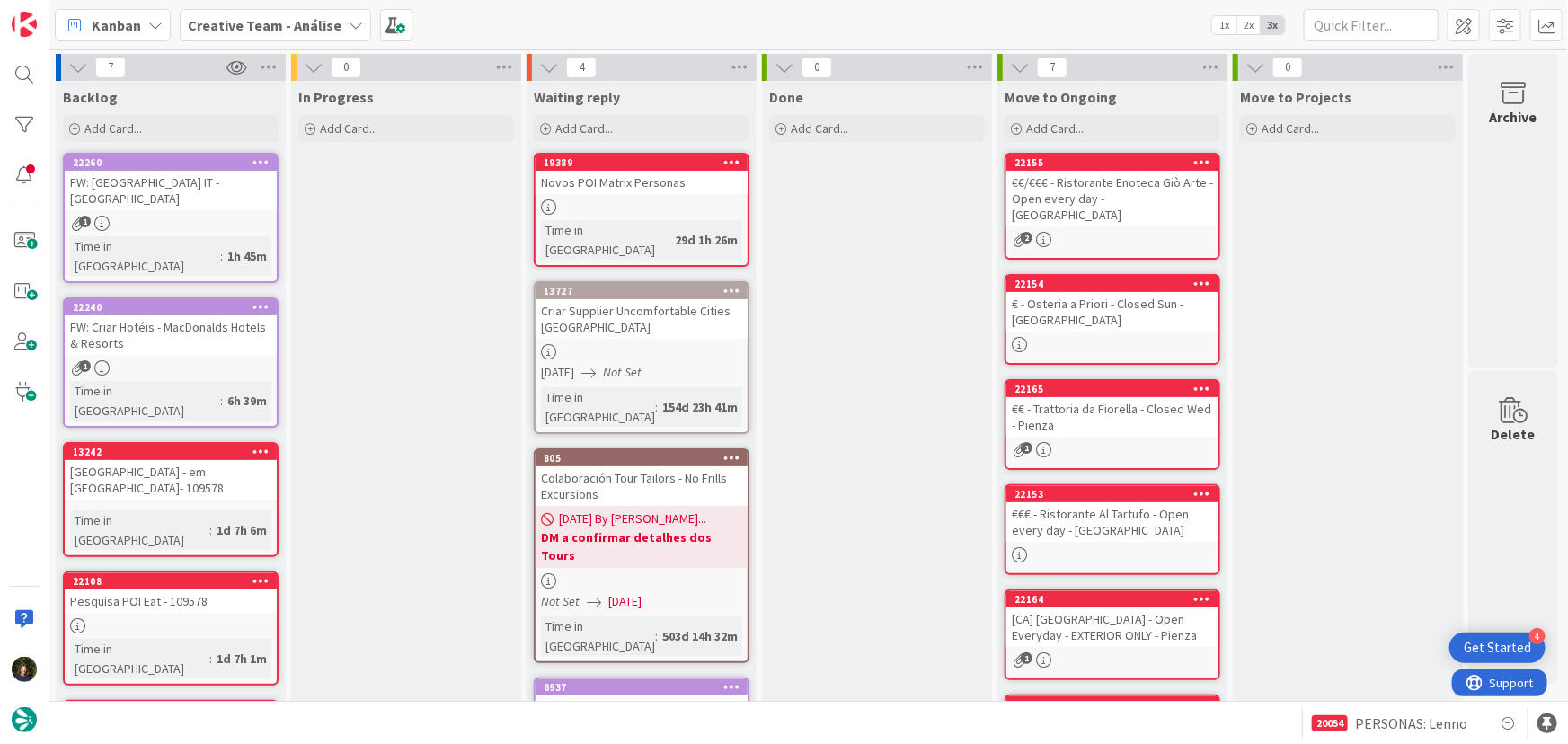
click at [290, 20] on b "Creative Team - Análise" at bounding box center [264, 25] width 153 height 18
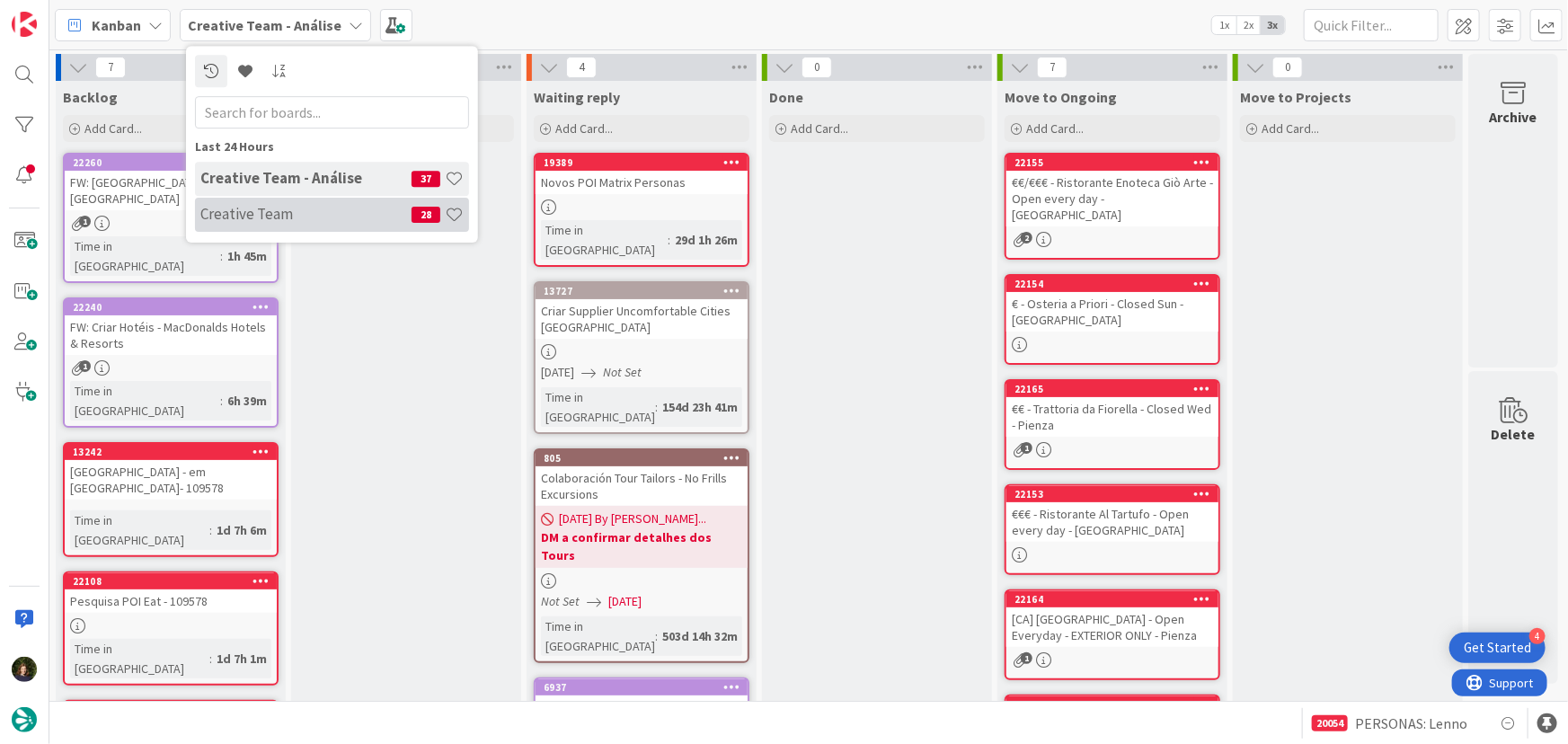
click at [297, 214] on h4 "Creative Team" at bounding box center [306, 213] width 212 height 18
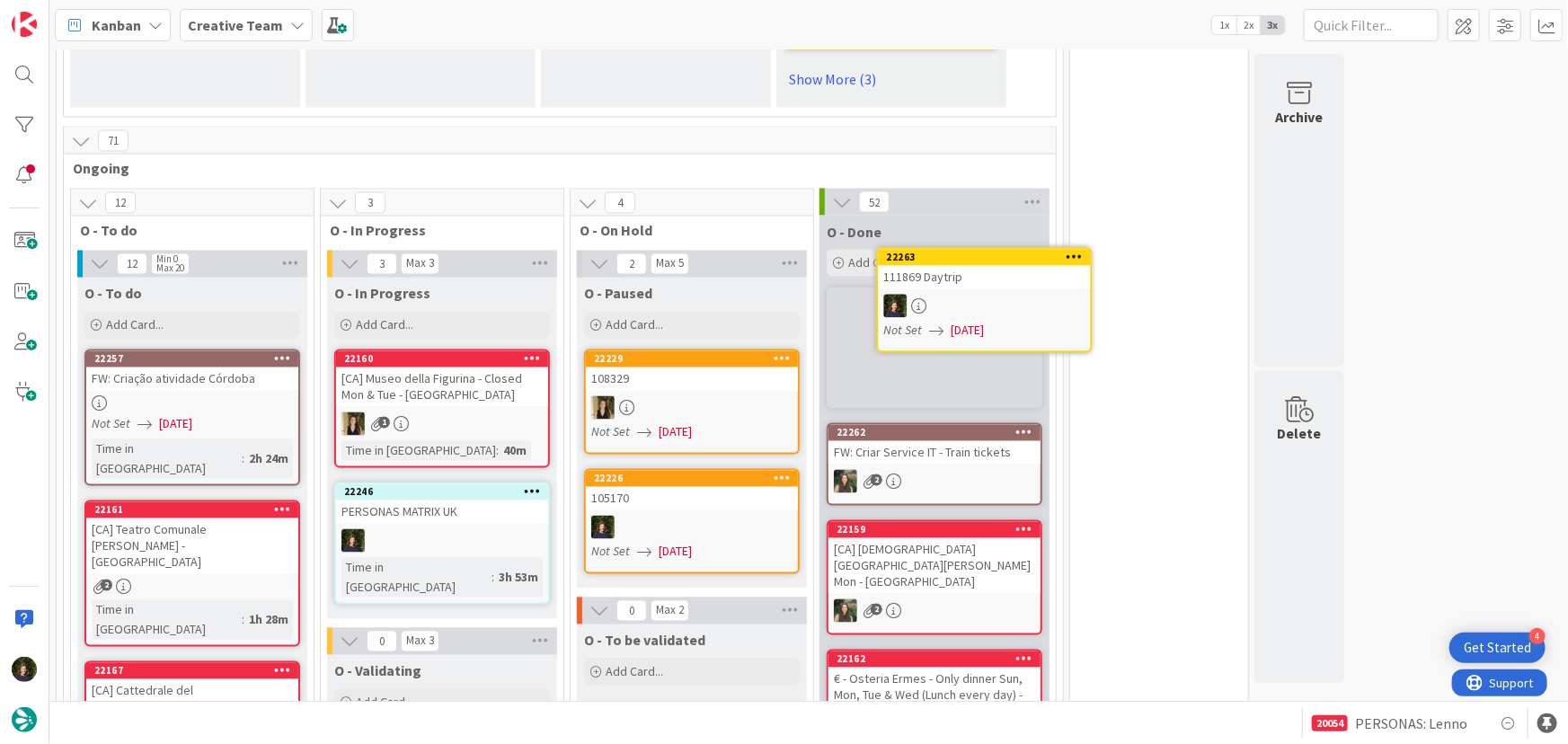
scroll to position [1529, 0]
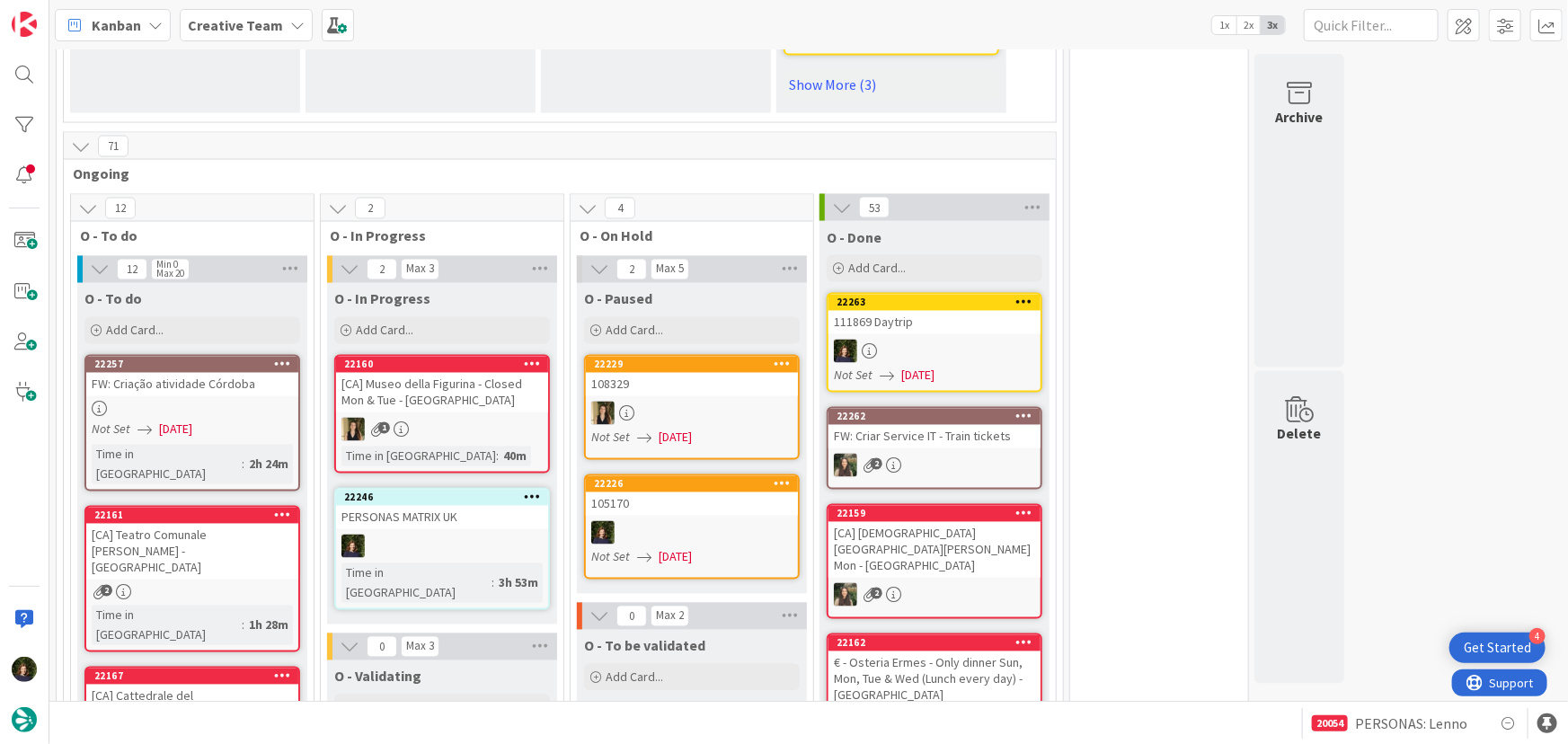
click at [224, 25] on b "Creative Team" at bounding box center [235, 25] width 95 height 18
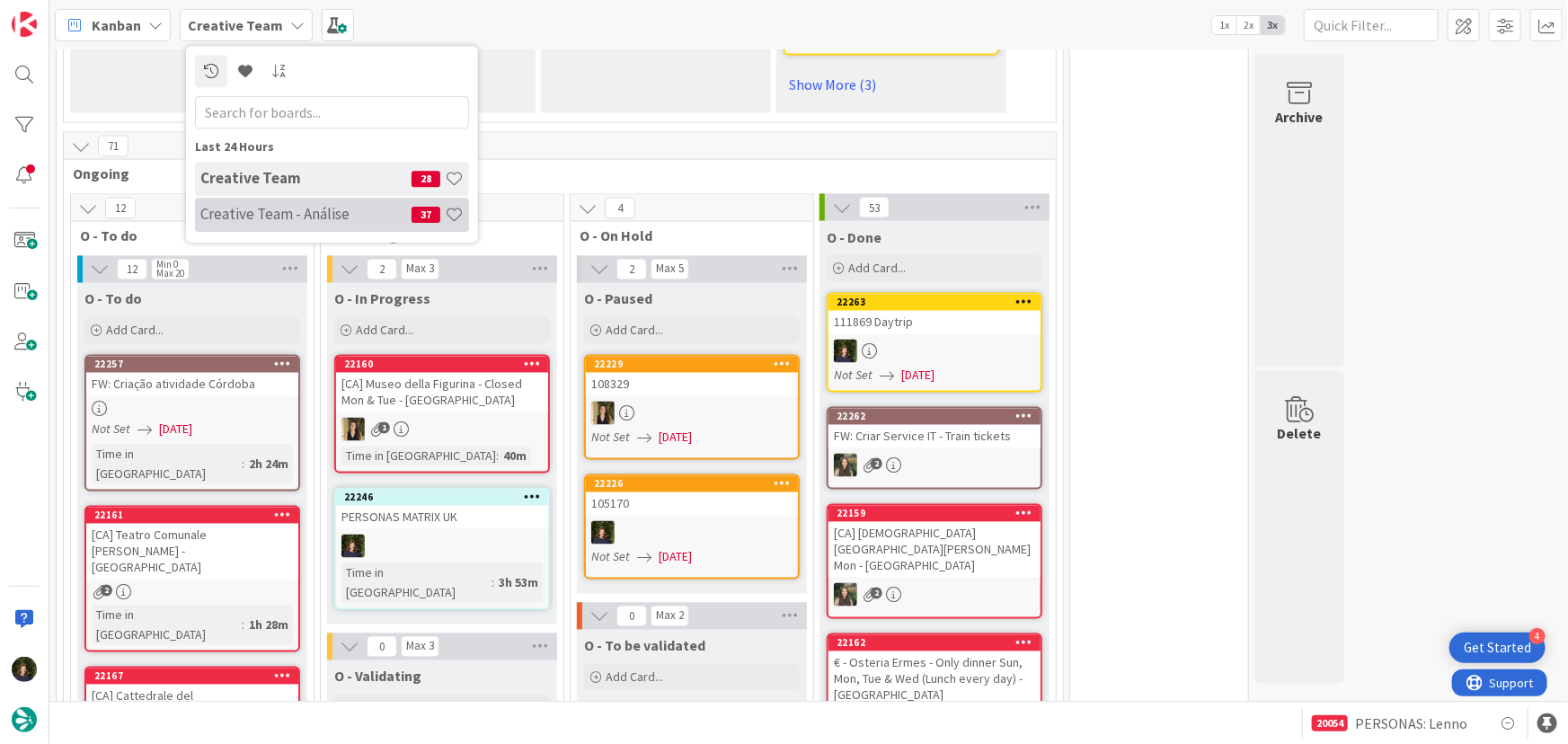
click at [272, 214] on h4 "Creative Team - Análise" at bounding box center [306, 213] width 212 height 18
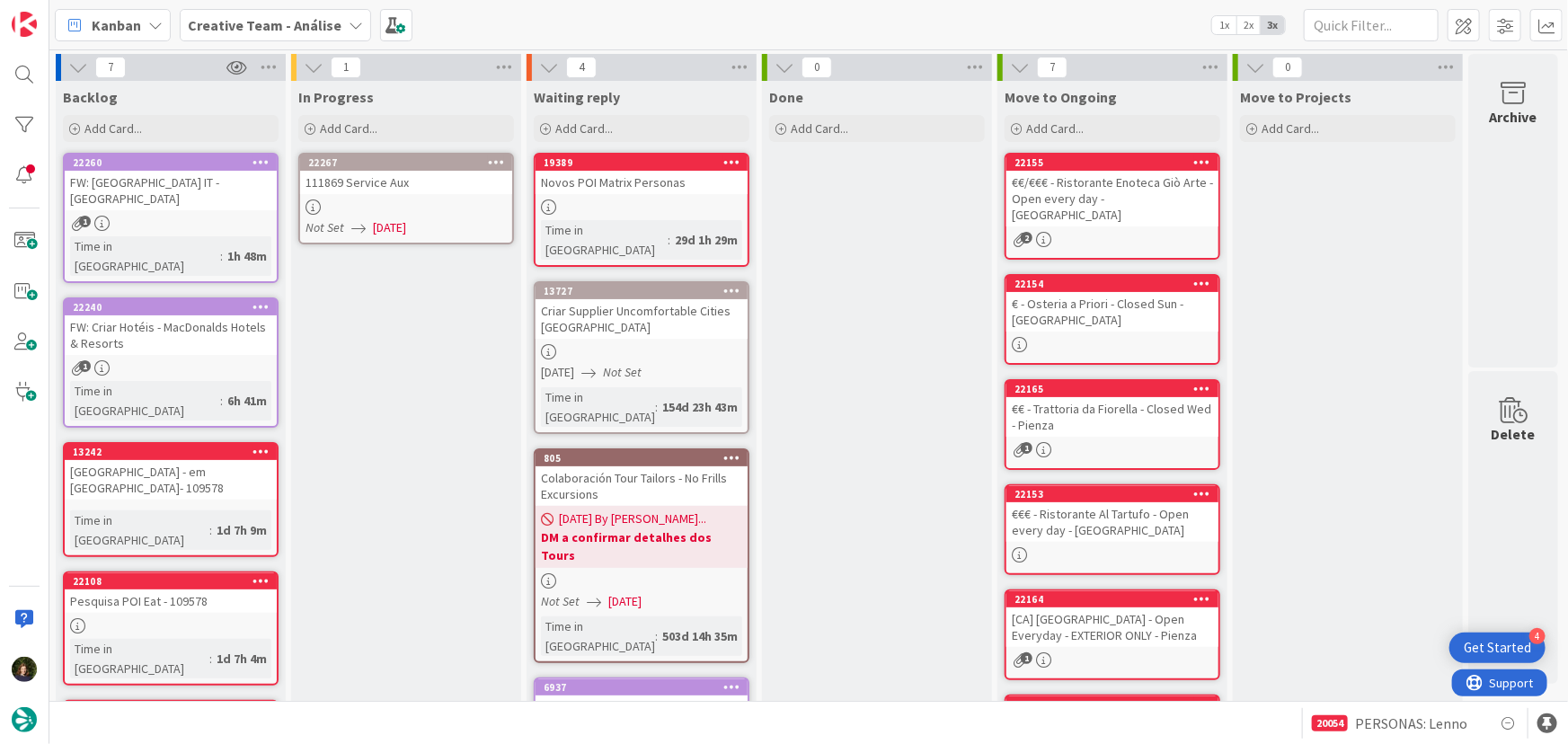
click at [444, 203] on div at bounding box center [407, 207] width 213 height 16
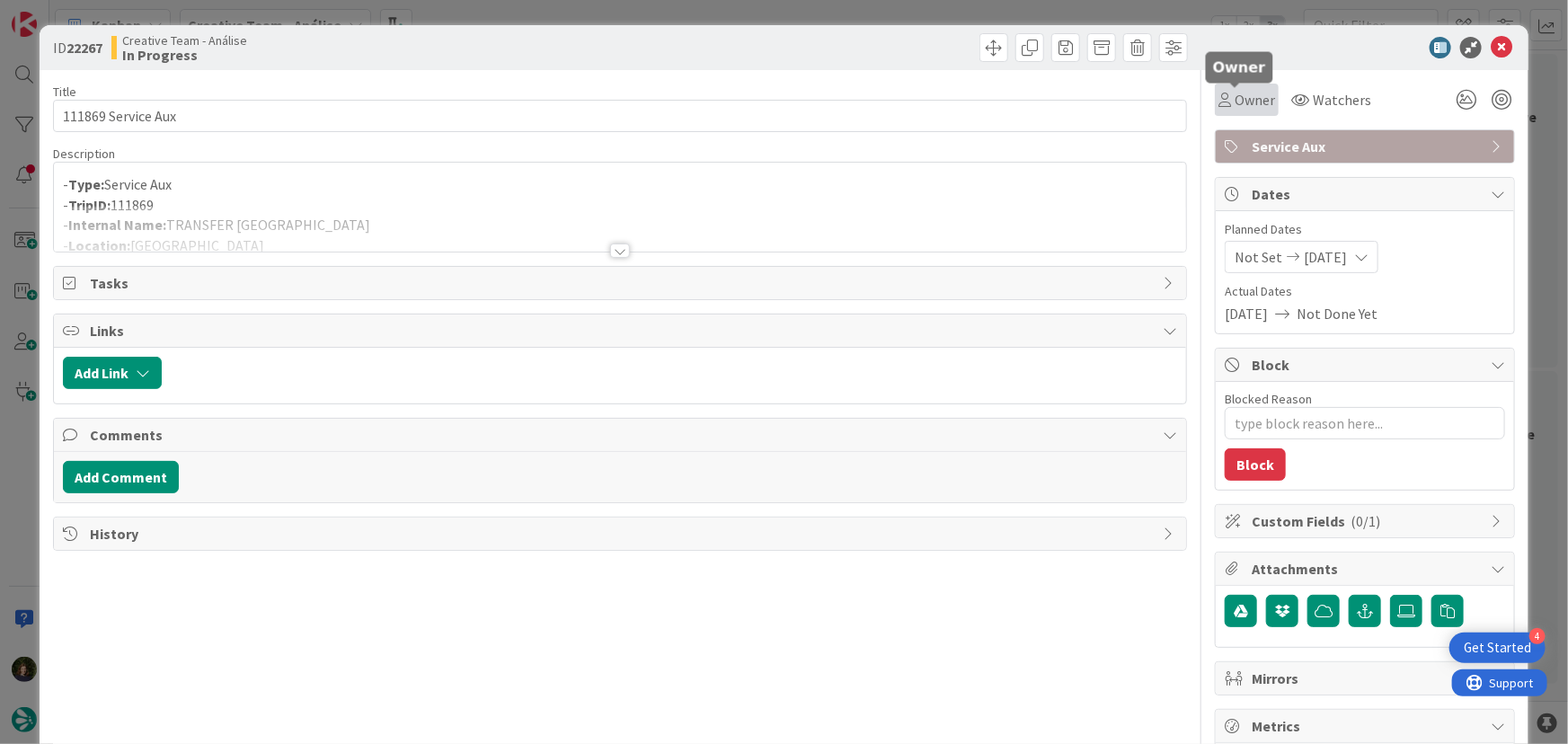
click at [1246, 98] on span "Owner" at bounding box center [1256, 99] width 41 height 21
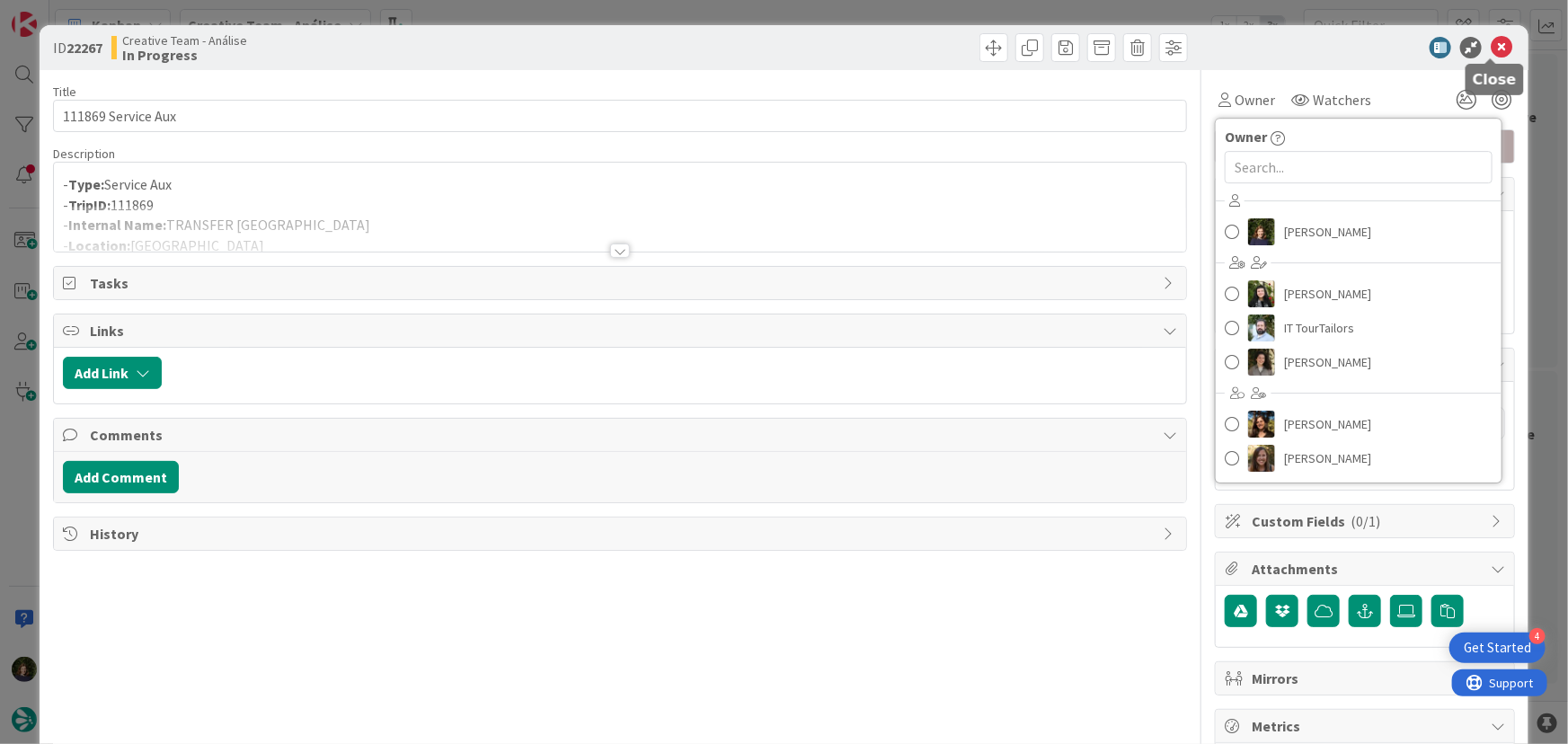
click at [1491, 50] on icon at bounding box center [1501, 47] width 21 height 21
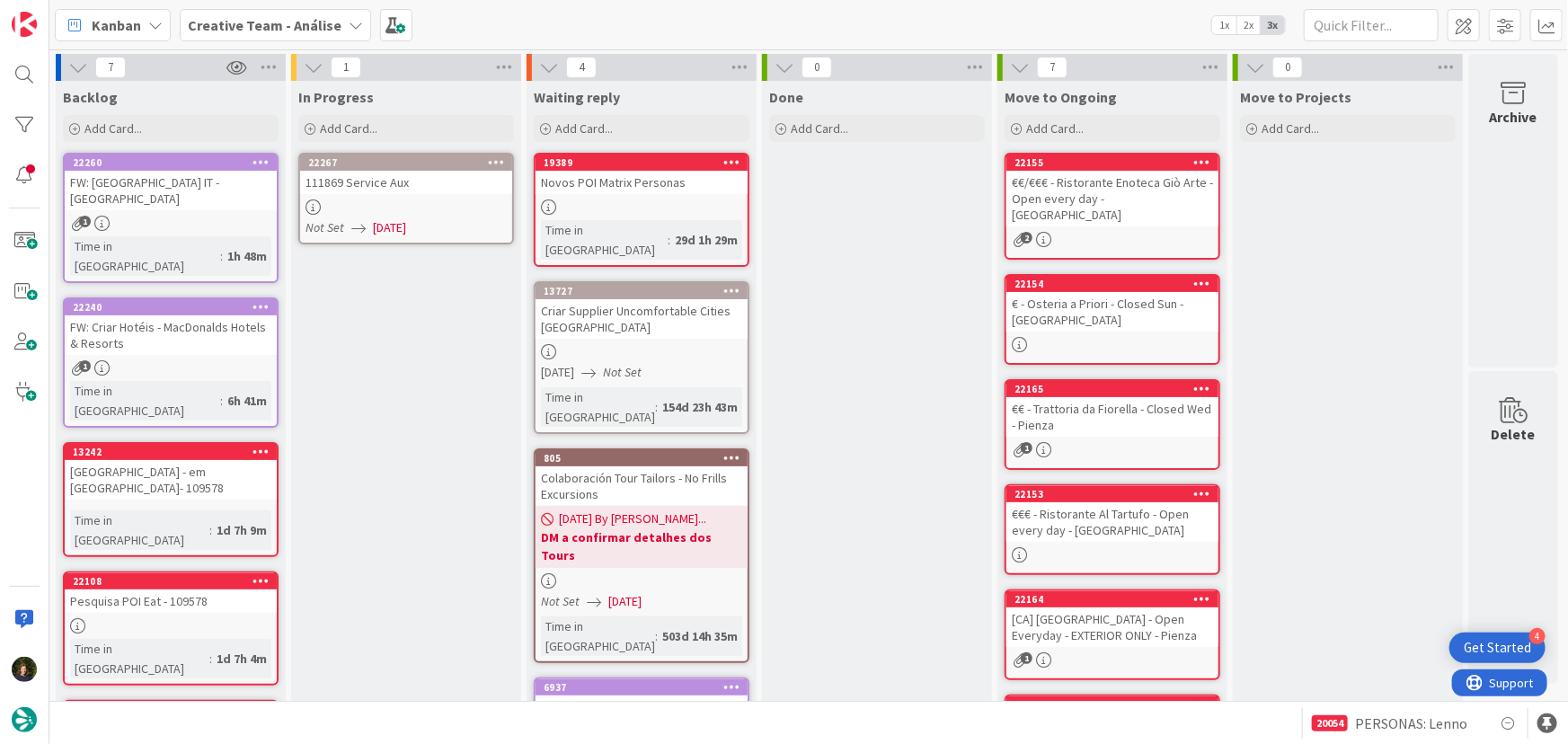
click at [404, 212] on div at bounding box center [407, 207] width 213 height 16
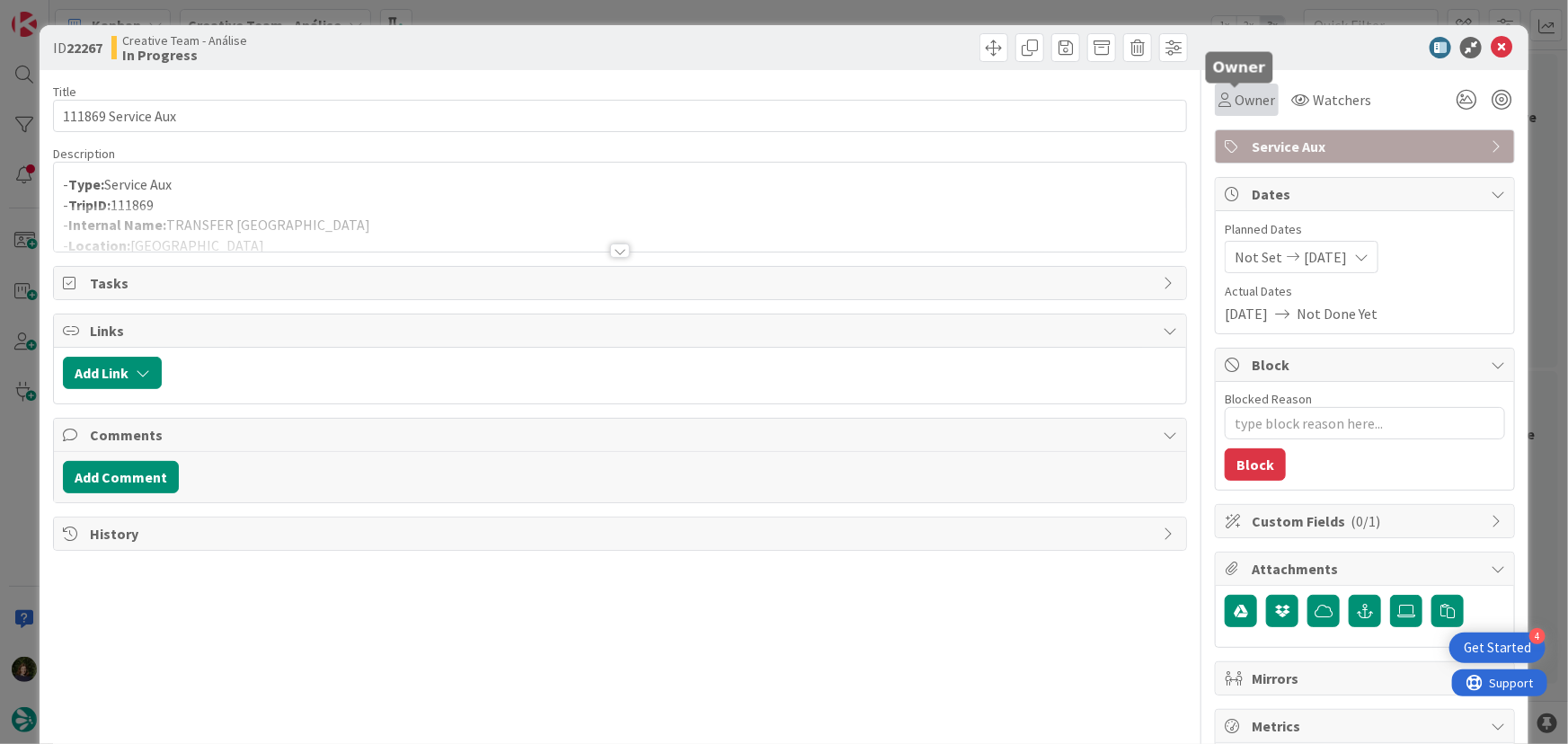
click at [1235, 94] on span "Owner" at bounding box center [1256, 99] width 41 height 21
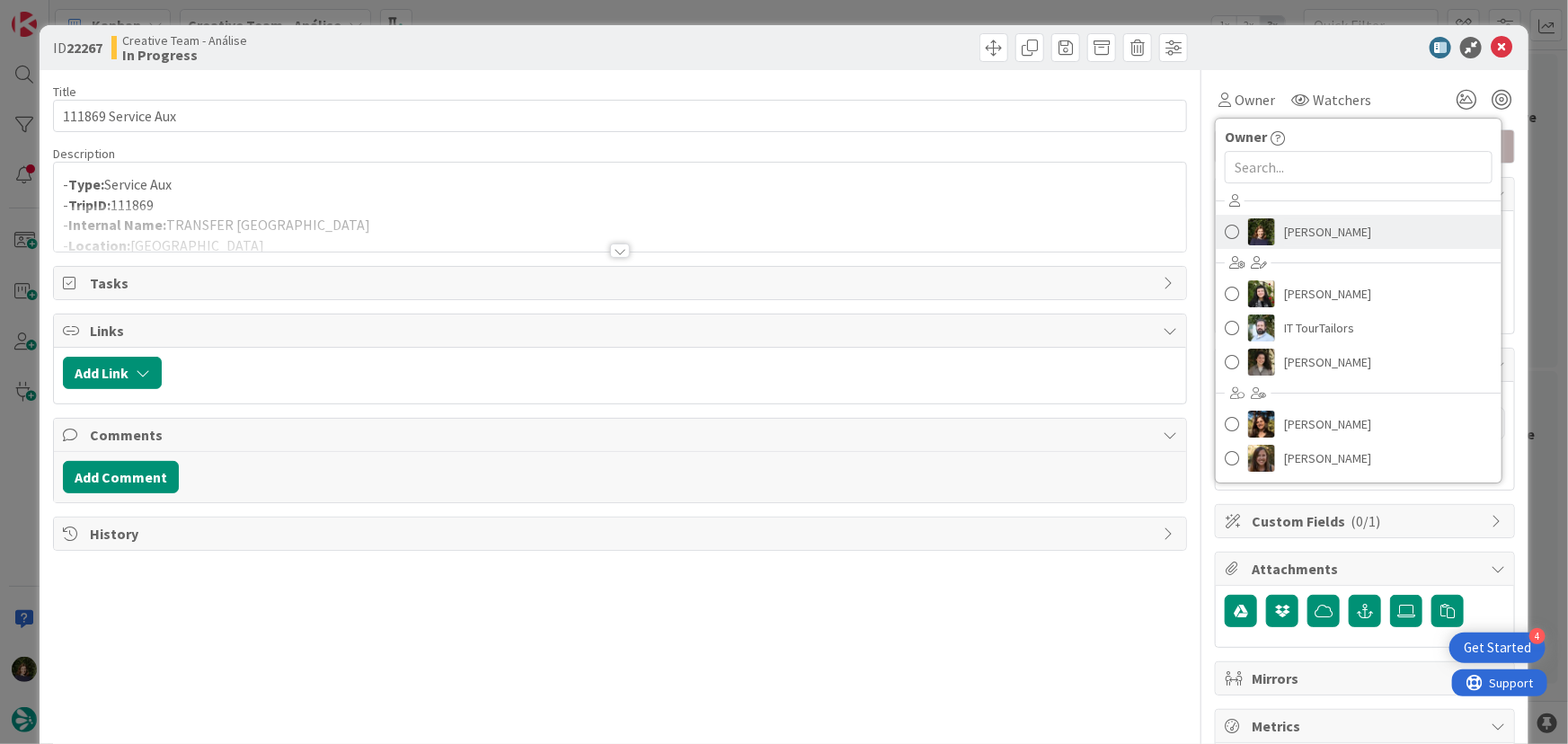
click at [1303, 224] on span "[PERSON_NAME]" at bounding box center [1328, 231] width 87 height 27
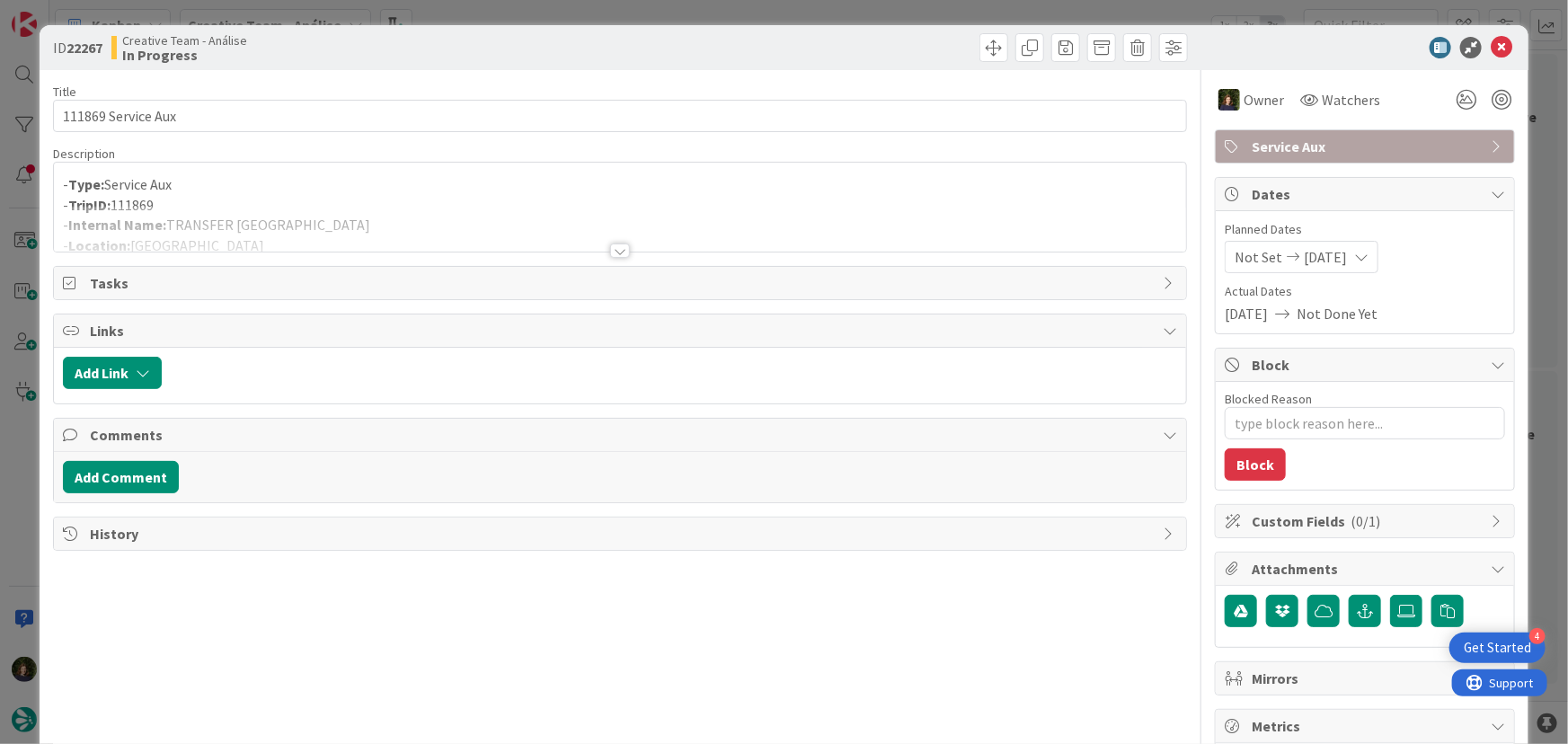
type textarea "x"
click at [1492, 51] on icon at bounding box center [1501, 47] width 21 height 21
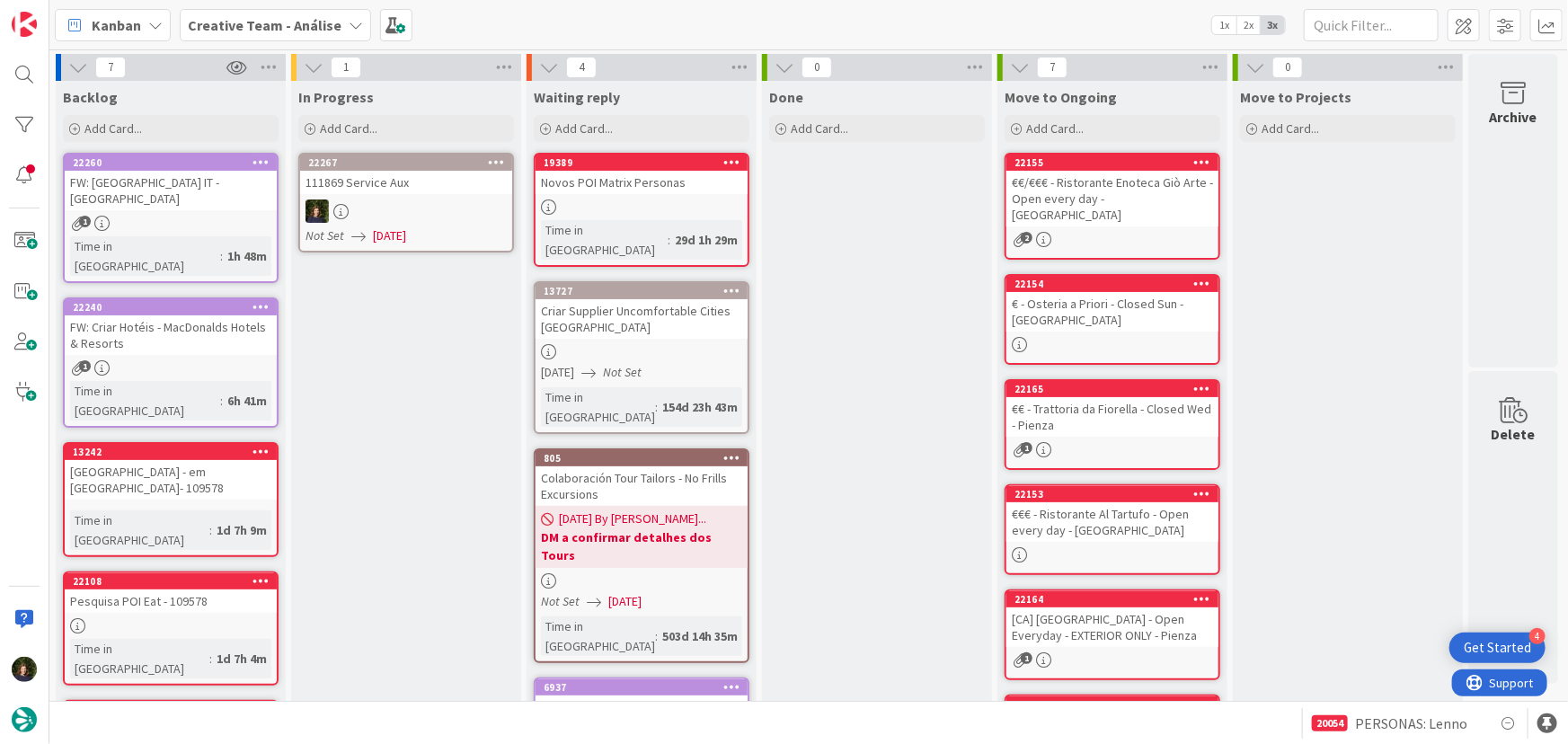
click at [498, 155] on icon at bounding box center [496, 162] width 17 height 13
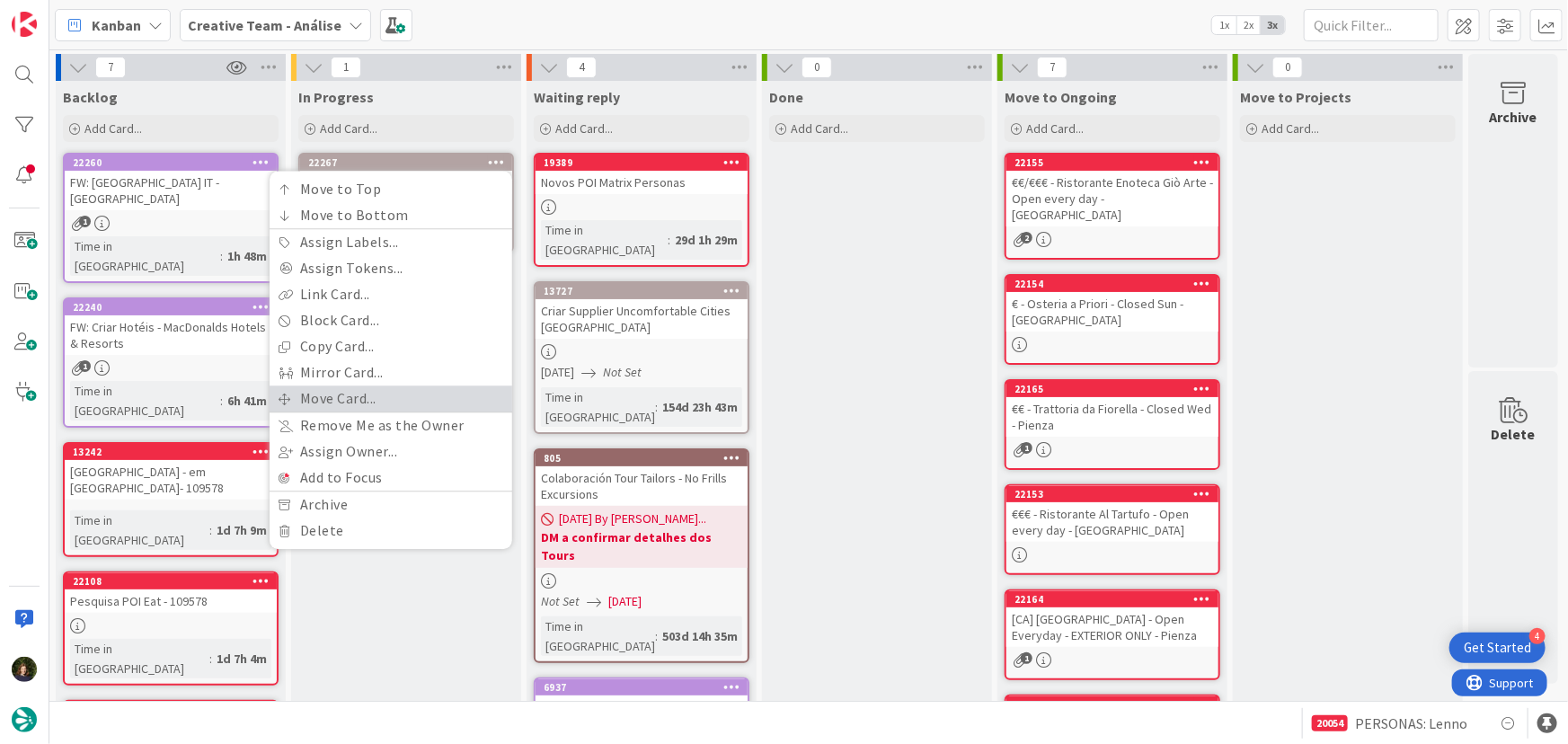
click at [417, 398] on link "Move Card..." at bounding box center [391, 398] width 243 height 26
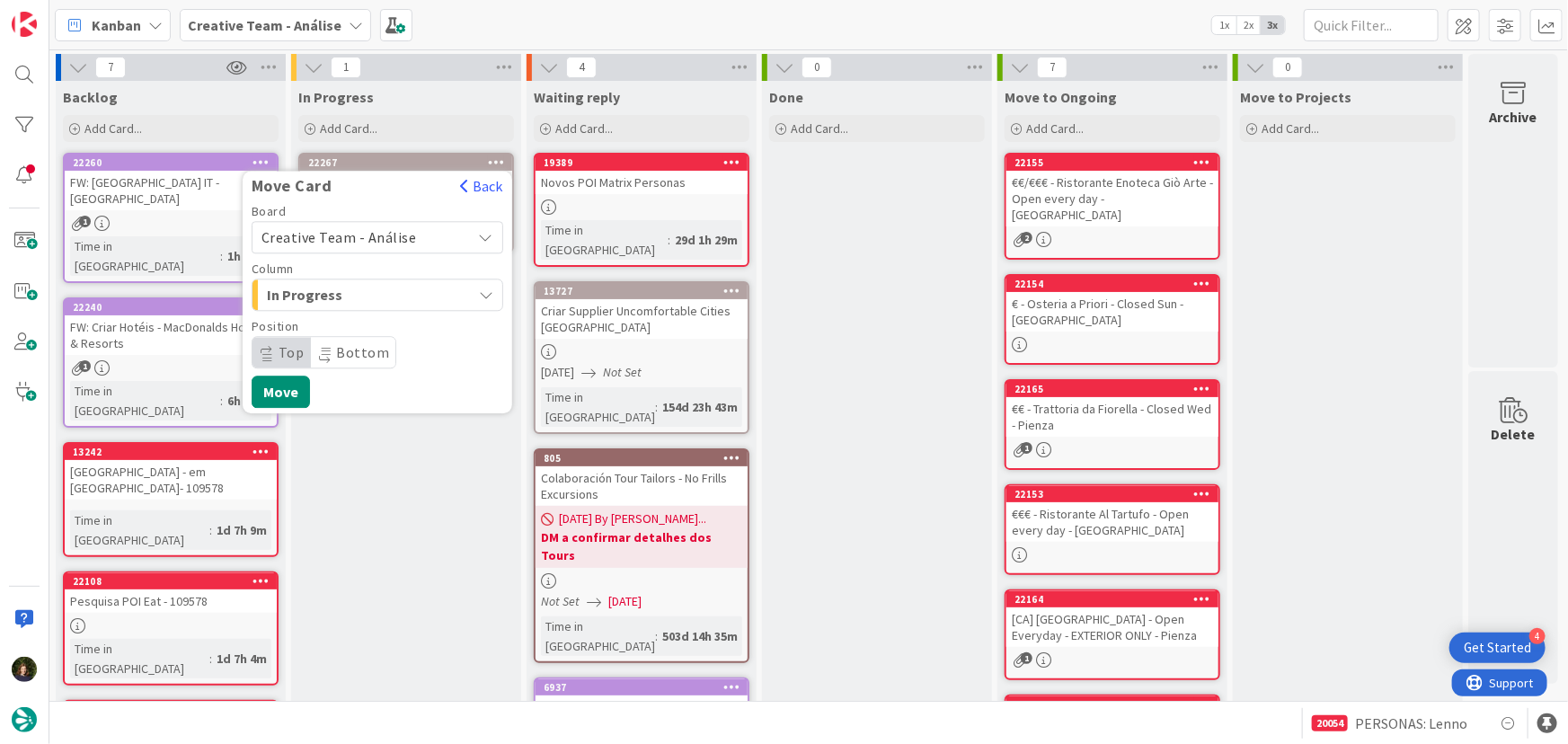
click at [369, 235] on span "Creative Team - Análise" at bounding box center [339, 237] width 155 height 18
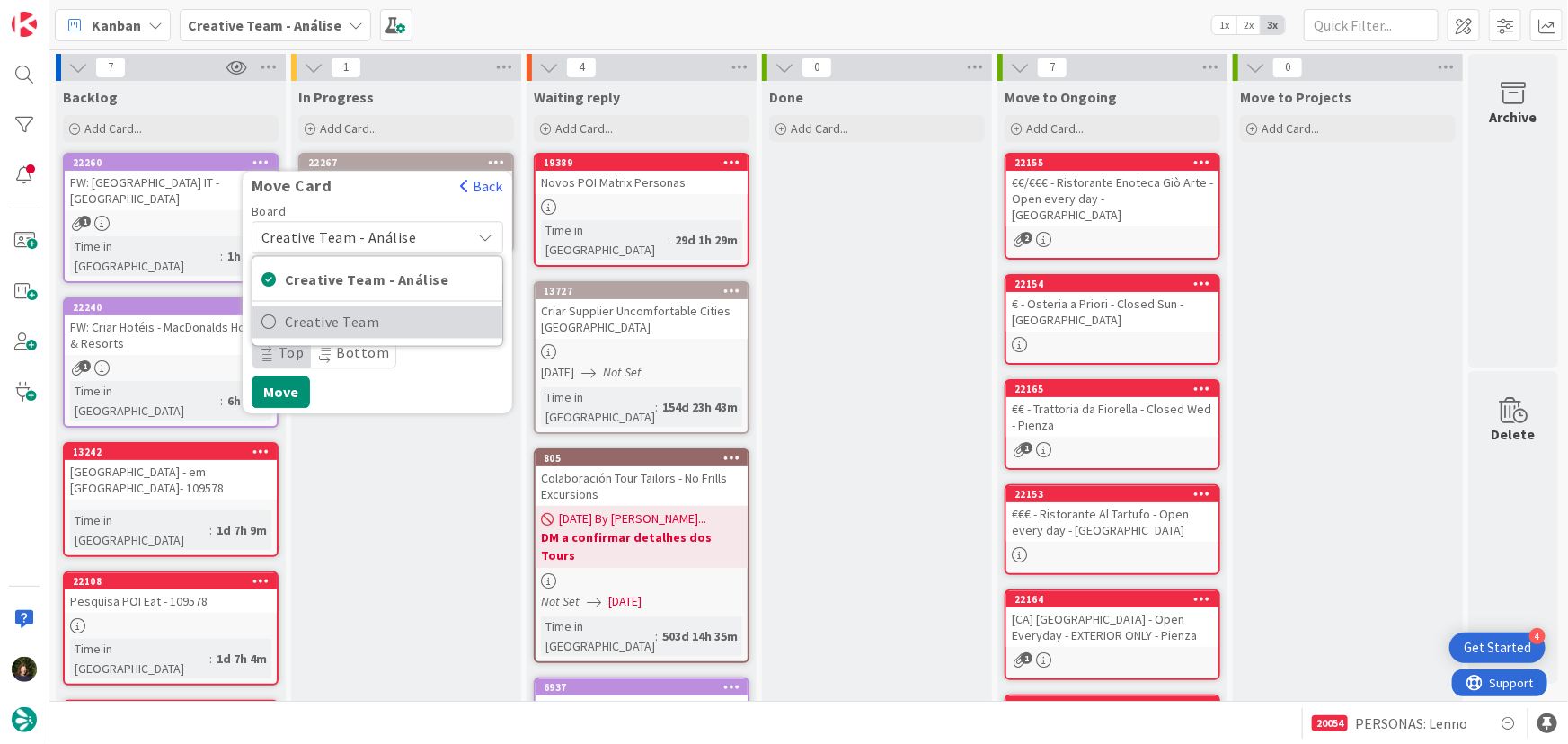
click at [383, 315] on span "Creative Team" at bounding box center [389, 323] width 209 height 27
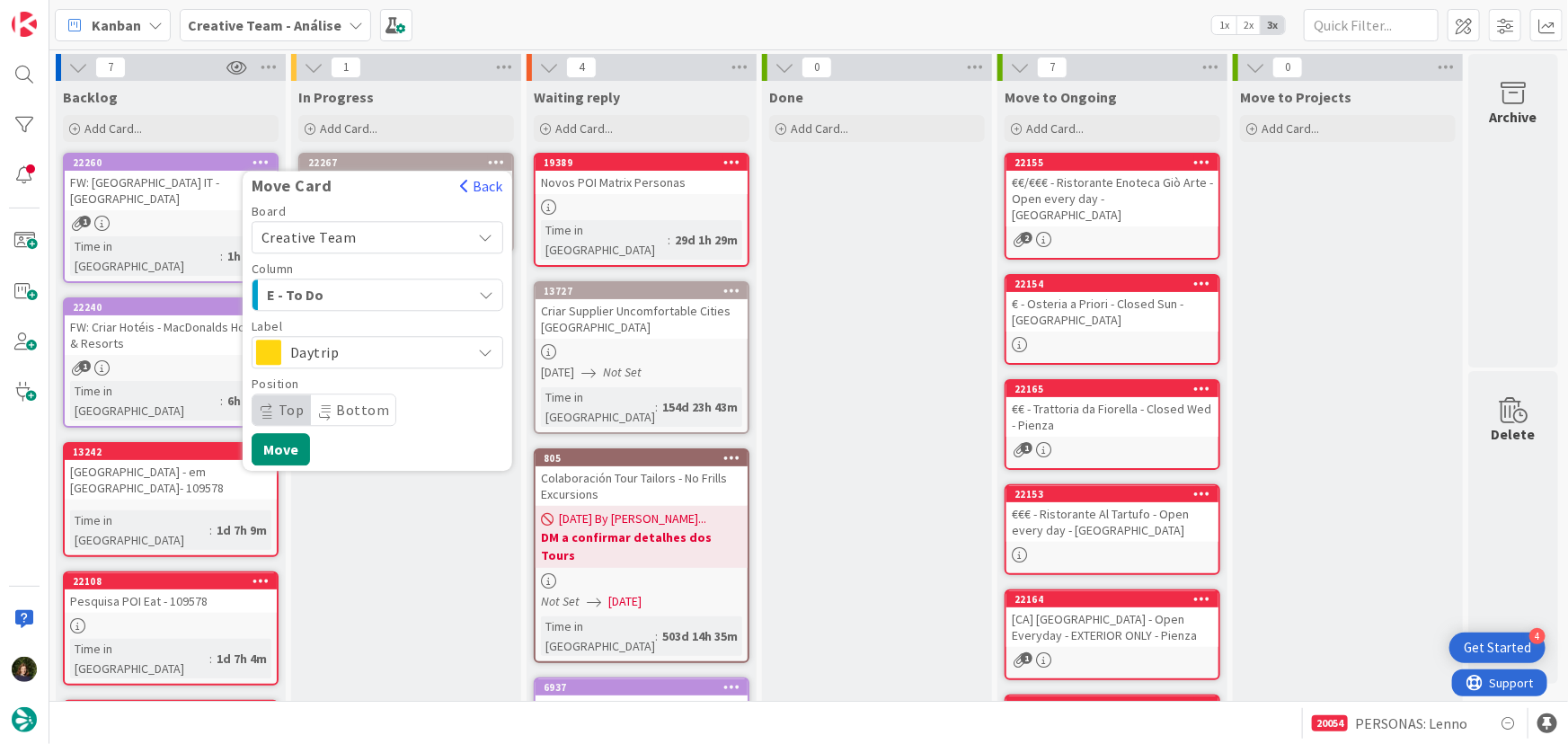
click at [383, 289] on span "E - To Do" at bounding box center [334, 294] width 135 height 23
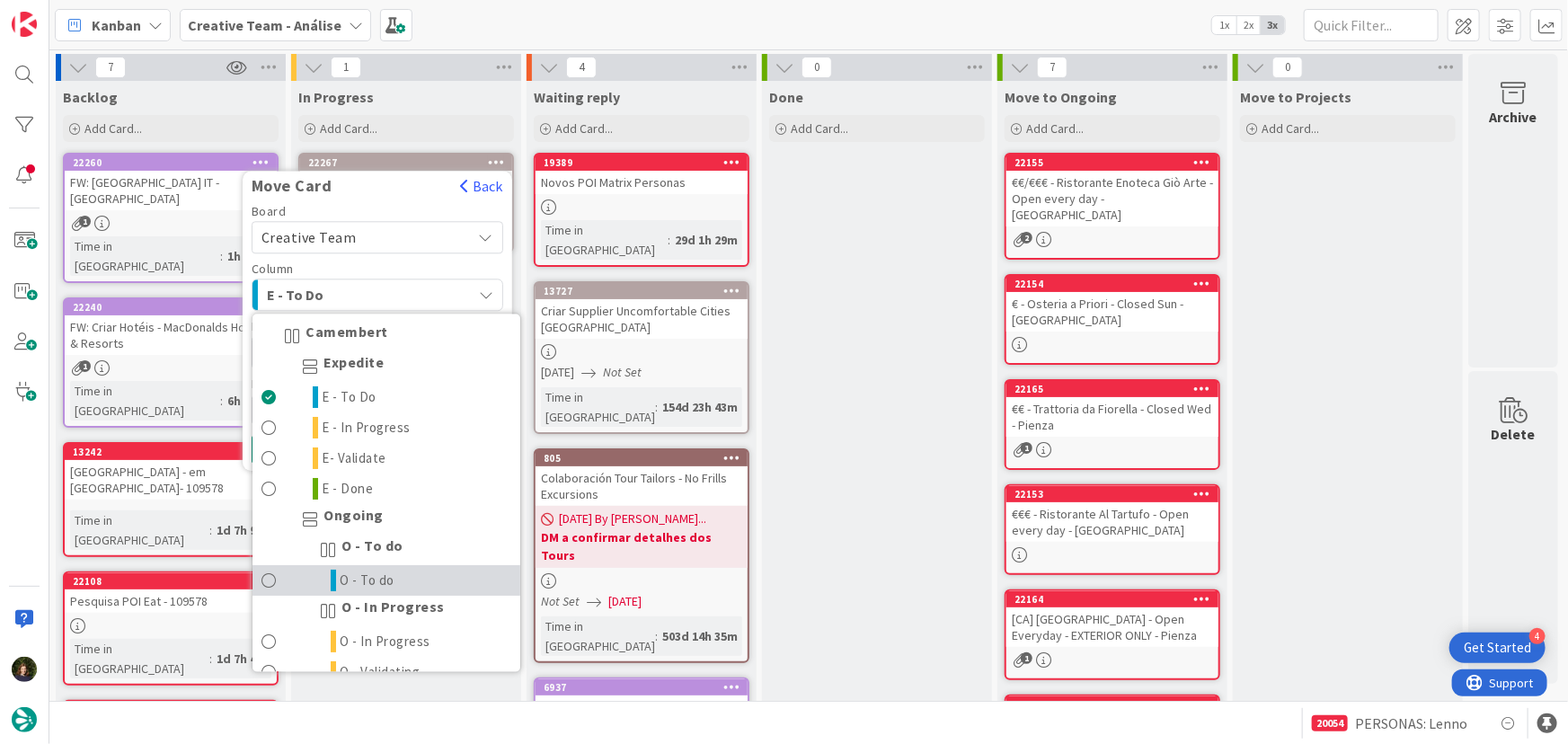
click at [397, 578] on link "O - To do" at bounding box center [386, 581] width 268 height 30
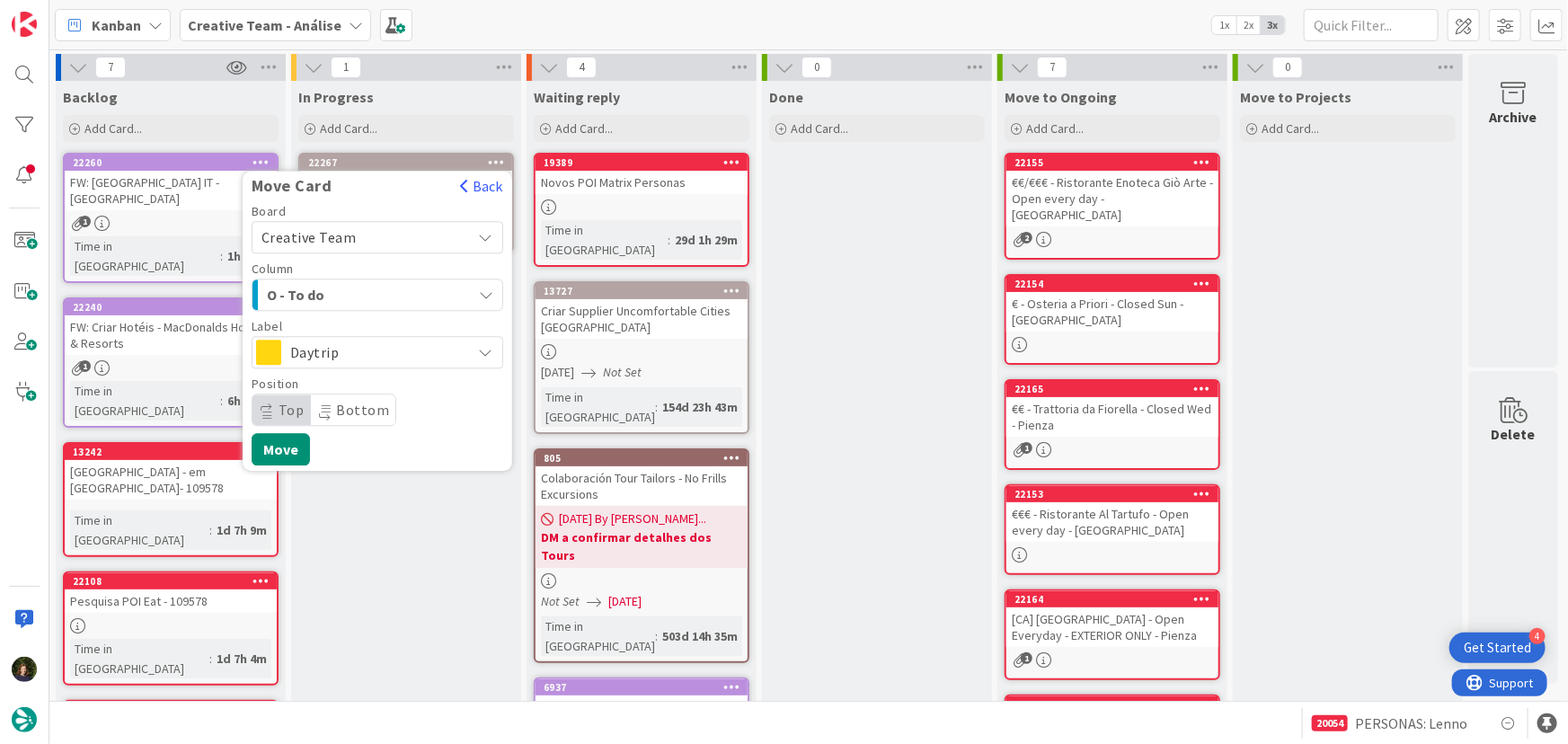
click at [375, 360] on span "Daytrip" at bounding box center [376, 352] width 173 height 25
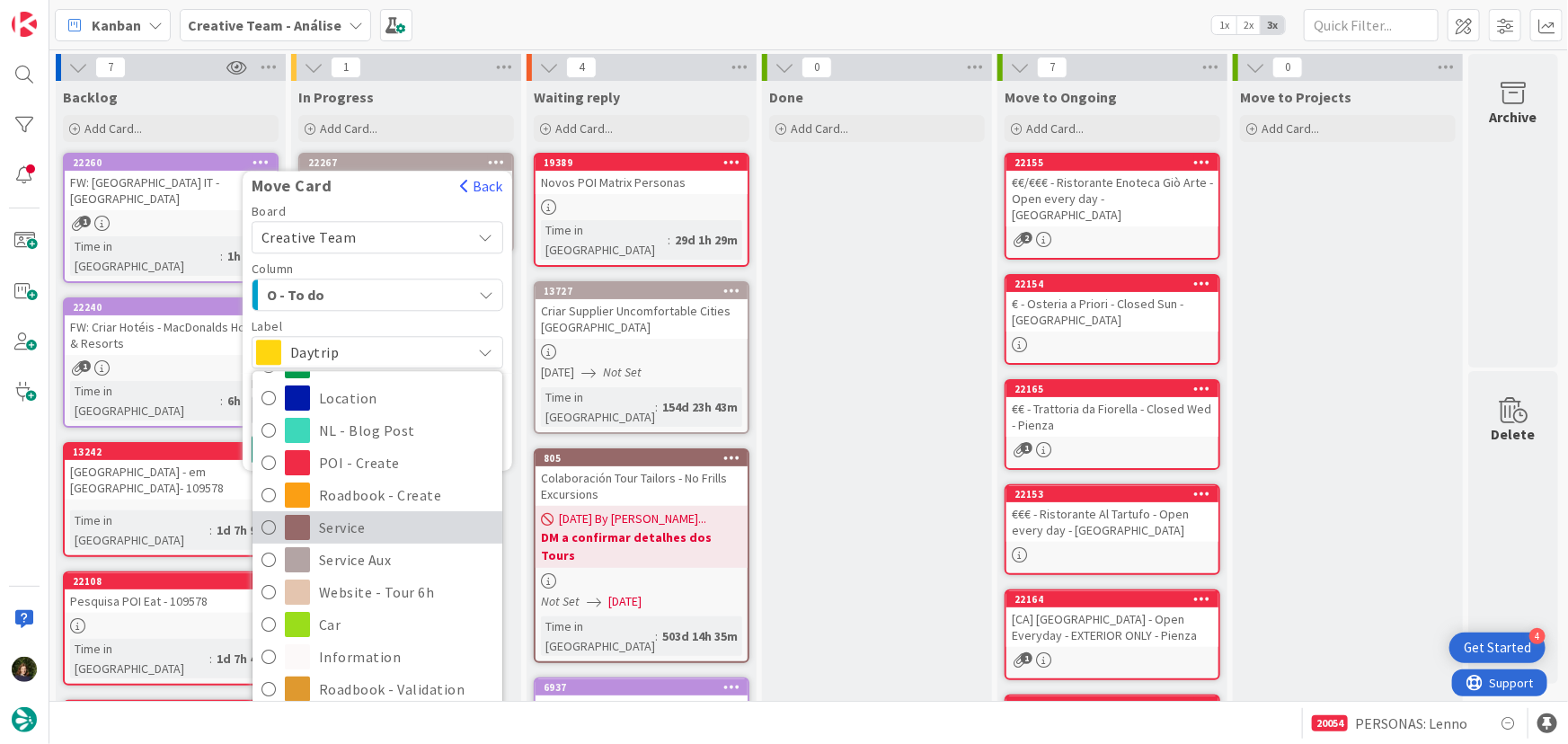
scroll to position [163, 0]
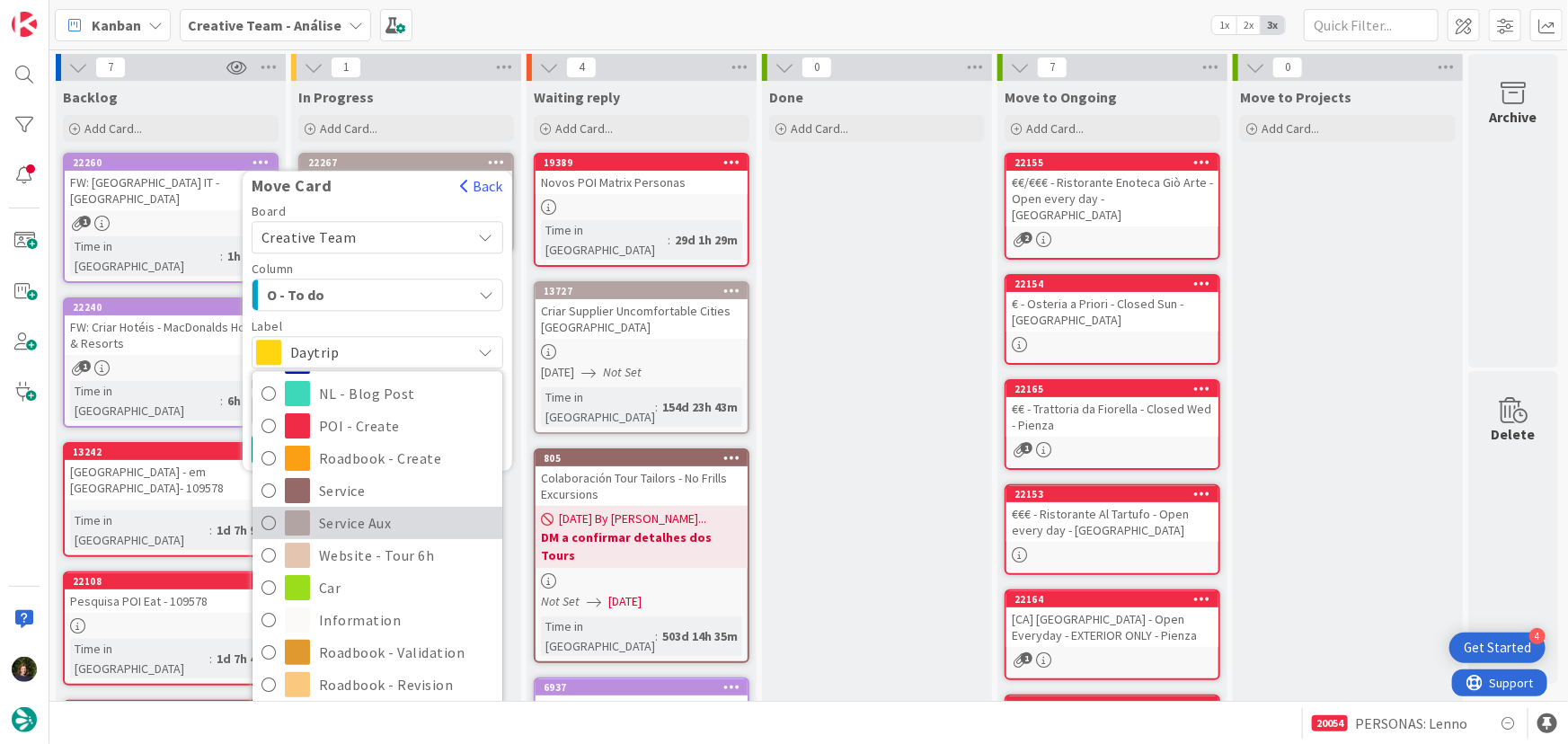
click at [390, 523] on span "Service Aux" at bounding box center [406, 524] width 175 height 27
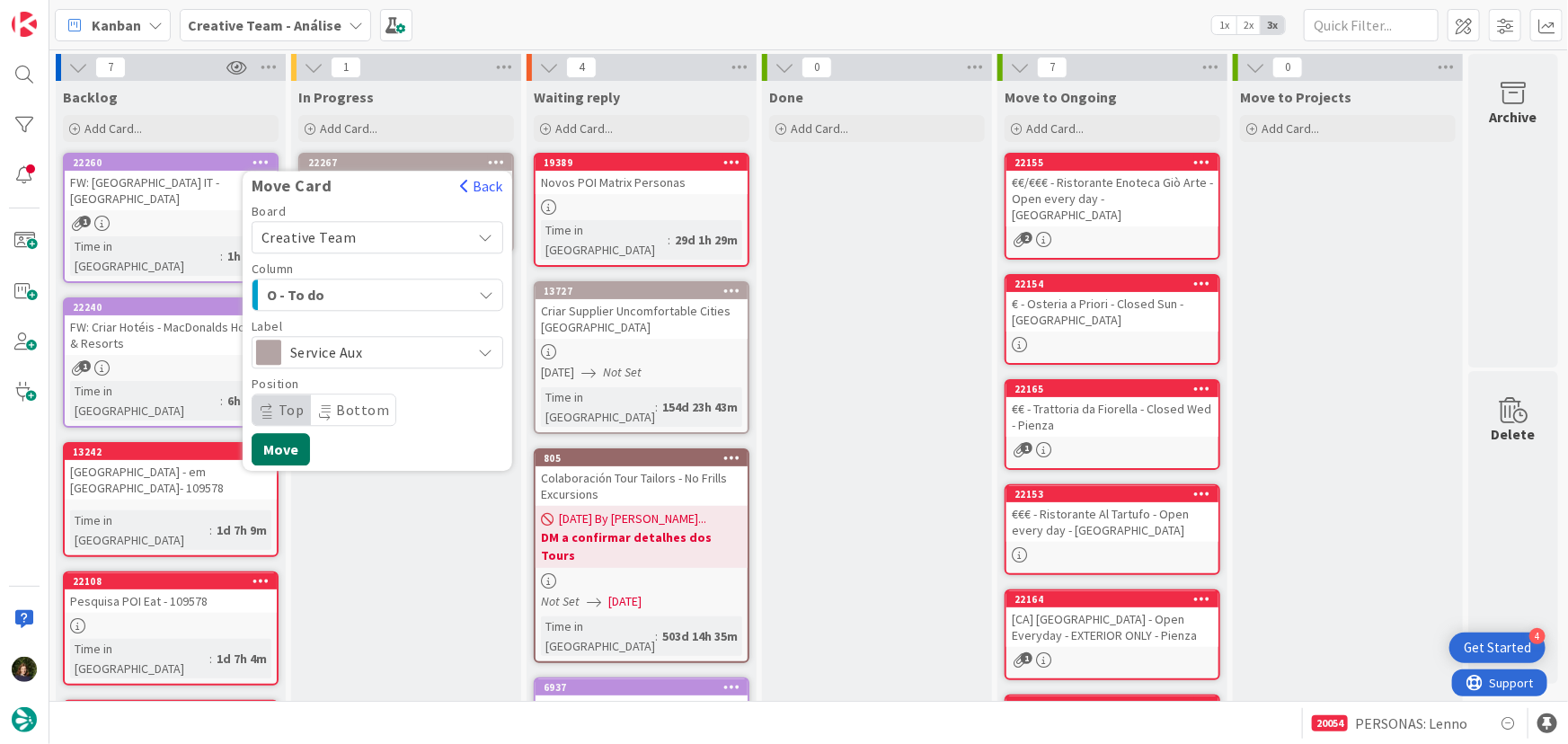
click at [280, 451] on button "Move" at bounding box center [280, 449] width 58 height 32
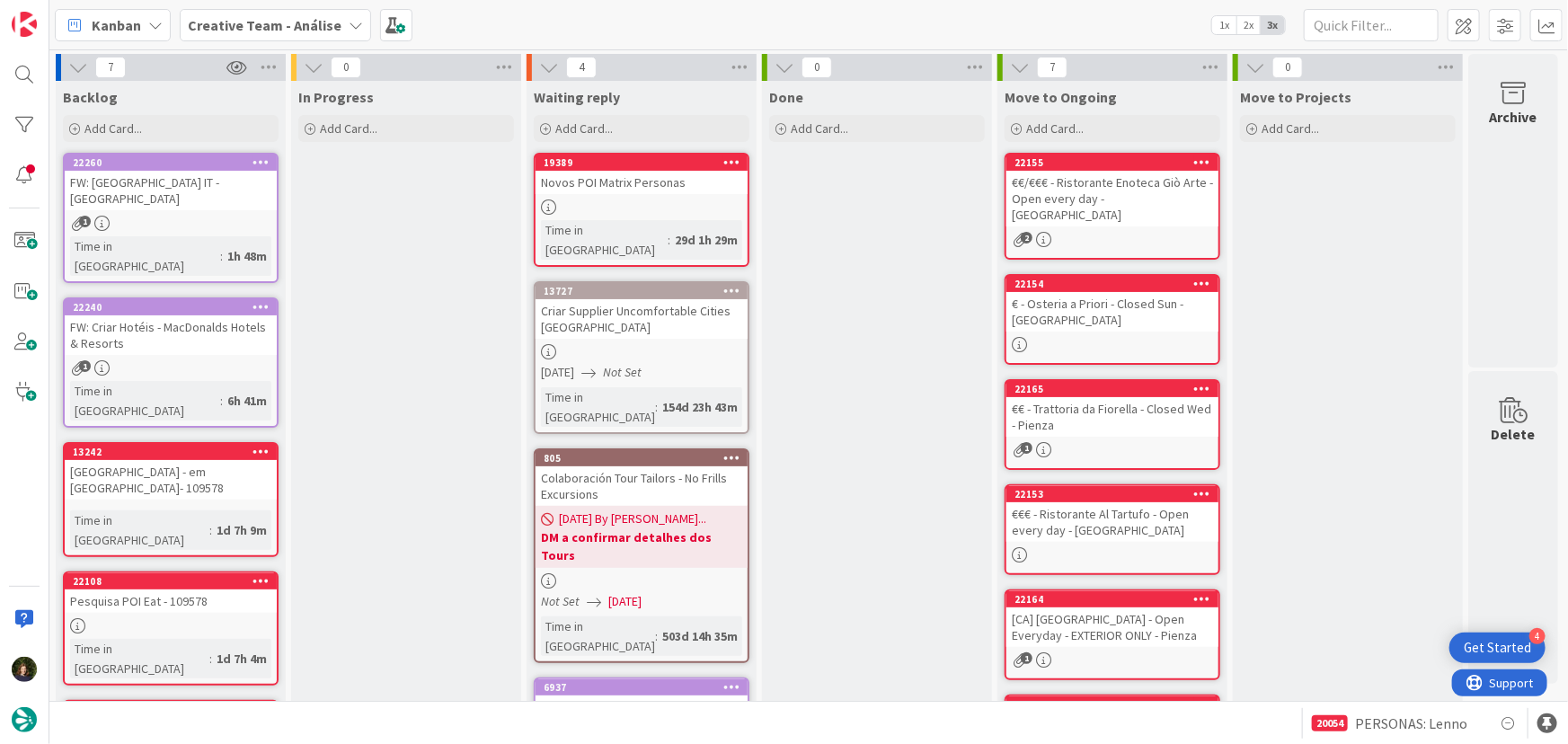
click at [297, 18] on b "Creative Team - Análise" at bounding box center [264, 25] width 153 height 18
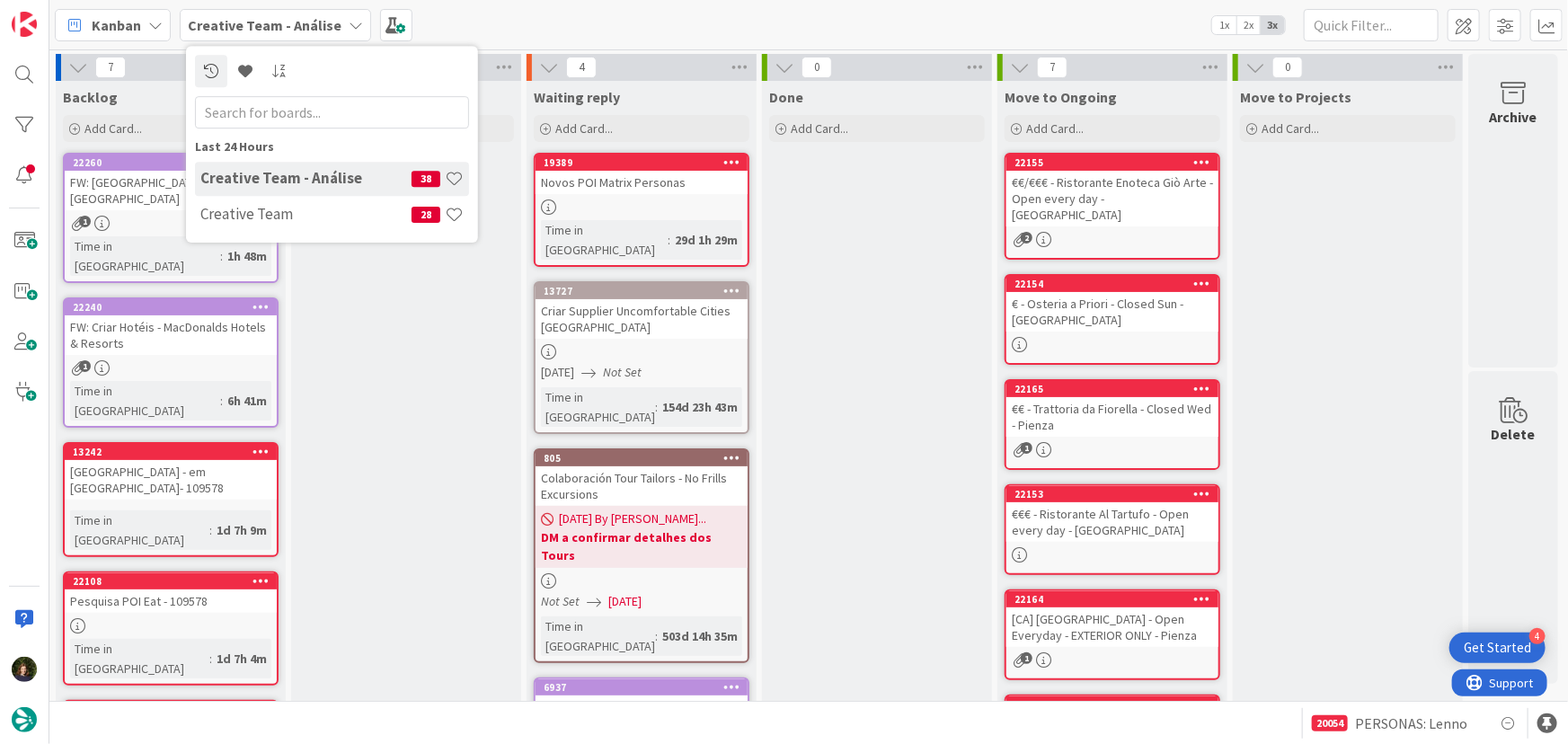
click at [319, 214] on h4 "Creative Team" at bounding box center [306, 213] width 212 height 18
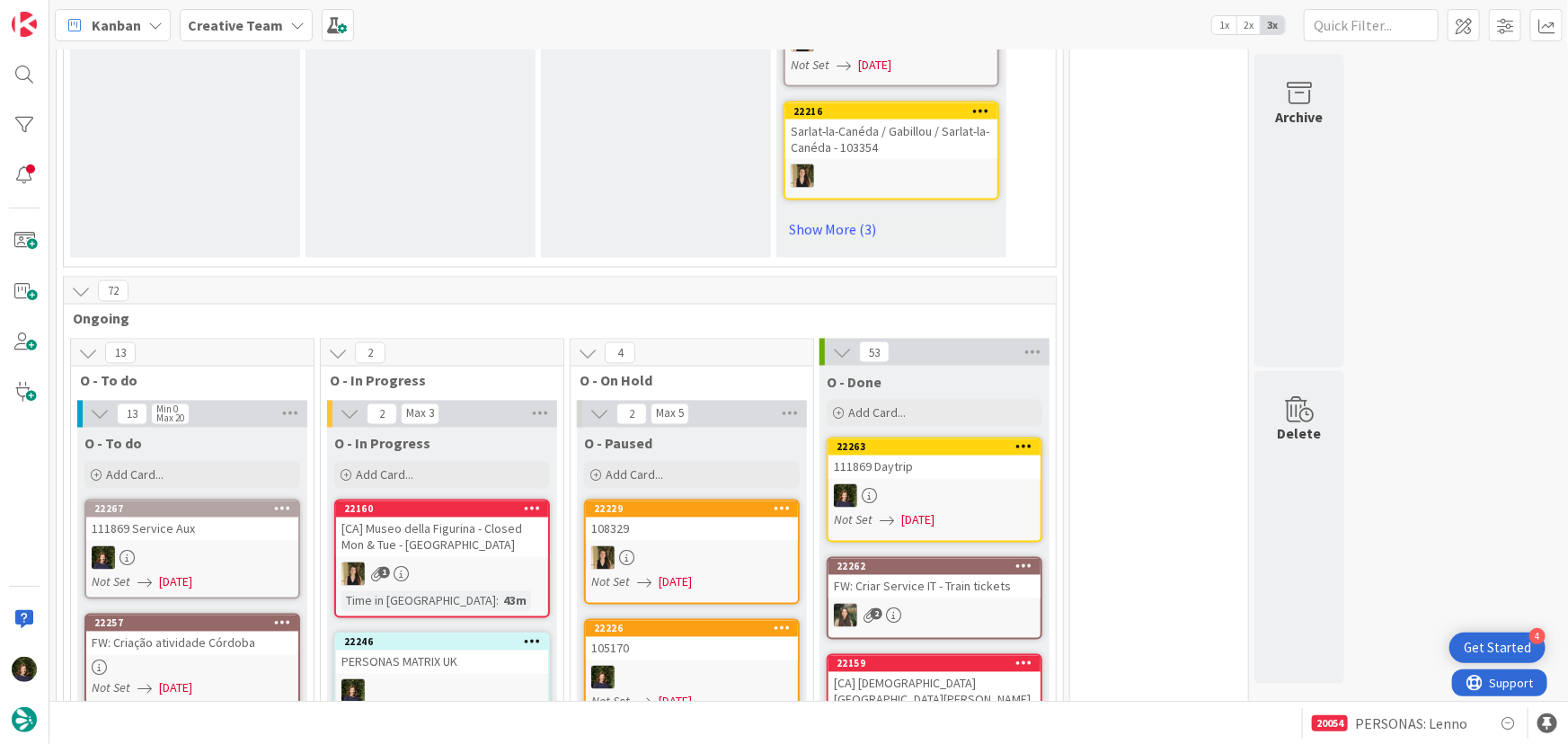
scroll to position [1389, 0]
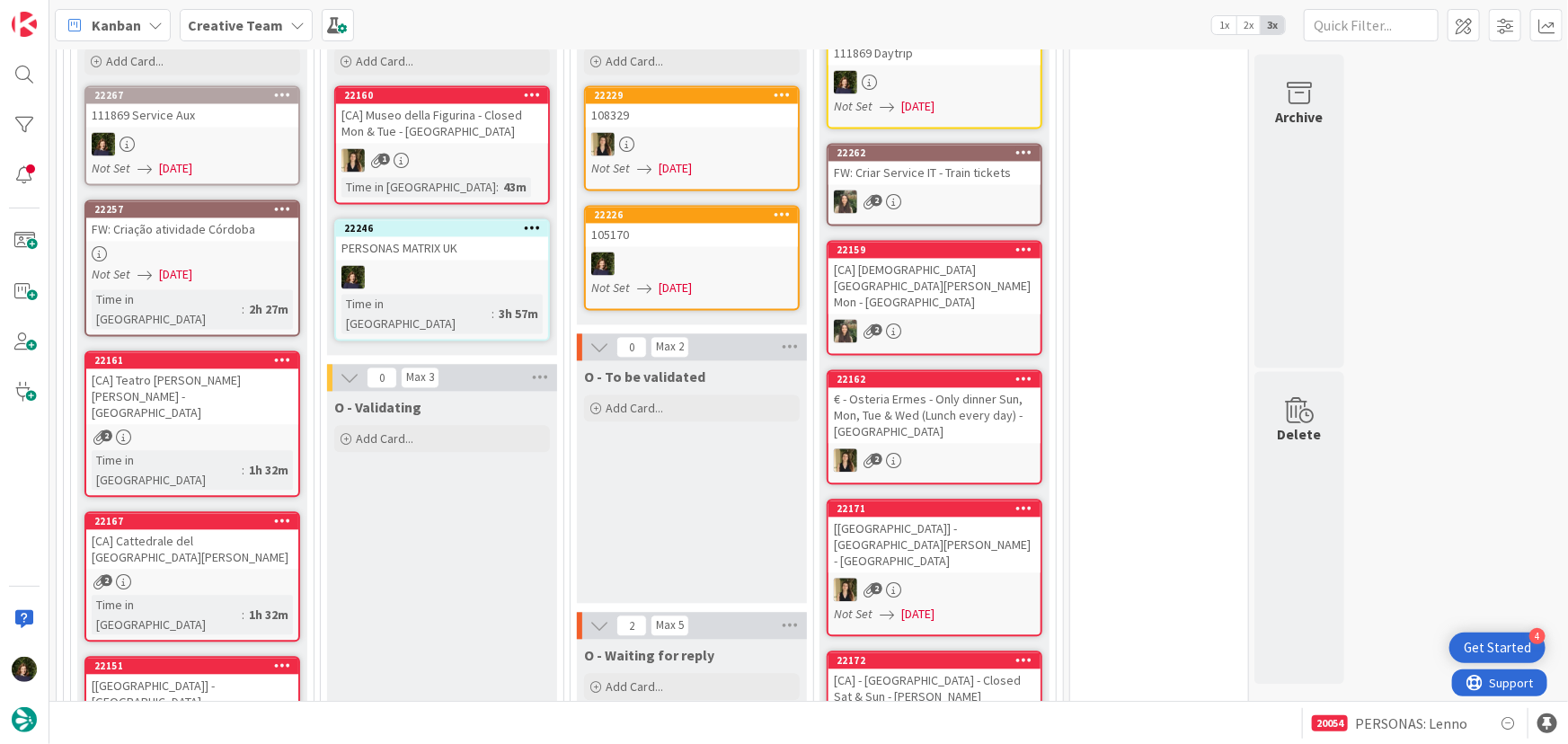
scroll to position [1553, 0]
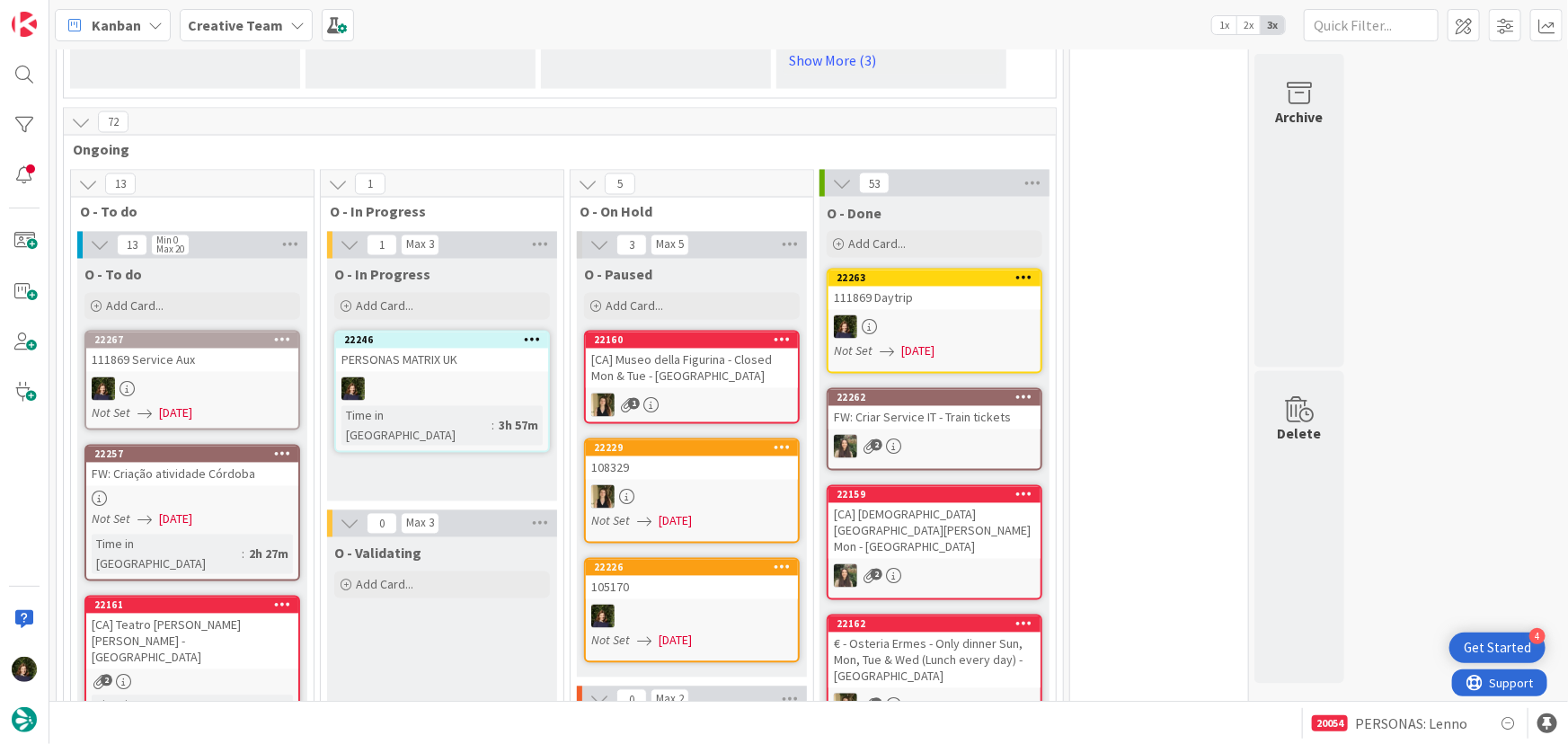
click at [431, 331] on link "22246 PERSONAS MATRIX UK Time in Column : 3h 57m" at bounding box center [442, 392] width 215 height 122
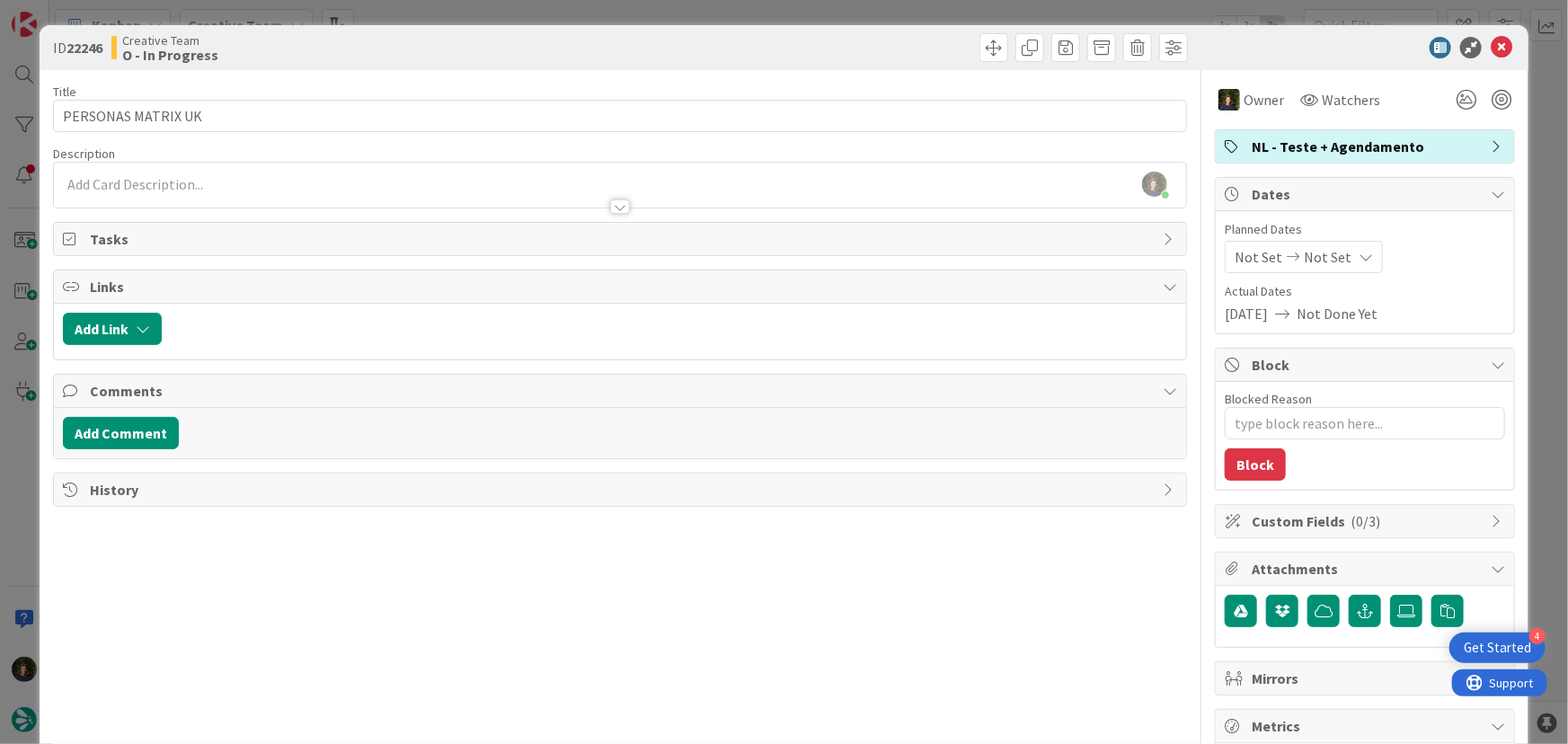
click at [1369, 140] on span "NL - Teste + Agendamento" at bounding box center [1367, 146] width 230 height 21
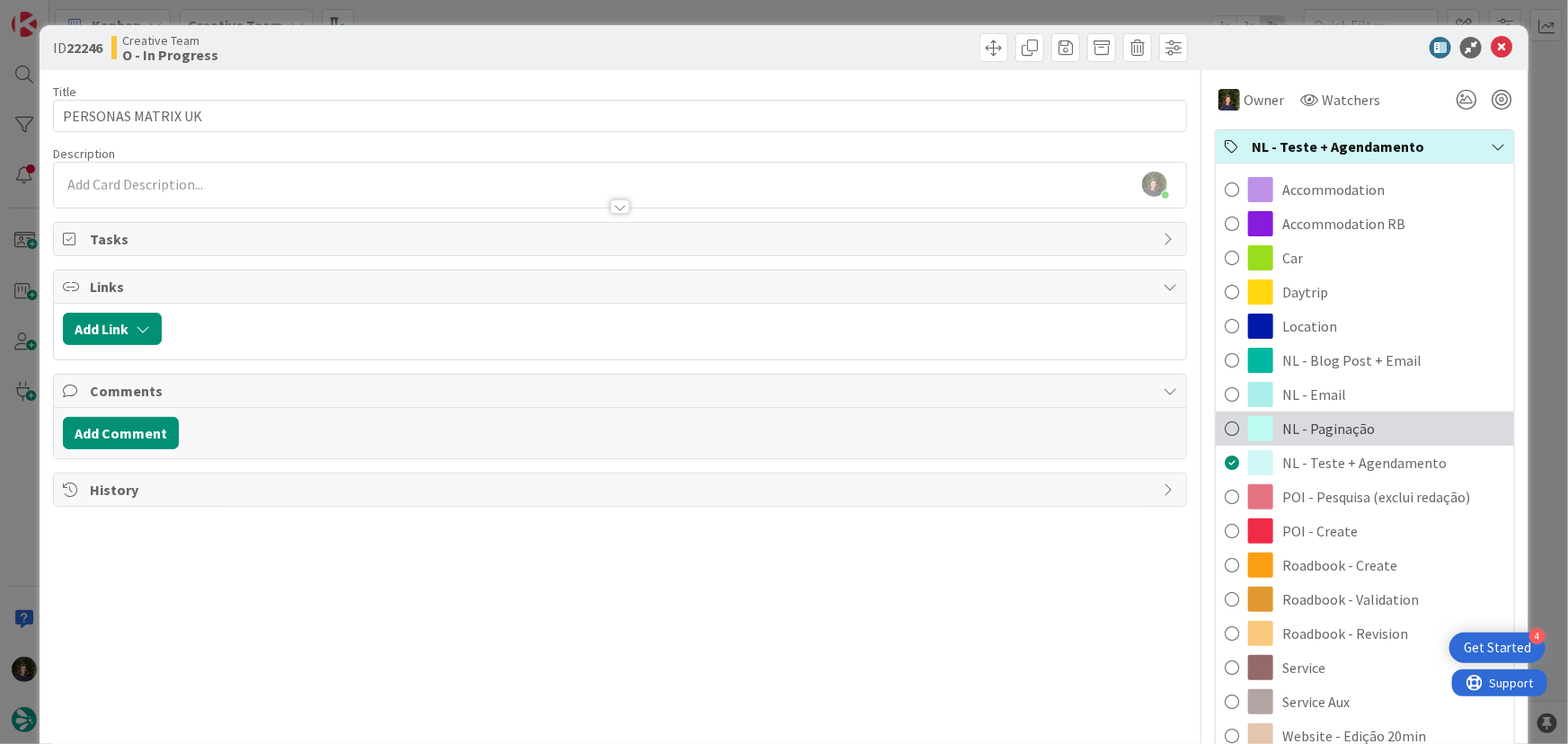
click at [1373, 431] on div "NL - Paginação" at bounding box center [1365, 429] width 298 height 34
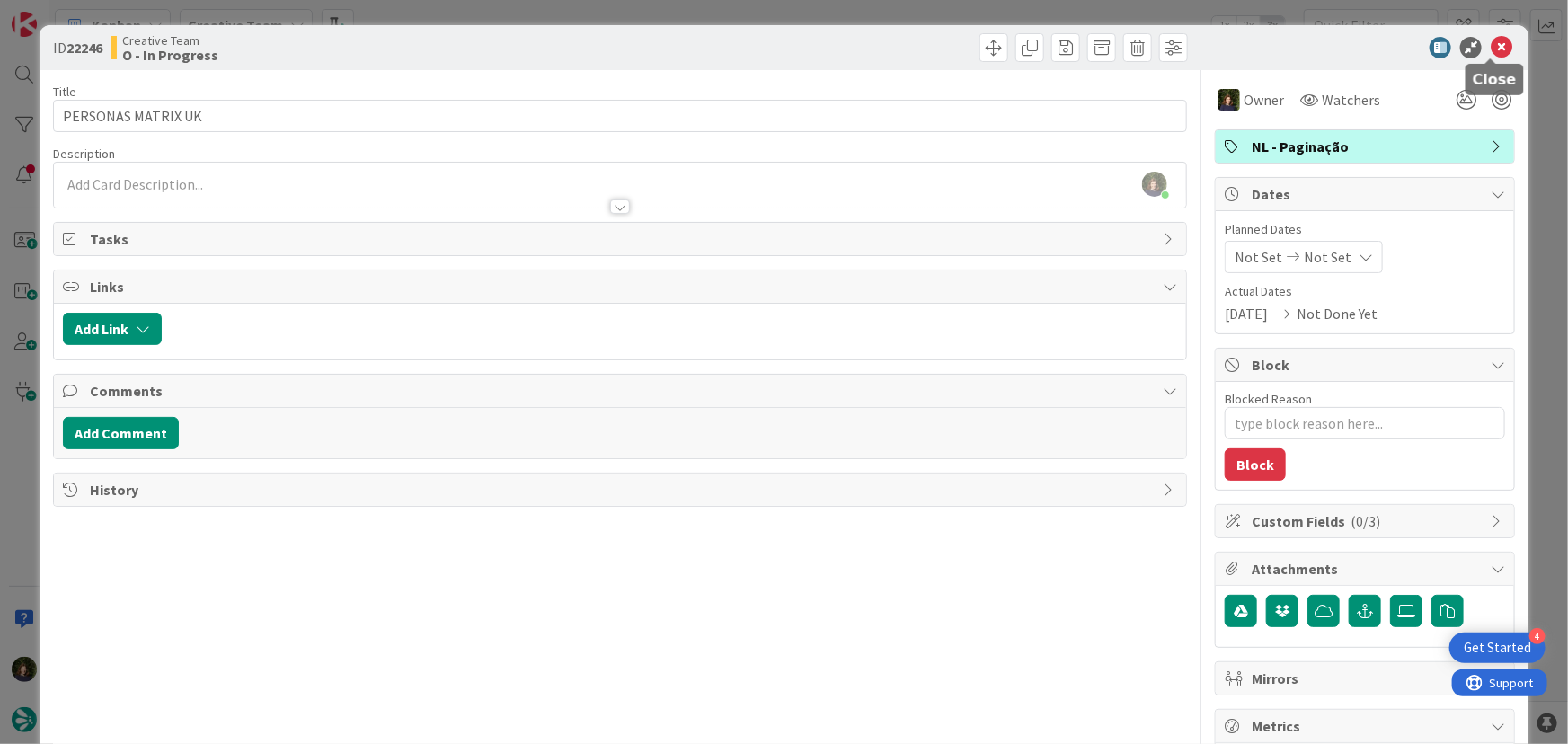
click at [1491, 48] on icon at bounding box center [1501, 47] width 21 height 21
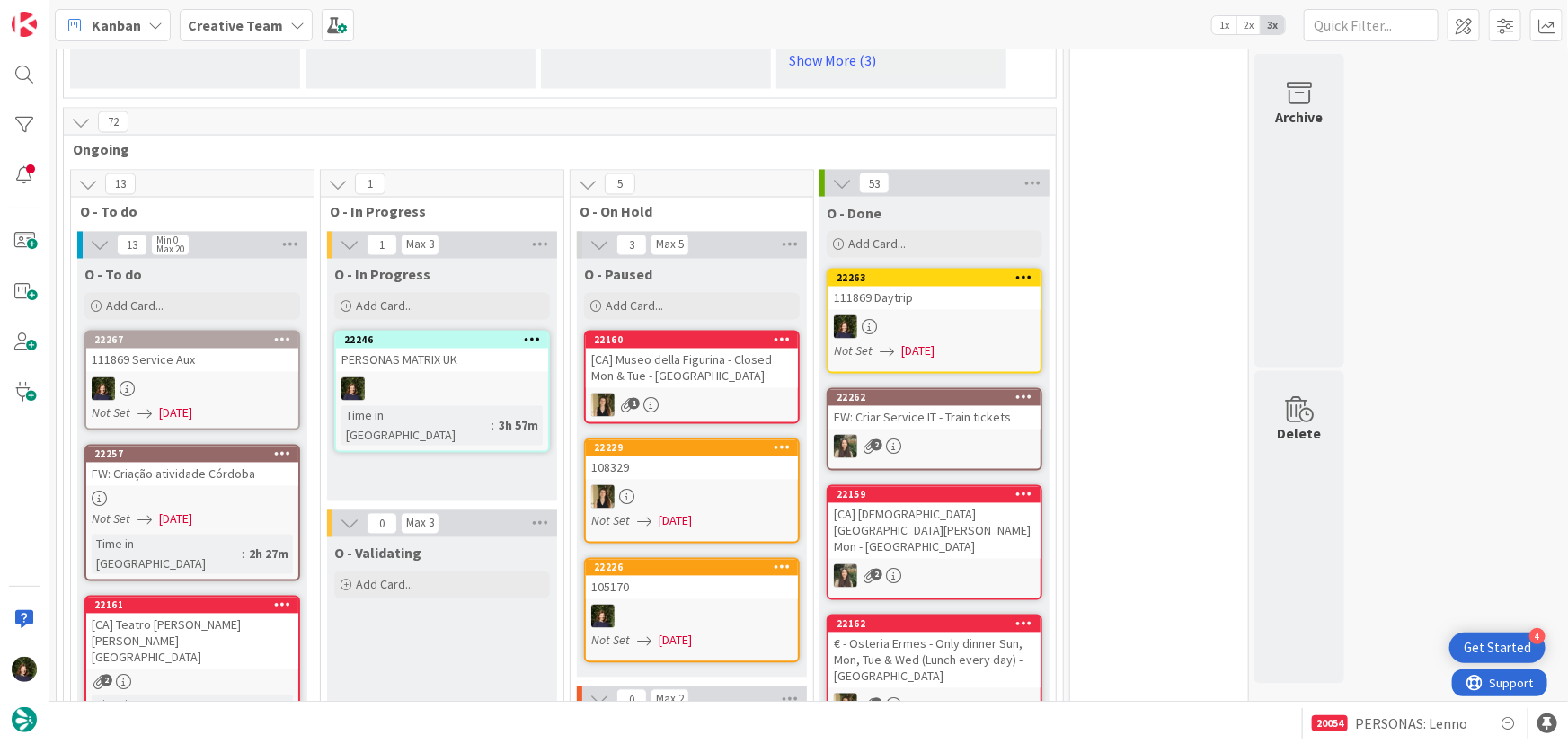
click at [537, 334] on icon at bounding box center [532, 340] width 17 height 13
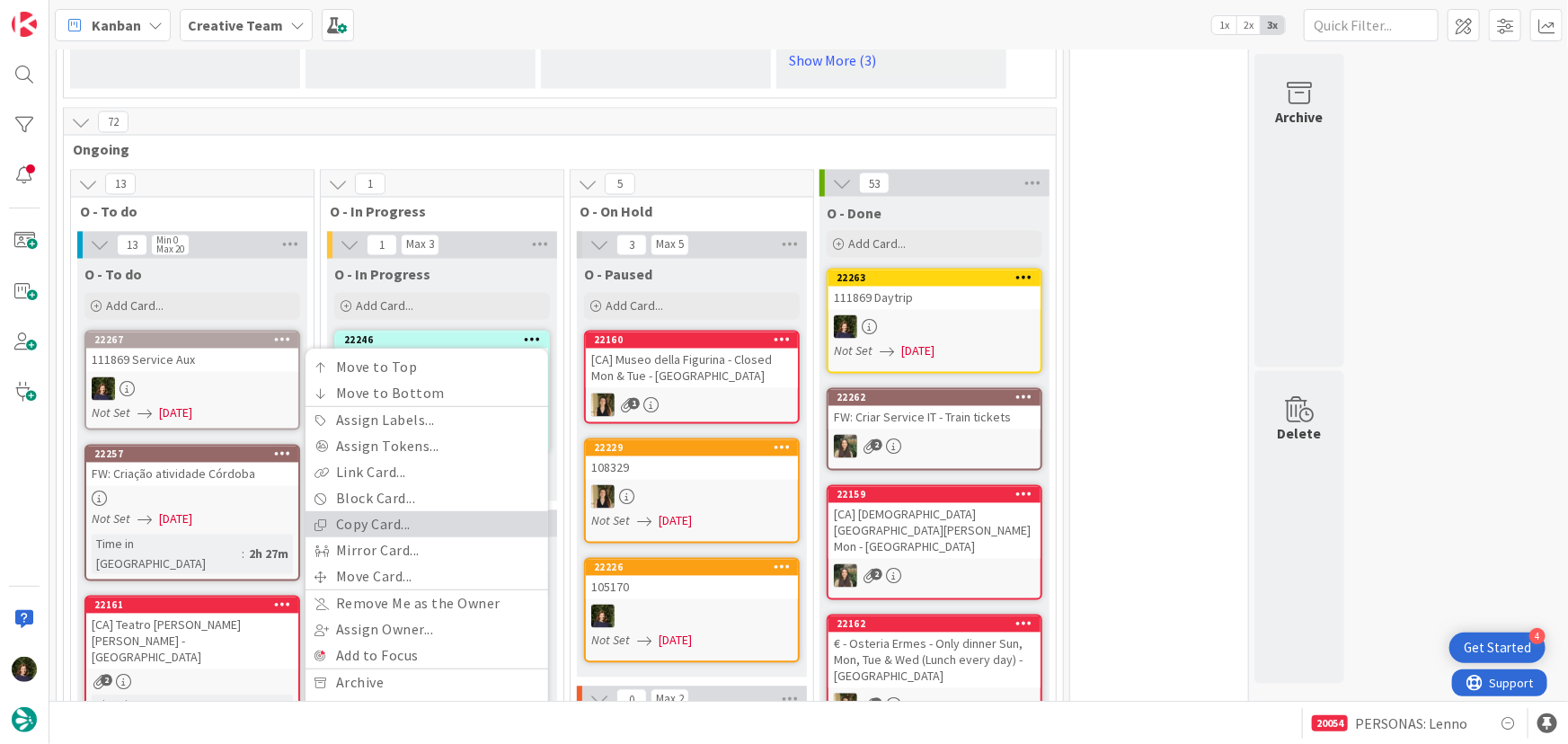
click at [429, 512] on link "Copy Card..." at bounding box center [427, 525] width 243 height 26
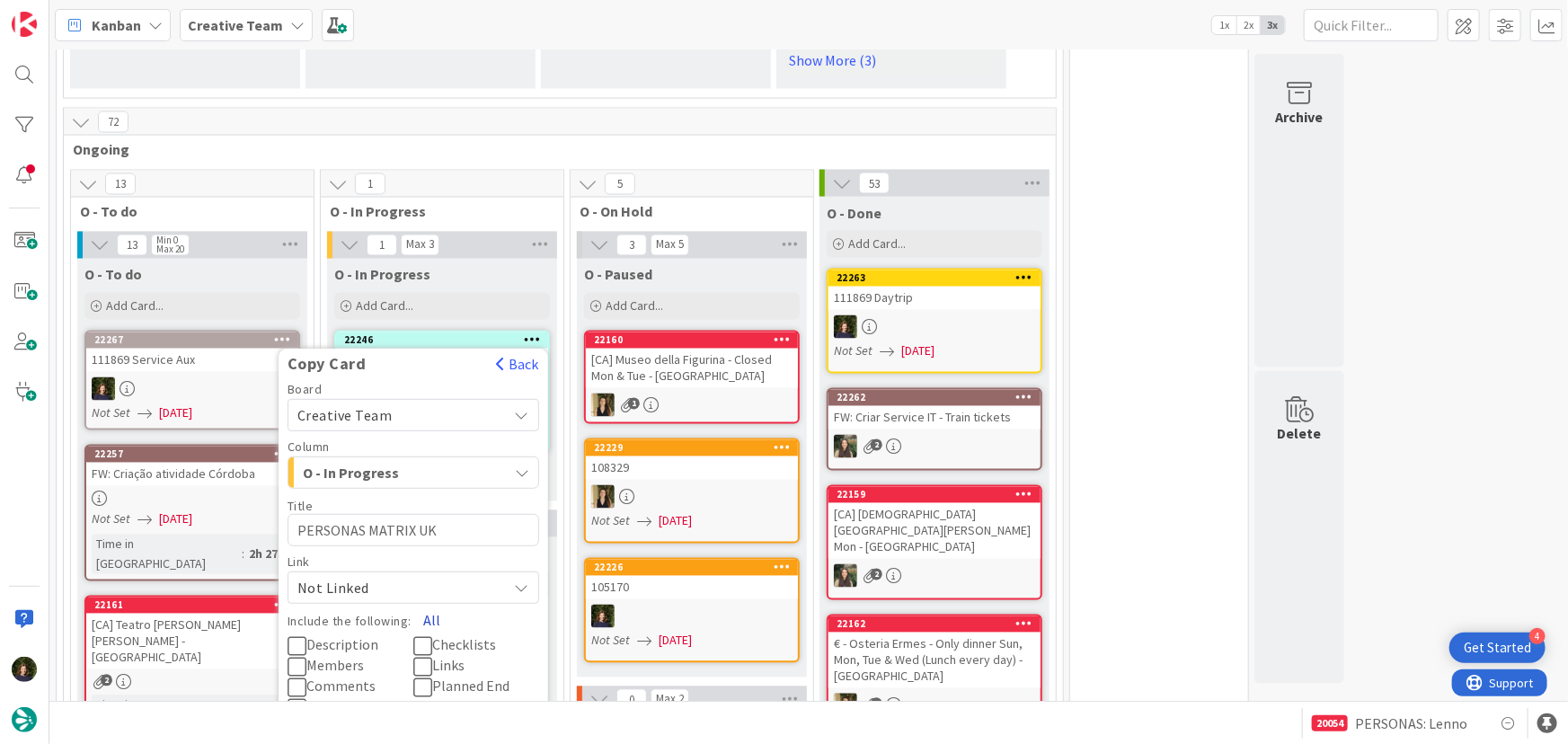
click at [432, 605] on button "All" at bounding box center [432, 621] width 41 height 32
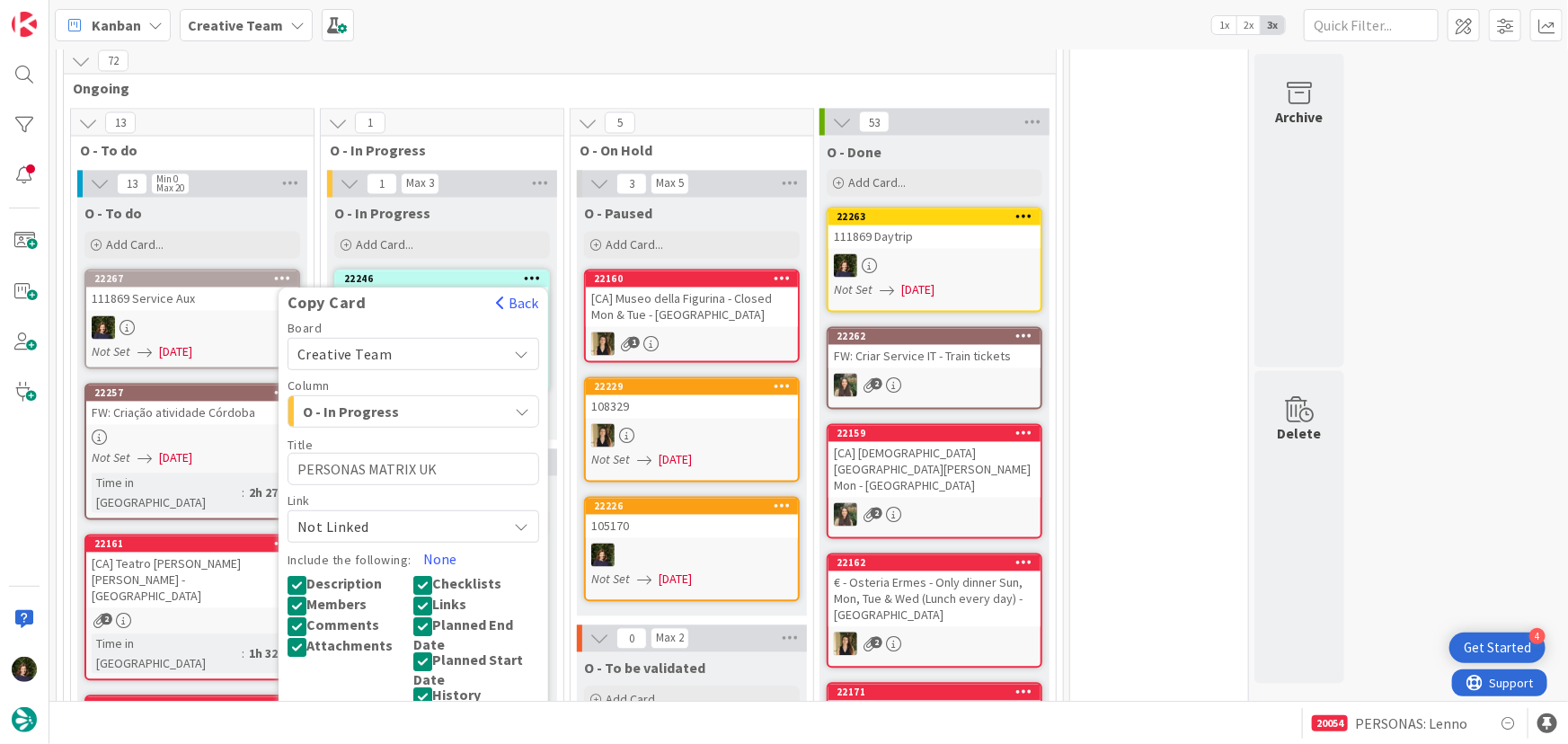
scroll to position [1716, 0]
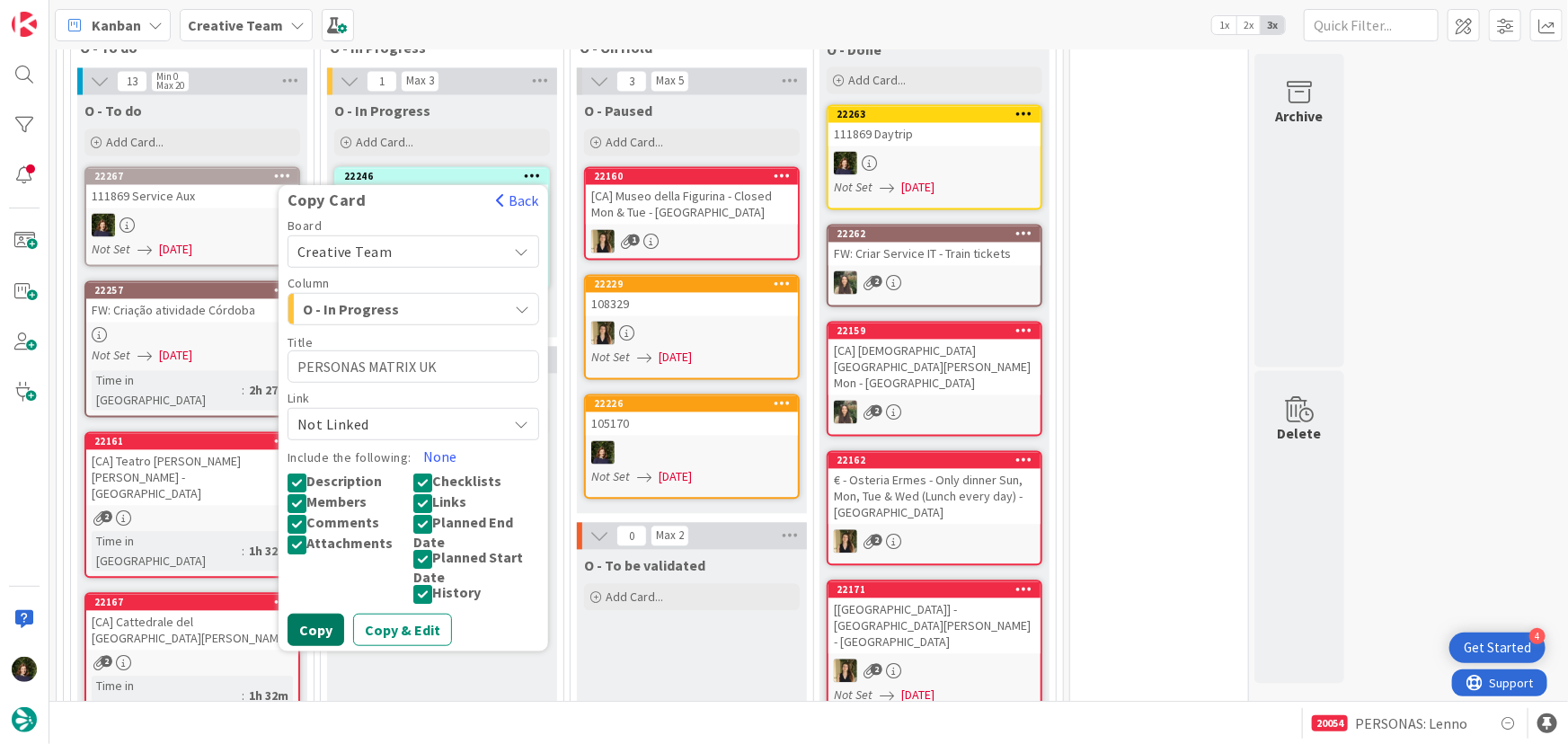
click at [297, 615] on button "Copy" at bounding box center [315, 630] width 56 height 32
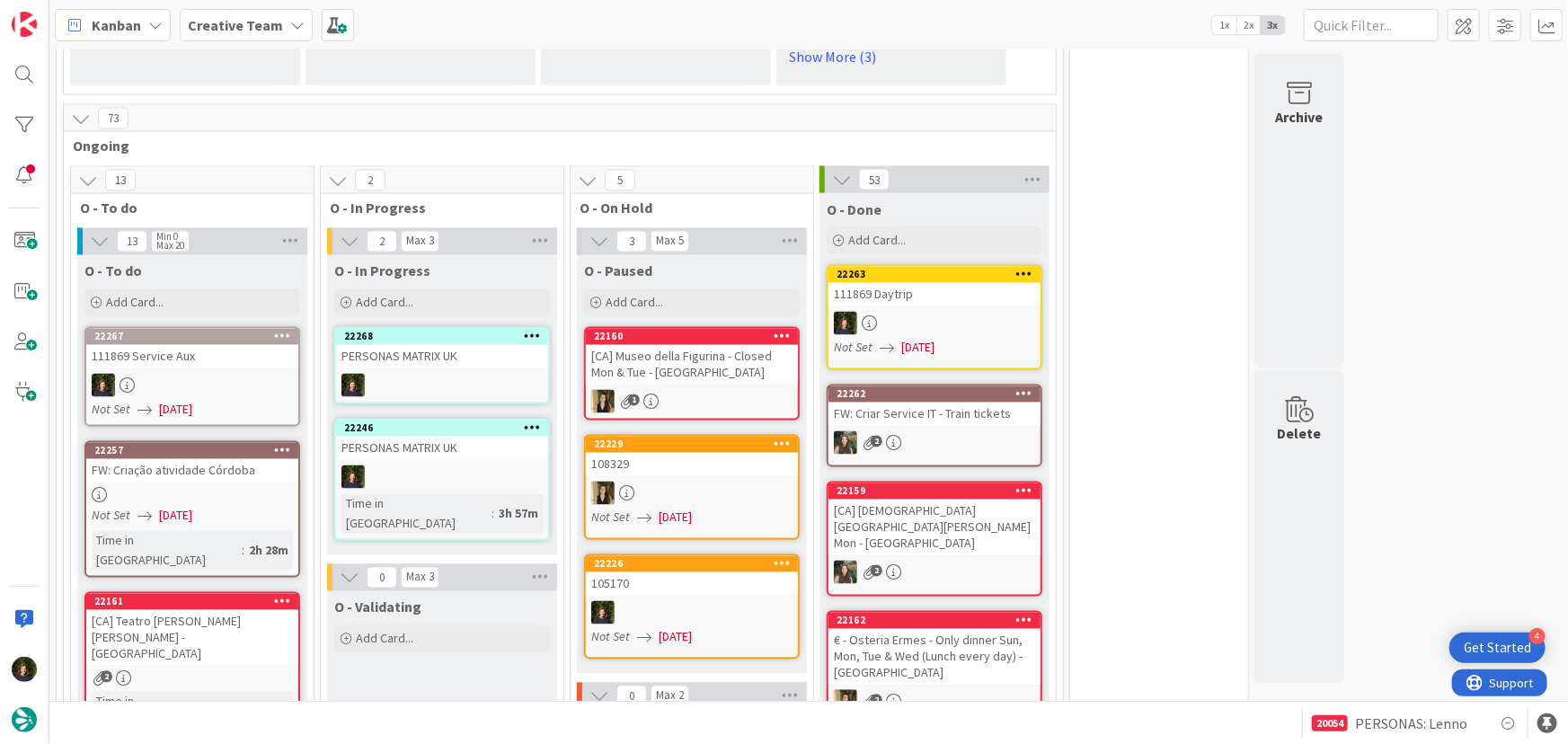
scroll to position [1553, 0]
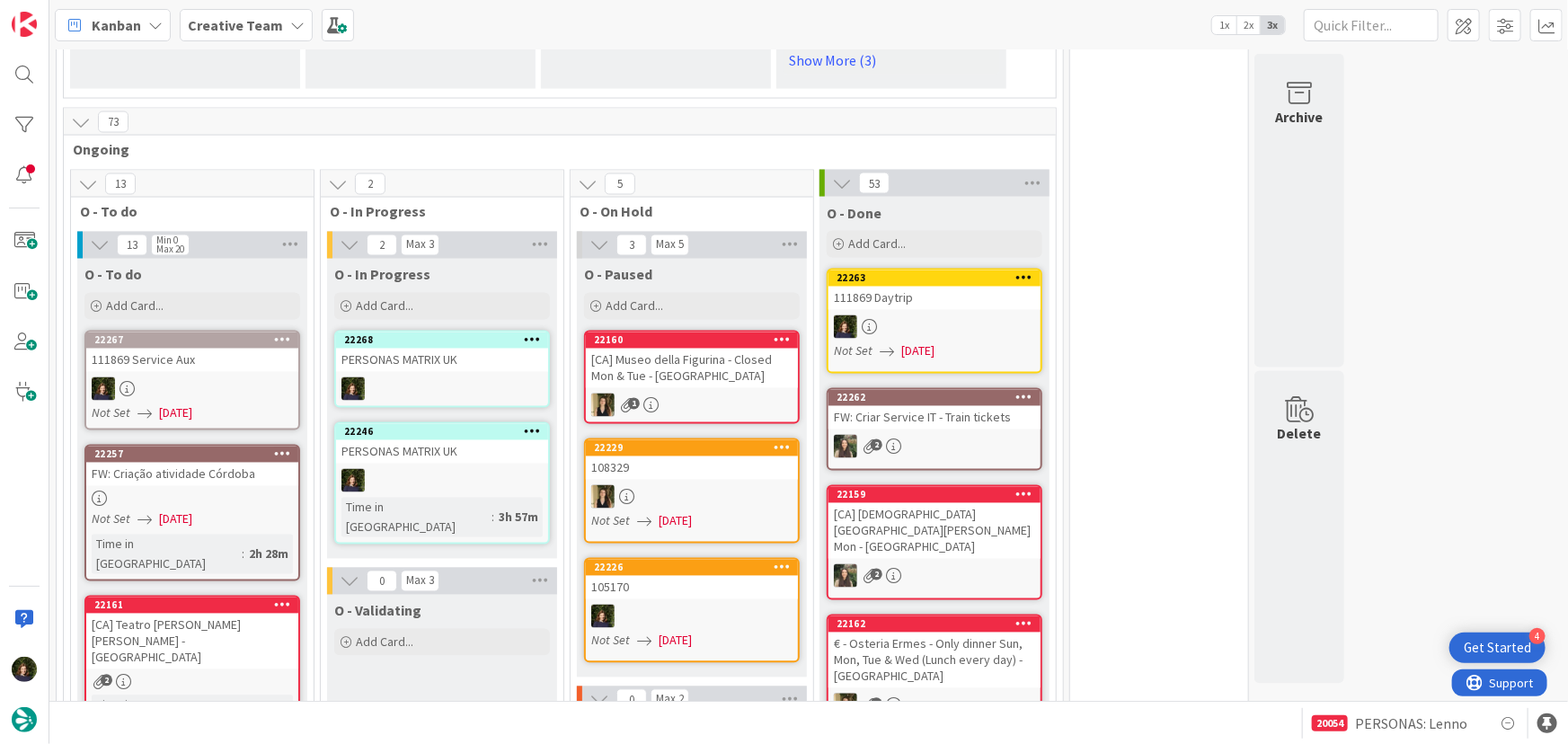
click at [539, 334] on icon at bounding box center [532, 340] width 17 height 13
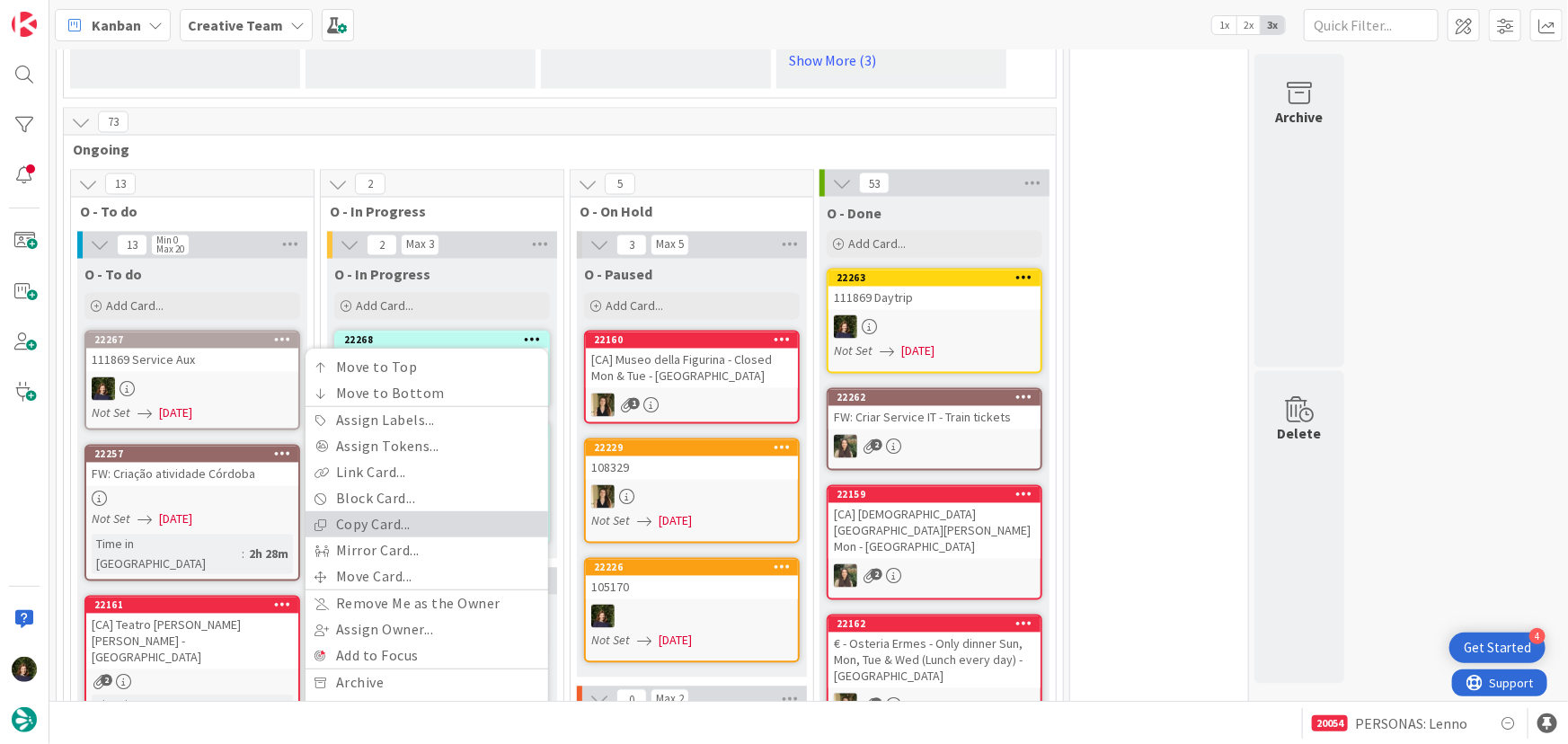
click at [437, 512] on link "Copy Card..." at bounding box center [427, 525] width 243 height 26
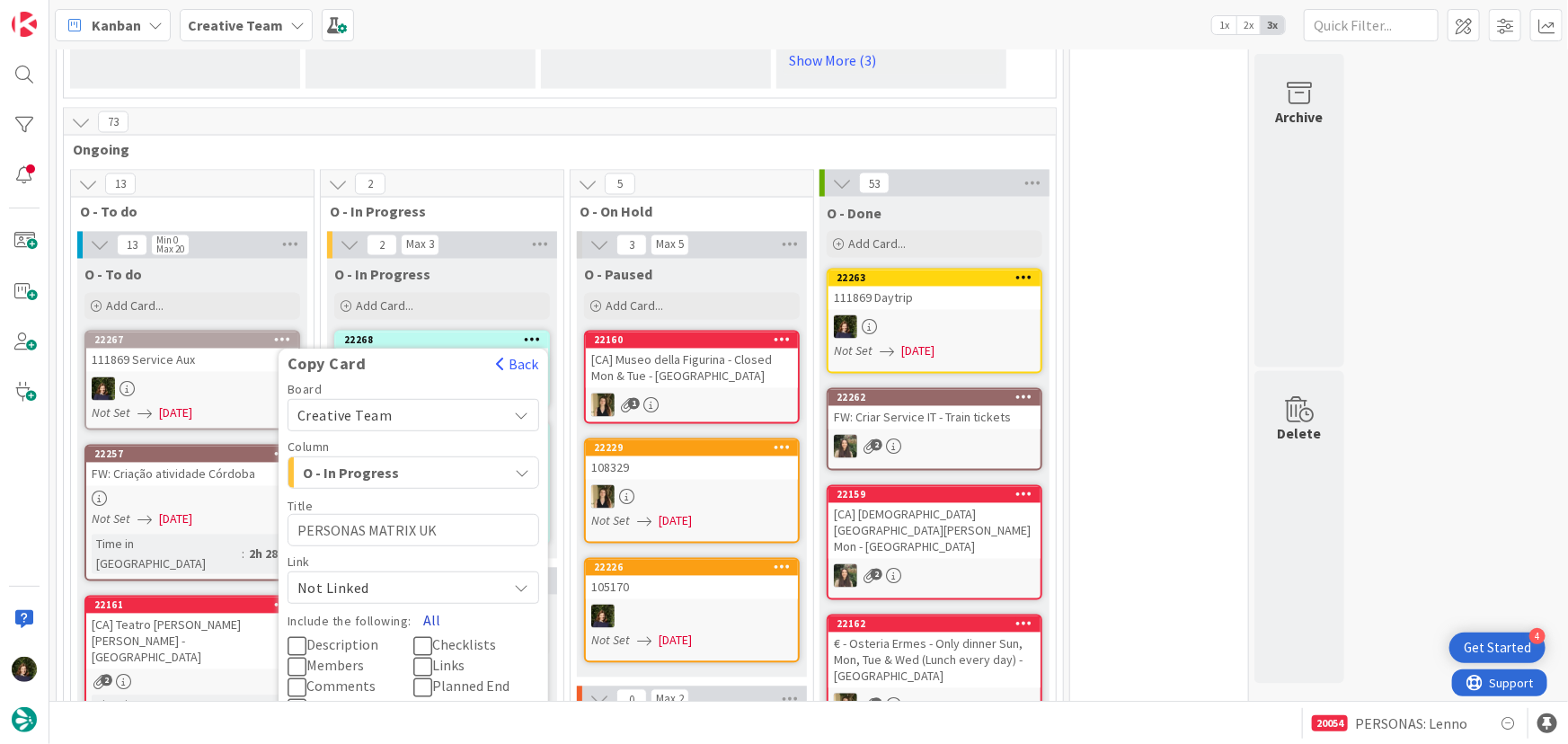
click at [432, 605] on button "All" at bounding box center [432, 621] width 41 height 32
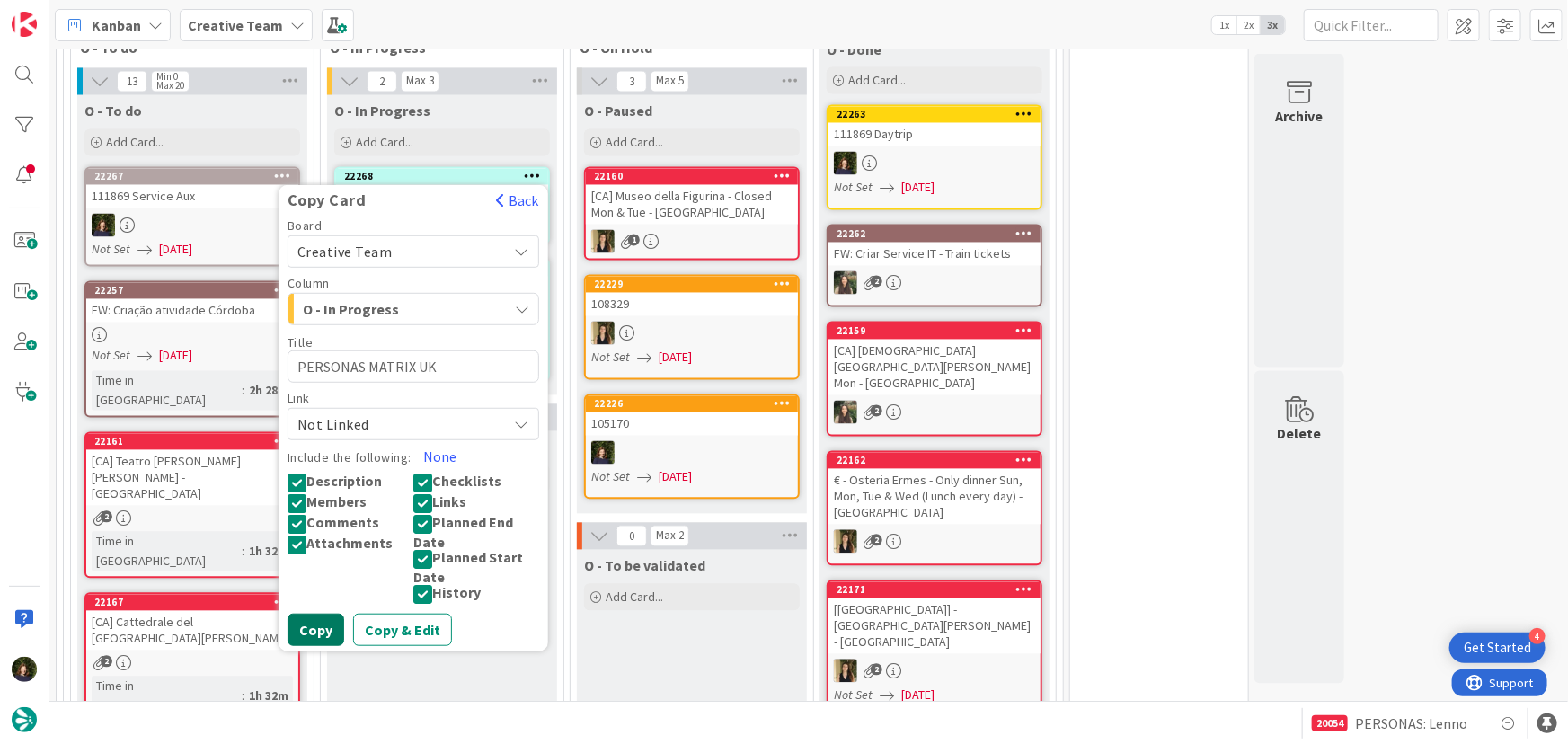
click at [321, 615] on button "Copy" at bounding box center [315, 630] width 56 height 32
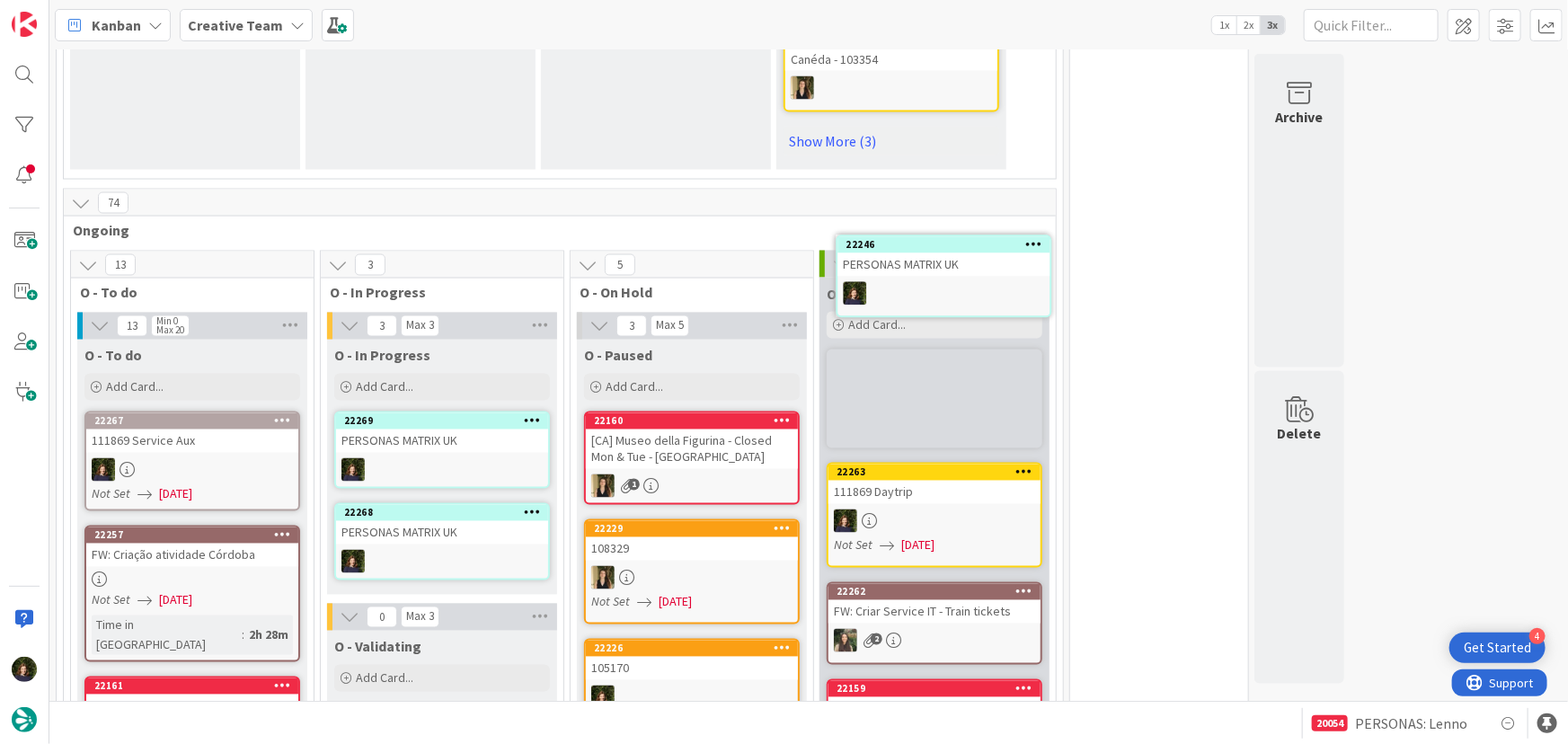
scroll to position [1443, 0]
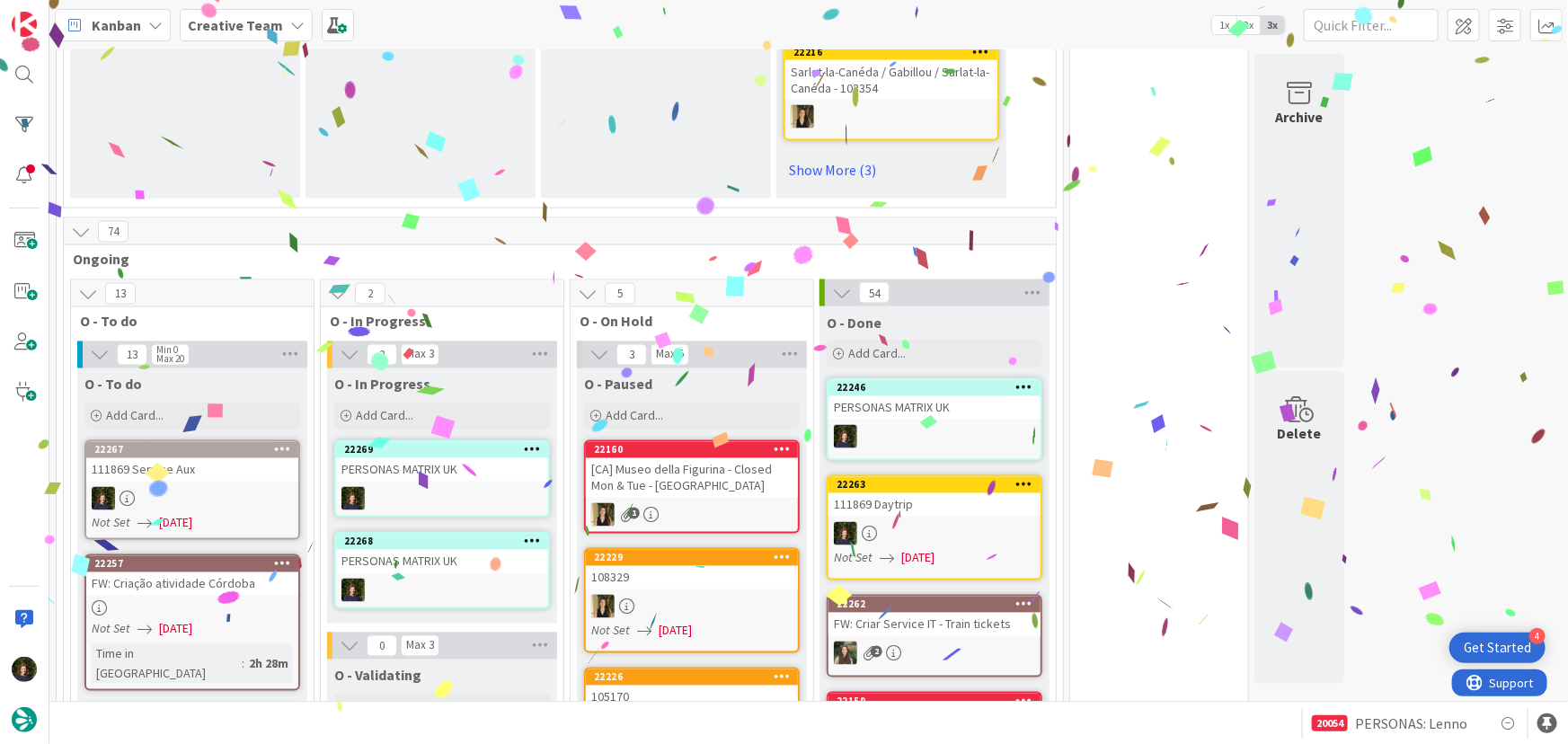
click at [506, 550] on div "PERSONAS MATRIX UK" at bounding box center [443, 561] width 213 height 23
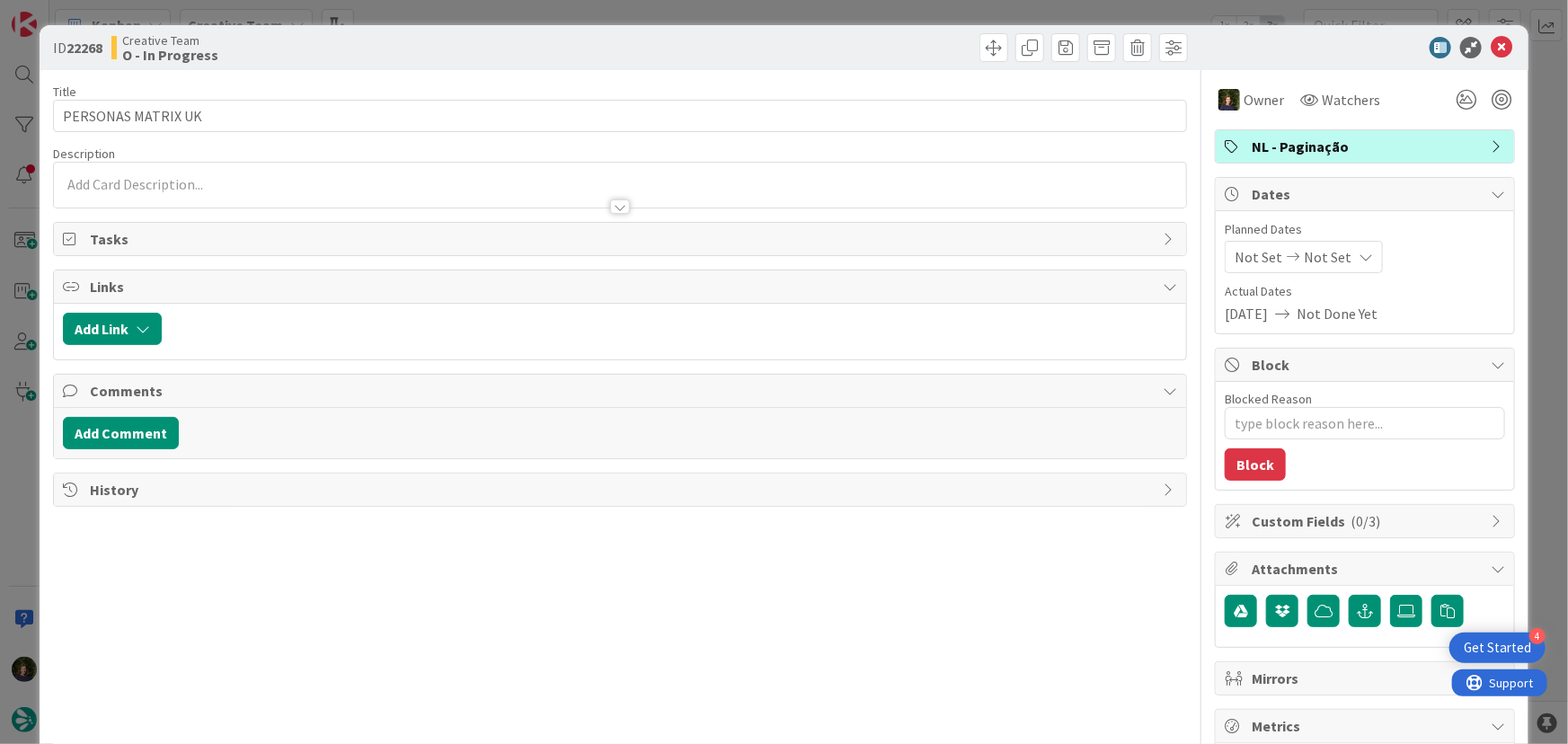
click at [1316, 144] on span "NL - Paginação" at bounding box center [1367, 146] width 230 height 21
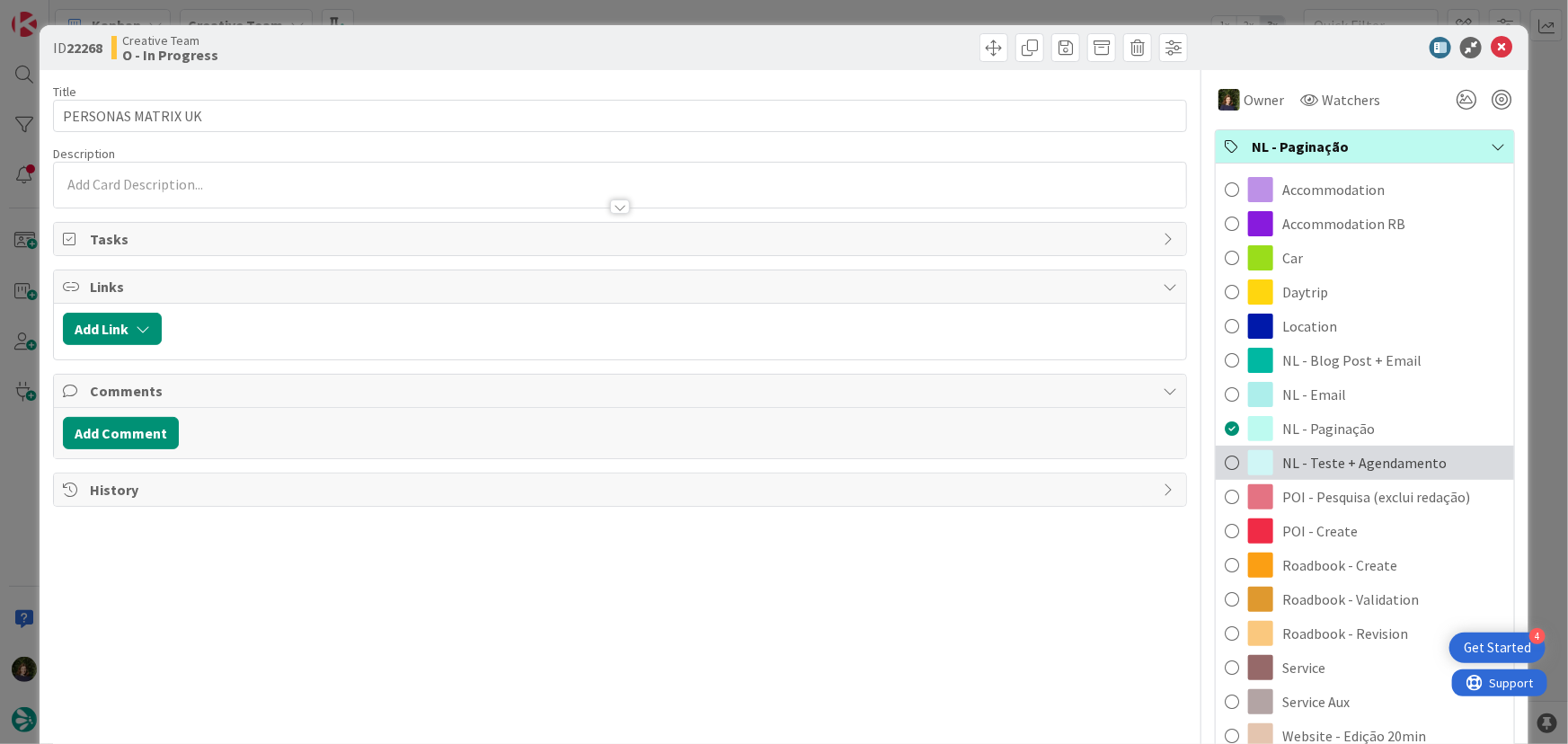
click at [1368, 461] on span "NL - Teste + Agendamento" at bounding box center [1365, 462] width 164 height 21
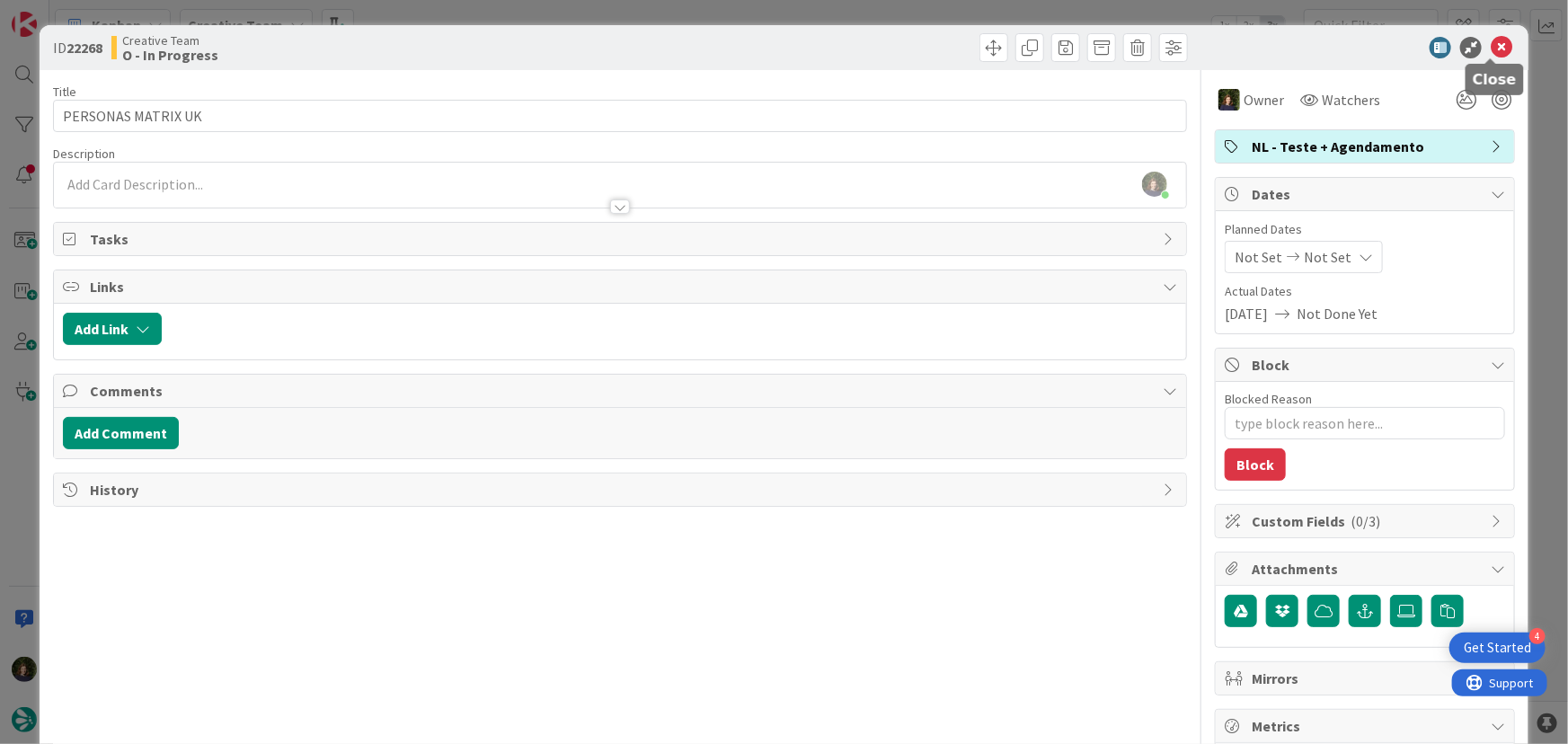
click at [1491, 45] on icon at bounding box center [1501, 47] width 21 height 21
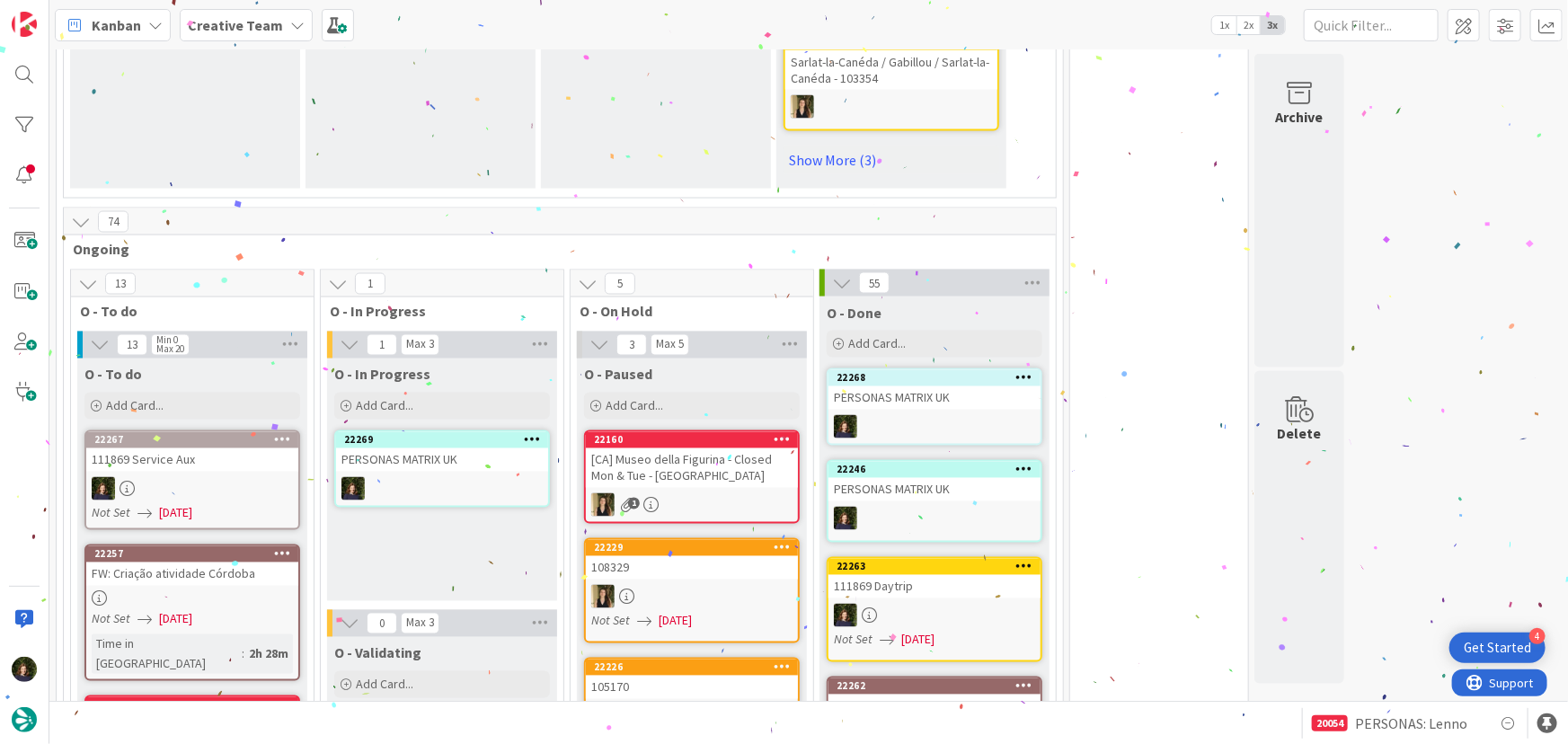
click at [532, 433] on icon at bounding box center [532, 440] width 17 height 13
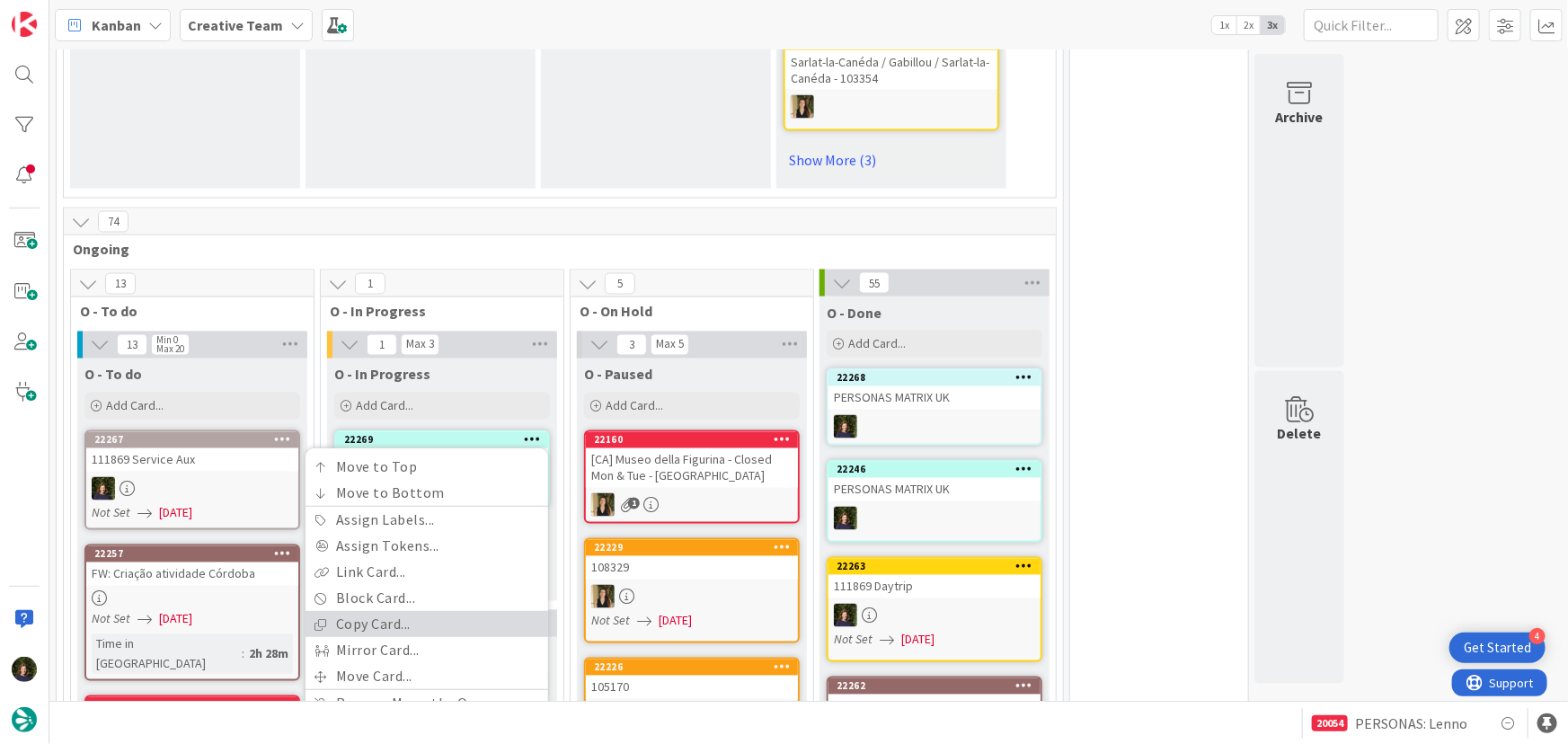
click at [440, 612] on link "Copy Card..." at bounding box center [427, 625] width 243 height 26
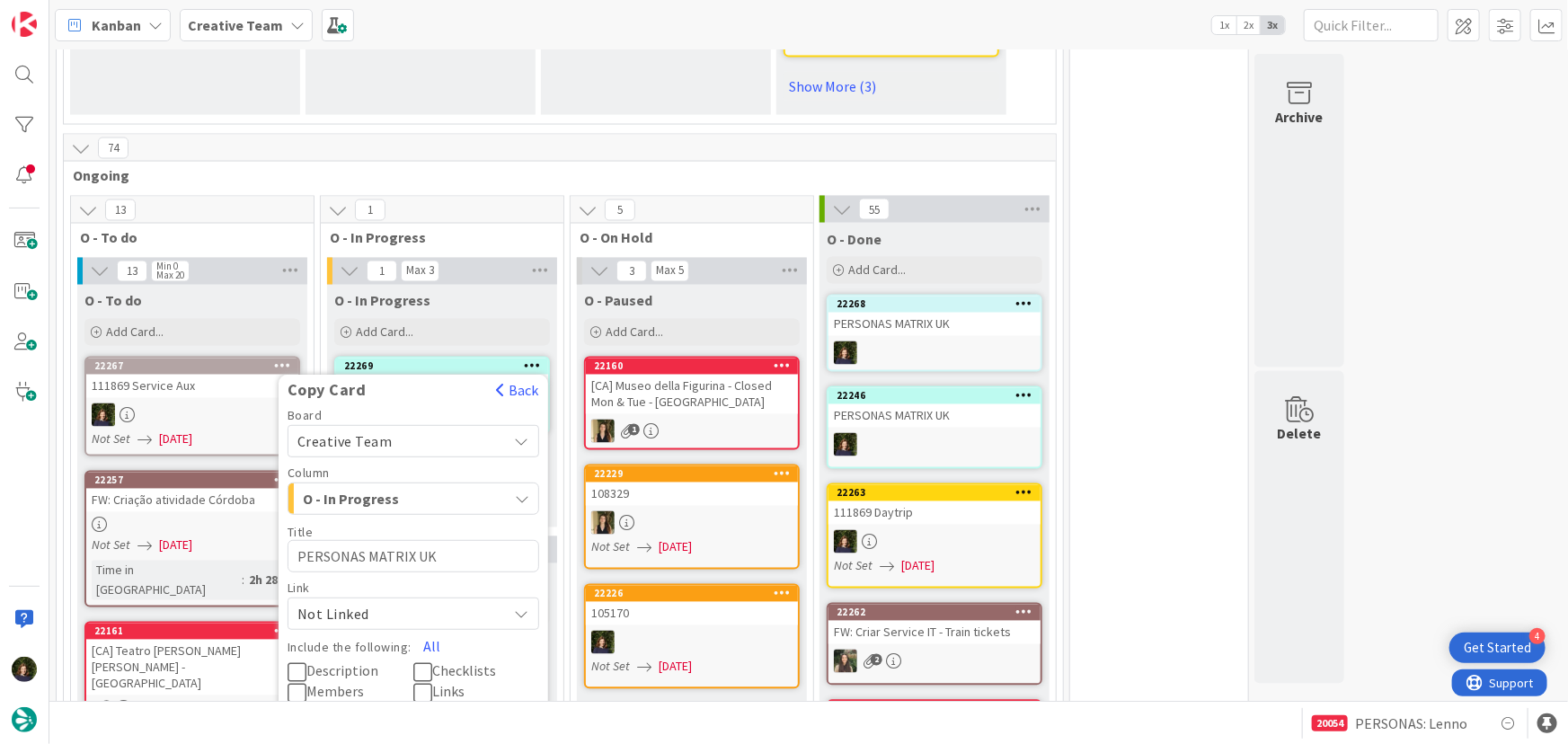
scroll to position [1616, 0]
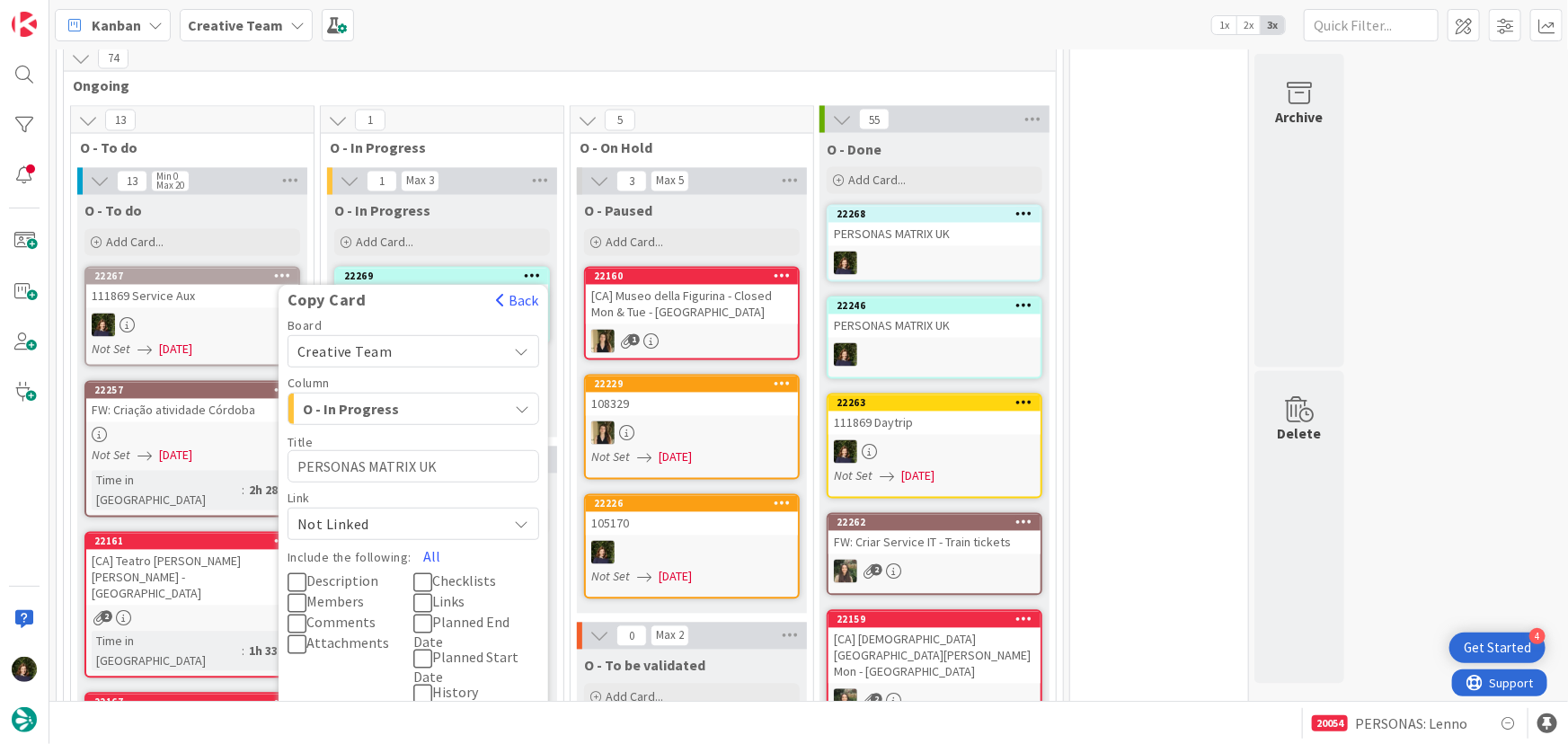
click at [326, 714] on button "Copy" at bounding box center [315, 730] width 56 height 32
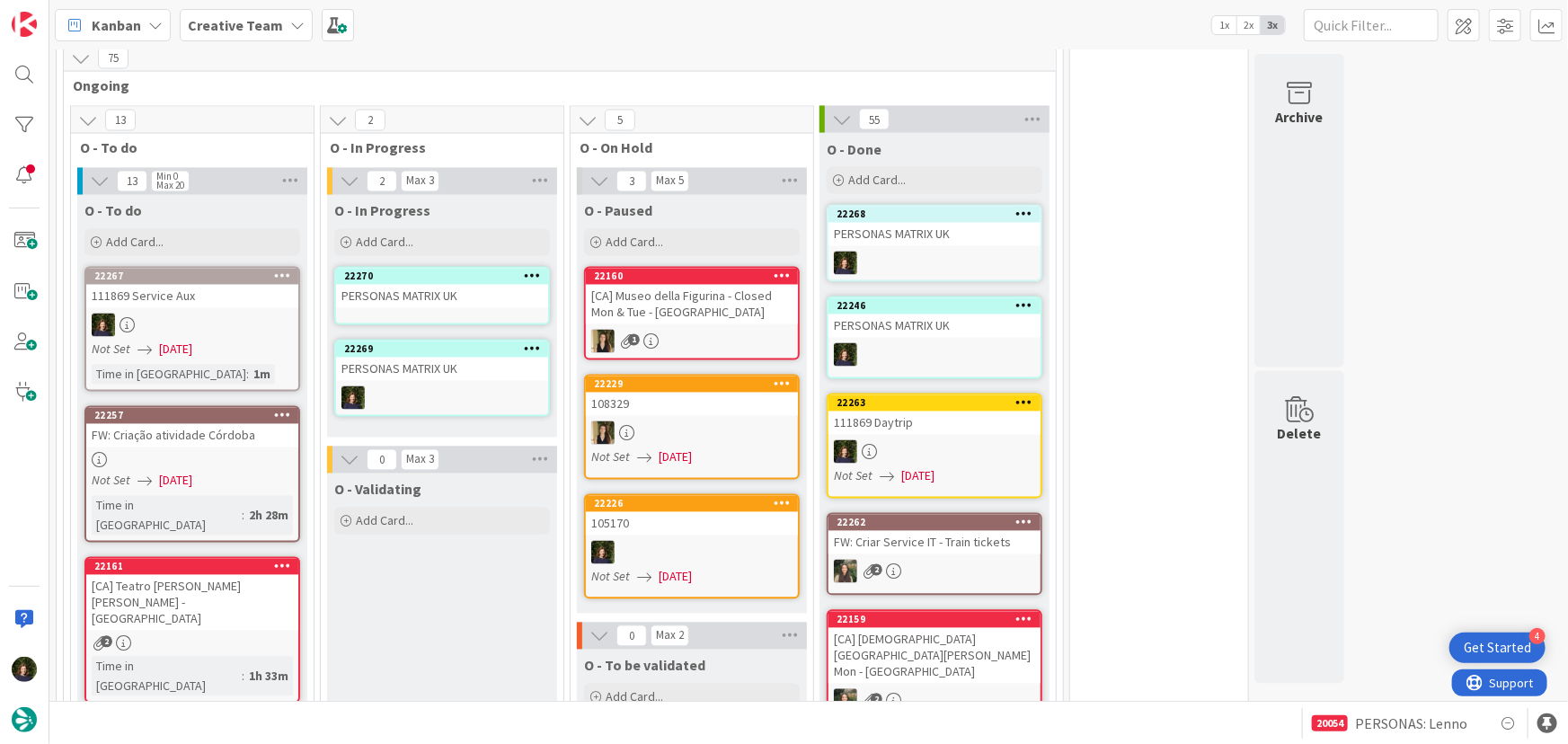
click at [413, 285] on div "PERSONAS MATRIX UK" at bounding box center [443, 296] width 213 height 23
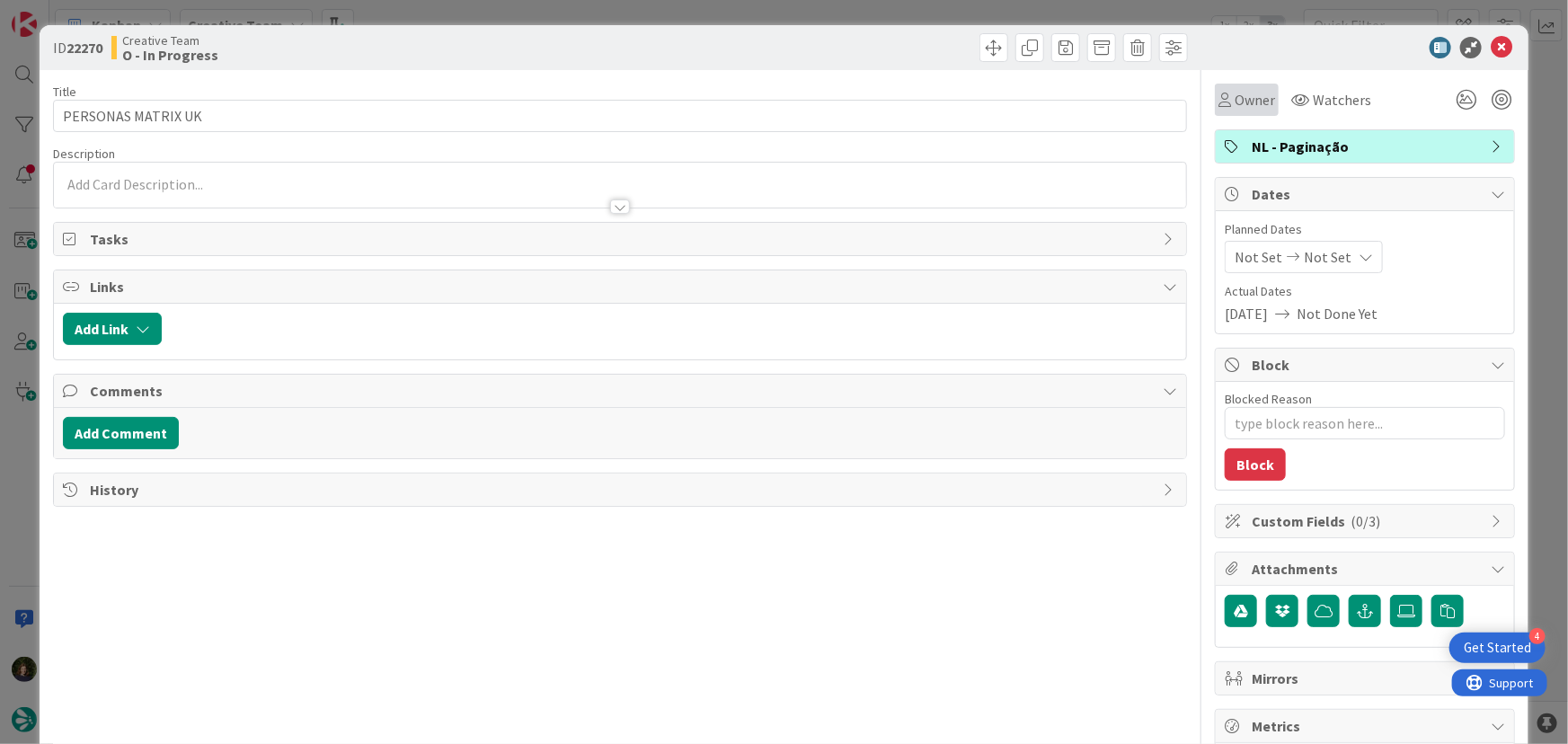
click at [1247, 87] on div "Owner" at bounding box center [1246, 99] width 64 height 32
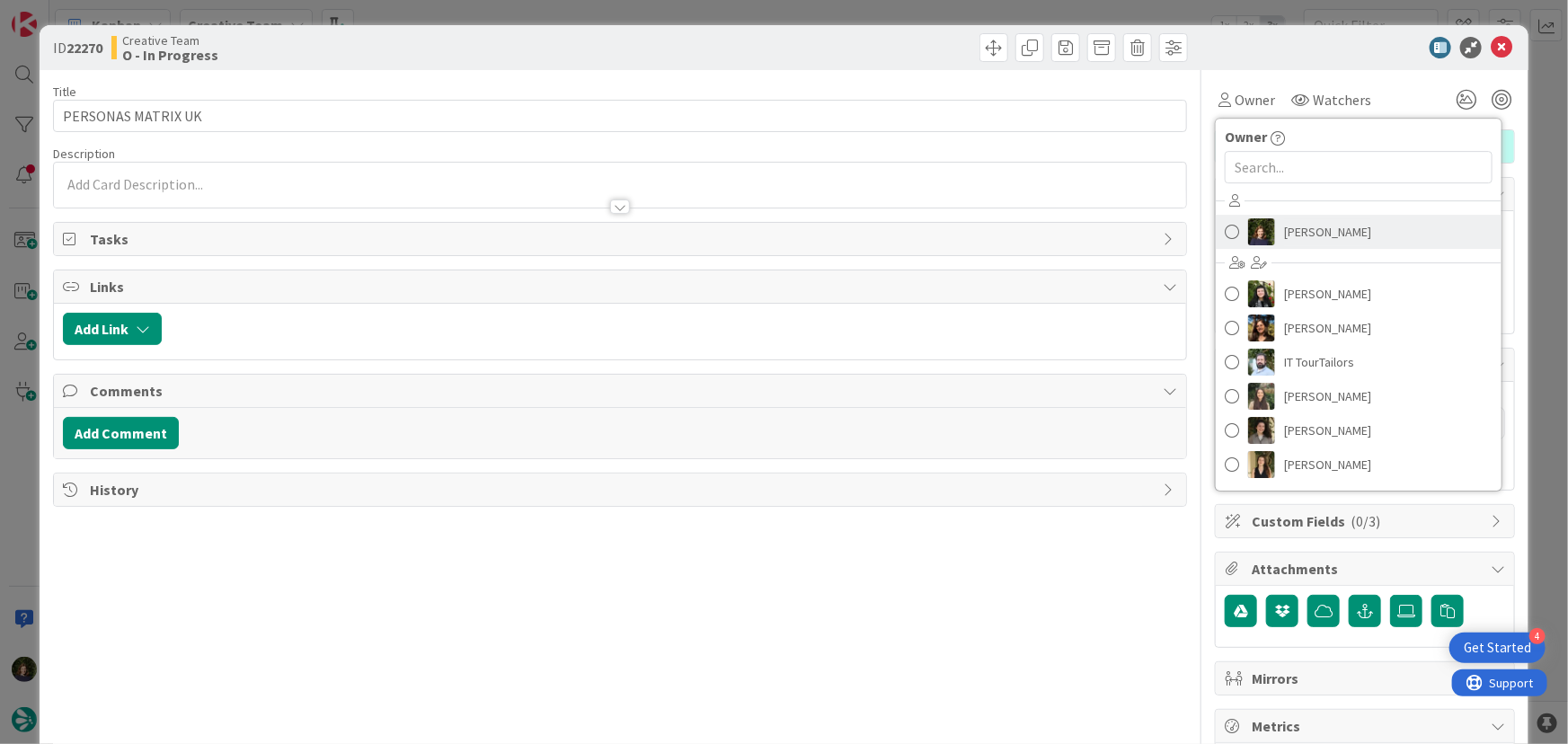
click at [1312, 231] on span "[PERSON_NAME]" at bounding box center [1328, 231] width 87 height 27
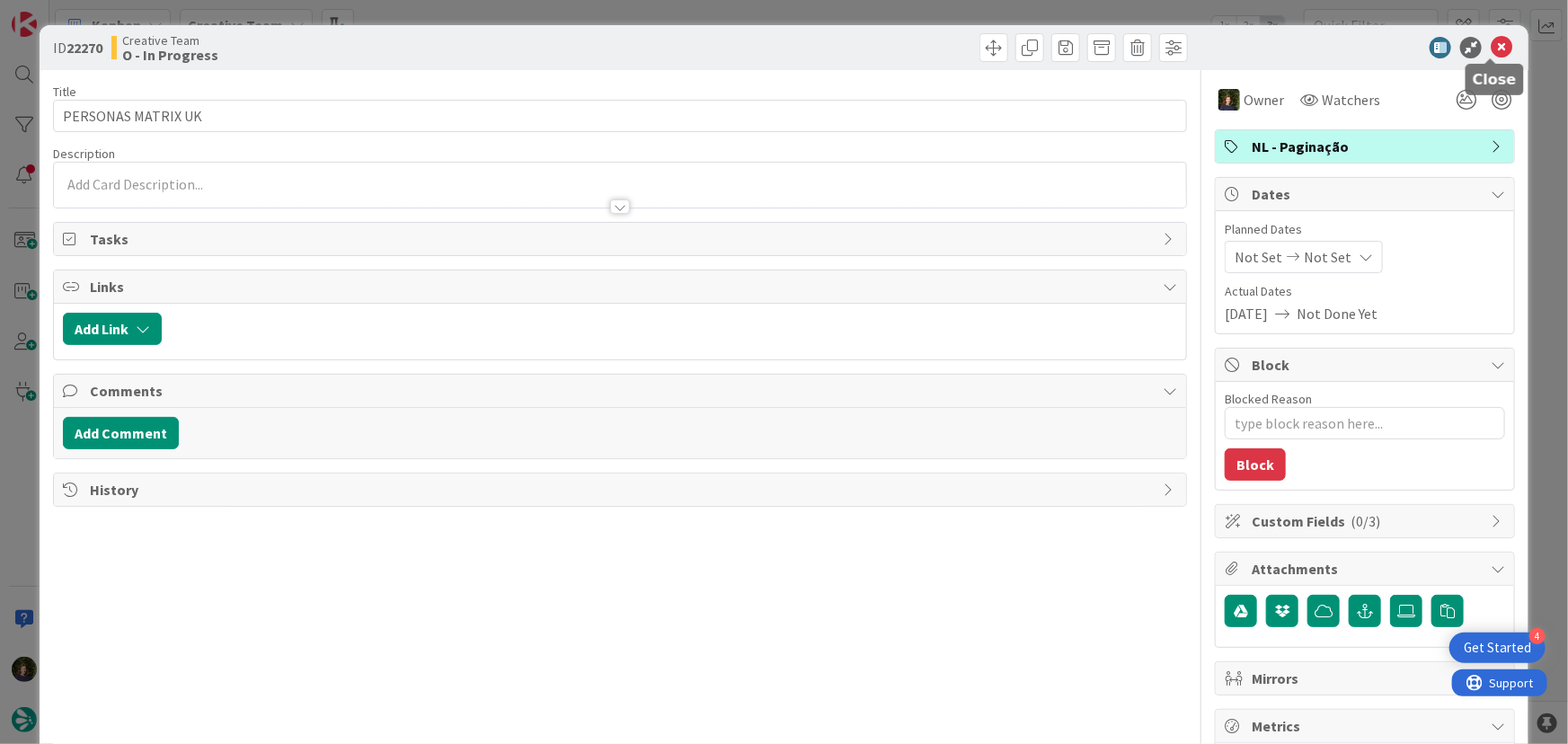
click at [1491, 51] on icon at bounding box center [1501, 47] width 21 height 21
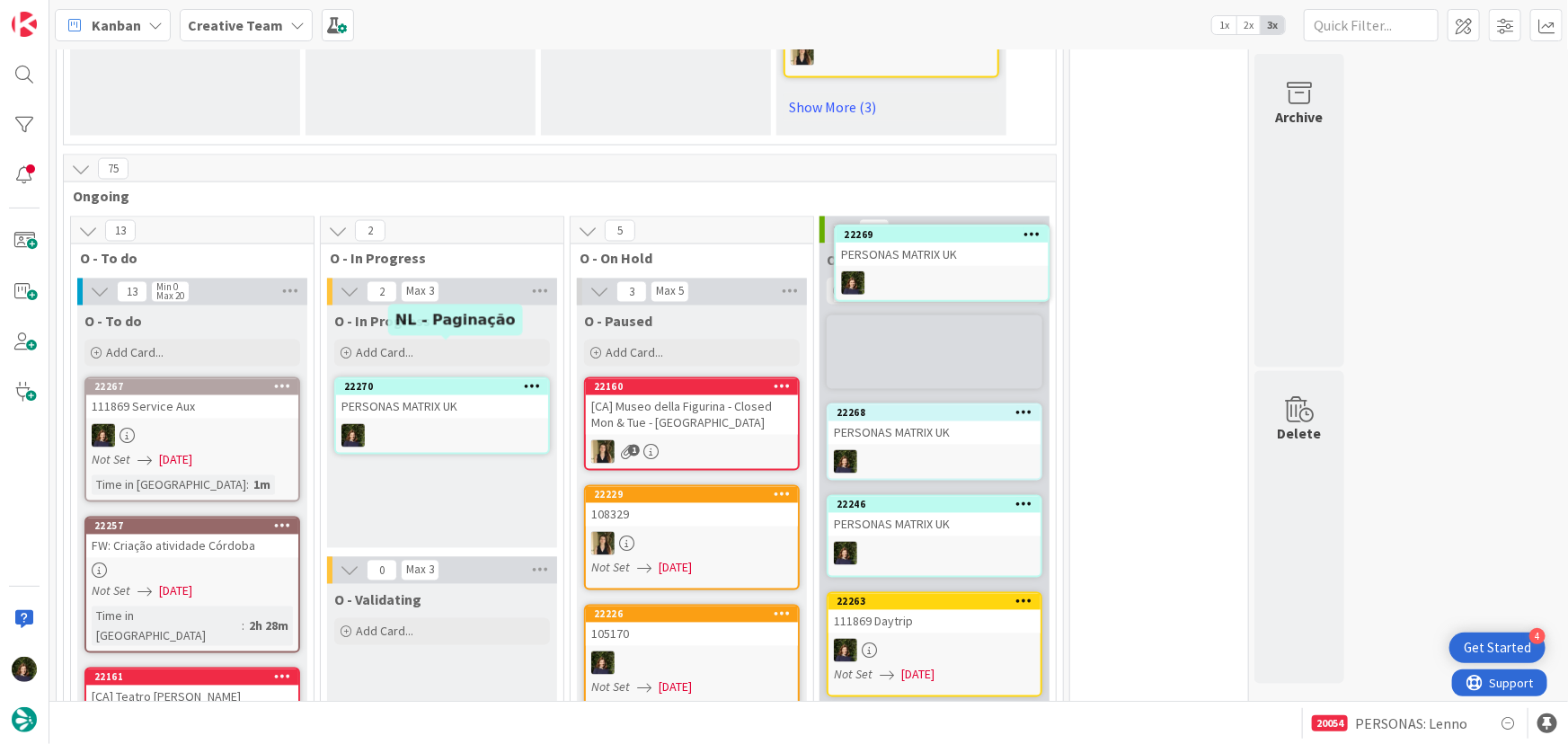
scroll to position [1488, 0]
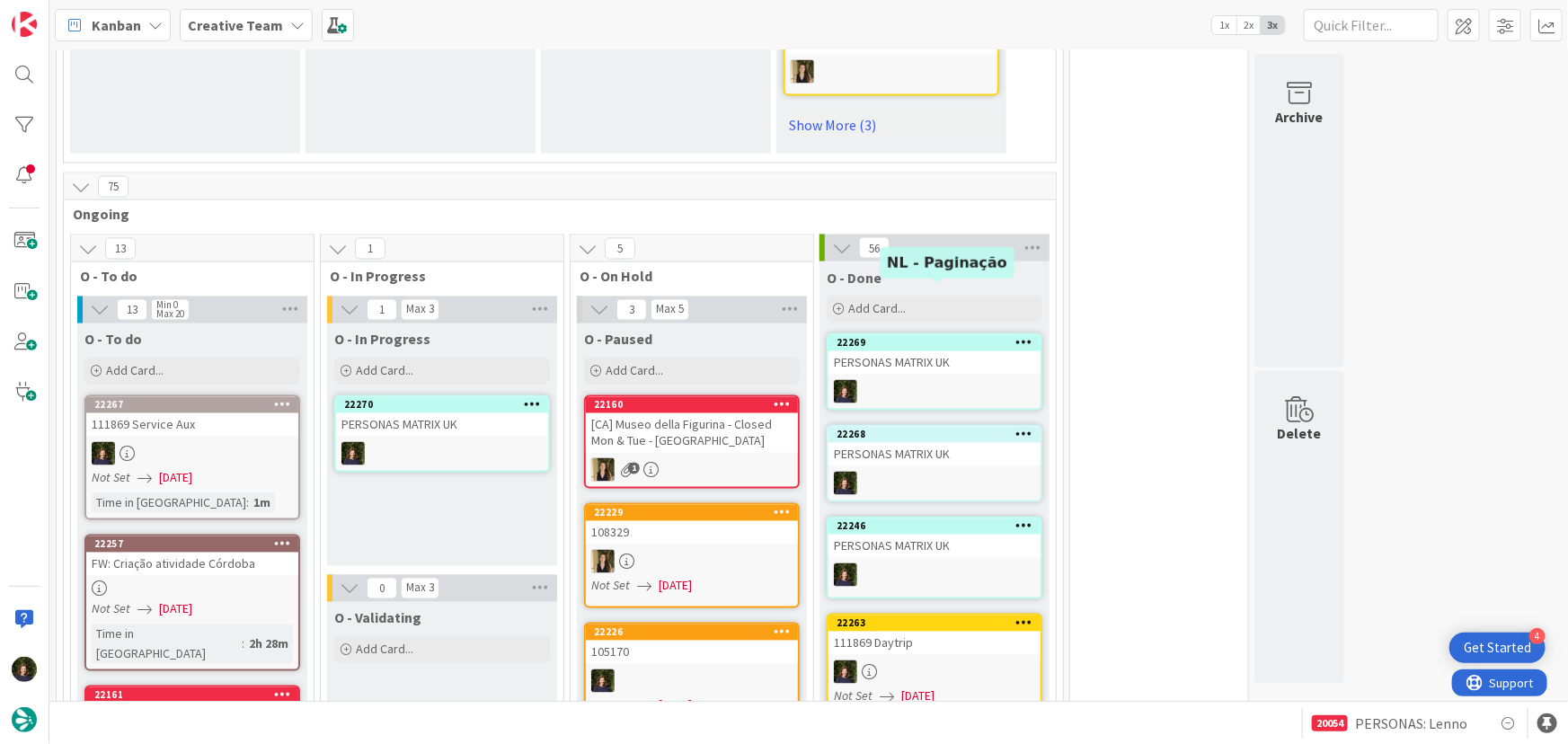
click at [942, 337] on div "22269" at bounding box center [939, 344] width 204 height 13
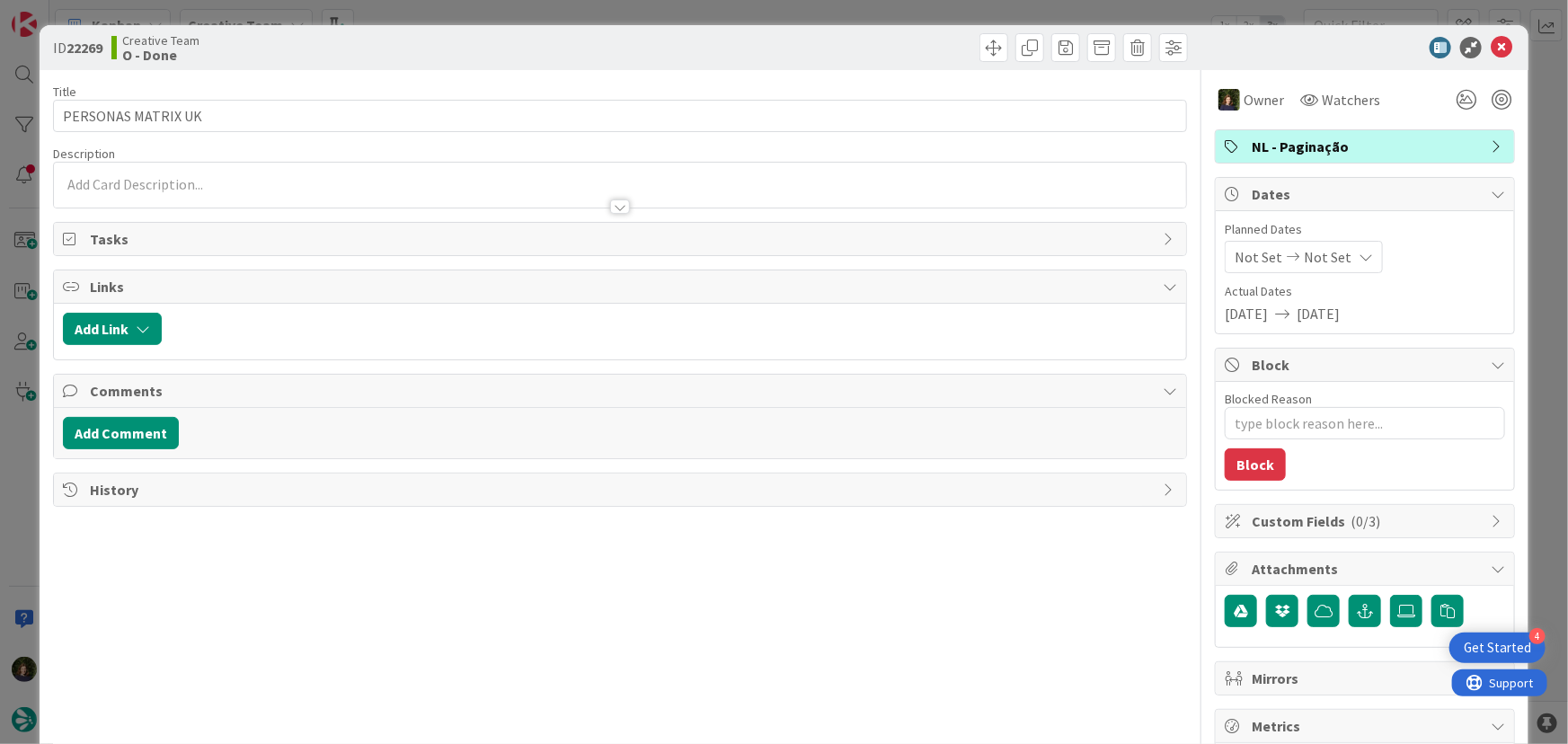
click at [1357, 151] on span "NL - Paginação" at bounding box center [1367, 146] width 230 height 21
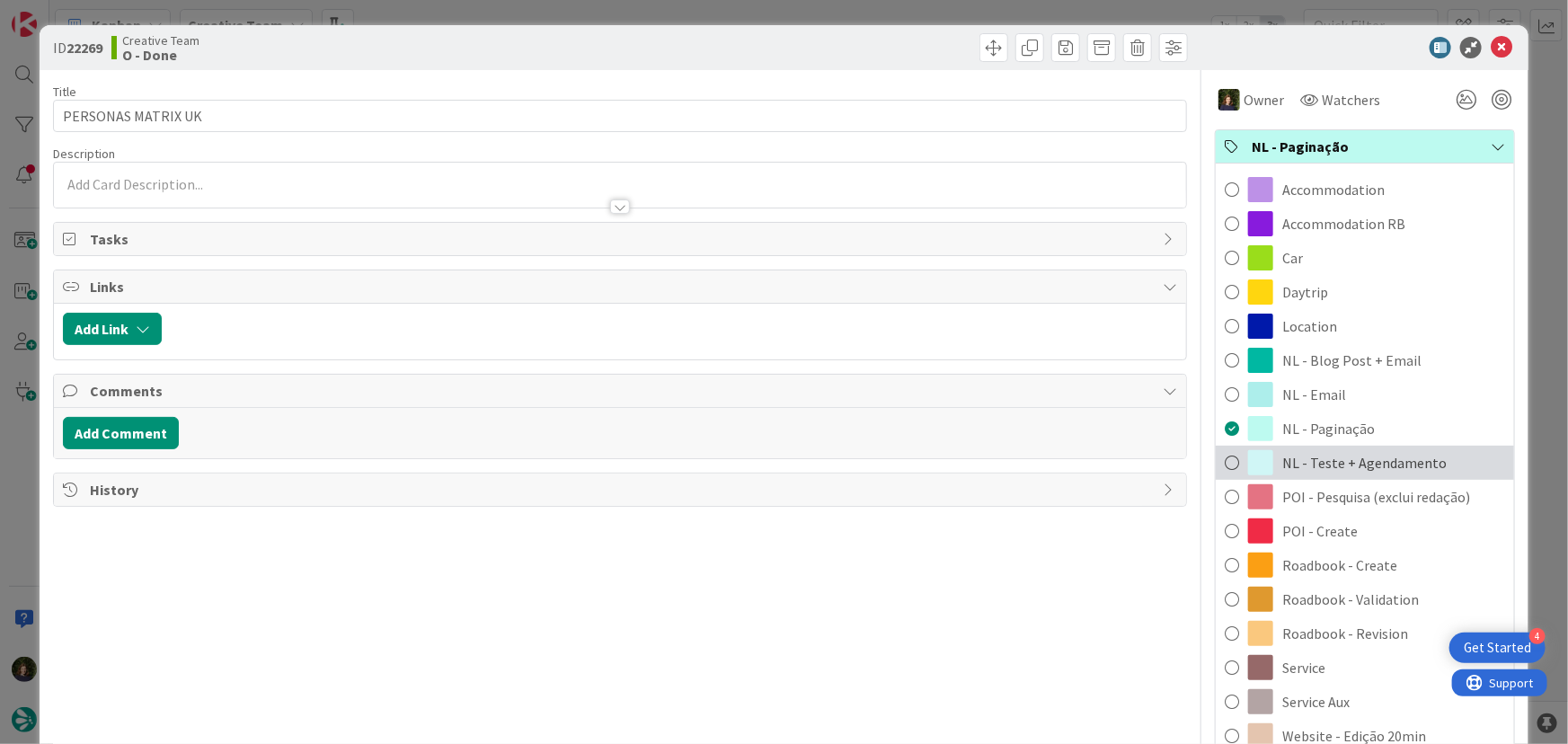
click at [1360, 457] on span "NL - Teste + Agendamento" at bounding box center [1365, 462] width 164 height 21
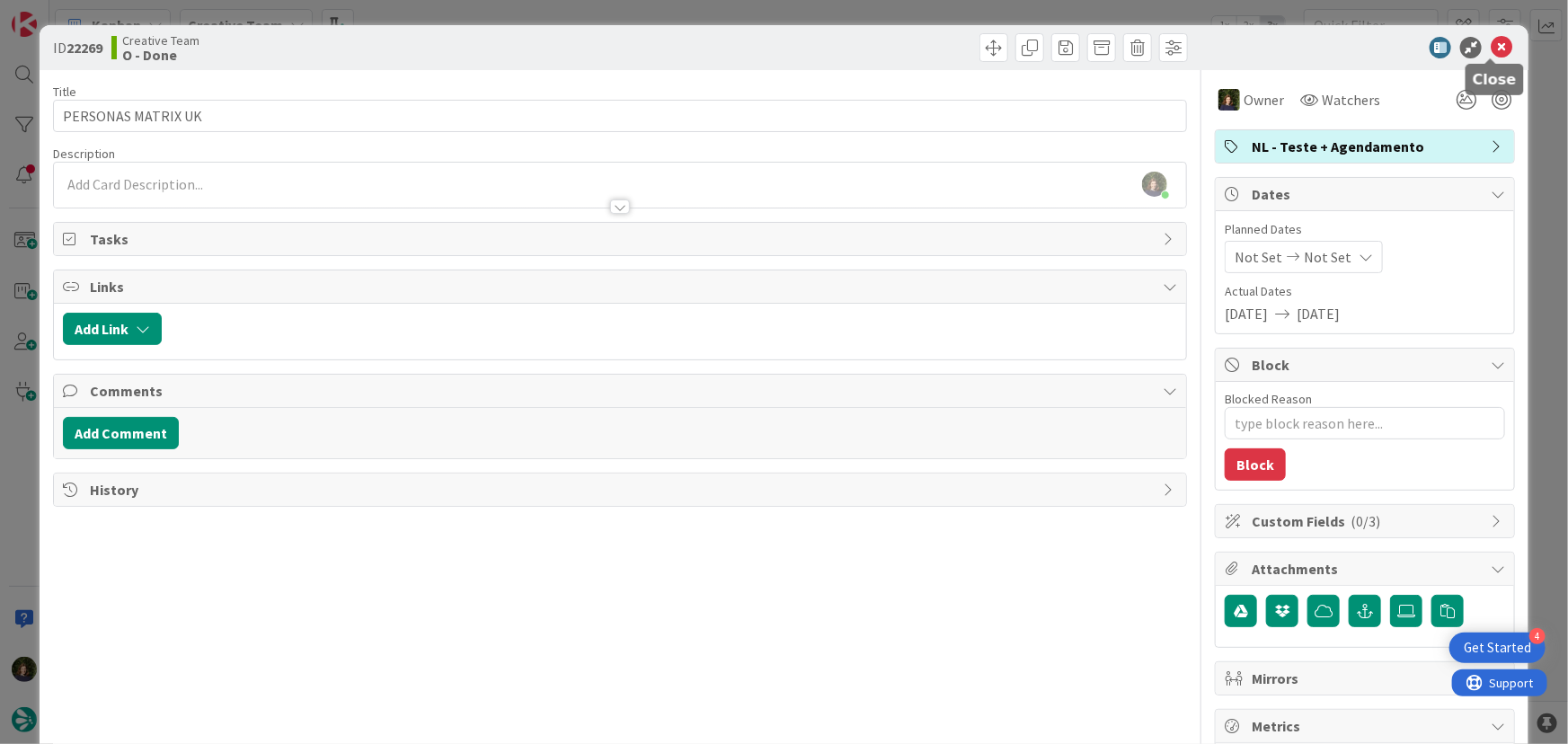
click at [1496, 51] on icon at bounding box center [1501, 47] width 21 height 21
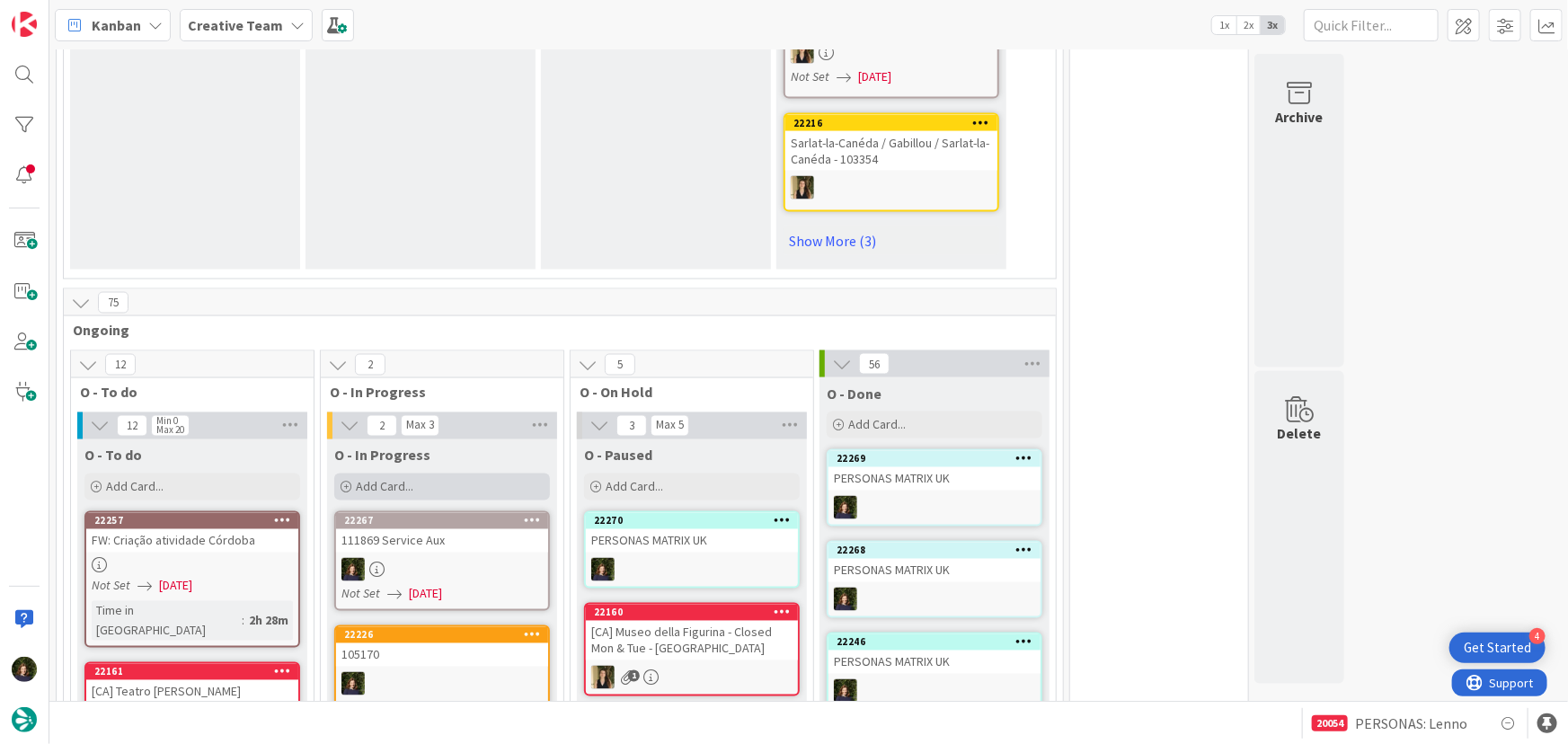
scroll to position [1780, 0]
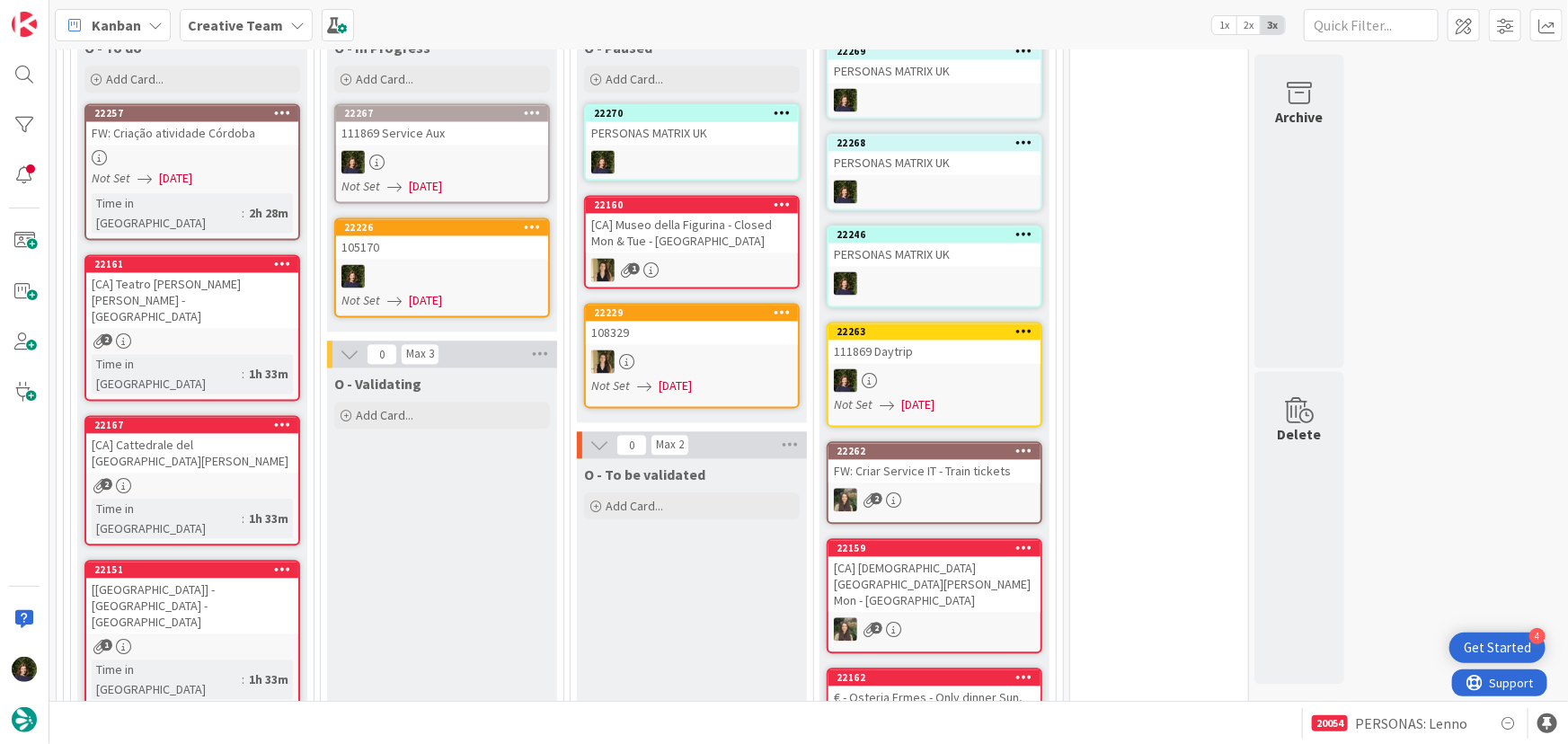
click at [456, 217] on link "22226 105170 Not Set 02/09/2025" at bounding box center [442, 267] width 215 height 100
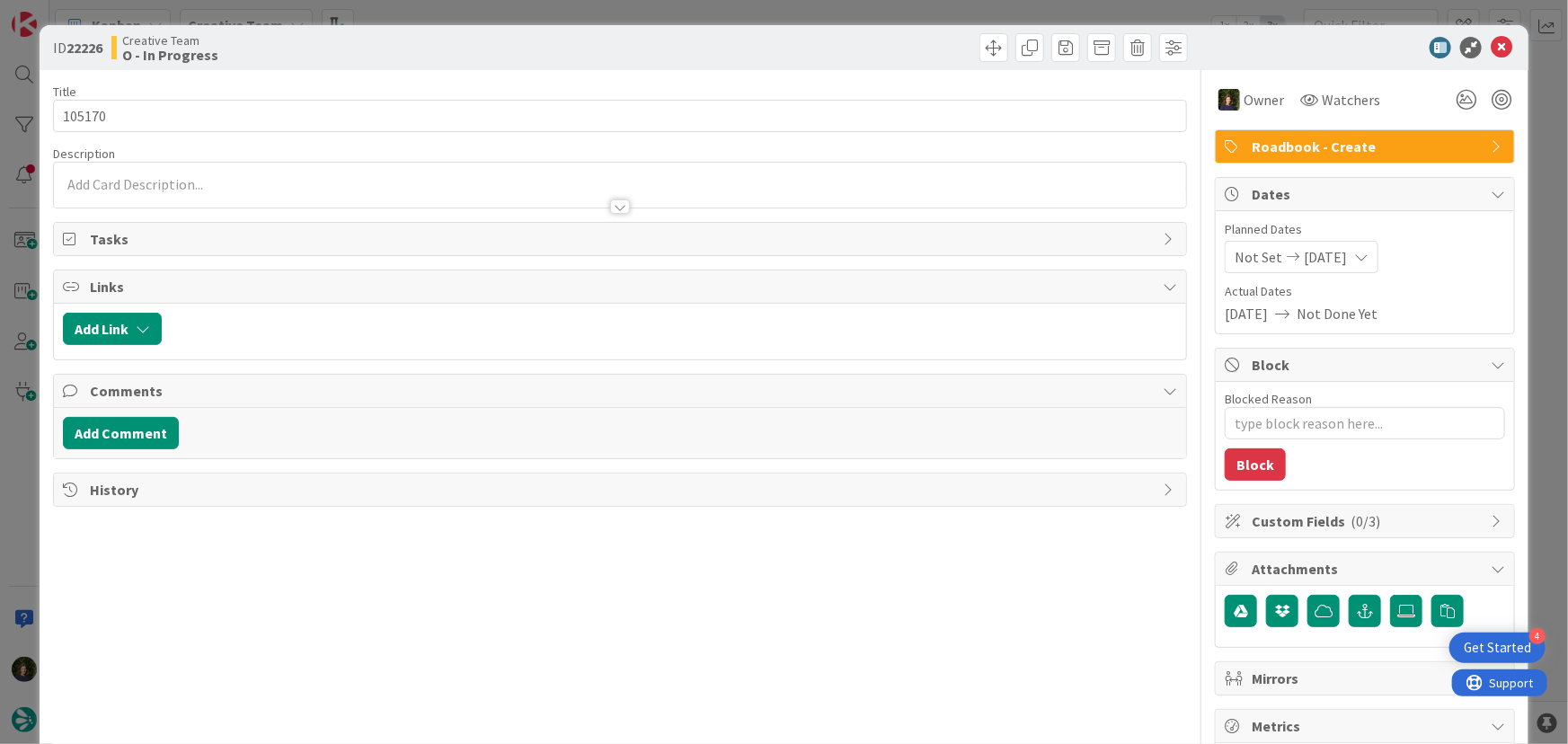
type textarea "x"
click at [613, 206] on div at bounding box center [619, 207] width 19 height 15
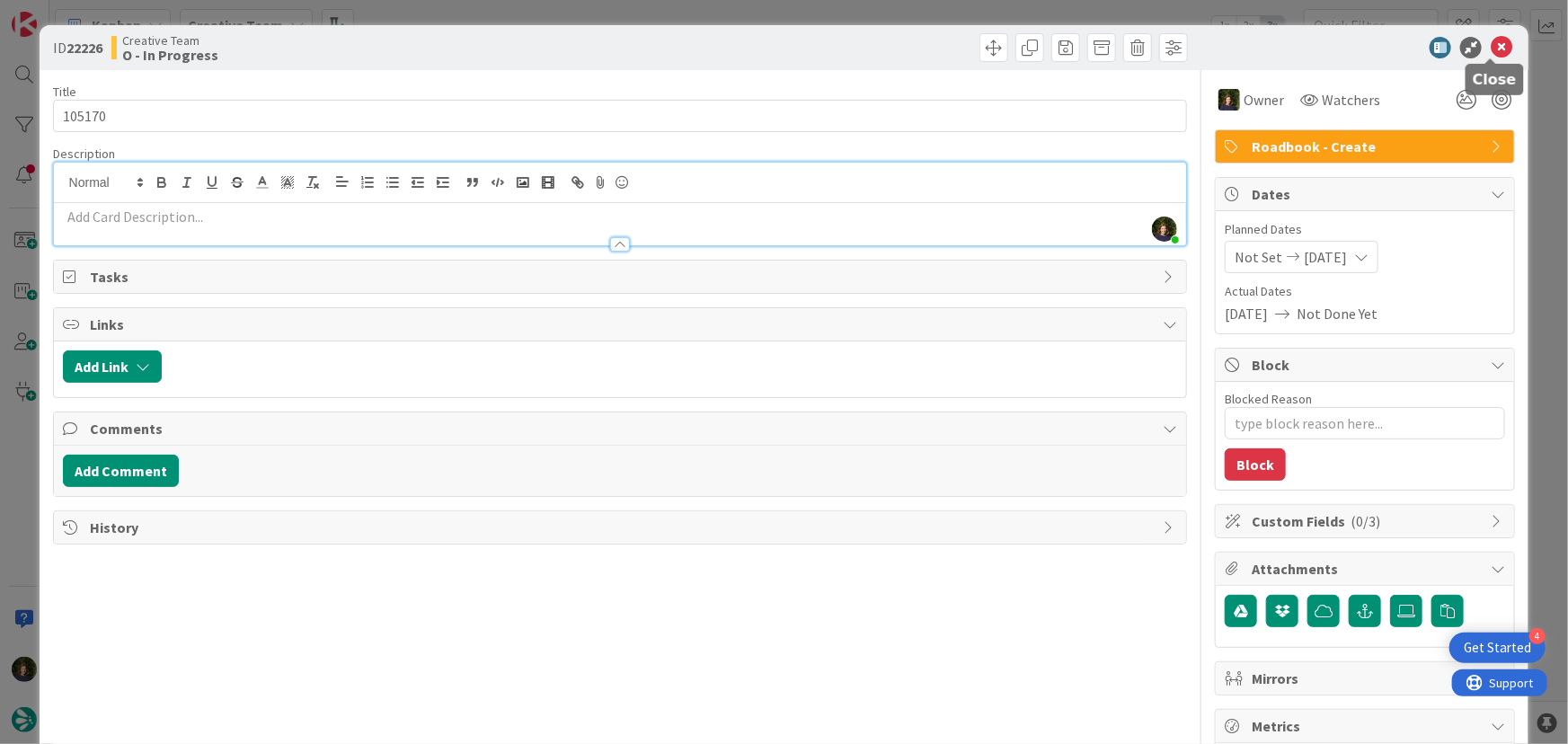
click at [1492, 44] on icon at bounding box center [1501, 47] width 21 height 21
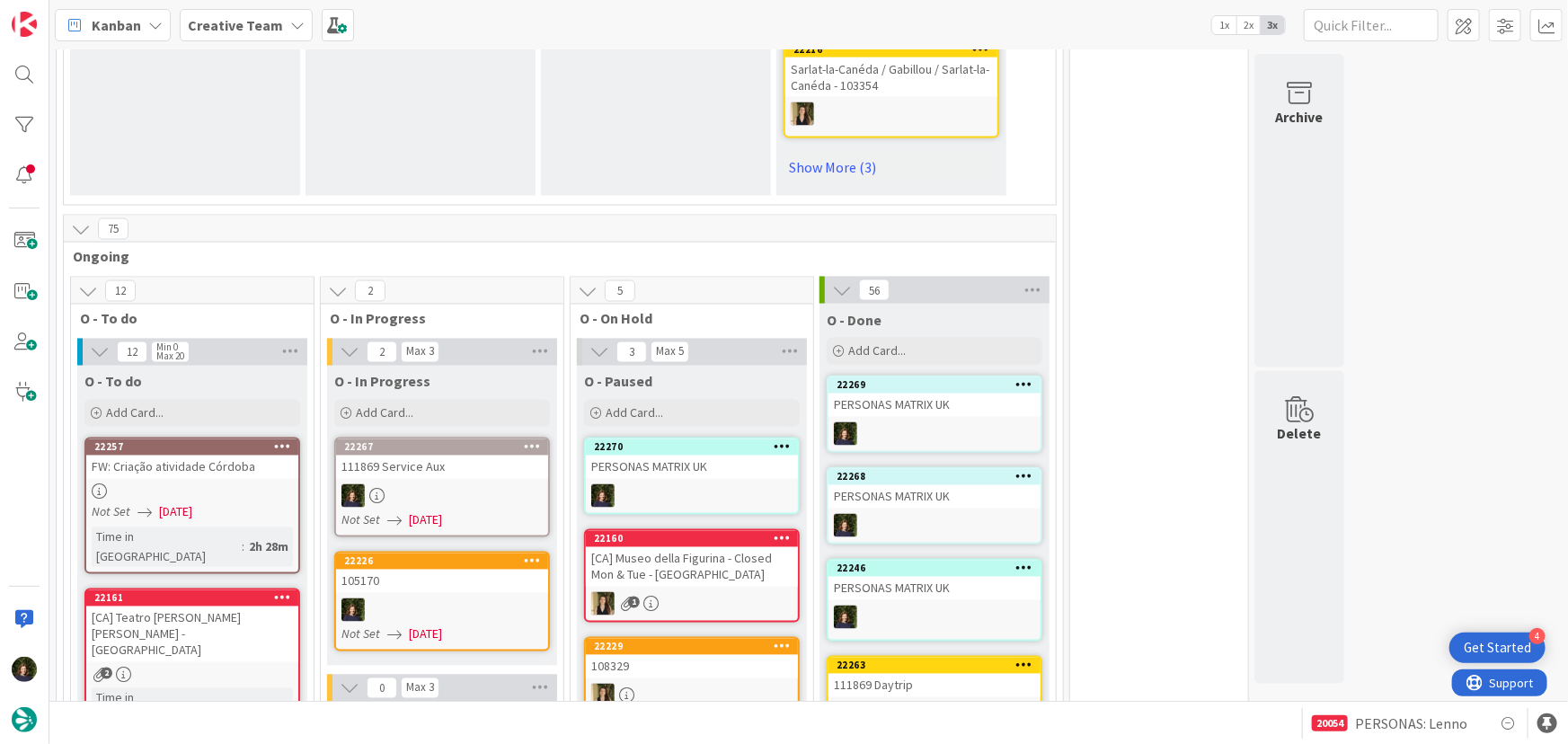
scroll to position [1617, 0]
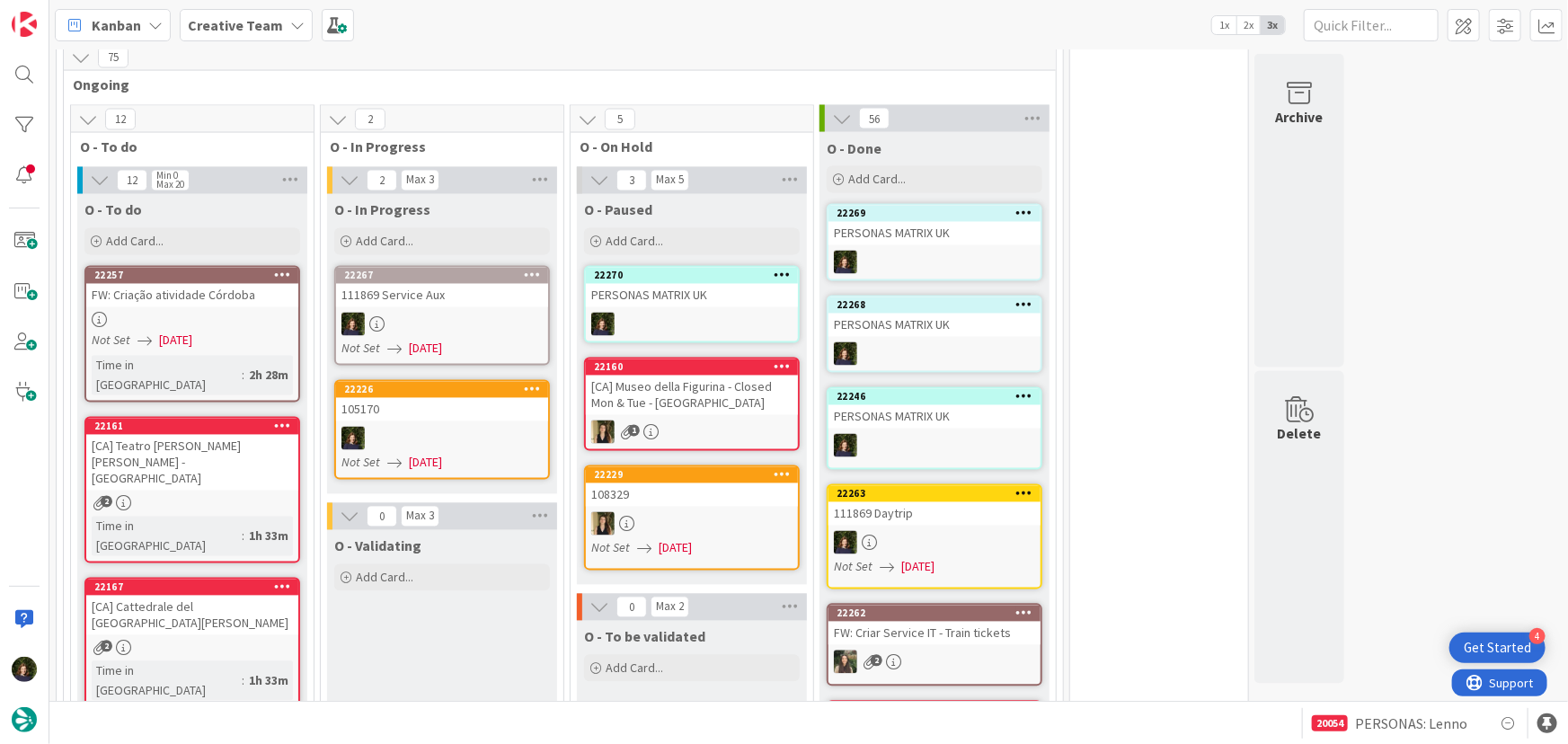
click at [206, 25] on b "Creative Team" at bounding box center [235, 25] width 95 height 18
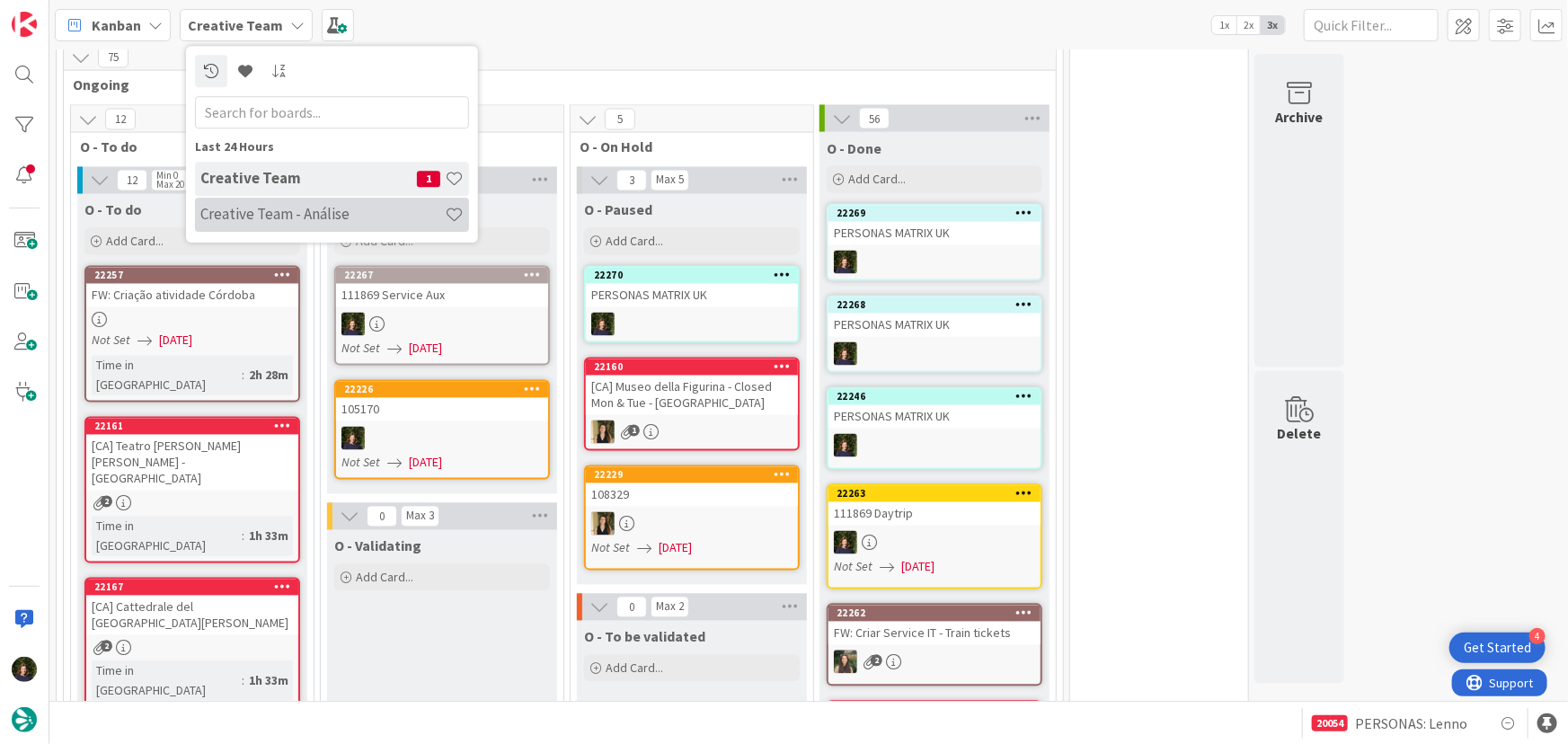
click at [245, 213] on h4 "Creative Team - Análise" at bounding box center [322, 213] width 245 height 18
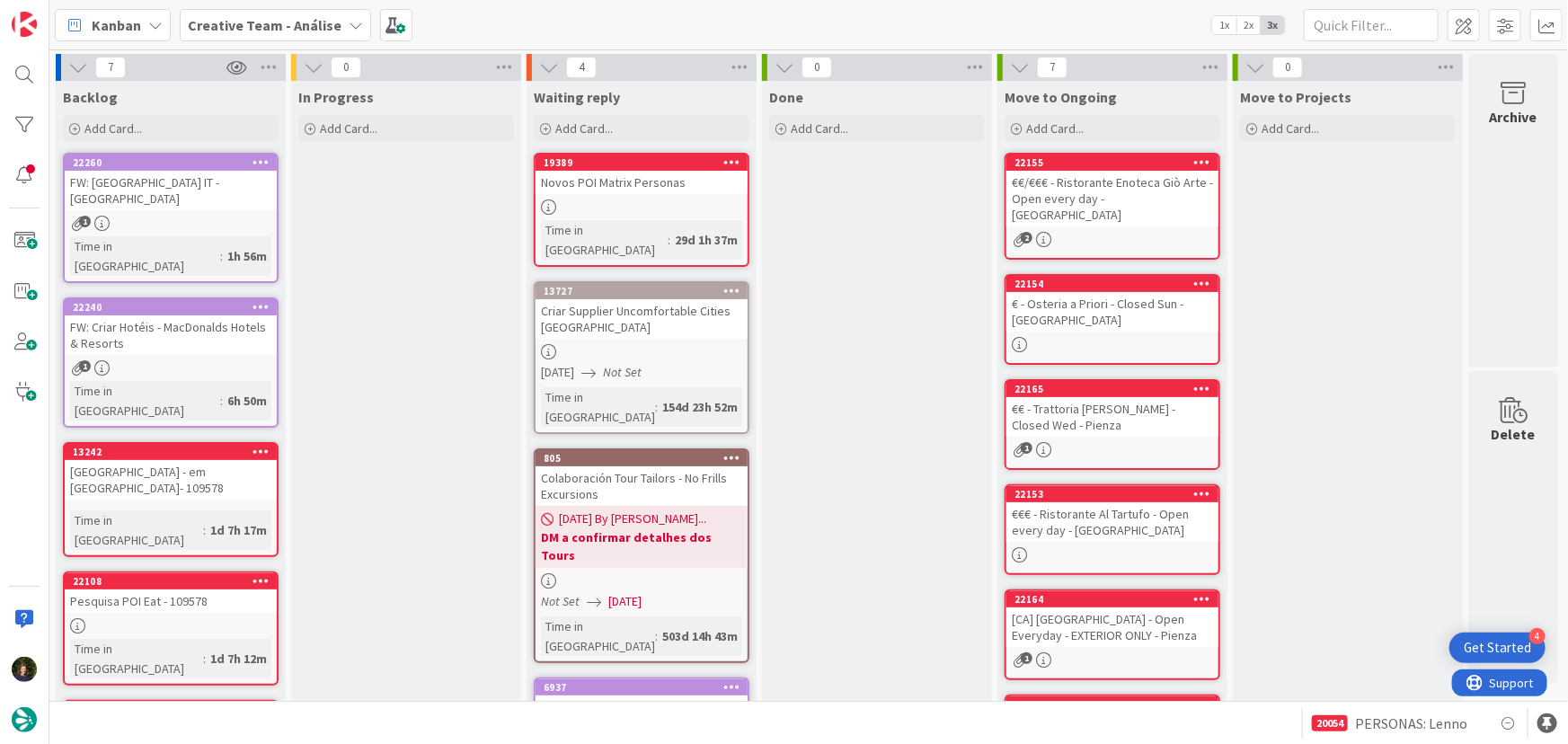
click at [287, 24] on b "Creative Team - Análise" at bounding box center [264, 25] width 153 height 18
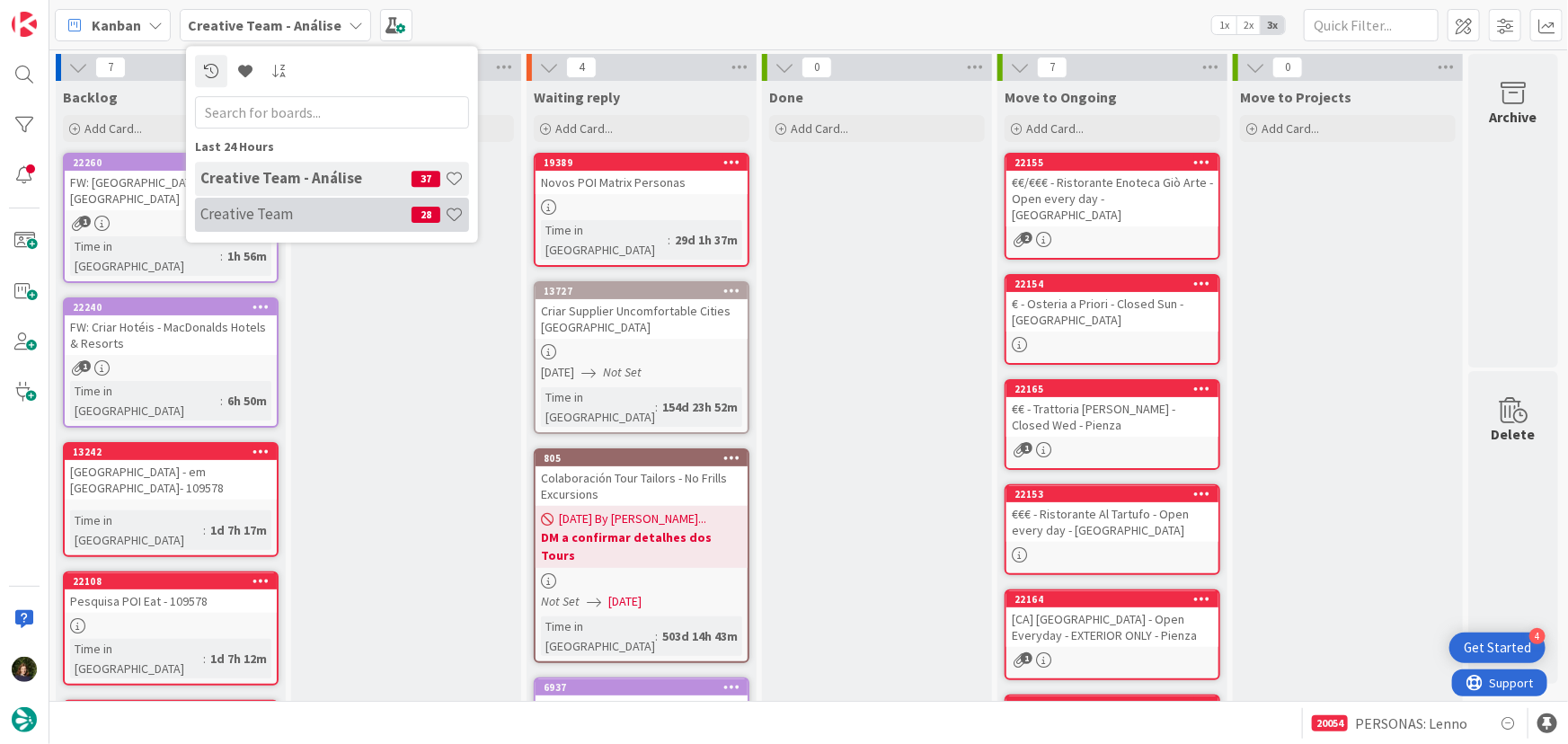
click at [323, 207] on h4 "Creative Team" at bounding box center [306, 213] width 212 height 18
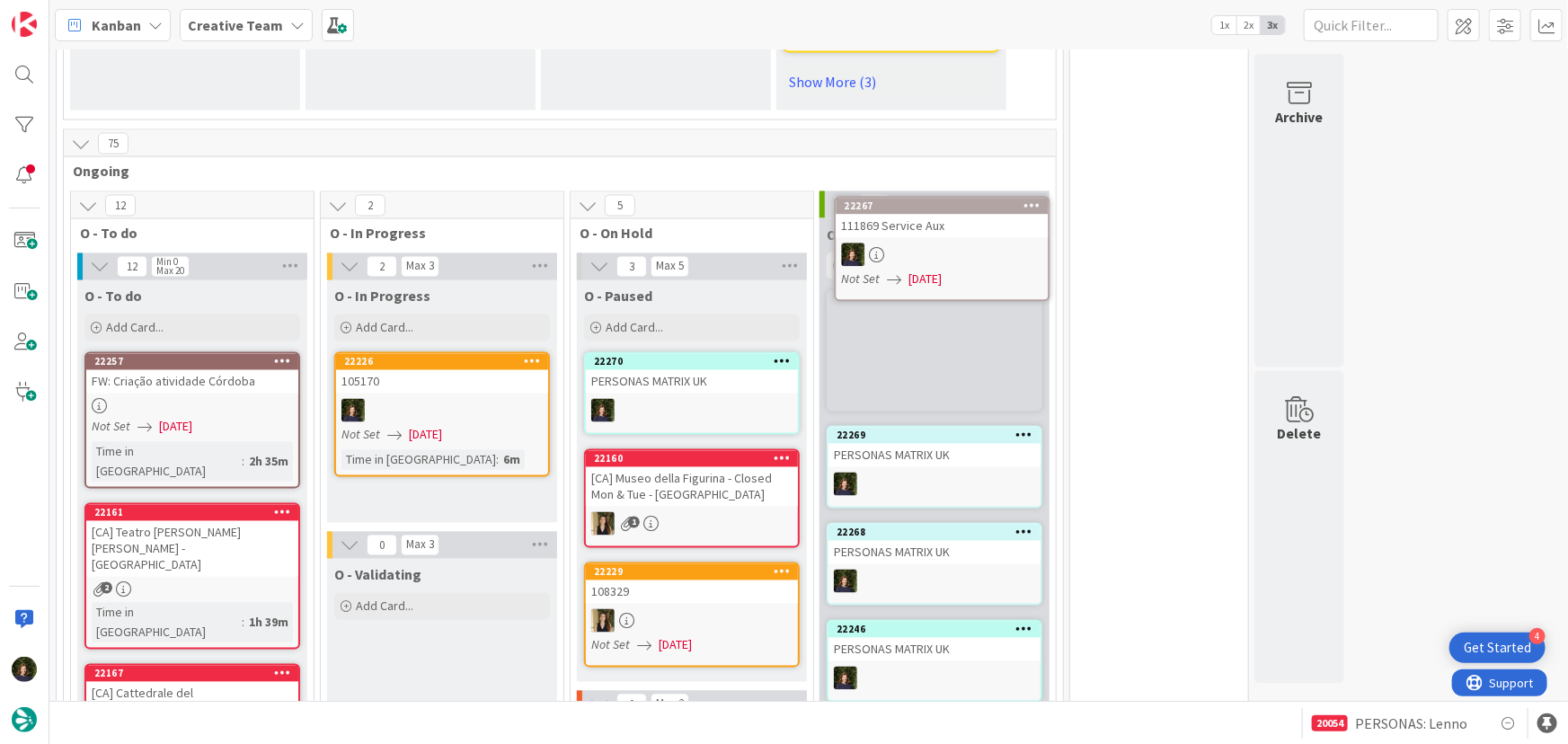
scroll to position [1513, 0]
